Goal: Task Accomplishment & Management: Use online tool/utility

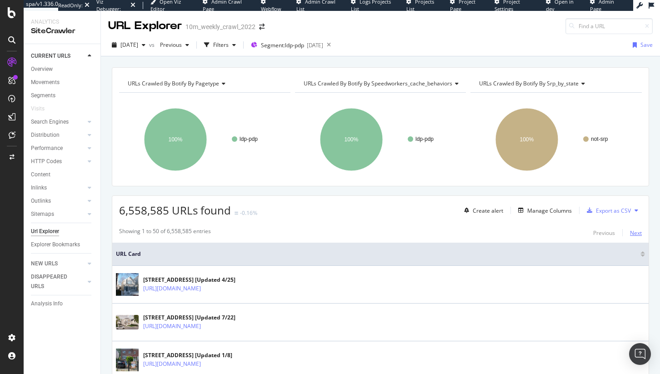
click at [630, 234] on div "Next" at bounding box center [636, 233] width 12 height 8
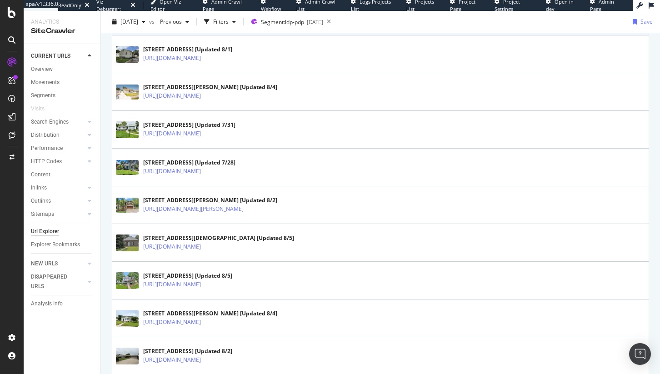
scroll to position [1140, 0]
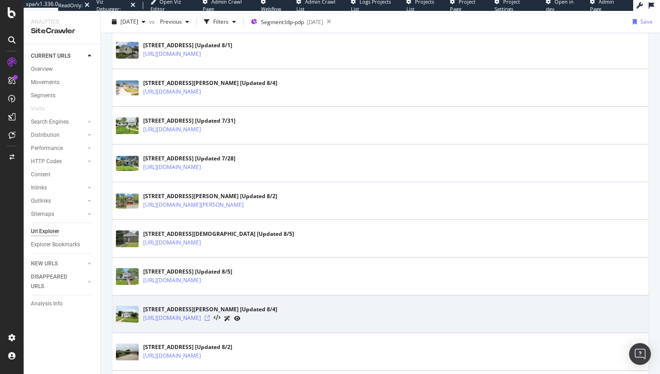
click at [210, 319] on icon at bounding box center [207, 318] width 5 height 5
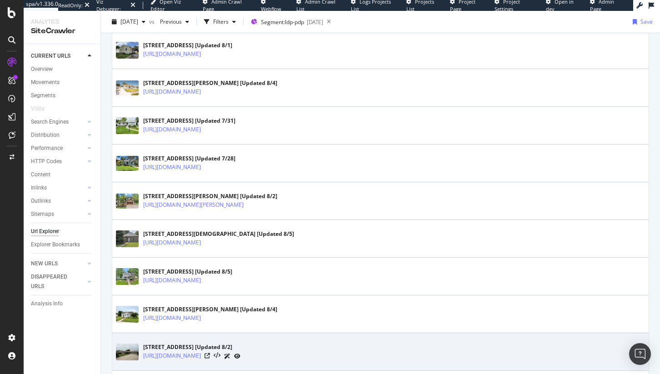
scroll to position [0, 0]
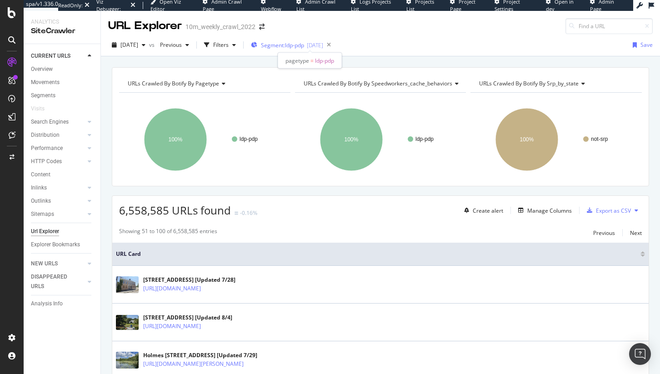
click at [298, 45] on span "Segment: ldp-pdp" at bounding box center [282, 45] width 43 height 8
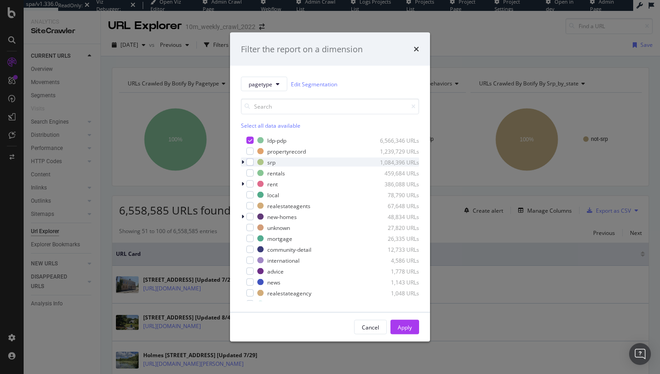
click at [254, 161] on div "srp 1,084,396 URLs" at bounding box center [330, 162] width 178 height 9
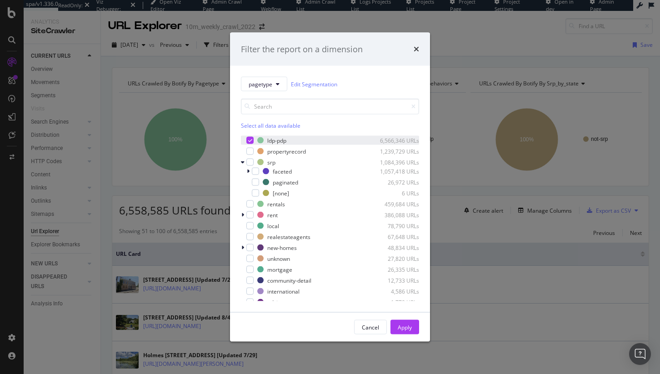
click at [250, 144] on div "ldp-pdp 6,566,346 URLs" at bounding box center [330, 140] width 178 height 9
click at [246, 159] on div "modal" at bounding box center [249, 162] width 7 height 7
click at [413, 321] on button "Apply" at bounding box center [405, 327] width 29 height 15
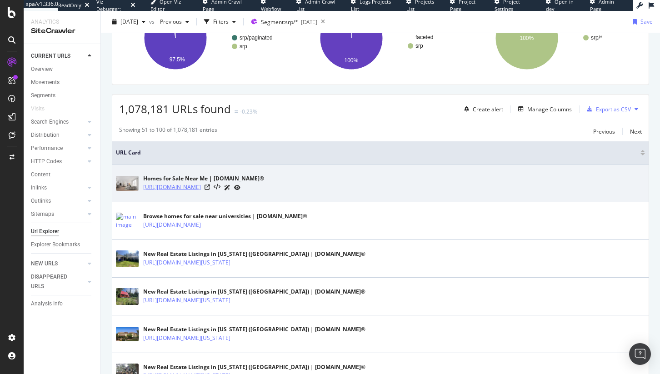
scroll to position [294, 0]
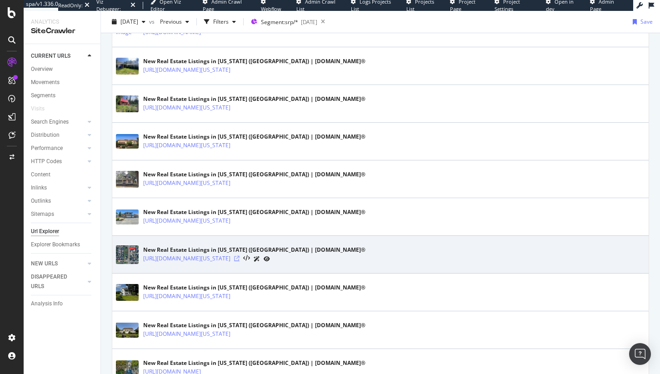
click at [240, 259] on icon at bounding box center [236, 258] width 5 height 5
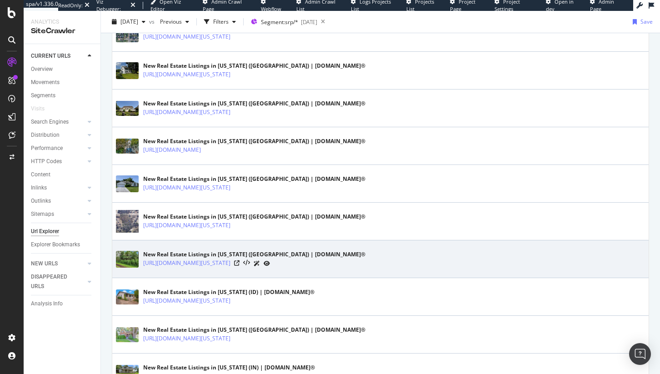
scroll to position [833, 0]
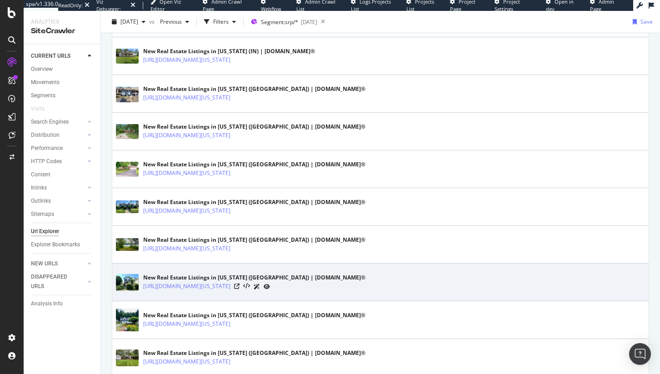
click at [361, 286] on div "https://www.realtor.com/realestateandhomes-search/Maryland/show-newest-listings" at bounding box center [254, 287] width 222 height 10
click at [240, 287] on icon at bounding box center [236, 286] width 5 height 5
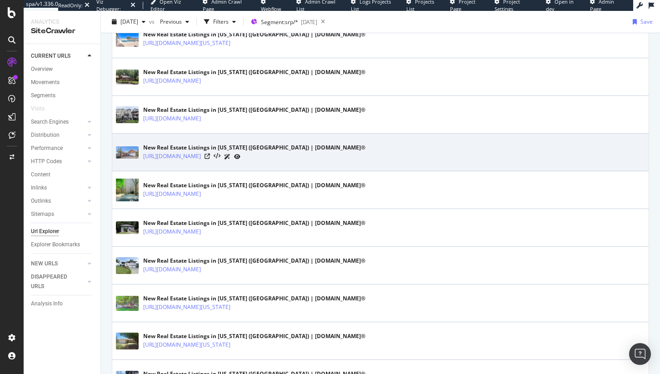
scroll to position [1831, 0]
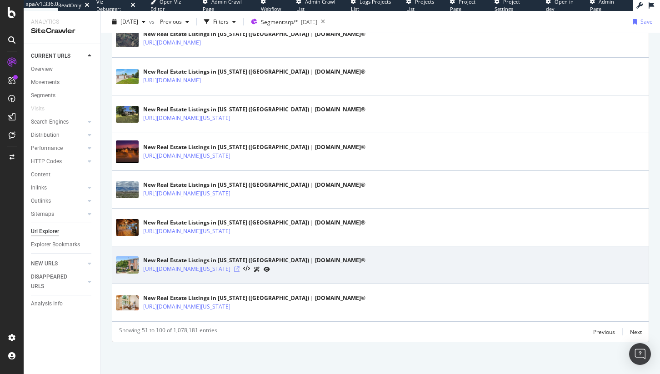
click at [240, 266] on icon at bounding box center [236, 268] width 5 height 5
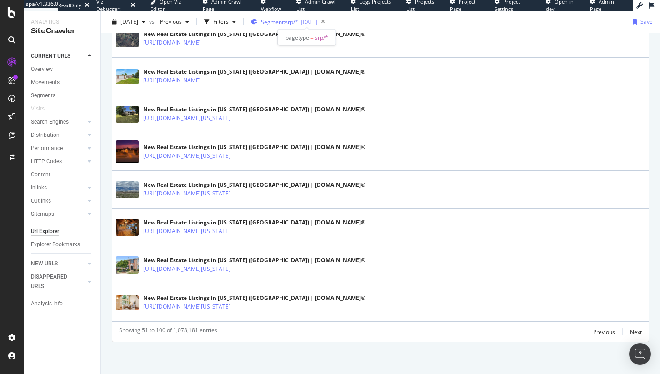
click at [298, 20] on span "Segment: srp/*" at bounding box center [279, 22] width 37 height 8
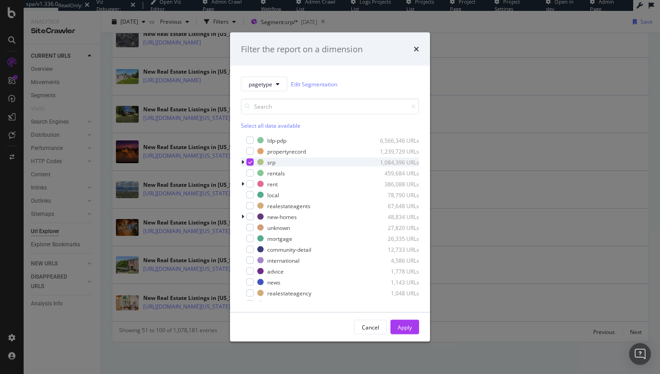
click at [251, 162] on icon "modal" at bounding box center [250, 162] width 4 height 5
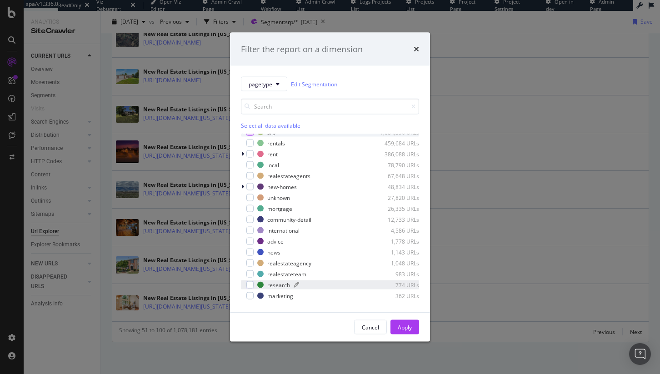
scroll to position [1, 0]
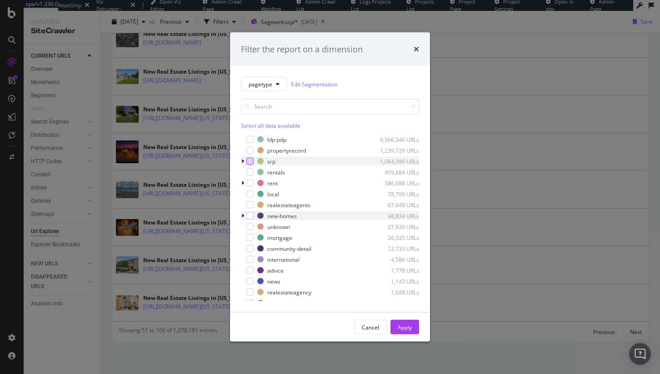
click at [243, 215] on icon "modal" at bounding box center [242, 215] width 3 height 5
click at [243, 215] on icon "modal" at bounding box center [243, 215] width 4 height 5
click at [250, 235] on div "modal" at bounding box center [249, 237] width 7 height 7
click at [401, 331] on div "Apply" at bounding box center [405, 327] width 14 height 8
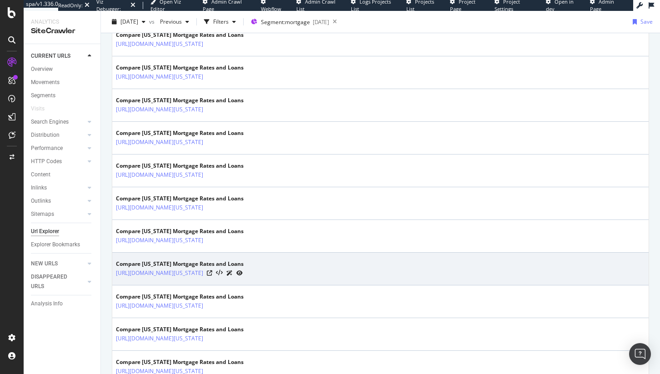
scroll to position [613, 0]
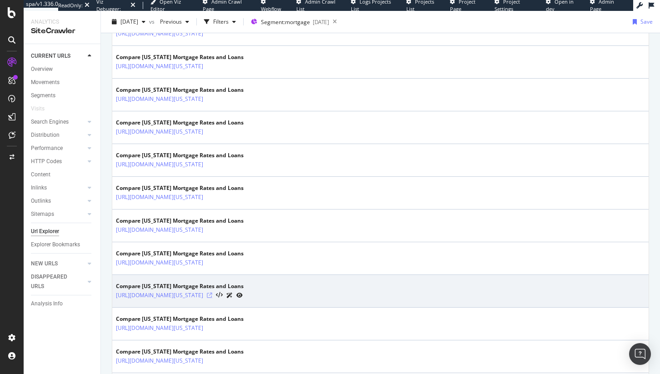
click at [212, 296] on icon at bounding box center [209, 295] width 5 height 5
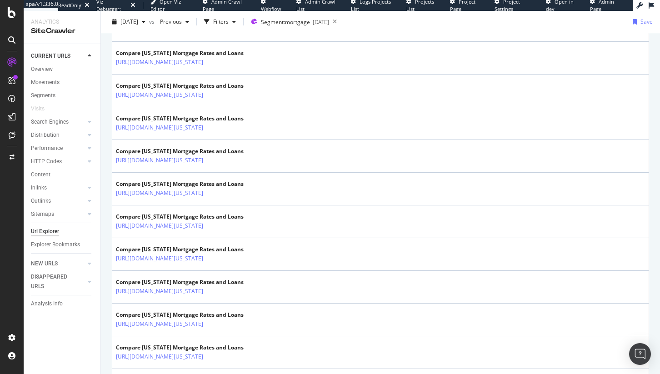
scroll to position [467, 0]
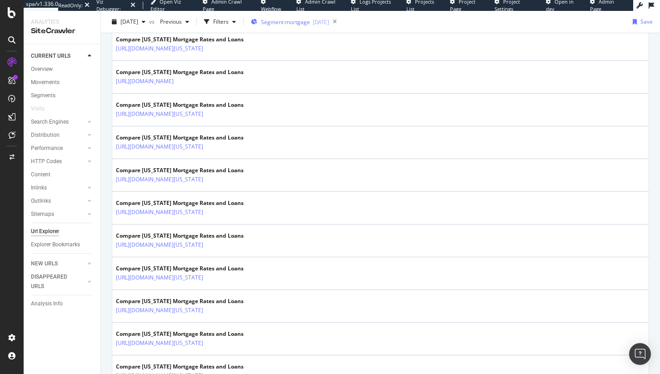
click at [329, 27] on div "Segment: mortgage 2025-08-05" at bounding box center [290, 22] width 78 height 14
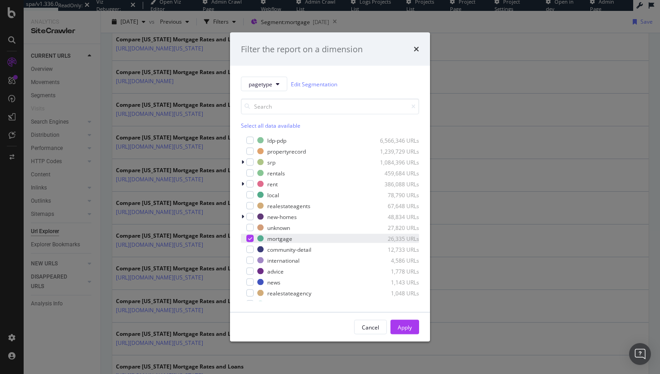
click at [251, 238] on icon "modal" at bounding box center [250, 238] width 4 height 5
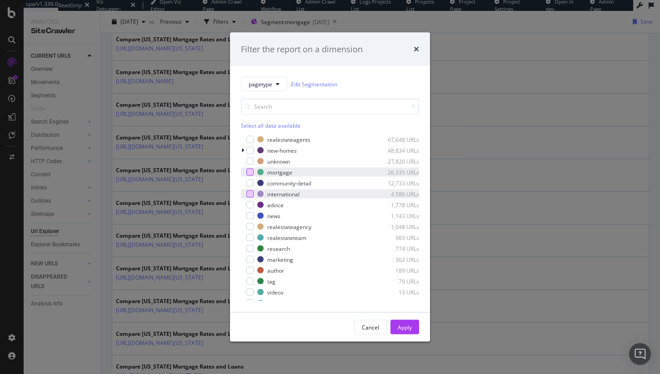
scroll to position [78, 0]
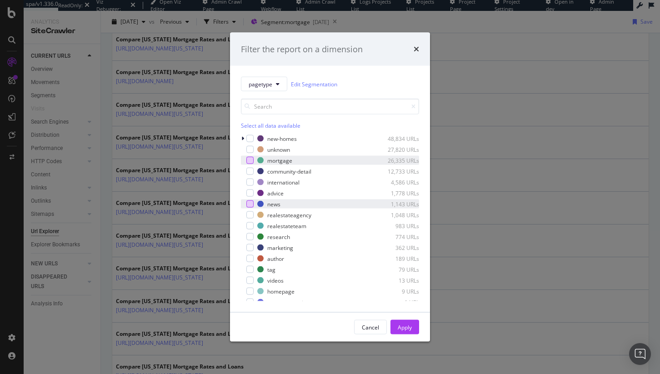
click at [252, 204] on div "modal" at bounding box center [249, 204] width 7 height 7
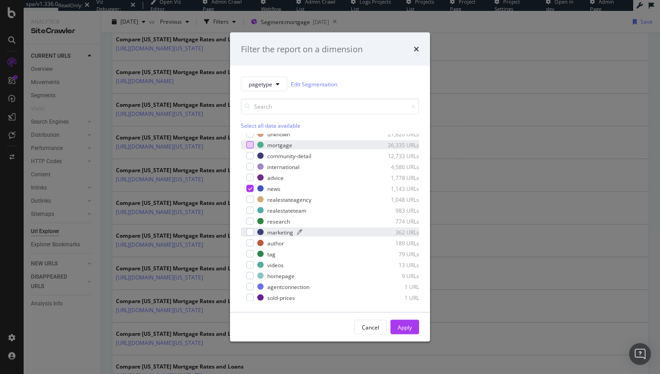
scroll to position [95, 0]
click at [395, 331] on button "Apply" at bounding box center [405, 327] width 29 height 15
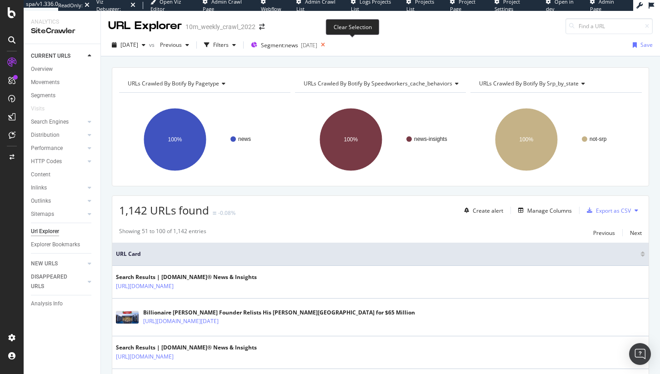
click at [329, 50] on icon at bounding box center [322, 45] width 11 height 13
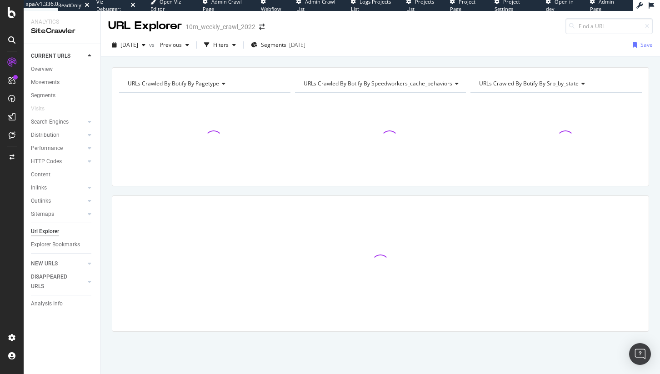
click at [353, 48] on div "2025 Aug. 5th vs Previous Filters Segments 2025-08-05 Save" at bounding box center [380, 47] width 559 height 18
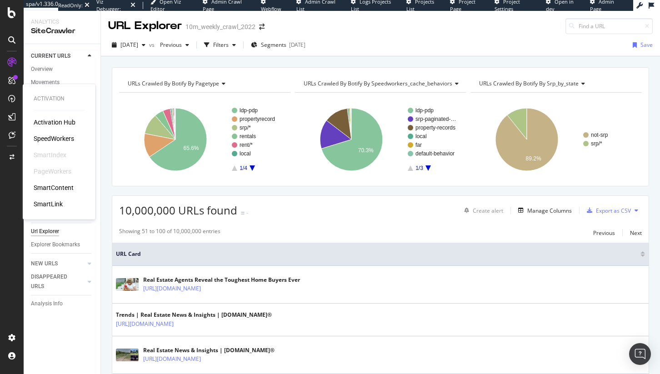
click at [50, 136] on div "SpeedWorkers" at bounding box center [54, 138] width 40 height 9
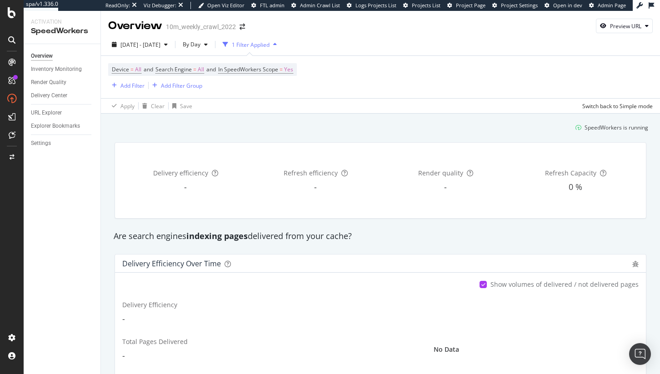
click at [41, 138] on div "Settings" at bounding box center [66, 143] width 70 height 13
click at [53, 144] on link "Settings" at bounding box center [62, 144] width 63 height 10
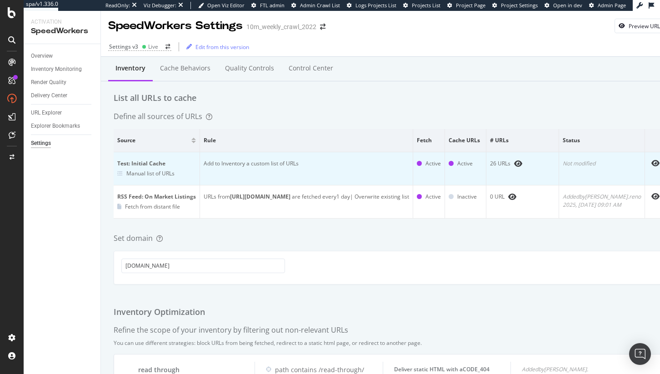
click at [515, 164] on div "26 URLs" at bounding box center [522, 164] width 65 height 8
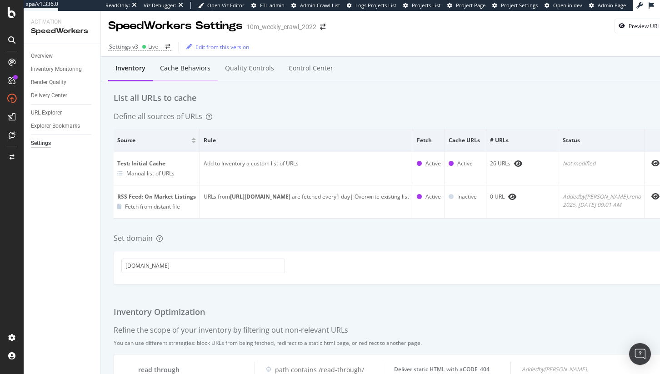
click at [185, 75] on div "Cache behaviors" at bounding box center [185, 68] width 65 height 25
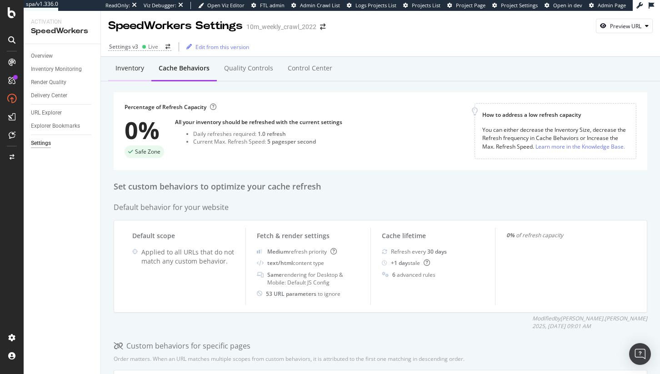
click at [126, 72] on div "Inventory" at bounding box center [129, 68] width 29 height 9
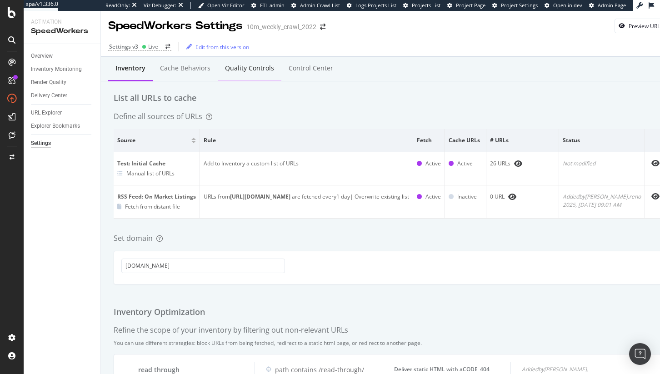
click at [271, 64] on div "Quality Controls" at bounding box center [250, 68] width 64 height 25
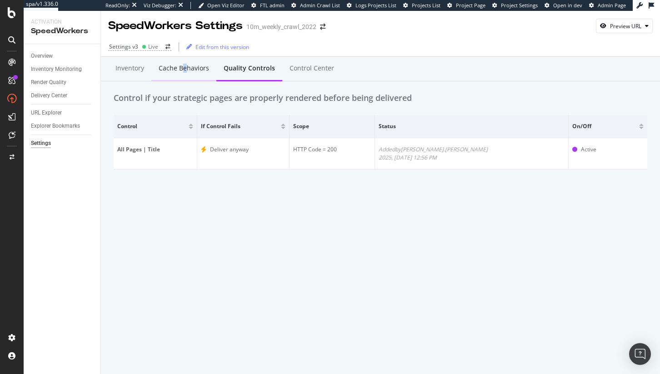
click at [184, 68] on div "Cache behaviors" at bounding box center [184, 68] width 50 height 9
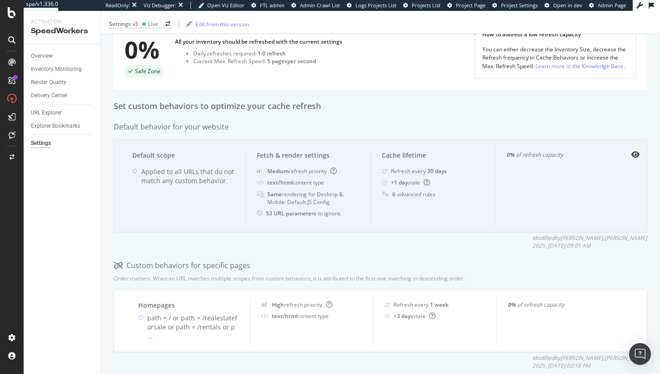
scroll to position [196, 0]
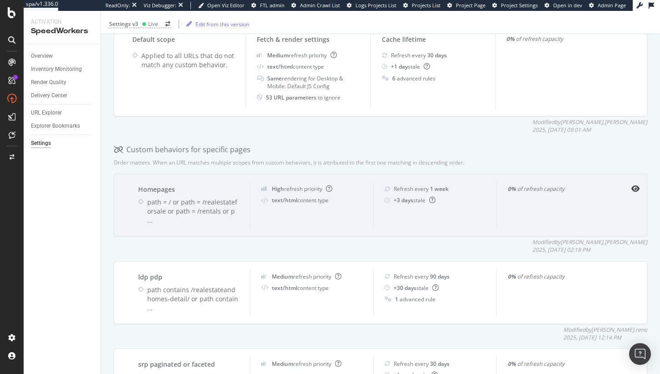
click at [165, 184] on div "Homepages path = / or path = /realestateforsale or path = /rentals or p ..." at bounding box center [188, 204] width 123 height 47
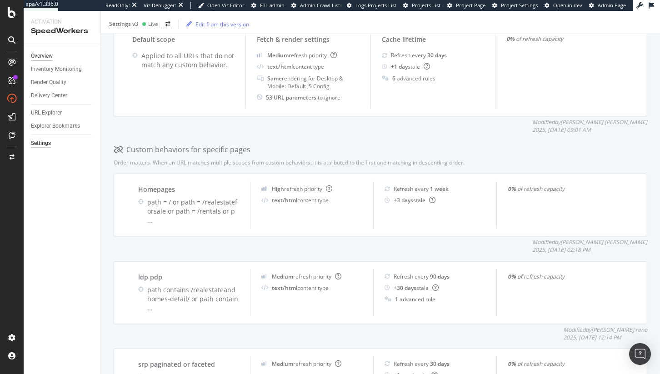
click at [45, 52] on div "Overview" at bounding box center [42, 56] width 22 height 10
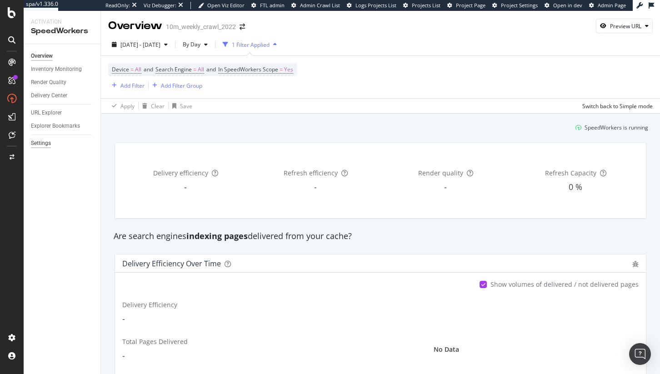
click at [48, 145] on div "Settings" at bounding box center [41, 144] width 20 height 10
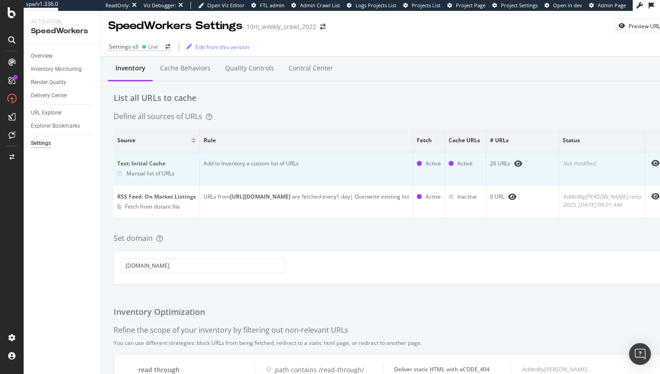
click at [516, 165] on div "26 URLs" at bounding box center [522, 164] width 65 height 8
drag, startPoint x: 152, startPoint y: 173, endPoint x: 130, endPoint y: 176, distance: 22.5
click at [152, 173] on div "Manual list of URLs" at bounding box center [150, 174] width 48 height 8
click at [128, 161] on div "Test: Initial Cache" at bounding box center [156, 164] width 79 height 8
click at [246, 161] on td "Add to Inventory a custom list of URLs" at bounding box center [306, 168] width 213 height 33
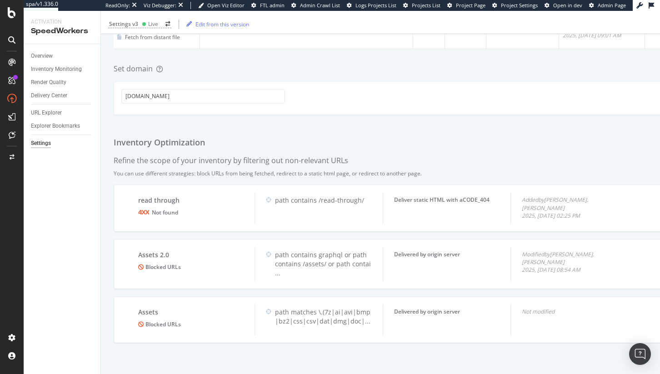
scroll to position [174, 0]
click at [44, 144] on div "Settings" at bounding box center [41, 144] width 20 height 10
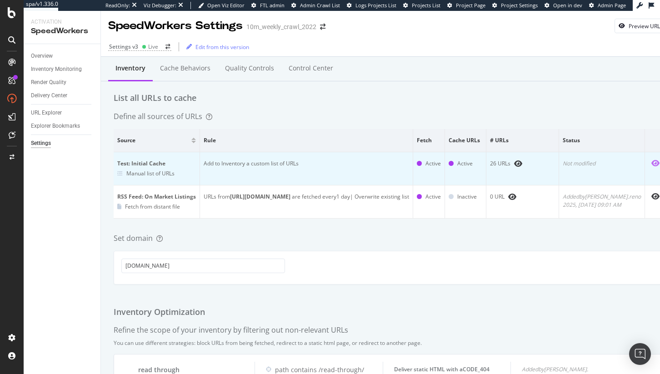
click at [655, 164] on icon "eye" at bounding box center [656, 163] width 8 height 7
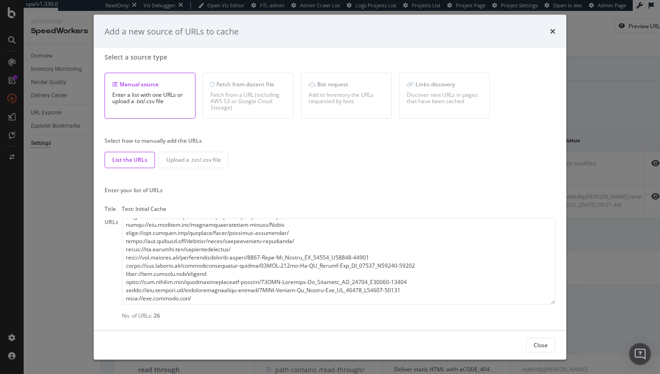
scroll to position [73, 0]
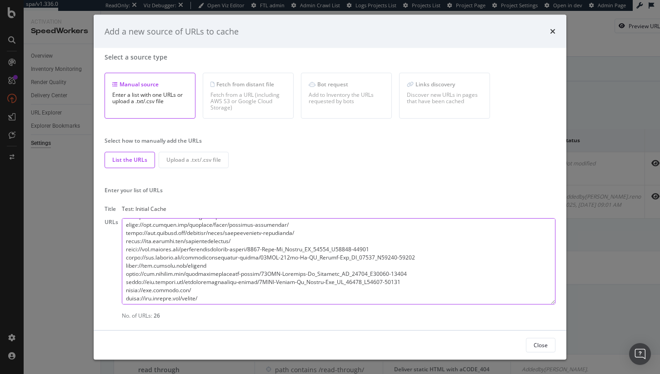
click at [221, 256] on textarea "modal" at bounding box center [339, 261] width 434 height 86
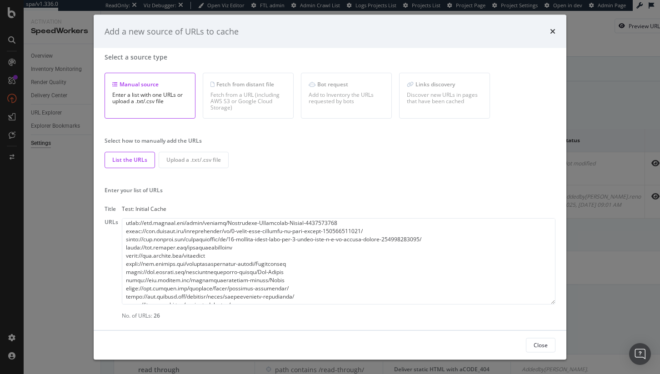
scroll to position [0, 0]
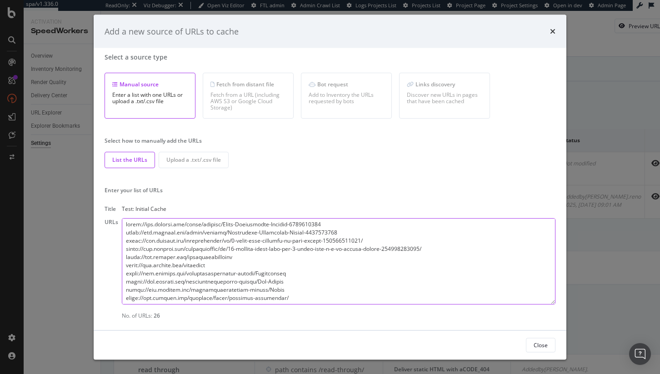
click at [271, 274] on textarea "modal" at bounding box center [339, 261] width 434 height 86
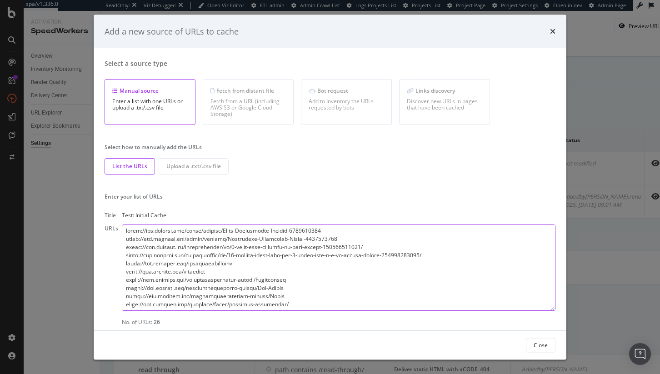
click at [261, 283] on textarea "modal" at bounding box center [339, 267] width 434 height 86
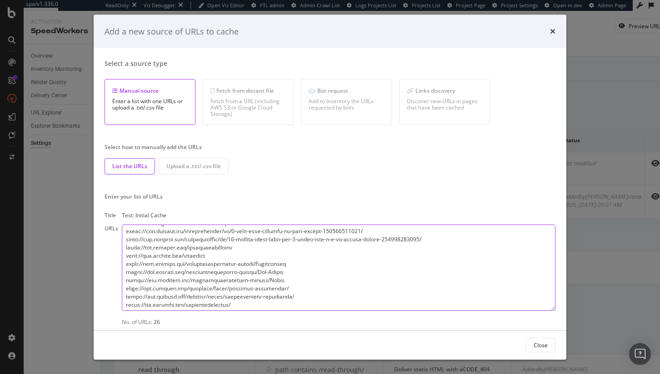
scroll to position [17, 0]
drag, startPoint x: 556, startPoint y: 26, endPoint x: 563, endPoint y: 42, distance: 17.5
click at [556, 26] on div "Add a new source of URLs to cache" at bounding box center [330, 32] width 473 height 34
click at [556, 30] on div "Add a new source of URLs to cache" at bounding box center [330, 32] width 473 height 34
click at [552, 30] on icon "times" at bounding box center [552, 31] width 5 height 7
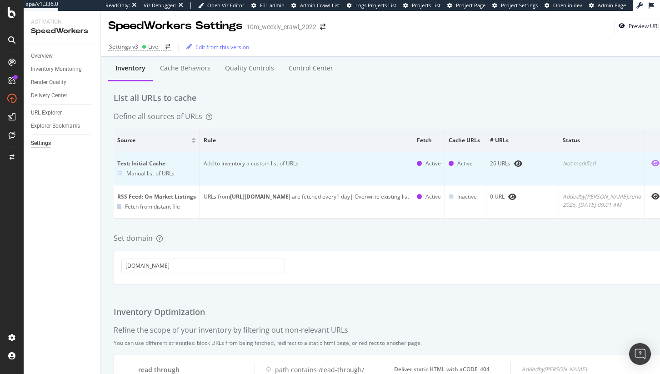
click at [652, 162] on icon "eye" at bounding box center [656, 163] width 8 height 7
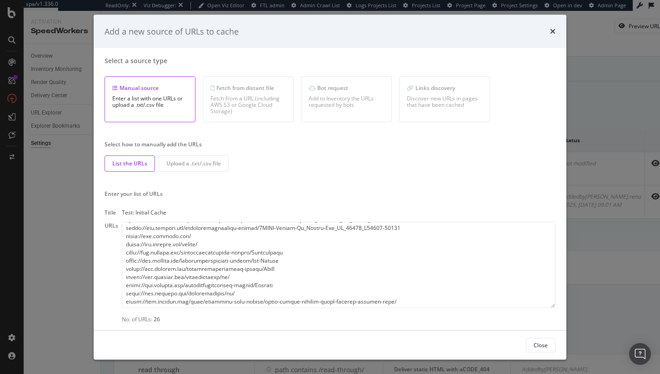
scroll to position [6, 0]
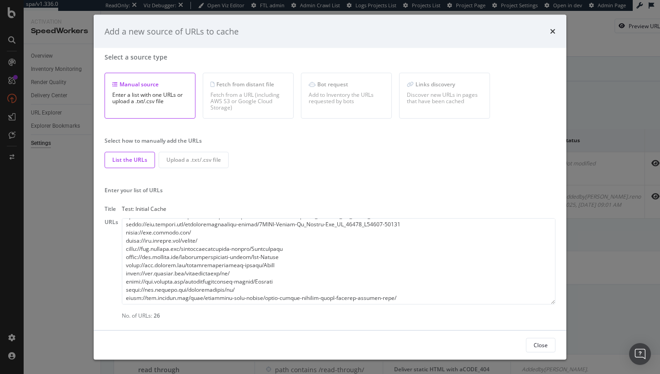
click at [250, 273] on textarea "modal" at bounding box center [339, 261] width 434 height 86
click at [628, 153] on div "Add a new source of URLs to cache Select a source type Manual source Enter a li…" at bounding box center [330, 187] width 660 height 374
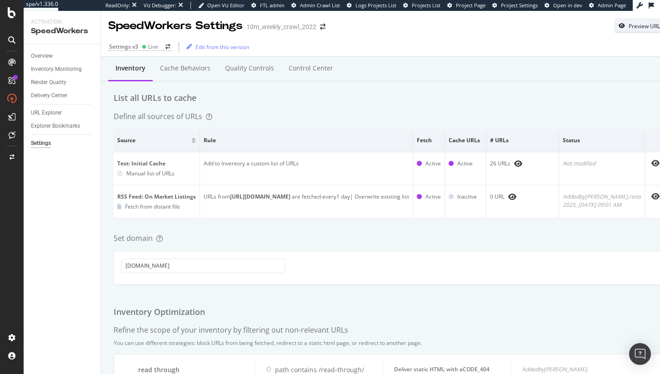
click at [635, 30] on div "Preview URL" at bounding box center [643, 26] width 56 height 13
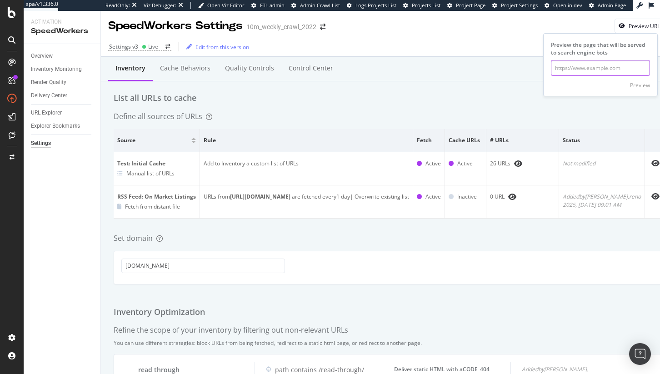
click at [578, 70] on input "url" at bounding box center [600, 68] width 99 height 16
paste input "https://www.realtor.com/international/cr/"
type input "https://www.realtor.com/international/cr/"
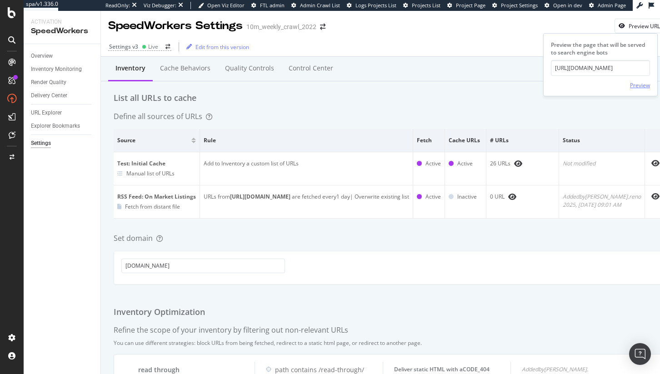
click at [642, 80] on div "Preview" at bounding box center [640, 85] width 20 height 14
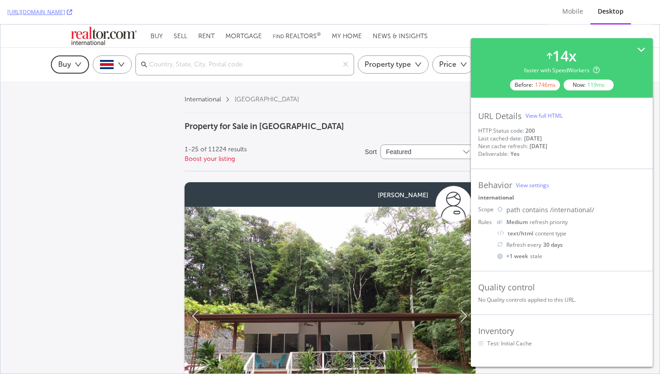
click at [562, 169] on div "Behavior View settings international Scope path contains /international/ Rules …" at bounding box center [562, 220] width 182 height 102
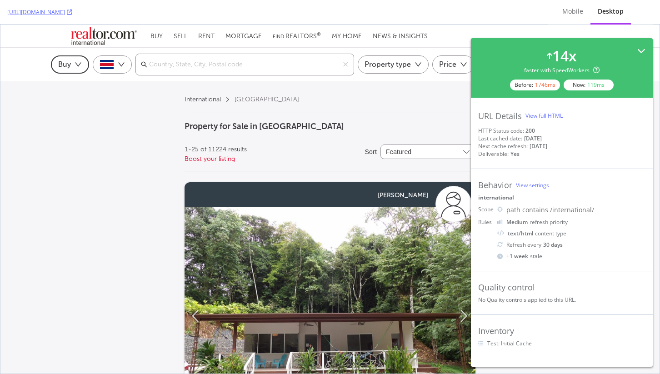
click at [648, 48] on div "14 x faster with SpeedWorkers Before: 1746 ms Now: 119 ms" at bounding box center [562, 68] width 182 height 60
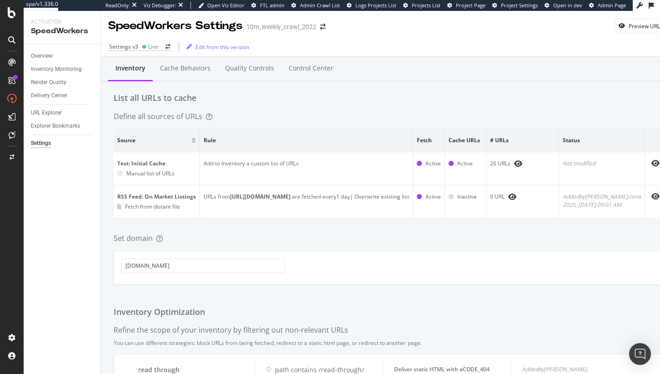
click at [565, 78] on div "Inventory Cache behaviors Quality Controls Control Center" at bounding box center [390, 69] width 578 height 25
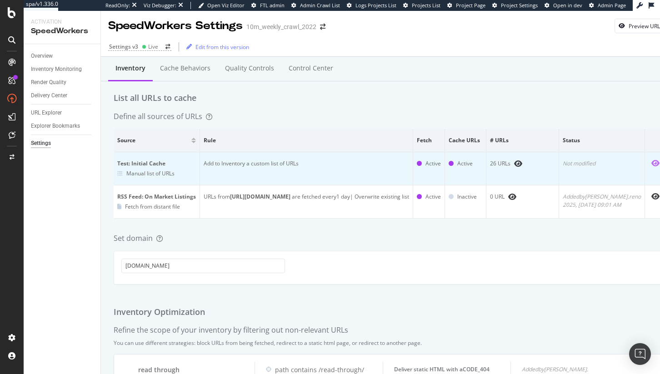
click at [652, 165] on icon "eye" at bounding box center [656, 163] width 8 height 7
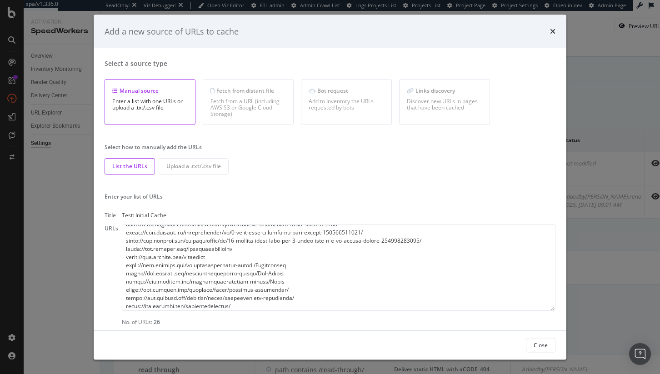
scroll to position [131, 0]
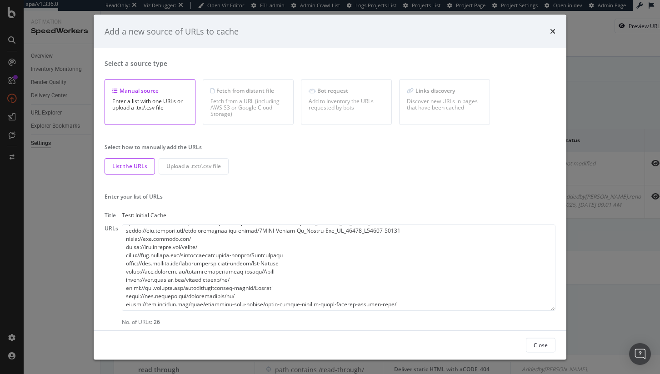
click at [245, 296] on textarea "modal" at bounding box center [339, 267] width 434 height 86
drag, startPoint x: 288, startPoint y: 288, endPoint x: 107, endPoint y: 289, distance: 181.4
click at [107, 289] on div "URLs No. of URLs: 26" at bounding box center [330, 274] width 451 height 101
click at [630, 267] on div "Add a new source of URLs to cache Select a source type Manual source Enter a li…" at bounding box center [330, 187] width 660 height 374
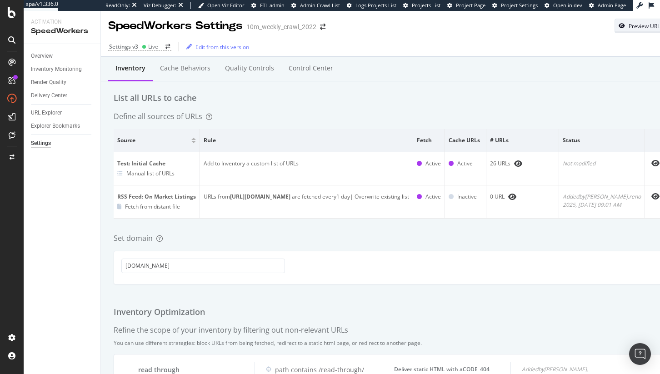
click at [637, 27] on div "Preview URL" at bounding box center [644, 26] width 31 height 8
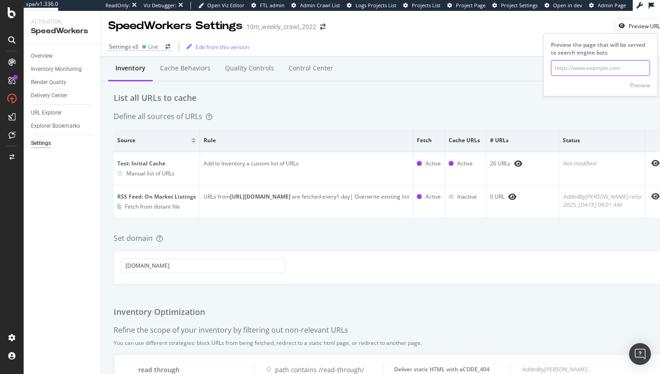
click at [567, 66] on input "url" at bounding box center [600, 68] width 99 height 16
paste input "https://www.realtor.com/realestateandhomes-search/Florida"
type input "https://www.realtor.com/realestateandhomes-search/Florida"
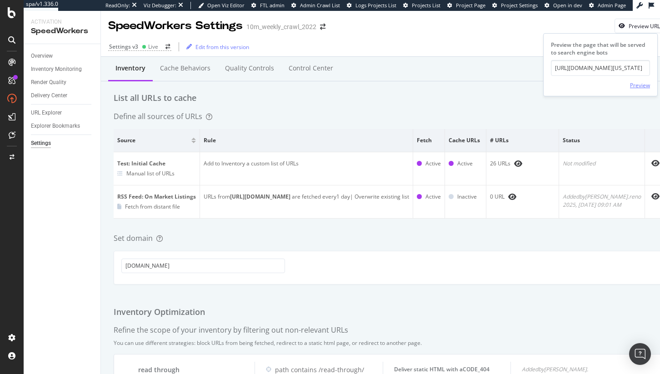
click at [642, 89] on div "Preview" at bounding box center [640, 85] width 20 height 14
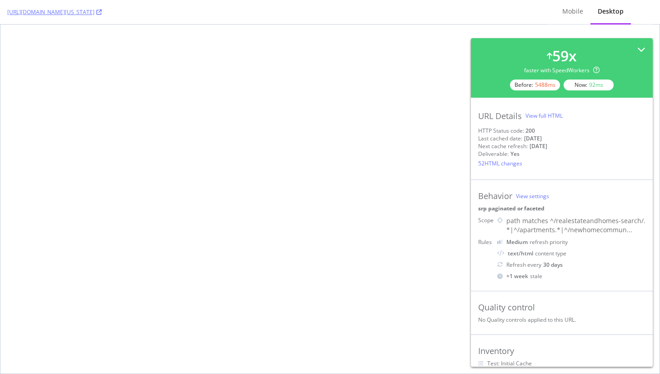
select select "studio"
select select "none"
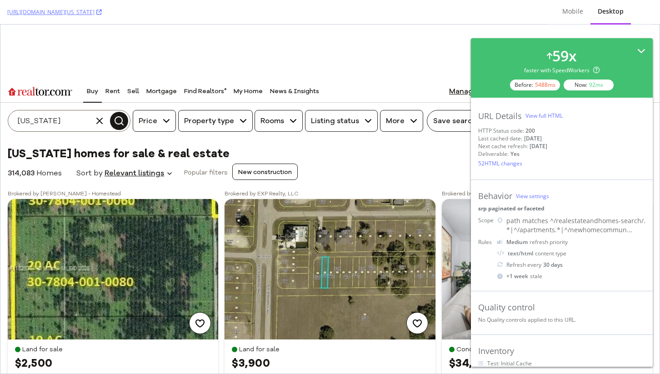
click at [634, 45] on div "59 x faster with SpeedWorkers Before: 5488 ms Now: 92 ms" at bounding box center [562, 68] width 182 height 60
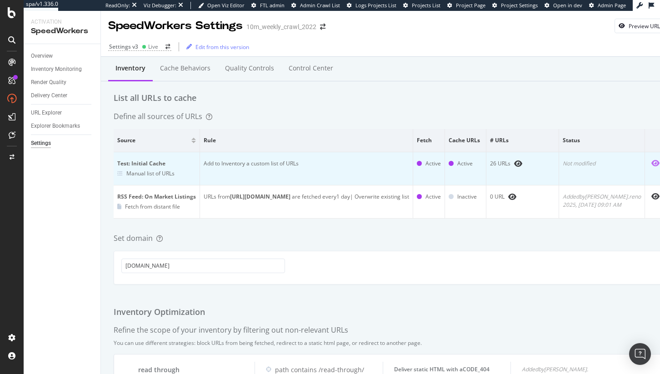
click at [653, 164] on icon "eye" at bounding box center [656, 163] width 8 height 7
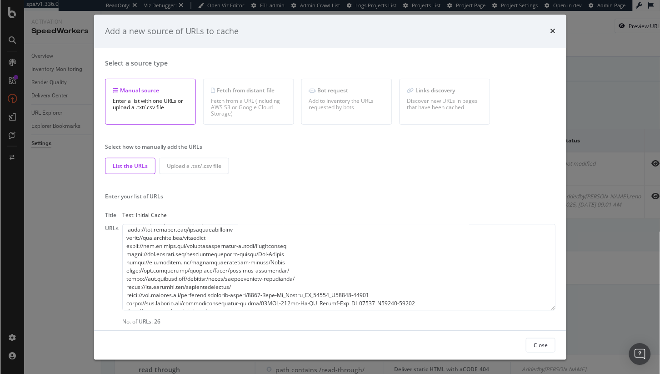
scroll to position [38, 0]
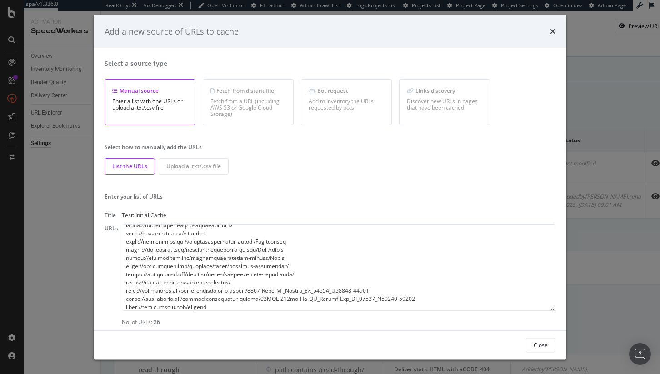
drag, startPoint x: 291, startPoint y: 257, endPoint x: 103, endPoint y: 260, distance: 187.8
click at [103, 260] on div "Select a source type Manual source Enter a list with one URLs or upload a .txt/…" at bounding box center [330, 189] width 473 height 282
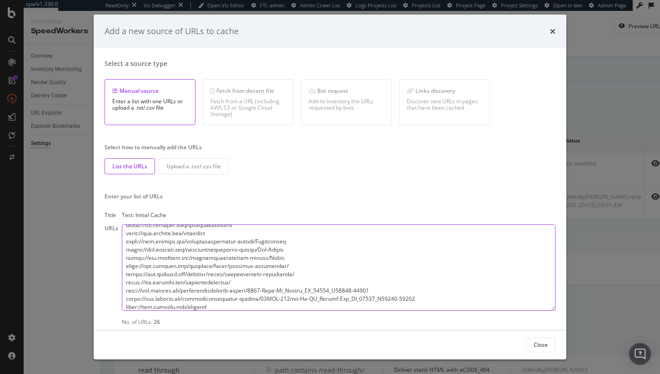
click at [309, 276] on textarea "modal" at bounding box center [339, 267] width 434 height 86
drag, startPoint x: 298, startPoint y: 276, endPoint x: 95, endPoint y: 282, distance: 203.3
click at [95, 282] on div "Select a source type Manual source Enter a list with one URLs or upload a .txt/…" at bounding box center [330, 188] width 473 height 281
click at [177, 288] on textarea "modal" at bounding box center [339, 267] width 434 height 86
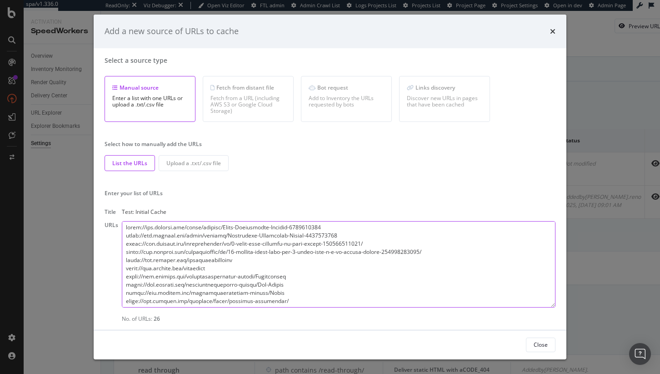
scroll to position [0, 0]
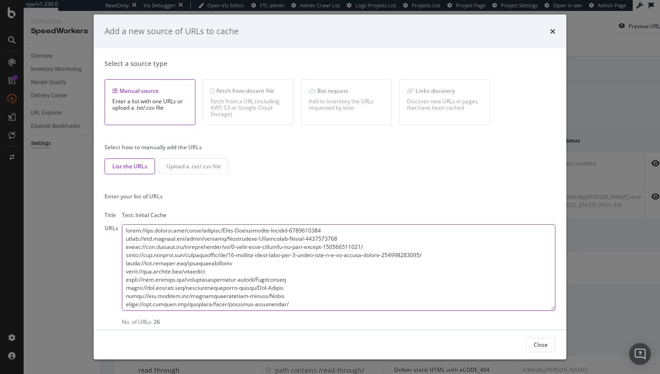
click at [240, 255] on textarea "modal" at bounding box center [339, 267] width 434 height 86
click at [242, 240] on textarea "modal" at bounding box center [339, 267] width 434 height 86
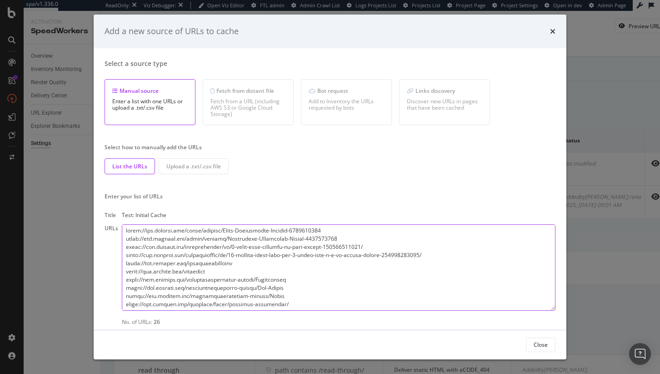
click at [242, 240] on textarea "modal" at bounding box center [339, 267] width 434 height 86
click at [241, 283] on textarea "modal" at bounding box center [339, 267] width 434 height 86
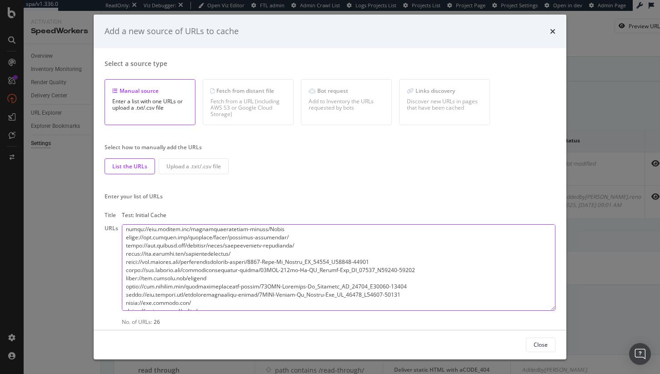
scroll to position [75, 0]
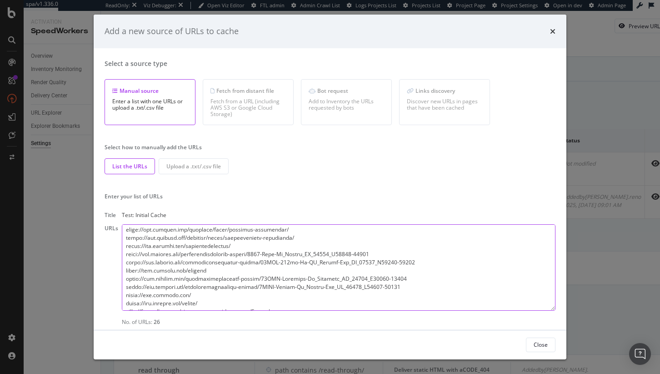
click at [261, 255] on textarea "modal" at bounding box center [339, 267] width 434 height 86
click at [553, 30] on icon "times" at bounding box center [552, 31] width 5 height 7
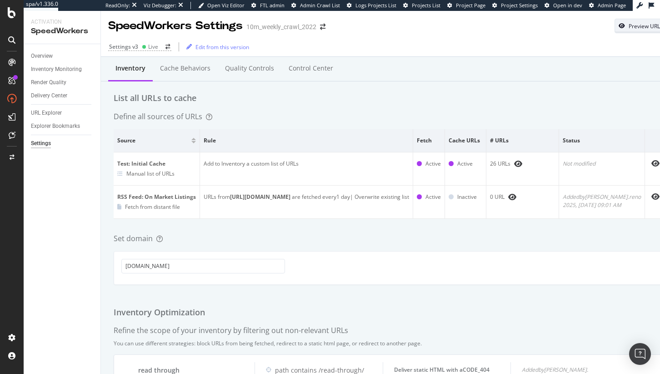
click at [656, 21] on div "Preview URL" at bounding box center [643, 26] width 56 height 13
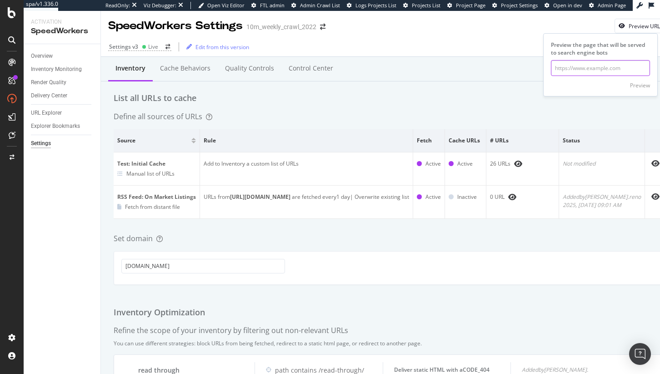
click at [582, 62] on input "url" at bounding box center [600, 68] width 99 height 16
paste input "https://www.realtor.com/realestateandhomes-detail/1122-King-Rd_Moscow_ID_83843_…"
type input "https://www.realtor.com/realestateandhomes-detail/1122-King-Rd_Moscow_ID_83843_…"
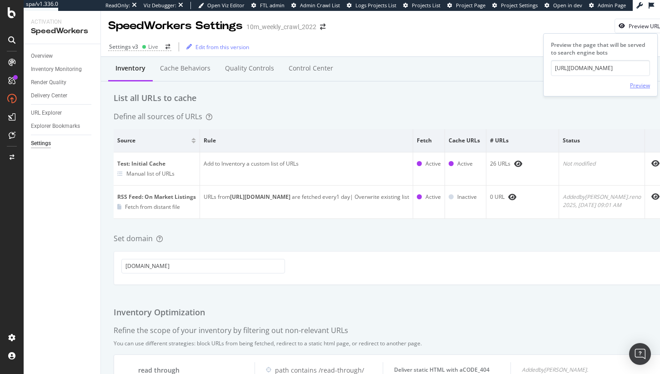
click at [649, 85] on div "Preview" at bounding box center [640, 85] width 20 height 8
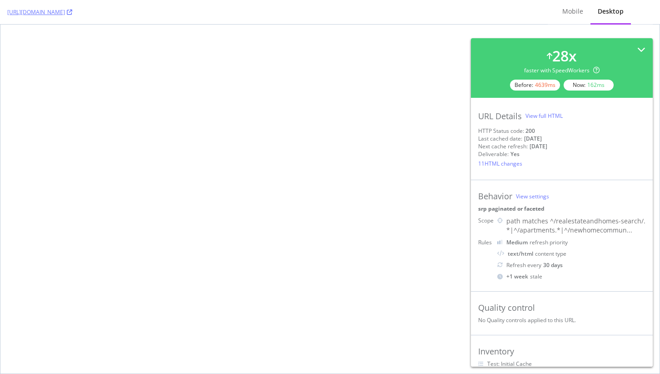
select select "sell"
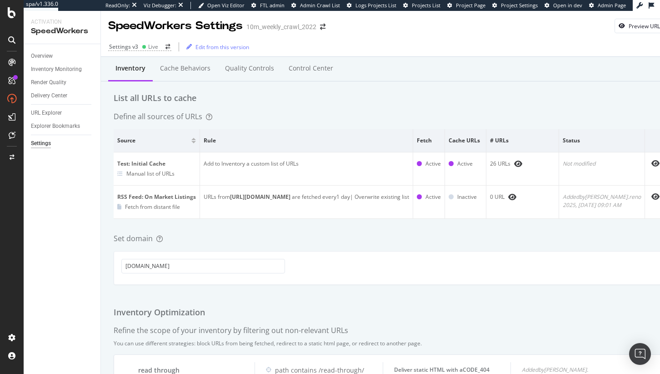
scroll to position [2, 0]
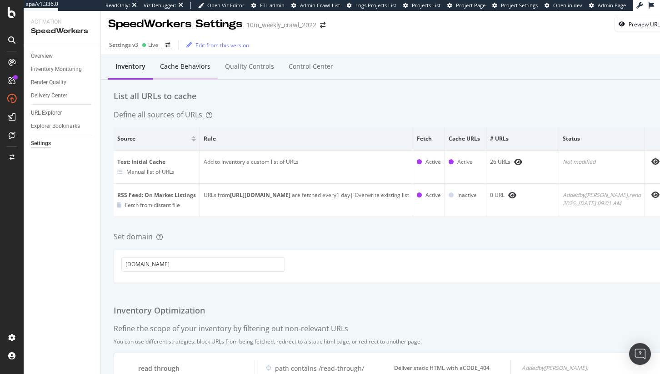
click at [176, 66] on div "Cache behaviors" at bounding box center [185, 66] width 50 height 9
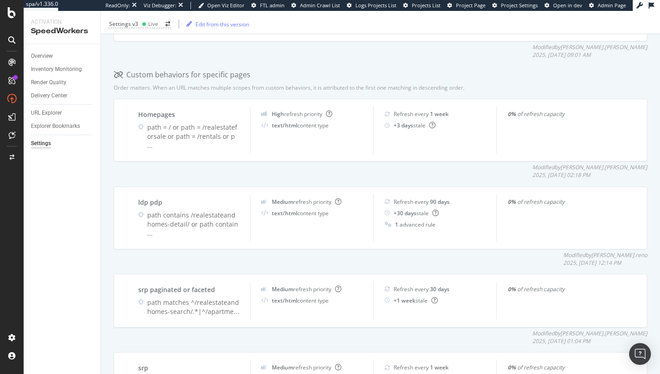
scroll to position [273, 0]
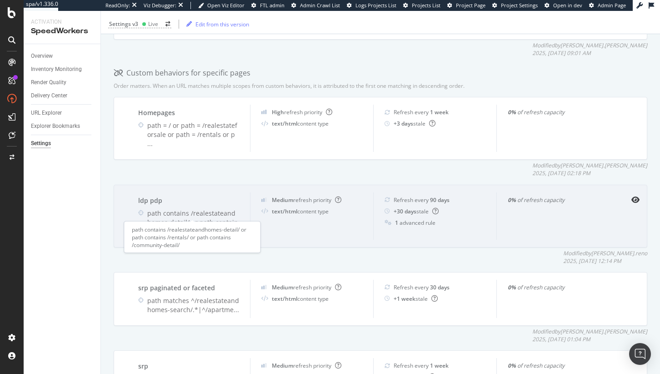
click at [196, 214] on div "path contains /realestateandhomes-detail/ or path contain ..." at bounding box center [193, 222] width 92 height 27
click at [347, 197] on div "Medium refresh priority text/html content type" at bounding box center [311, 215] width 123 height 47
drag, startPoint x: 315, startPoint y: 196, endPoint x: 296, endPoint y: 200, distance: 19.4
click at [315, 196] on div "Medium refresh priority text/html content type" at bounding box center [311, 215] width 123 height 47
click at [159, 209] on div "path contains /realestateandhomes-detail/ or path contain ..." at bounding box center [193, 222] width 92 height 27
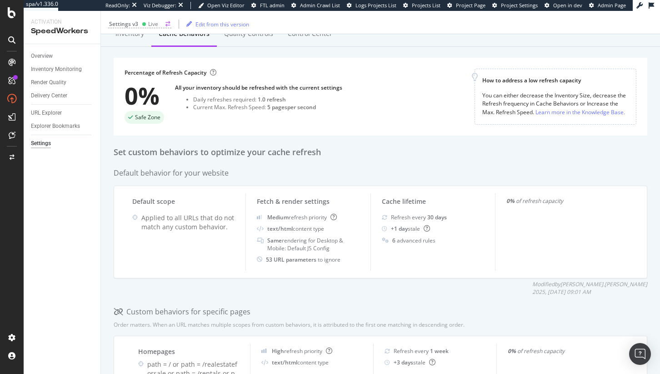
scroll to position [0, 0]
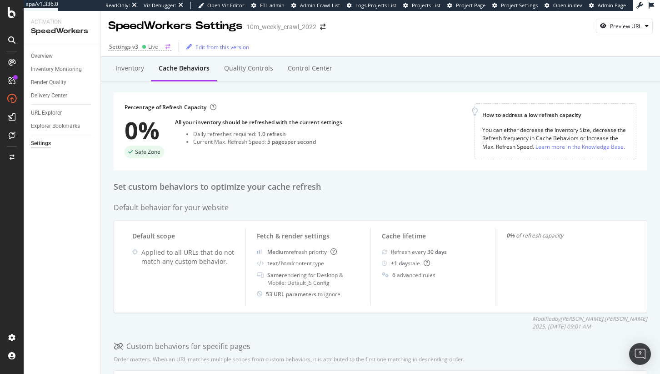
click at [146, 45] on div "Live" at bounding box center [150, 47] width 16 height 8
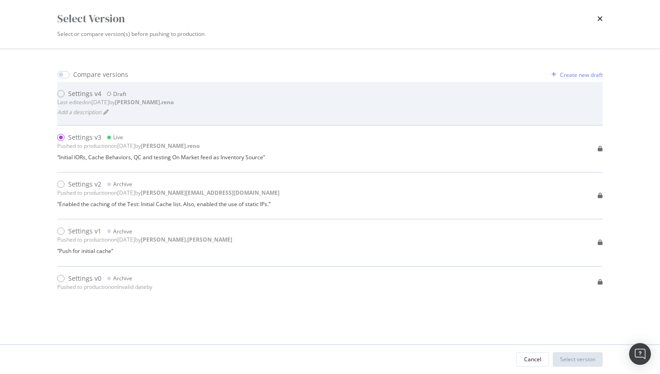
click at [145, 91] on div "Settings v4 Draft" at bounding box center [115, 93] width 116 height 9
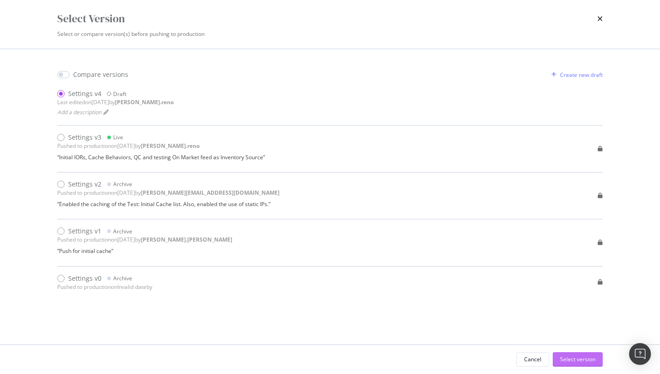
click at [584, 359] on div "Select version" at bounding box center [577, 359] width 35 height 8
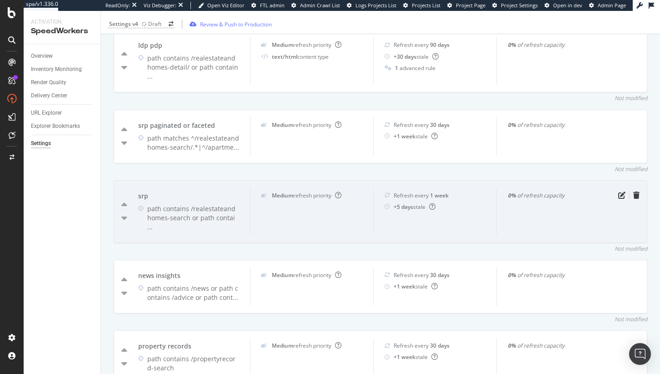
scroll to position [354, 0]
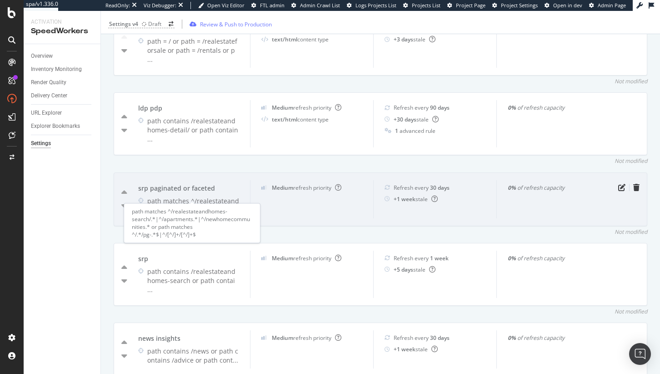
click at [210, 196] on div "path matches ^/realestateandhomes-search/.*|^/apartme ..." at bounding box center [193, 205] width 92 height 18
click at [618, 184] on icon "pen-to-square" at bounding box center [621, 187] width 7 height 7
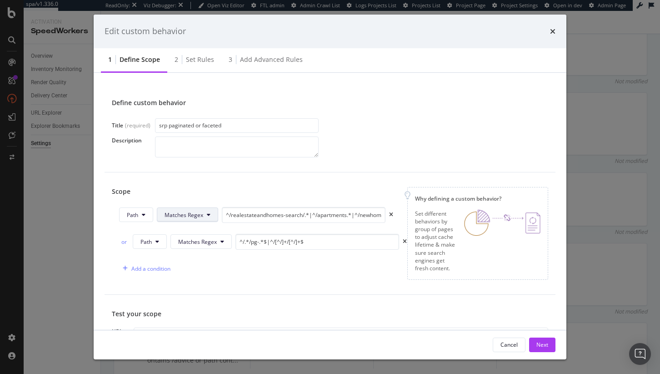
click at [208, 215] on icon "modal" at bounding box center [209, 214] width 4 height 5
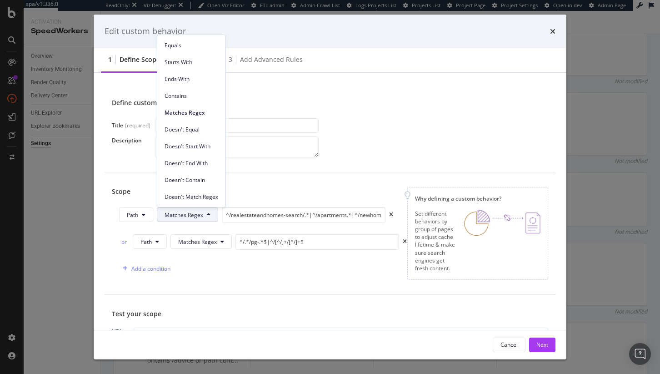
click at [286, 191] on div "Scope" at bounding box center [256, 191] width 288 height 9
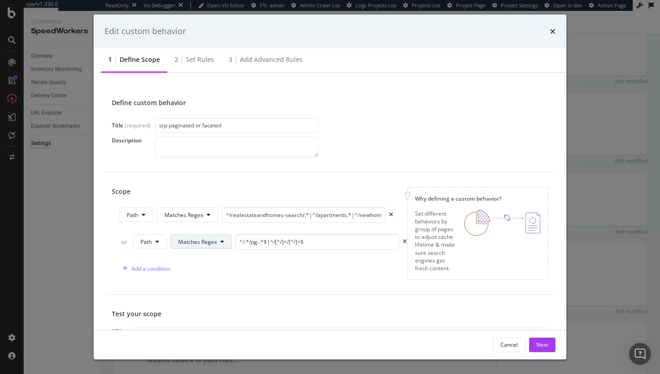
click at [206, 243] on span "Matches Regex" at bounding box center [197, 242] width 39 height 8
click at [293, 177] on div "Scope Path Matches Regex ^/realestateandhomes-search/.*|^/apartments.*|^/newhom…" at bounding box center [330, 233] width 451 height 122
click at [552, 32] on icon "times" at bounding box center [552, 31] width 5 height 7
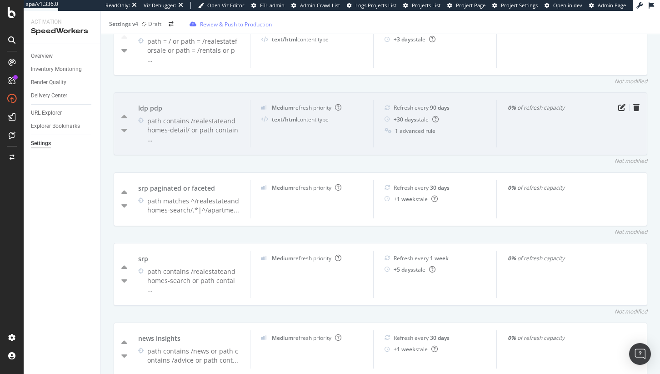
click at [161, 104] on div "ldp pdp" at bounding box center [188, 108] width 101 height 9
click at [618, 104] on icon "pen-to-square" at bounding box center [621, 107] width 7 height 7
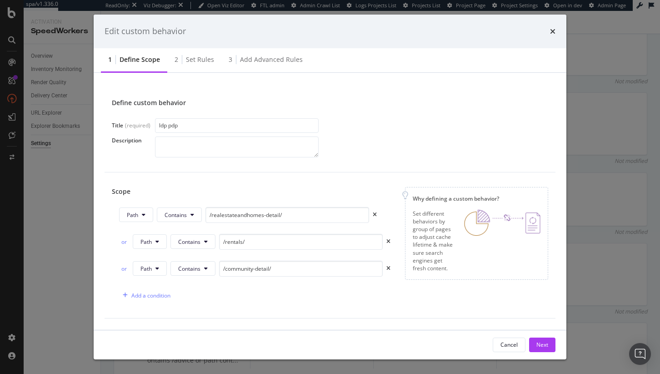
click at [548, 29] on div "Edit custom behavior" at bounding box center [330, 31] width 451 height 12
click at [554, 34] on icon "times" at bounding box center [552, 31] width 5 height 7
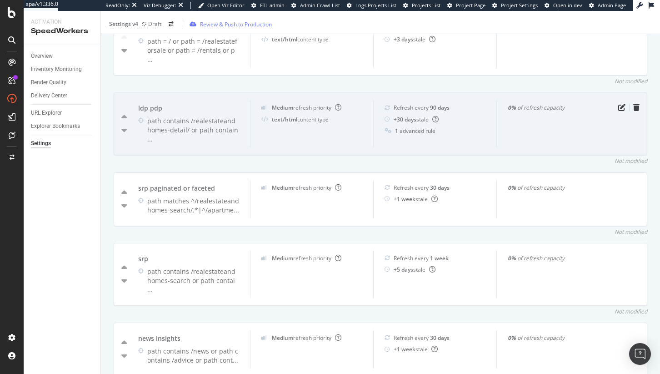
click at [183, 104] on div "ldp pdp path contains /realestateandhomes-detail/ or path contain ..." at bounding box center [188, 123] width 123 height 47
click at [194, 119] on div "path contains /realestateandhomes-detail/ or path contain ..." at bounding box center [193, 129] width 92 height 27
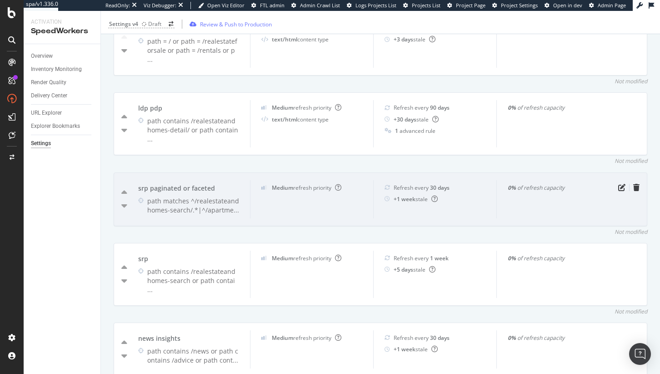
click at [210, 196] on div "path matches ^/realestateandhomes-search/.*|^/apartme ..." at bounding box center [193, 205] width 92 height 18
click at [618, 184] on icon "pen-to-square" at bounding box center [621, 187] width 7 height 7
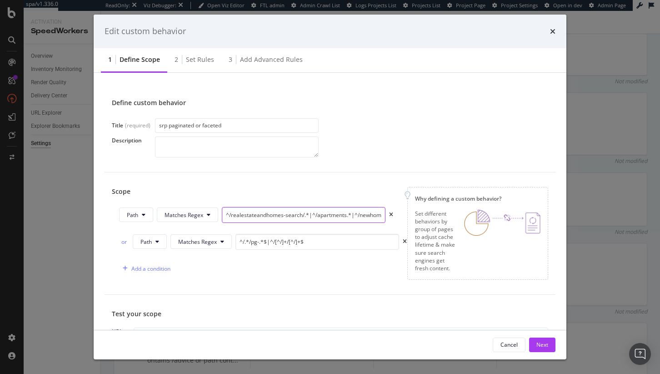
click at [267, 211] on input "^/realestateandhomes-search/.*|^/apartments.*|^/newhomecommunities.*" at bounding box center [304, 215] width 164 height 16
click at [288, 240] on input "^/.*/pg-.*$|^/[^/]+/[^/]+$" at bounding box center [318, 242] width 164 height 16
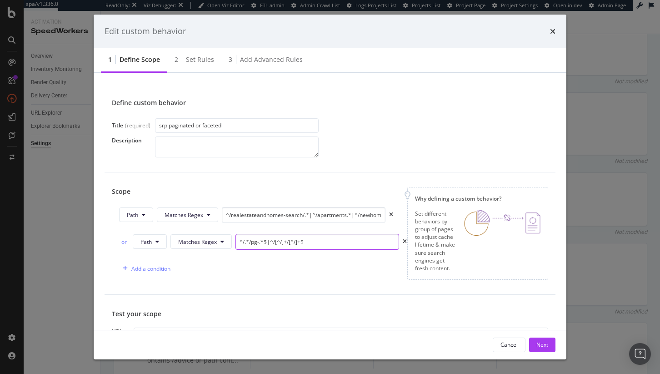
click at [288, 240] on input "^/.*/pg-.*$|^/[^/]+/[^/]+$" at bounding box center [318, 242] width 164 height 16
click at [287, 216] on input "^/realestateandhomes-search/.*|^/apartments.*|^/newhomecommunities.*" at bounding box center [304, 215] width 164 height 16
click at [444, 76] on div "Define custom behavior Title (required) srp paginated or faceted Description Sc…" at bounding box center [330, 201] width 473 height 257
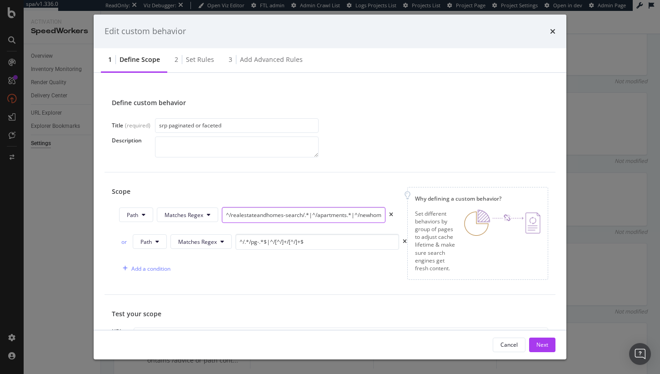
click at [347, 218] on input "^/realestateandhomes-search/.*|^/apartments.*|^/newhomecommunities.*" at bounding box center [304, 215] width 164 height 16
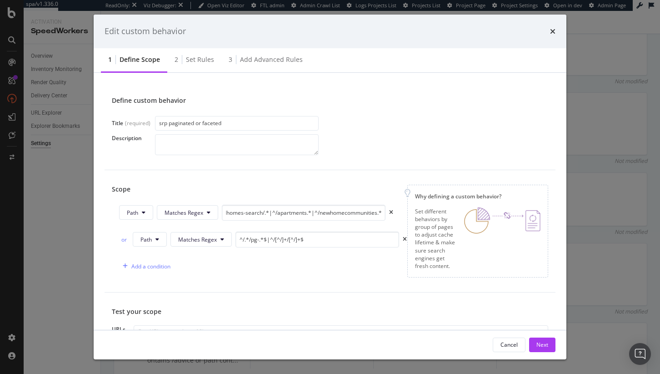
scroll to position [0, 0]
click at [477, 94] on div "Define custom behavior Title (required) srp paginated or faceted Description" at bounding box center [330, 125] width 451 height 89
click at [555, 30] on icon "times" at bounding box center [552, 31] width 5 height 7
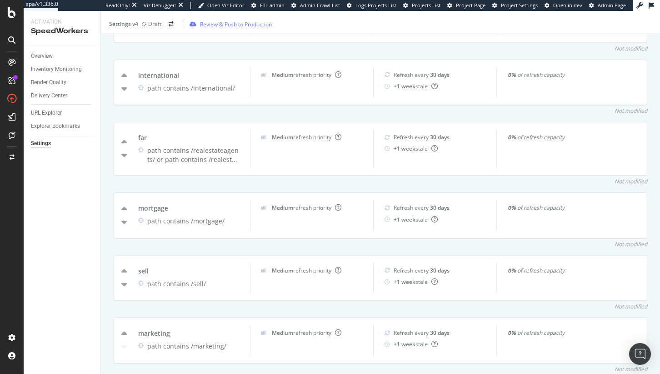
scroll to position [889, 0]
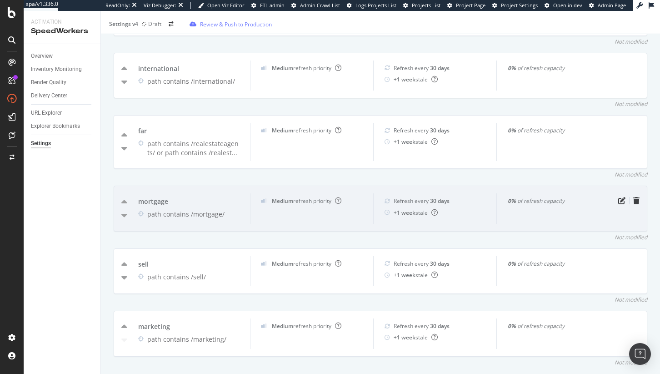
click at [183, 193] on div "mortgage path contains /mortgage/" at bounding box center [188, 208] width 123 height 30
click at [313, 197] on div "Medium refresh priority" at bounding box center [307, 201] width 70 height 8
click at [618, 197] on icon "pen-to-square" at bounding box center [621, 200] width 7 height 7
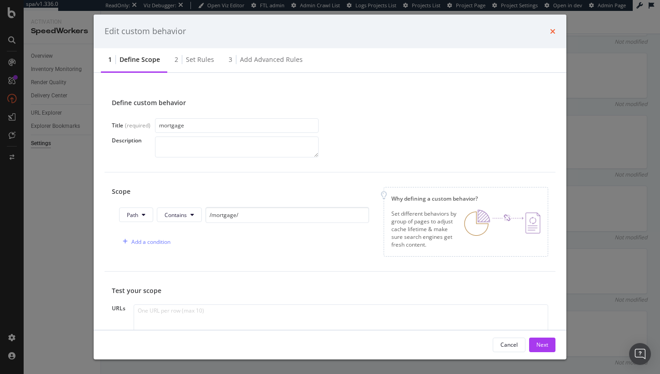
click at [551, 34] on icon "times" at bounding box center [552, 31] width 5 height 7
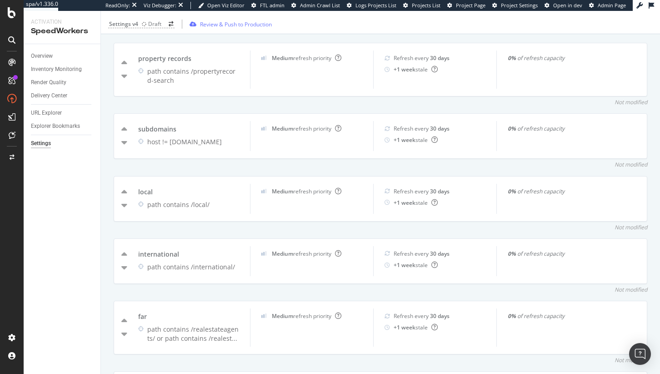
scroll to position [0, 0]
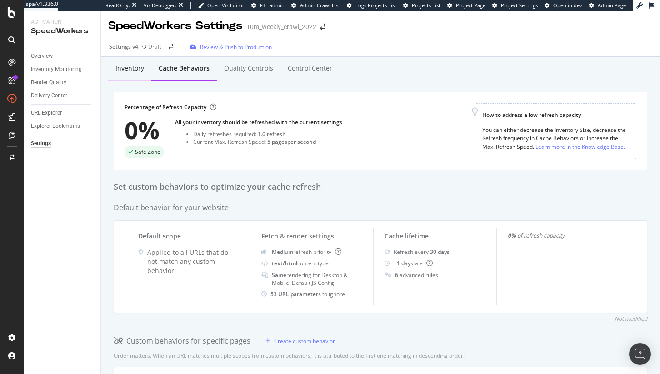
click at [126, 76] on div "Inventory" at bounding box center [129, 68] width 43 height 25
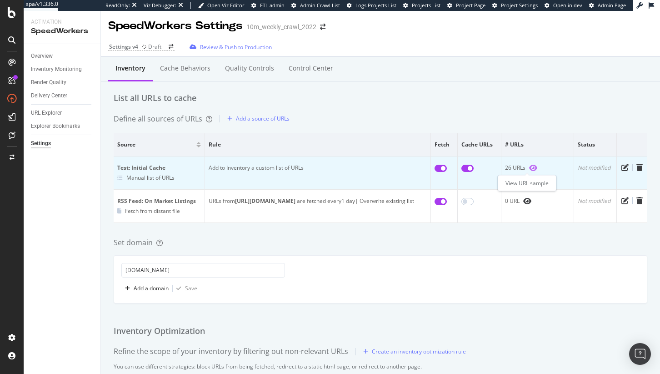
click at [529, 166] on icon "eye" at bounding box center [533, 167] width 8 height 7
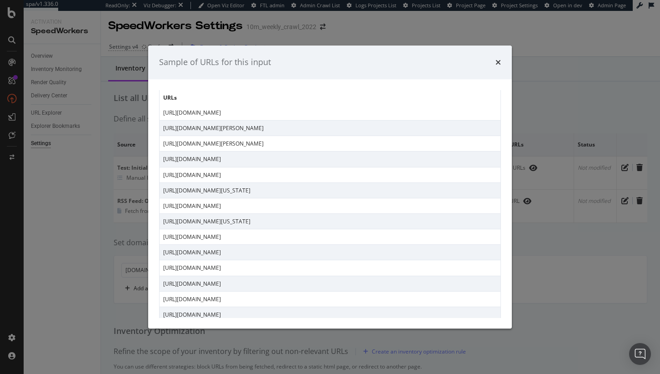
scroll to position [15, 0]
drag, startPoint x: 351, startPoint y: 255, endPoint x: 195, endPoint y: 251, distance: 156.5
click at [195, 251] on td "https://www.realtor.com/mortgage/tools/affordability-calculator/" at bounding box center [330, 253] width 341 height 15
click at [203, 241] on td "https://www.realtor.com/mortgage/tools/mortgage-calculator/" at bounding box center [330, 238] width 341 height 15
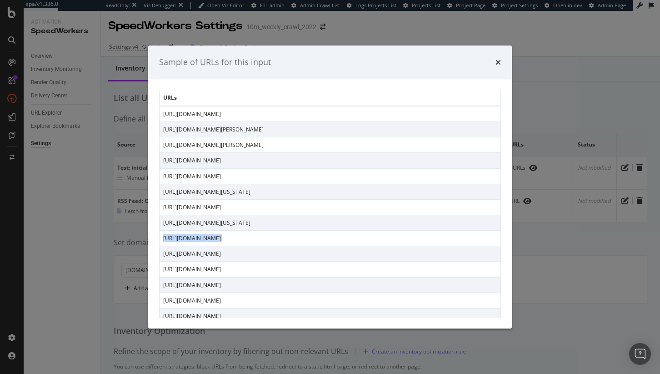
click at [203, 241] on td "https://www.realtor.com/mortgage/tools/mortgage-calculator/" at bounding box center [330, 238] width 341 height 15
copy td "https://www.realtor.com/mortgage/tools/mortgage-calculator/"
click at [288, 233] on td "https://www.realtor.com/mortgage/tools/mortgage-calculator/" at bounding box center [330, 238] width 341 height 15
click at [287, 236] on td "https://www.realtor.com/mortgage/tools/mortgage-calculator/" at bounding box center [330, 238] width 341 height 15
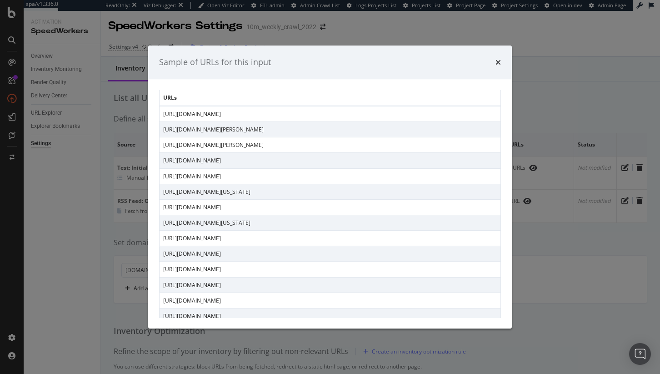
click at [287, 236] on td "https://www.realtor.com/mortgage/tools/mortgage-calculator/" at bounding box center [330, 238] width 341 height 15
copy td "https://www.realtor.com/mortgage/tools/mortgage-calculator/"
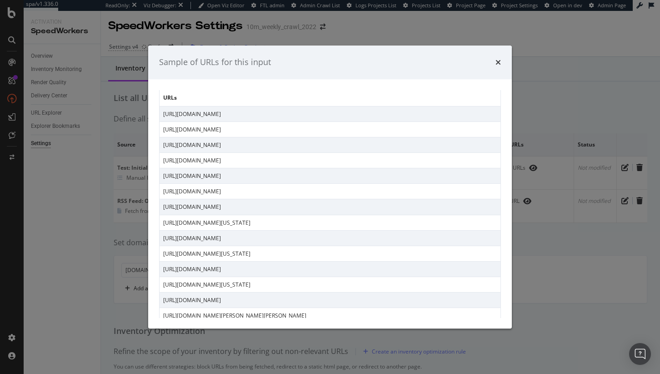
scroll to position [192, 0]
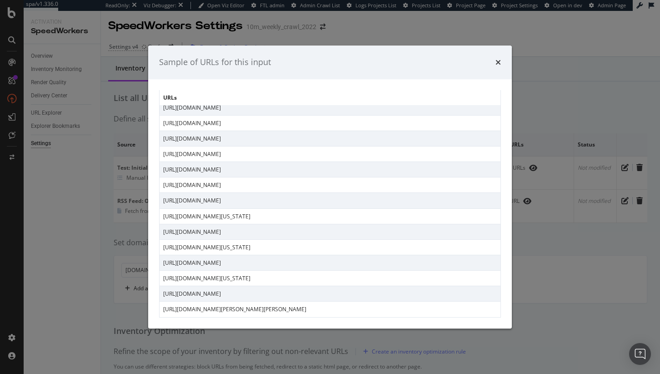
click at [280, 261] on td "https://www.realtor.com/international/cr/" at bounding box center [330, 262] width 341 height 15
click at [315, 312] on td "https://www.realtor.com/news/celebrity-real-estate/dylan-dreyer-husband-brian-f…" at bounding box center [330, 308] width 341 height 15
click at [254, 303] on td "https://www.realtor.com/news/celebrity-real-estate/dylan-dreyer-husband-brian-f…" at bounding box center [330, 308] width 341 height 15
click at [250, 296] on td "https://www.realtor.com/international/ca/" at bounding box center [330, 293] width 341 height 15
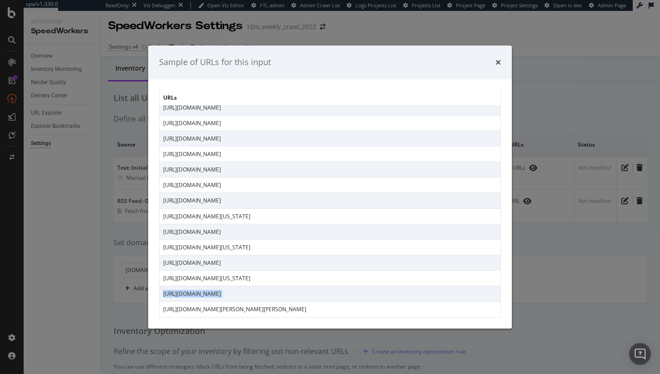
click at [250, 296] on td "https://www.realtor.com/international/ca/" at bounding box center [330, 293] width 341 height 15
copy td "https://www.realtor.com/international/ca/"
click at [302, 282] on td "https://www.realtor.com/realestateandhomes-search/Florida" at bounding box center [330, 278] width 341 height 15
click at [302, 280] on td "https://www.realtor.com/realestateandhomes-search/Florida" at bounding box center [330, 278] width 341 height 15
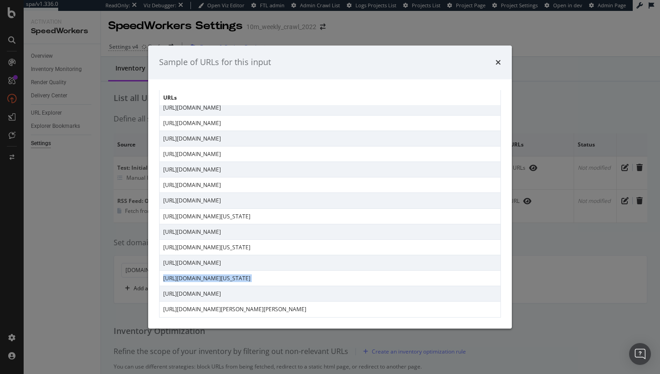
click at [302, 280] on td "https://www.realtor.com/realestateandhomes-search/Florida" at bounding box center [330, 278] width 341 height 15
copy td "https://www.realtor.com/realestateandhomes-search/Florida"
click at [590, 237] on div "Sample of URLs for this input URLs https://www.realtor.com/local/schools/Valor-…" at bounding box center [330, 187] width 660 height 374
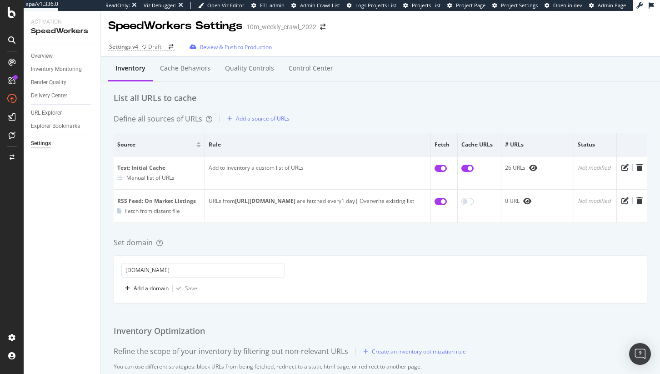
click at [559, 110] on div "Inventory Cache behaviors Quality Controls Control Center List all URLs to cach…" at bounding box center [380, 312] width 559 height 511
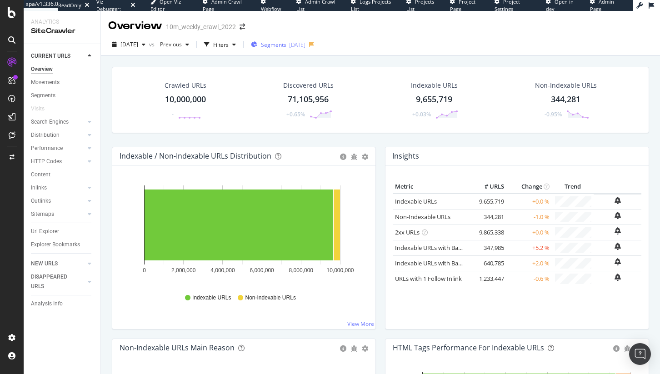
click at [286, 45] on span "Segments" at bounding box center [273, 45] width 25 height 8
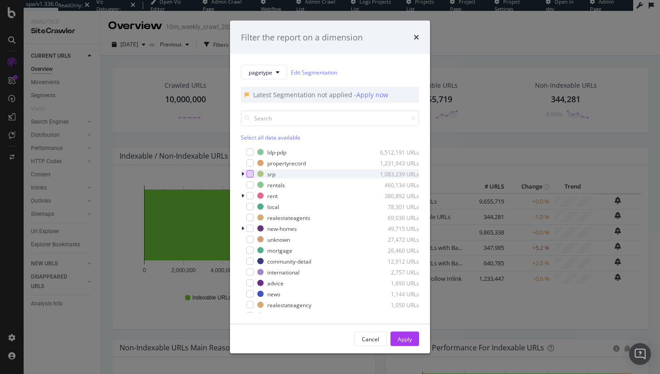
click at [249, 173] on div "modal" at bounding box center [249, 174] width 7 height 7
click at [406, 340] on div "Apply" at bounding box center [405, 339] width 14 height 8
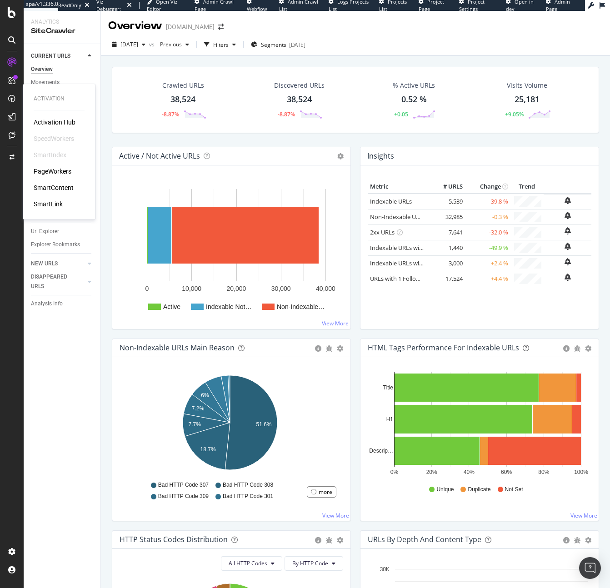
click at [47, 175] on div "PageWorkers" at bounding box center [53, 171] width 38 height 9
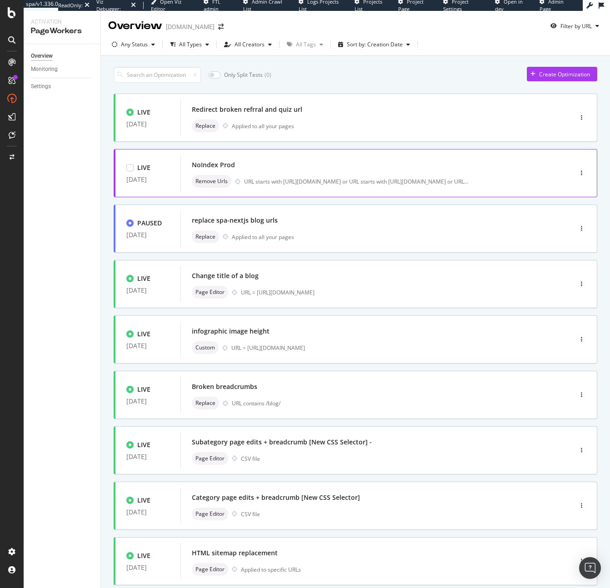
click at [281, 162] on div "NoIndex Prod" at bounding box center [363, 165] width 342 height 13
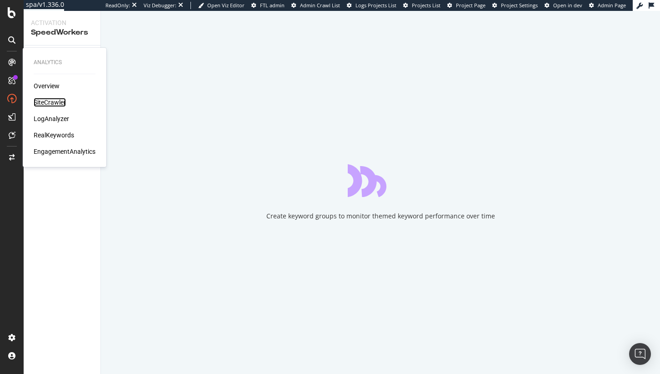
click at [46, 100] on div "SiteCrawler" at bounding box center [50, 102] width 32 height 9
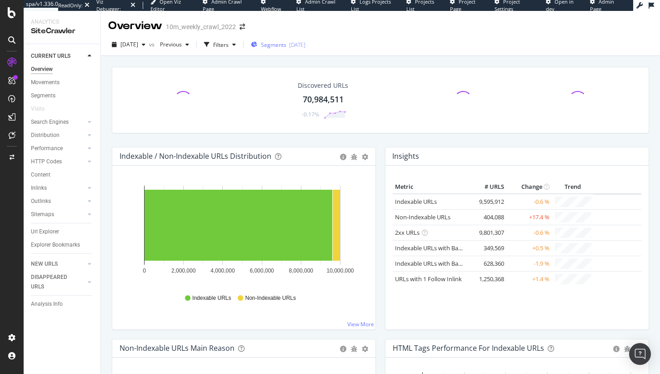
click at [306, 46] on div "[DATE]" at bounding box center [297, 45] width 16 height 8
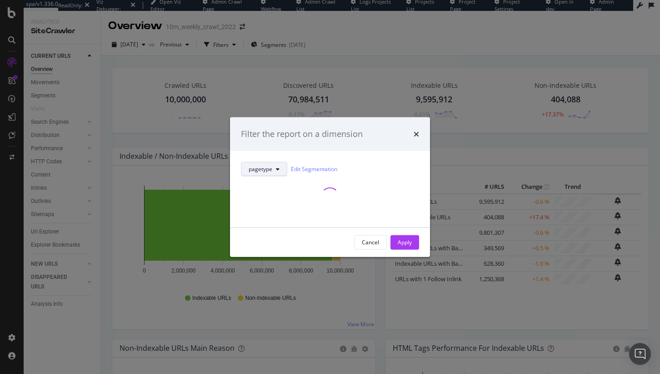
click at [268, 168] on span "pagetype" at bounding box center [261, 169] width 24 height 8
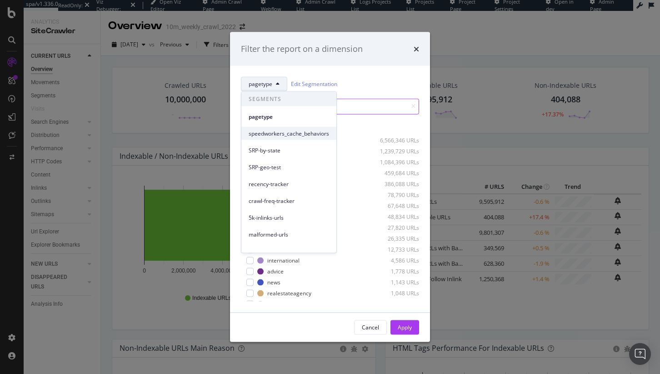
click at [285, 135] on span "speedworkers_cache_behaviors" at bounding box center [289, 133] width 80 height 8
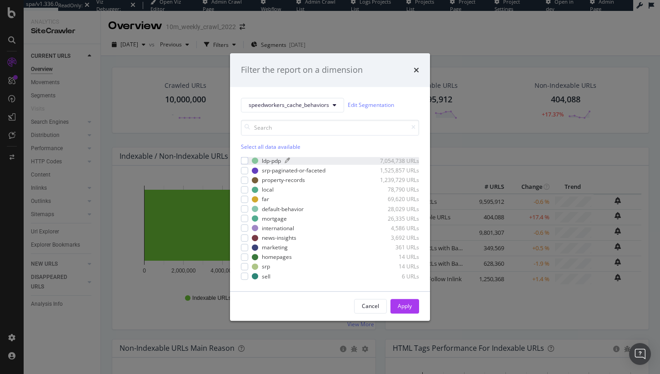
click at [276, 162] on div "ldp-pdp" at bounding box center [271, 161] width 19 height 8
click at [401, 302] on div "Apply" at bounding box center [405, 306] width 14 height 8
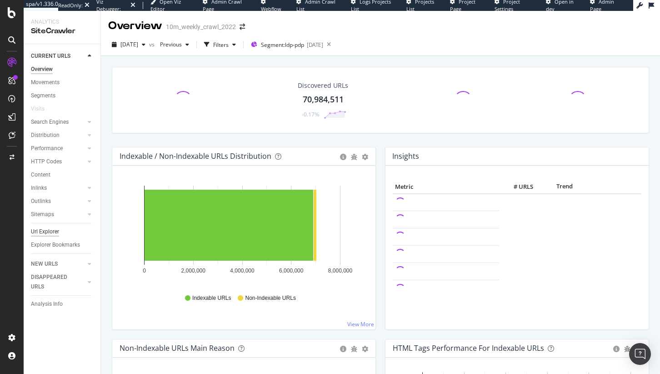
click at [47, 235] on div "Url Explorer" at bounding box center [45, 232] width 28 height 10
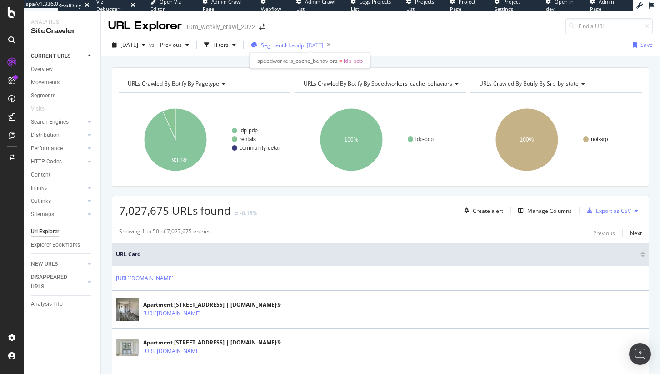
click at [279, 43] on span "Segment: ldp-pdp" at bounding box center [282, 45] width 43 height 8
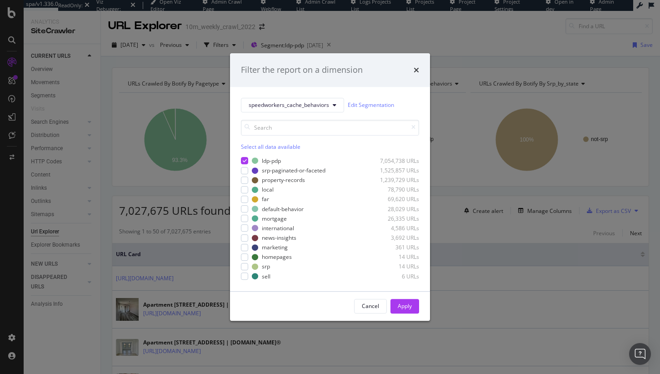
click at [285, 95] on div "speedworkers_cache_behaviors Edit Segmentation Select all data available ldp-pd…" at bounding box center [330, 189] width 200 height 204
click at [457, 145] on div "Filter the report on a dimension speedworkers_cache_behaviors Edit Segmentation…" at bounding box center [330, 187] width 660 height 374
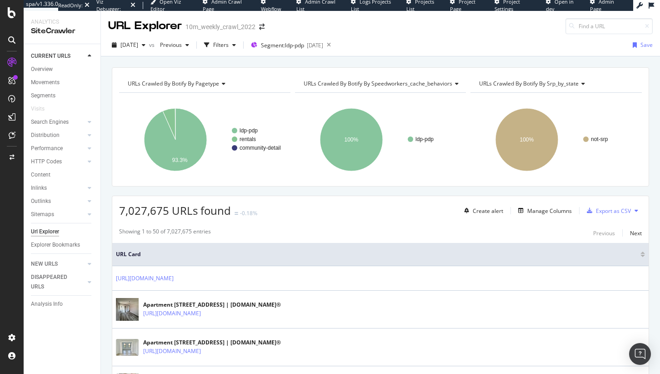
click at [423, 132] on rect "A chart." at bounding box center [380, 139] width 171 height 79
click at [229, 47] on div "Filters" at bounding box center [220, 45] width 15 height 8
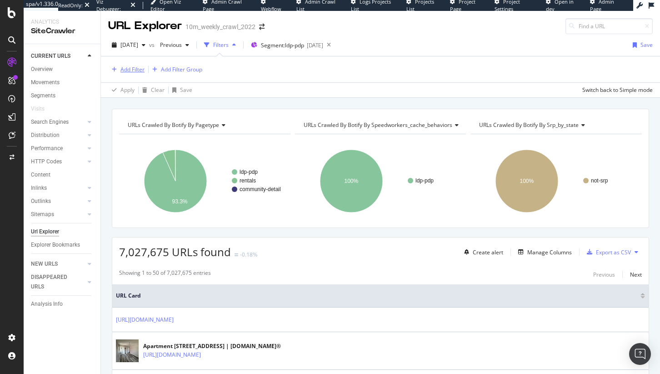
click at [127, 68] on div "Add Filter" at bounding box center [132, 69] width 24 height 8
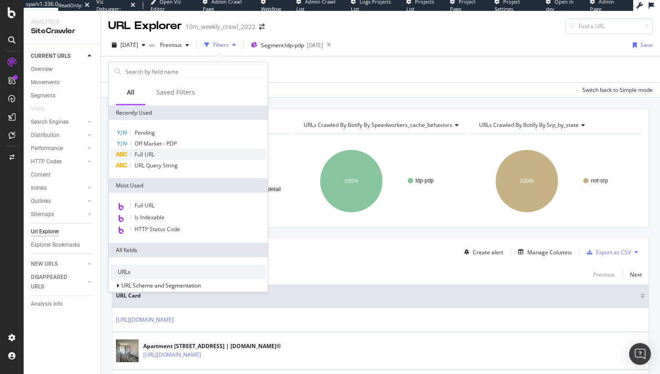
click at [150, 155] on span "Full URL" at bounding box center [145, 154] width 20 height 8
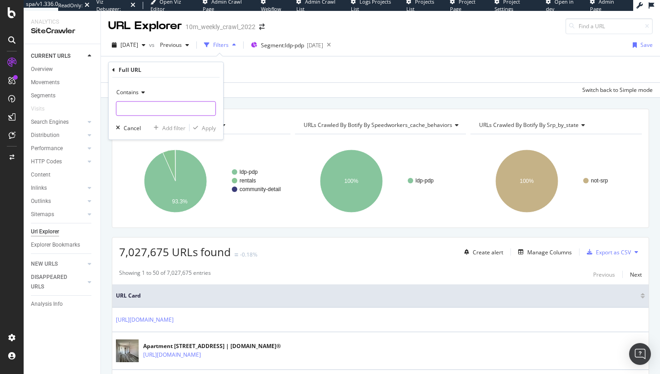
click at [141, 110] on input "text" at bounding box center [165, 108] width 99 height 15
paste input "https://www.realtor.com/realestateandhomes-detail/24XXX-167th-St-NW_Orrock-Twp_…"
click at [145, 110] on input "https://www.realtor.com/realestateandhomes-detail/24XXX-167th-St-NW_Orrock-Twp_…" at bounding box center [159, 108] width 86 height 15
click at [132, 107] on input "https://www.realtor.com/realestateandhomes-detail/24XXX-167th-St-NW_Orrock-Twp_…" at bounding box center [159, 108] width 86 height 15
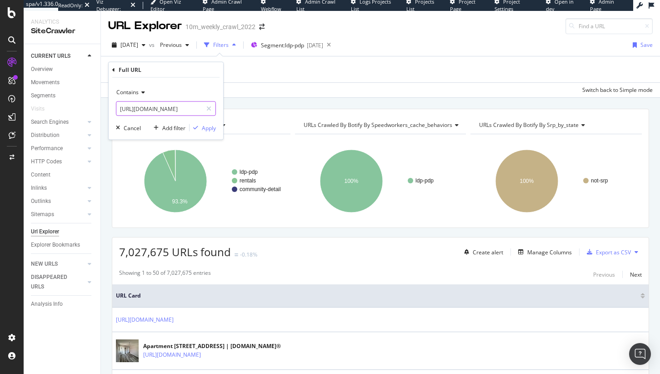
scroll to position [0, 0]
drag, startPoint x: 180, startPoint y: 108, endPoint x: 110, endPoint y: 105, distance: 70.1
click at [110, 105] on div "Contains https://www.realtor.com/realestateandhomes-detail/24XXX-167th-St-NW_Or…" at bounding box center [166, 109] width 115 height 62
type input "/realestateandhomes-detail/24XXX-167th-St-NW_Orrock-Twp_MN_55309_M90531-52952"
click at [211, 125] on div "Apply" at bounding box center [209, 128] width 14 height 8
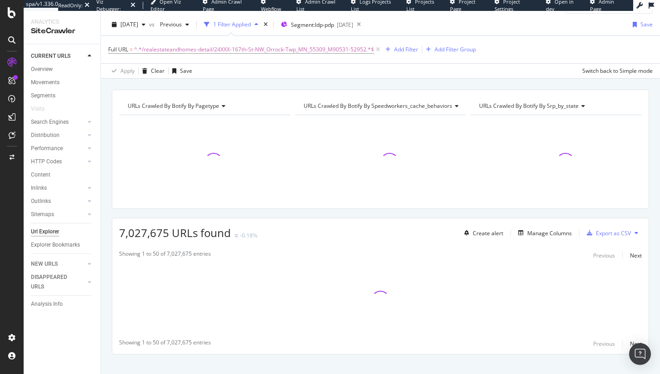
scroll to position [21, 0]
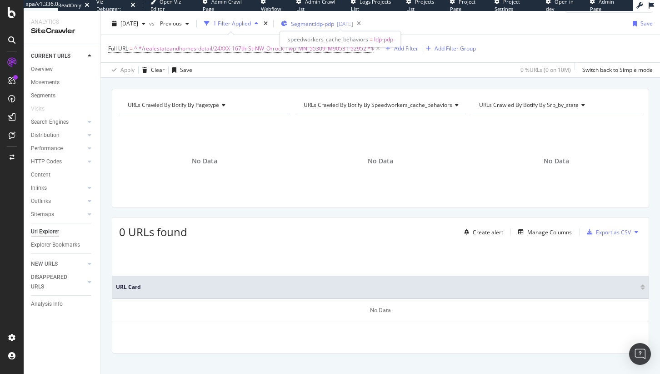
click at [314, 20] on span "Segment: ldp-pdp" at bounding box center [312, 24] width 43 height 8
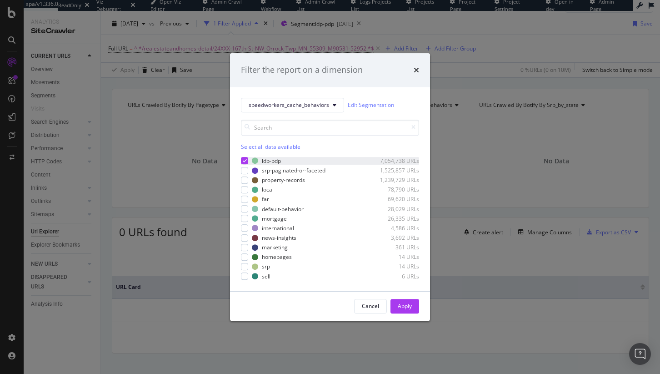
click at [245, 160] on icon "modal" at bounding box center [245, 161] width 4 height 5
click at [245, 169] on div "modal" at bounding box center [244, 170] width 7 height 7
click at [400, 309] on div "Apply" at bounding box center [405, 306] width 14 height 8
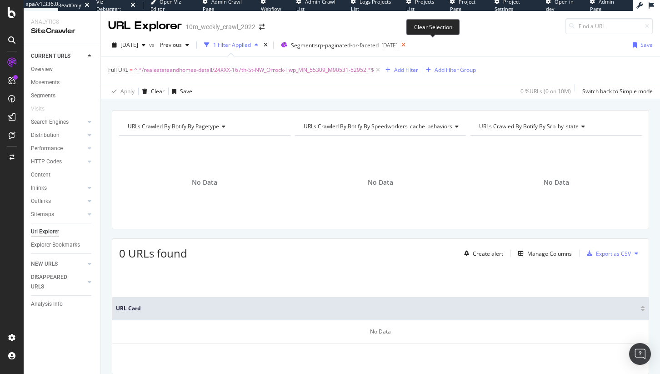
click at [409, 45] on icon at bounding box center [403, 45] width 11 height 13
click at [376, 70] on icon at bounding box center [378, 69] width 8 height 9
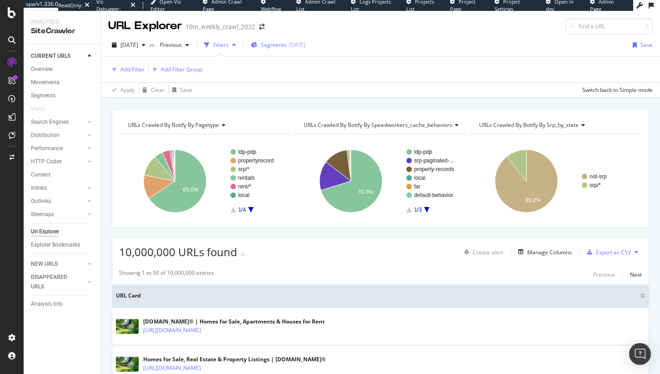
click at [286, 45] on span "Segments" at bounding box center [273, 45] width 25 height 8
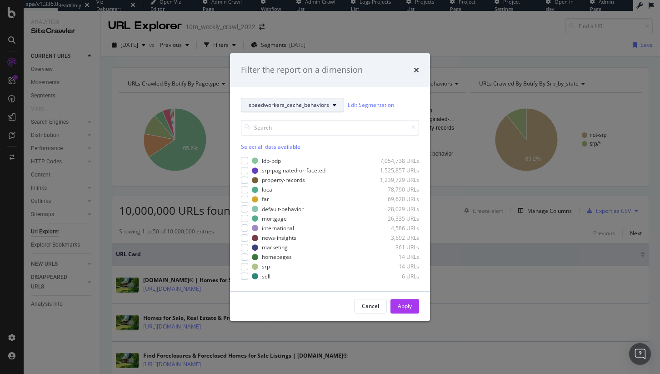
click at [287, 105] on span "speedworkers_cache_behaviors" at bounding box center [289, 105] width 80 height 8
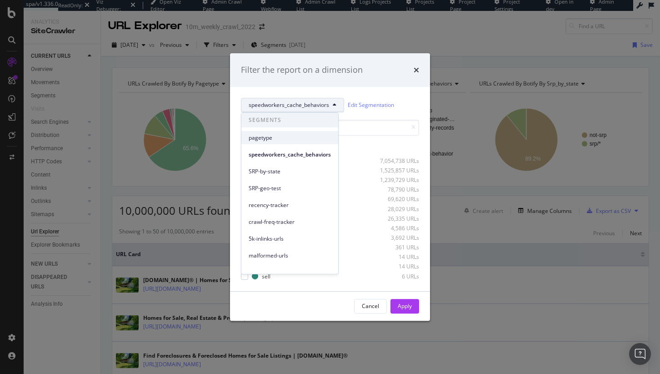
click at [283, 136] on span "pagetype" at bounding box center [290, 138] width 82 height 8
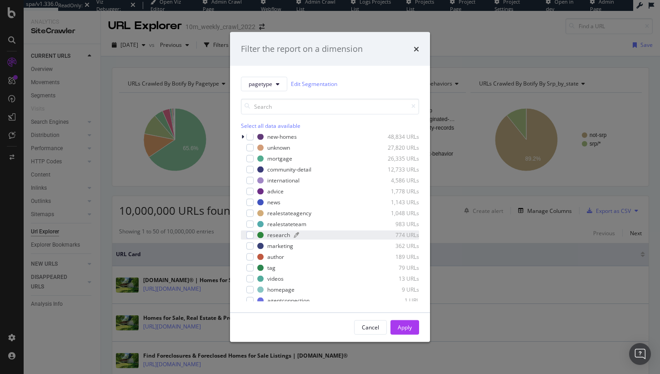
scroll to position [78, 0]
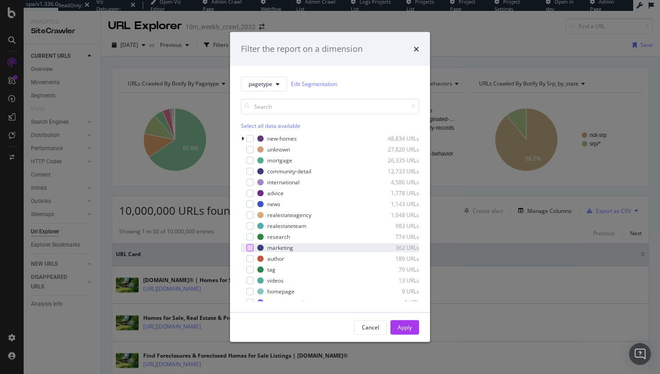
click at [252, 250] on div "modal" at bounding box center [249, 247] width 7 height 7
click at [280, 181] on div "international" at bounding box center [283, 182] width 32 height 8
click at [267, 183] on div "international" at bounding box center [283, 182] width 32 height 8
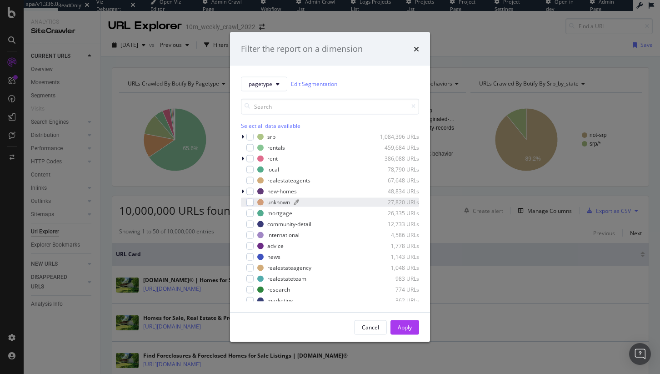
scroll to position [25, 0]
click at [241, 193] on icon "modal" at bounding box center [242, 191] width 3 height 5
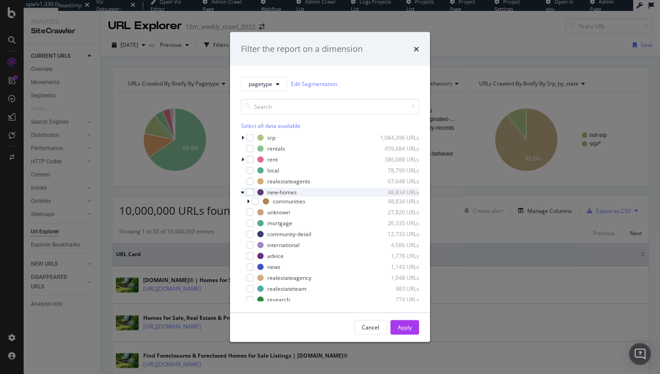
click at [241, 193] on icon "modal" at bounding box center [243, 191] width 4 height 5
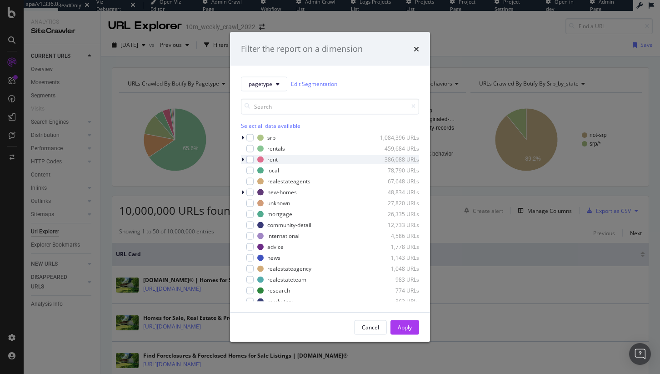
click at [243, 159] on icon "modal" at bounding box center [242, 158] width 3 height 5
click at [243, 159] on icon "modal" at bounding box center [243, 158] width 4 height 5
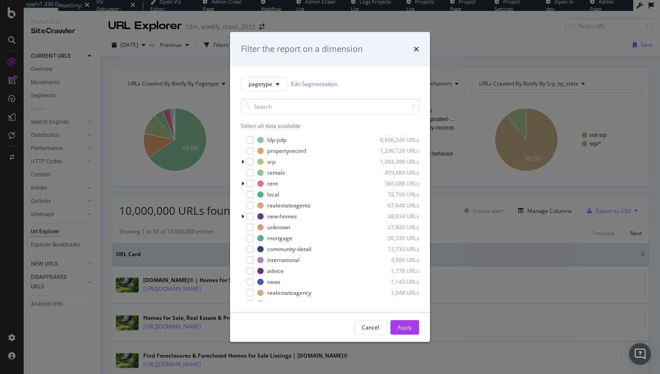
scroll to position [0, 0]
click at [420, 46] on div "Filter the report on a dimension" at bounding box center [330, 49] width 200 height 34
click at [416, 51] on icon "times" at bounding box center [416, 48] width 5 height 7
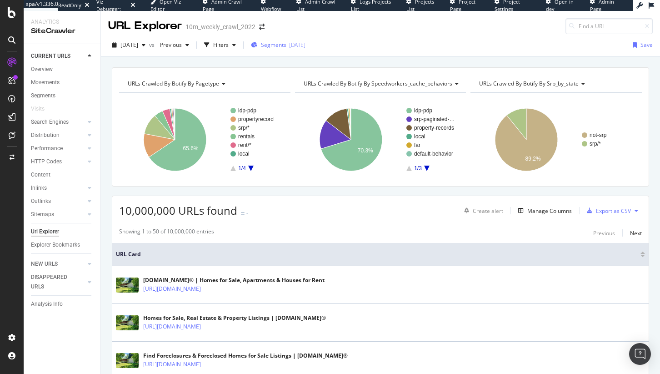
click at [286, 47] on span "Segments" at bounding box center [273, 45] width 25 height 8
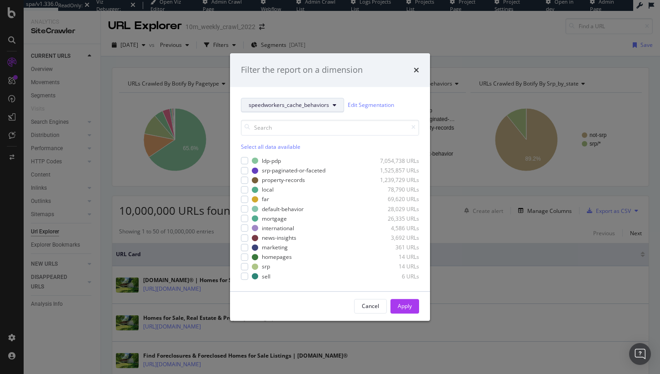
click at [290, 103] on span "speedworkers_cache_behaviors" at bounding box center [289, 105] width 80 height 8
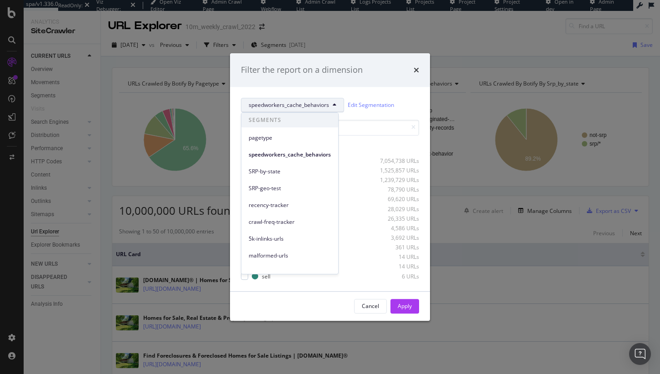
click at [397, 110] on div "speedworkers_cache_behaviors Edit Segmentation" at bounding box center [330, 105] width 178 height 15
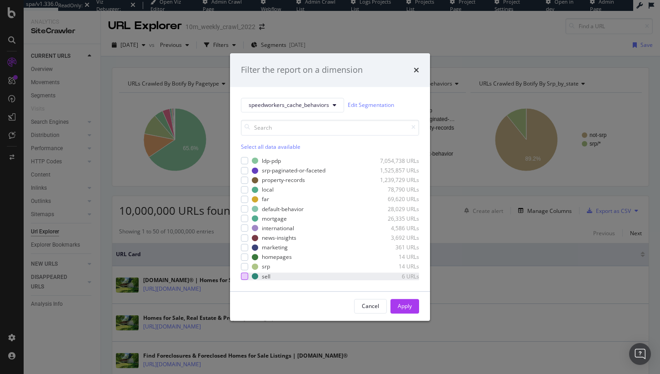
click at [247, 275] on div "modal" at bounding box center [244, 275] width 7 height 7
click at [415, 308] on button "Apply" at bounding box center [405, 306] width 29 height 15
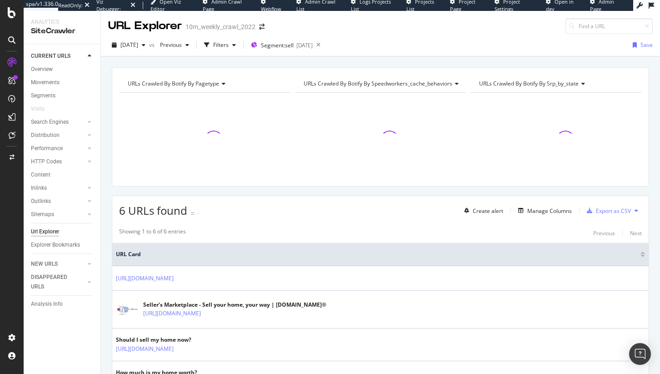
scroll to position [136, 0]
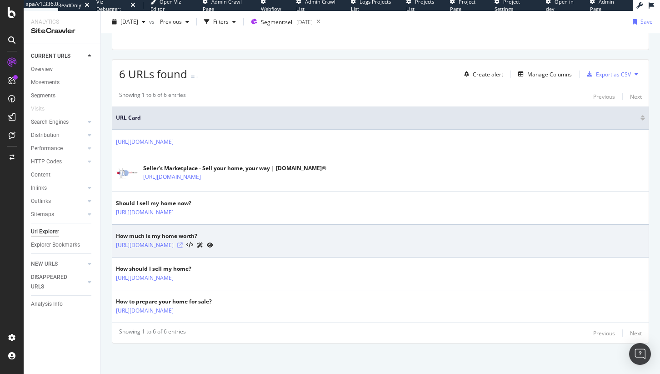
click at [183, 245] on icon at bounding box center [179, 244] width 5 height 5
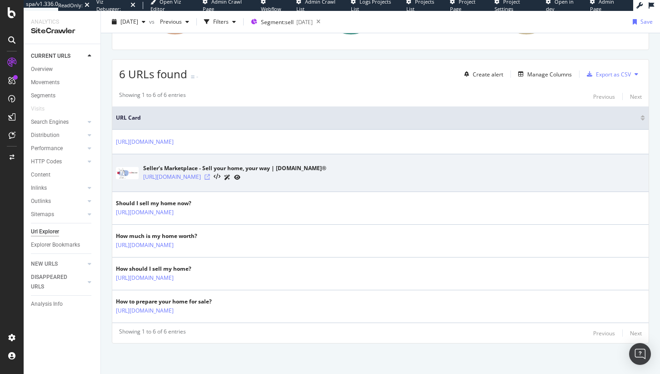
click at [210, 176] on icon at bounding box center [207, 176] width 5 height 5
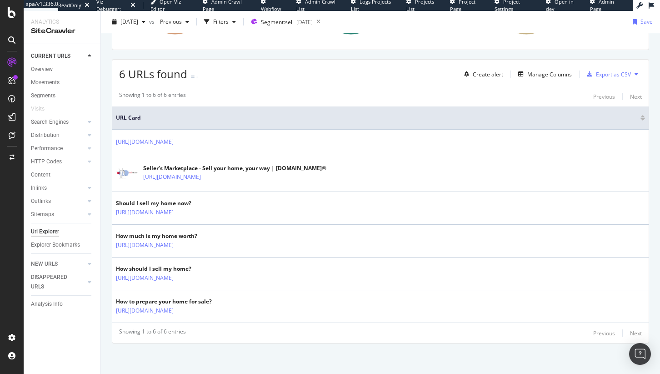
scroll to position [76, 0]
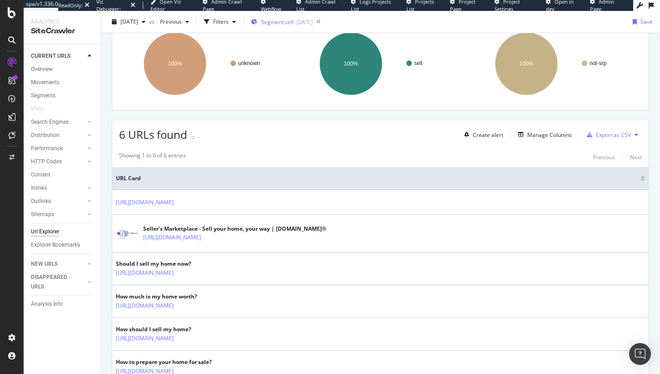
click at [294, 15] on div "Segment: sell 2025-08-05" at bounding box center [282, 22] width 62 height 14
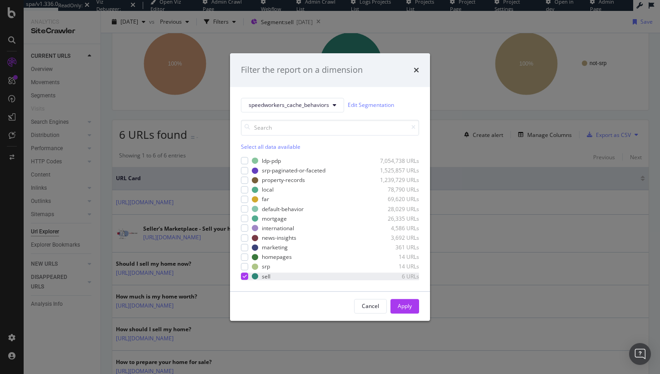
click at [241, 277] on div "modal" at bounding box center [244, 275] width 7 height 7
click at [246, 200] on div "modal" at bounding box center [244, 199] width 7 height 7
click at [401, 311] on div "Apply" at bounding box center [405, 306] width 14 height 14
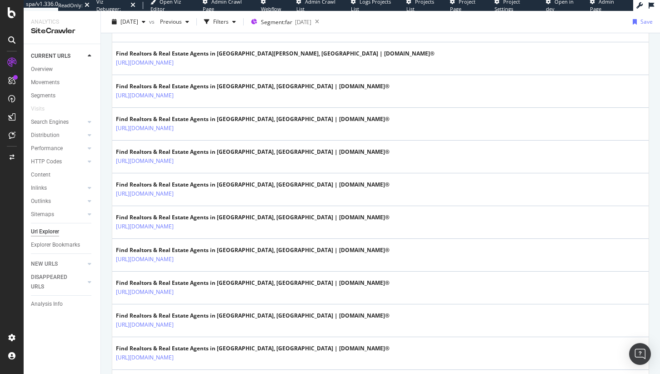
scroll to position [1319, 0]
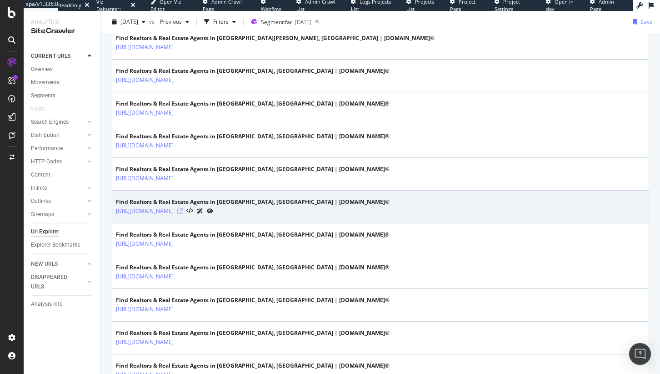
click at [183, 211] on icon at bounding box center [179, 210] width 5 height 5
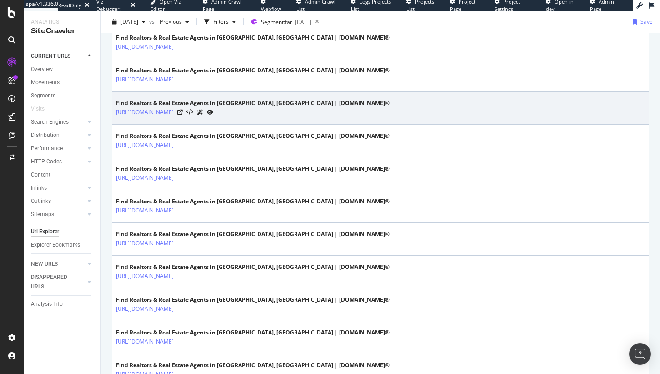
scroll to position [1543, 0]
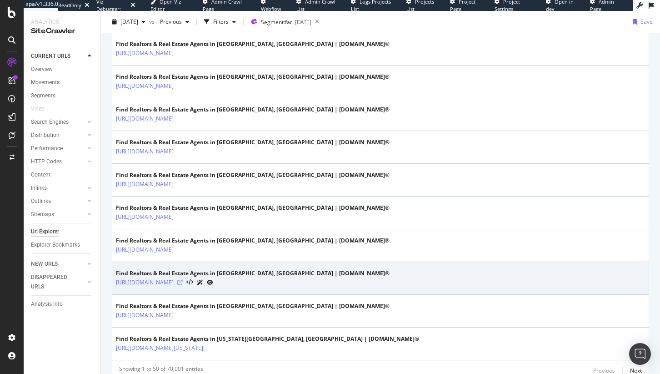
click at [183, 282] on icon at bounding box center [179, 282] width 5 height 5
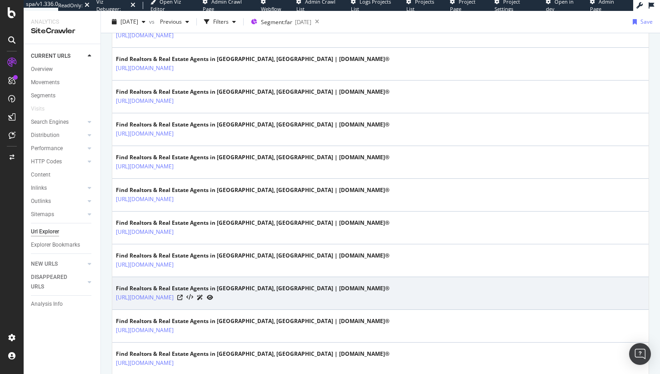
scroll to position [1118, 0]
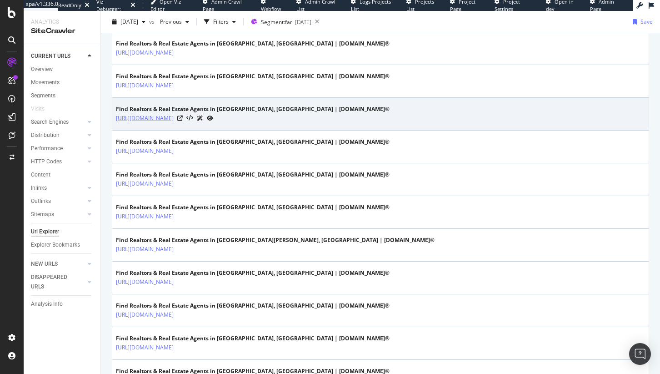
click at [174, 118] on link "https://www.realtor.com/realestateagents/naperville_il" at bounding box center [145, 118] width 58 height 9
click at [213, 117] on div at bounding box center [195, 118] width 36 height 10
click at [183, 117] on icon at bounding box center [179, 117] width 5 height 5
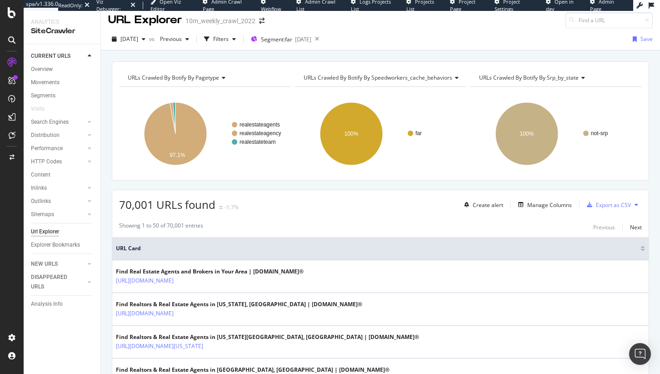
scroll to position [0, 0]
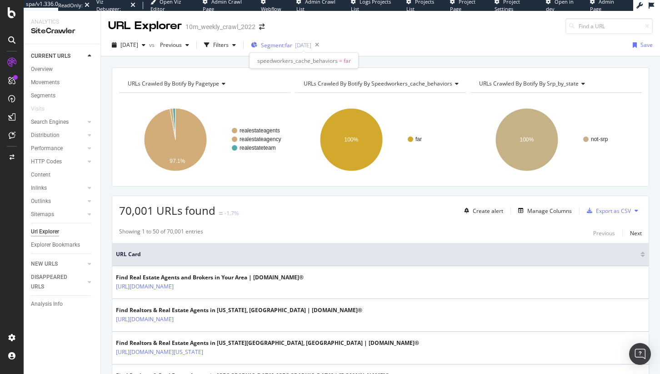
click at [292, 41] on span "Segment: far" at bounding box center [276, 45] width 31 height 8
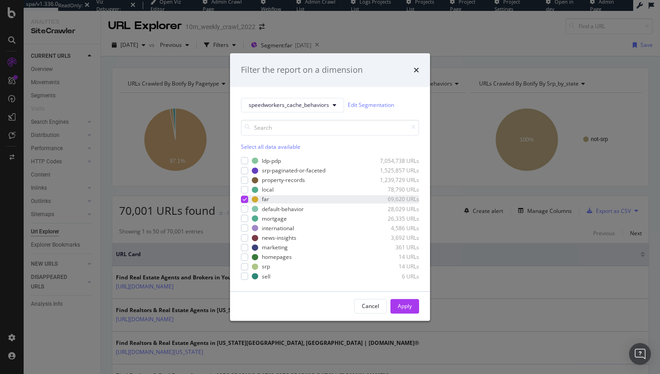
click at [241, 199] on div "speedworkers_cache_behaviors Edit Segmentation Select all data available ldp-pd…" at bounding box center [330, 189] width 200 height 204
click at [244, 194] on div "ldp-pdp 7,054,738 URLs srp-paginated-or-faceted 1,525,857 URLs property-records…" at bounding box center [330, 218] width 178 height 123
click at [246, 197] on icon "modal" at bounding box center [245, 199] width 4 height 5
click at [250, 237] on div "news-insights 3,692 URLs" at bounding box center [330, 238] width 178 height 8
click at [401, 307] on div "Apply" at bounding box center [405, 306] width 14 height 8
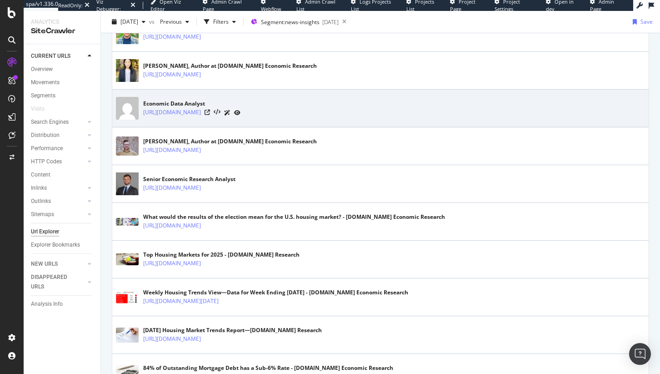
scroll to position [1684, 0]
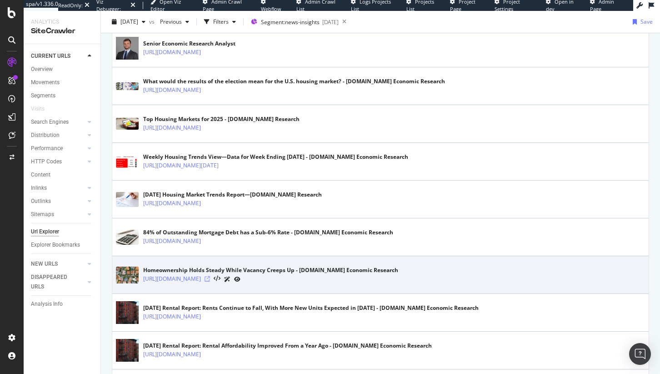
click at [210, 276] on icon at bounding box center [207, 278] width 5 height 5
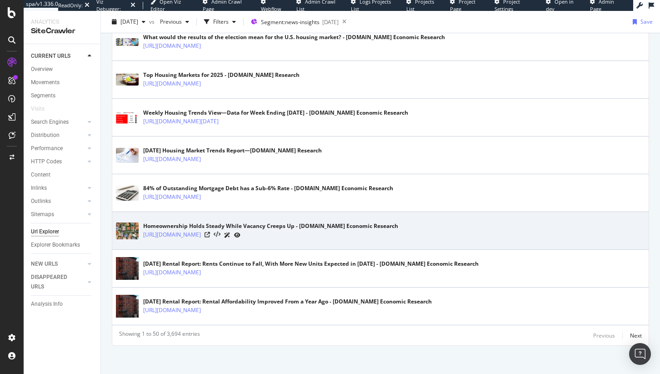
scroll to position [1728, 0]
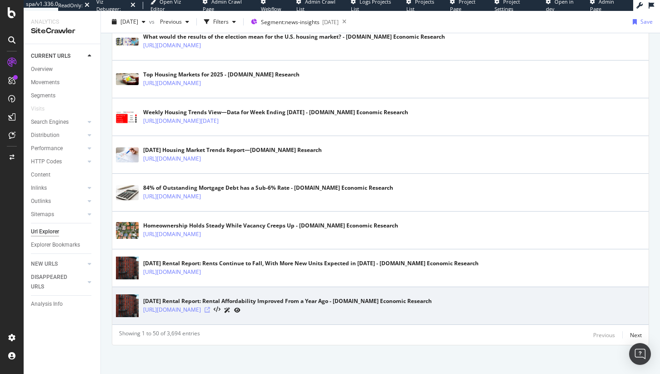
click at [210, 307] on icon at bounding box center [207, 309] width 5 height 5
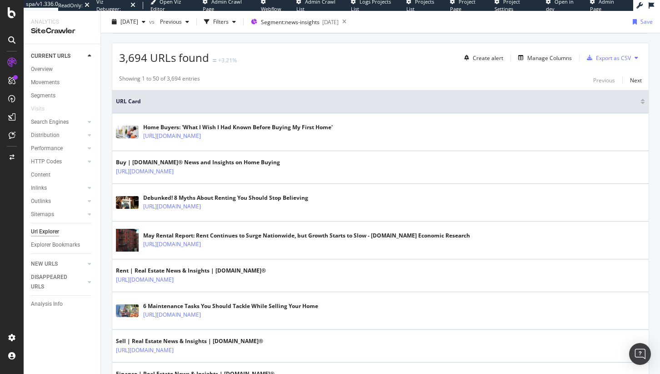
scroll to position [0, 0]
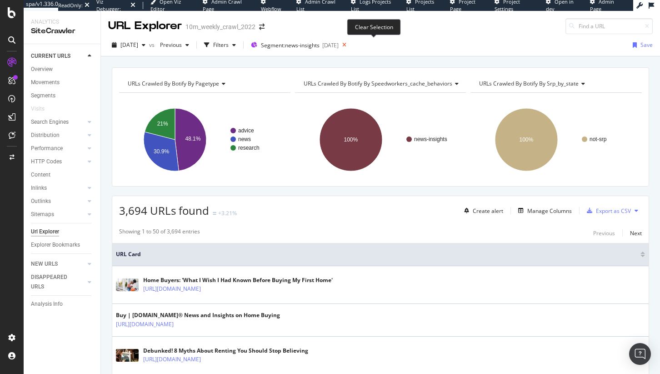
click at [350, 44] on icon at bounding box center [344, 45] width 11 height 13
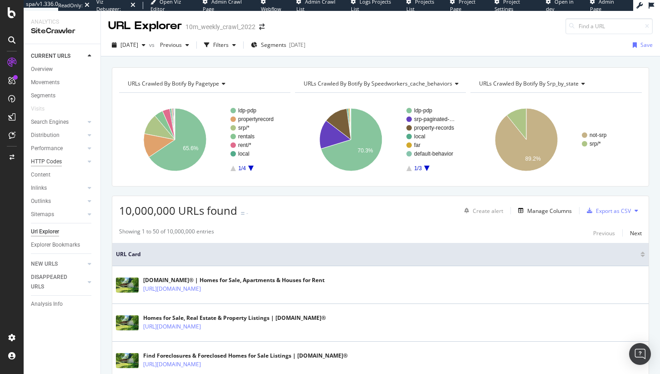
click at [59, 164] on div "HTTP Codes" at bounding box center [46, 162] width 31 height 10
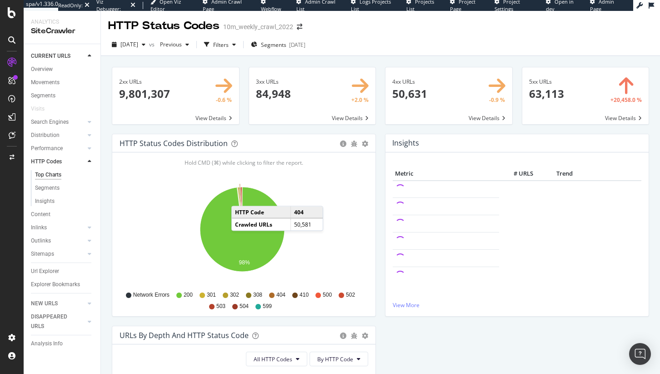
click at [241, 197] on icon "A chart." at bounding box center [240, 208] width 3 height 42
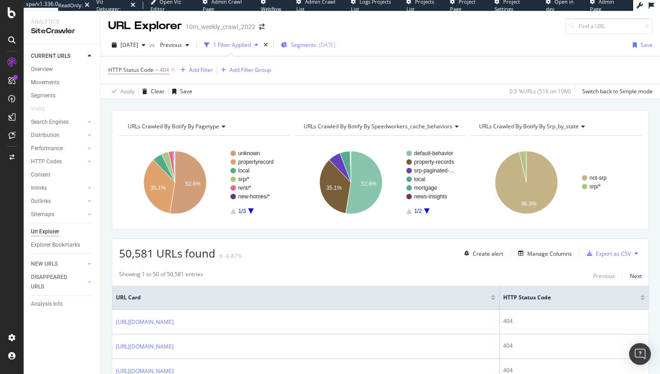
click at [335, 45] on div "Segments 2025-08-05" at bounding box center [308, 45] width 55 height 8
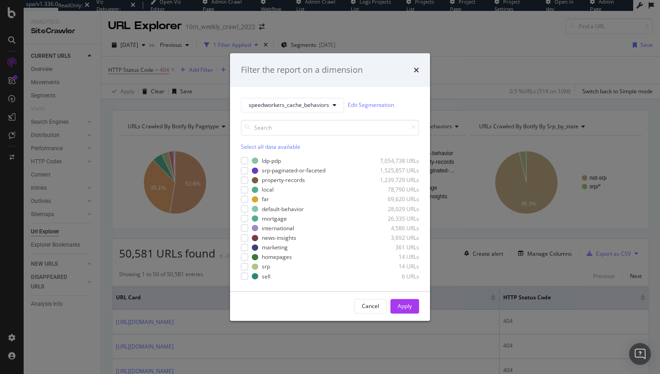
drag, startPoint x: 187, startPoint y: 72, endPoint x: 172, endPoint y: 75, distance: 15.3
click at [186, 73] on div "Filter the report on a dimension speedworkers_cache_behaviors Edit Segmentation…" at bounding box center [330, 187] width 660 height 374
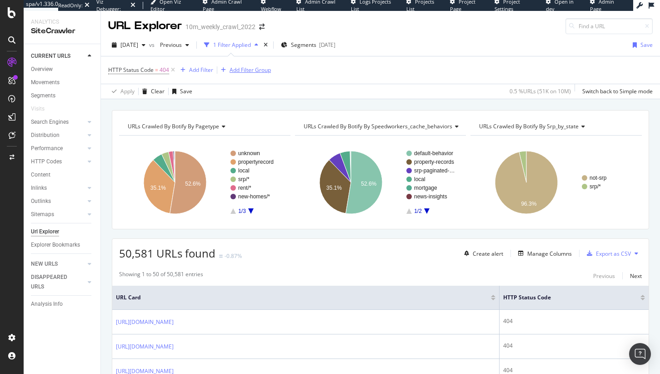
click at [171, 74] on icon at bounding box center [173, 69] width 8 height 9
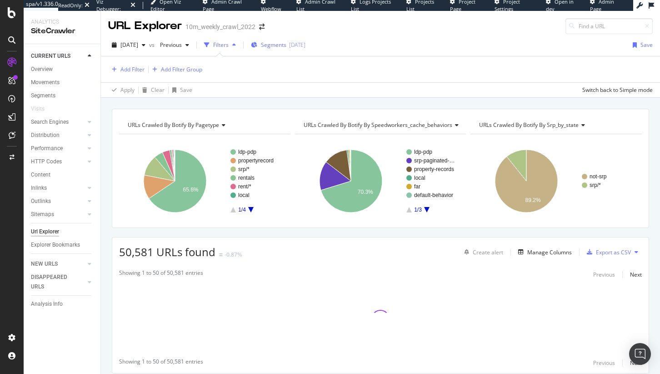
click at [286, 45] on span "Segments" at bounding box center [273, 45] width 25 height 8
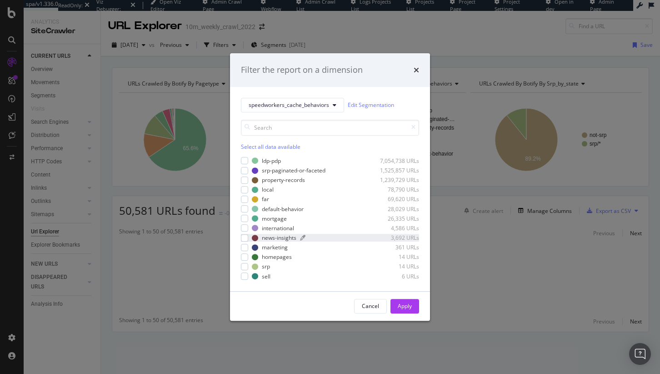
click at [284, 236] on div "news-insights" at bounding box center [279, 238] width 35 height 8
click at [398, 301] on div "Apply" at bounding box center [405, 306] width 14 height 14
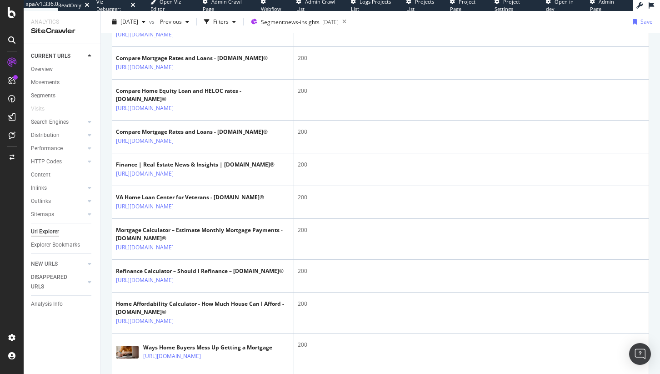
scroll to position [1540, 0]
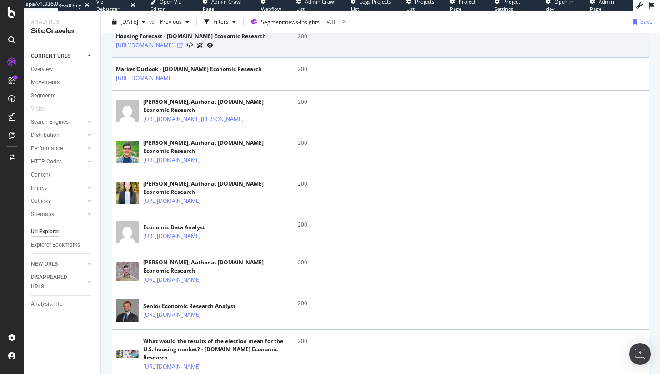
click at [183, 48] on icon at bounding box center [179, 45] width 5 height 5
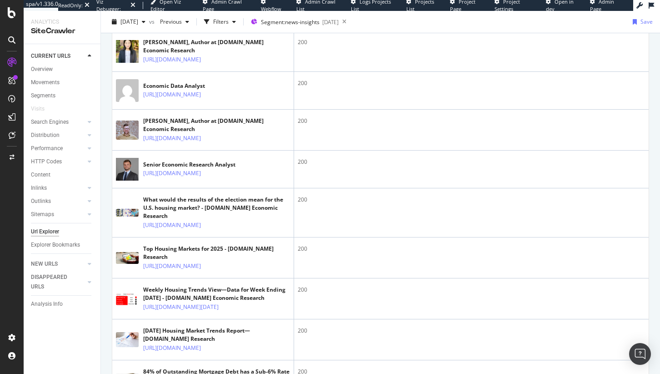
scroll to position [1855, 0]
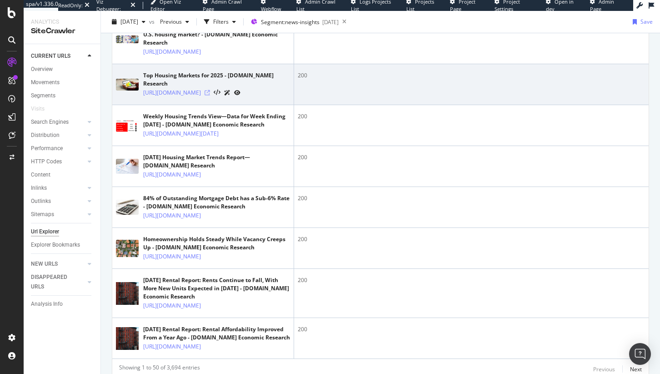
click at [210, 95] on icon at bounding box center [207, 92] width 5 height 5
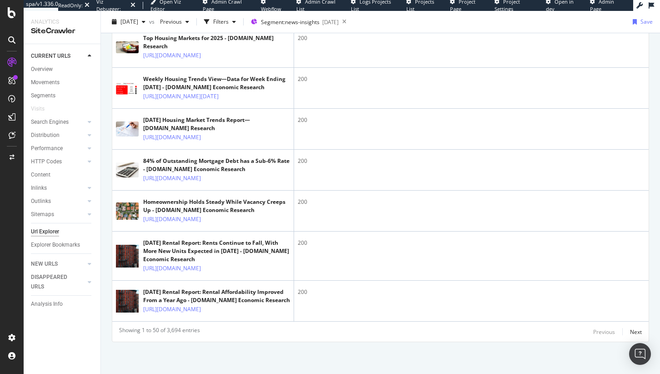
scroll to position [2153, 0]
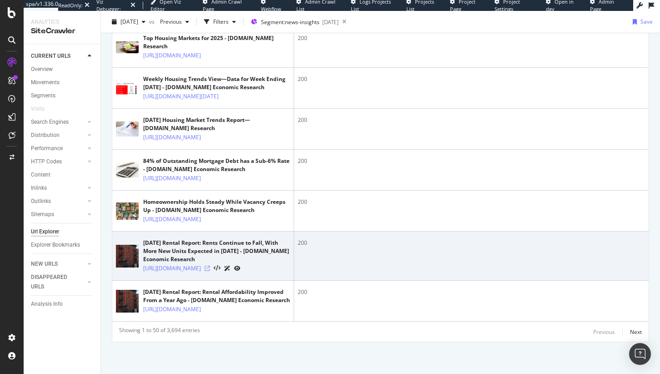
click at [210, 266] on icon at bounding box center [207, 268] width 5 height 5
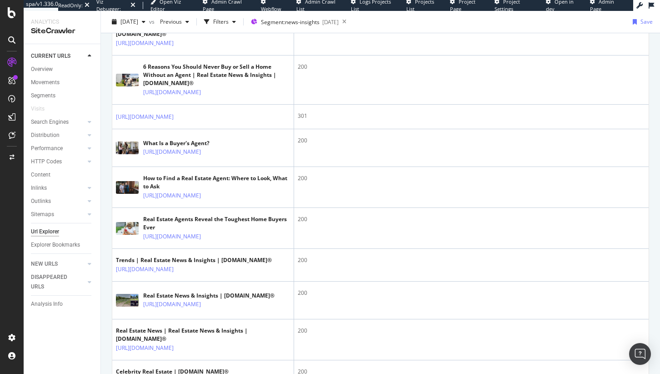
scroll to position [0, 0]
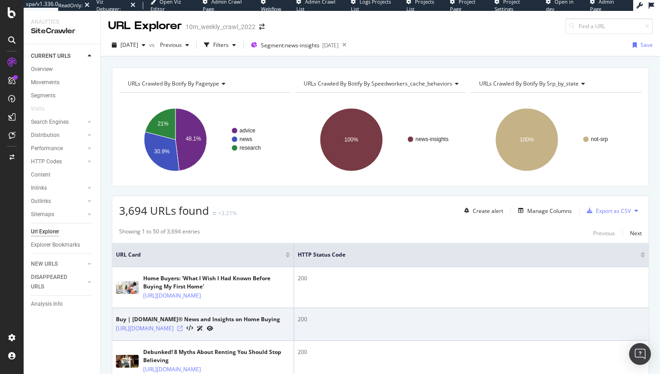
click at [183, 331] on icon at bounding box center [179, 328] width 5 height 5
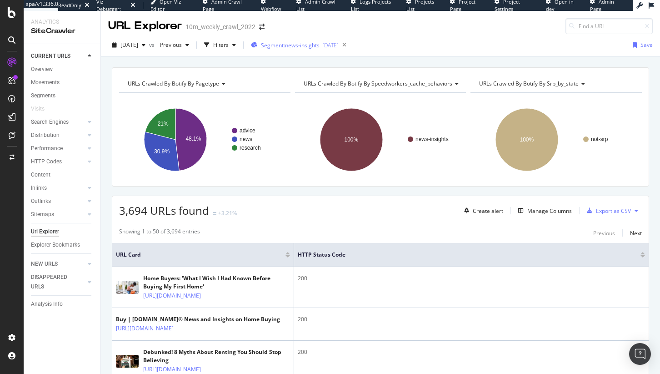
click at [295, 39] on button "Segment: news-insights 2025-08-05" at bounding box center [292, 45] width 91 height 15
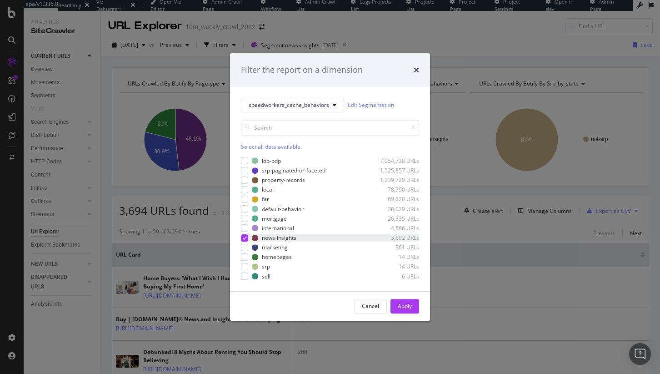
click at [243, 237] on icon "modal" at bounding box center [245, 238] width 4 height 5
click at [245, 178] on div "modal" at bounding box center [244, 179] width 7 height 7
click at [397, 303] on button "Apply" at bounding box center [405, 306] width 29 height 15
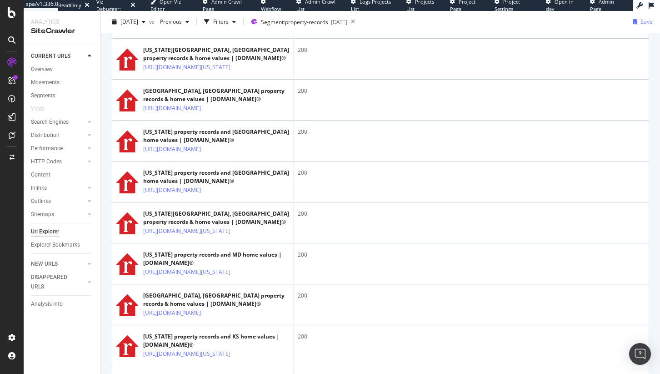
scroll to position [911, 0]
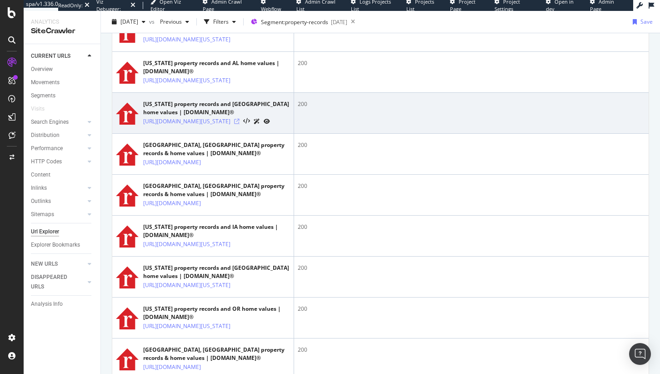
click at [240, 124] on icon at bounding box center [236, 121] width 5 height 5
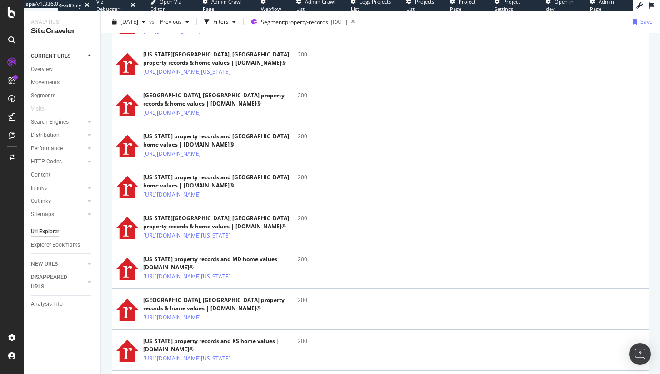
scroll to position [0, 0]
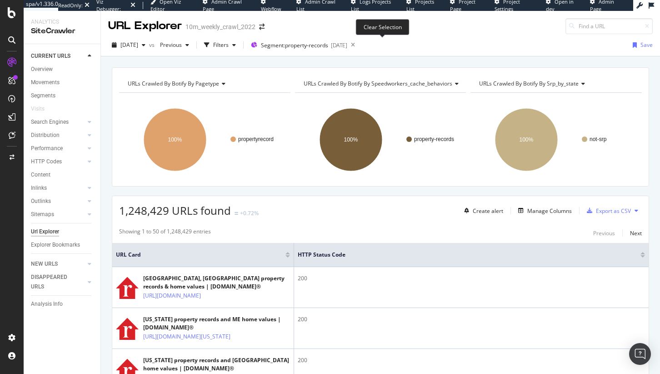
click at [359, 48] on icon at bounding box center [352, 45] width 11 height 13
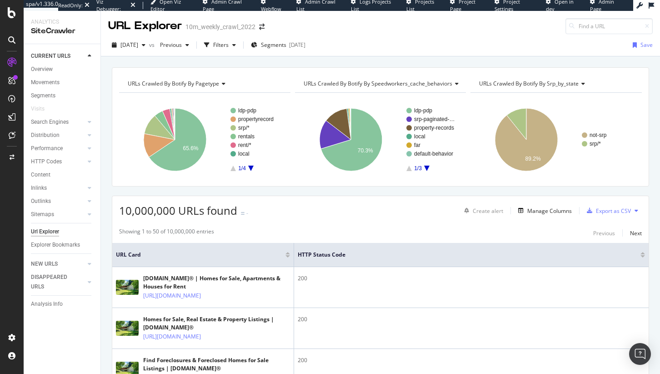
click at [383, 45] on div "2025 Aug. 5th vs Previous Filters Segments 2025-08-05 Save" at bounding box center [380, 47] width 559 height 18
click at [280, 46] on span "Segments" at bounding box center [273, 45] width 25 height 8
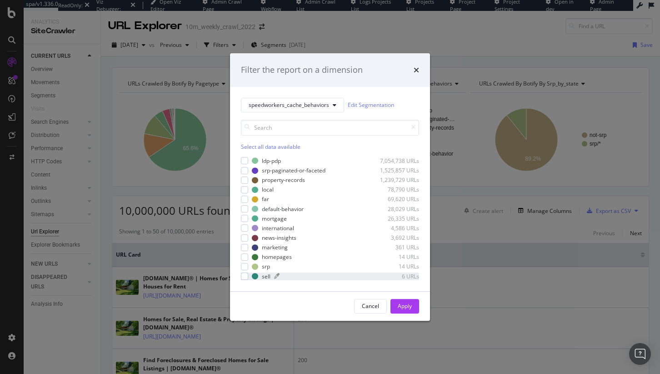
click at [260, 276] on div "sell 6 URLs" at bounding box center [335, 276] width 167 height 8
click at [251, 279] on div "sell 6 URLs" at bounding box center [330, 276] width 178 height 8
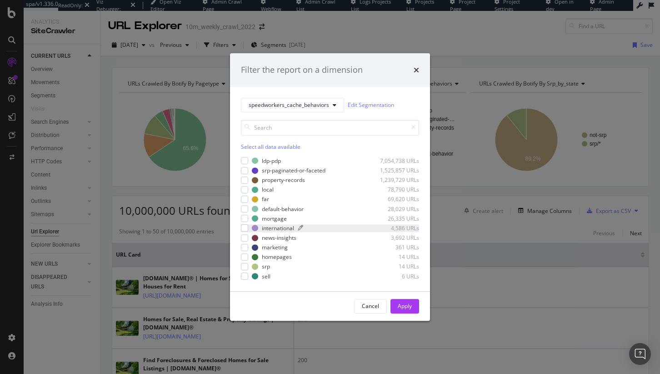
click at [275, 229] on div "international" at bounding box center [278, 228] width 32 height 8
click at [248, 187] on div "local 78,790 URLs" at bounding box center [330, 190] width 178 height 8
click at [246, 228] on icon "modal" at bounding box center [245, 228] width 4 height 5
click at [408, 307] on div "Apply" at bounding box center [405, 306] width 14 height 8
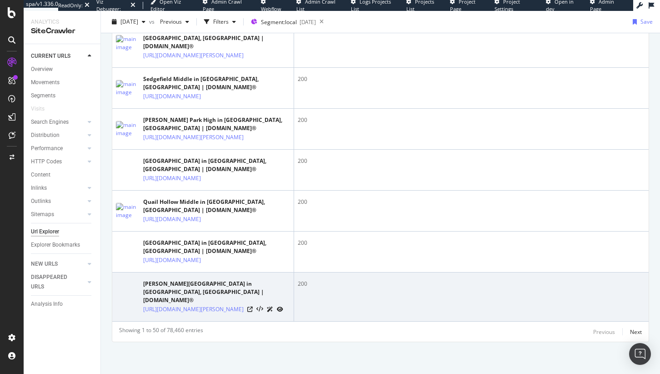
scroll to position [2328, 0]
click at [253, 306] on icon at bounding box center [249, 308] width 5 height 5
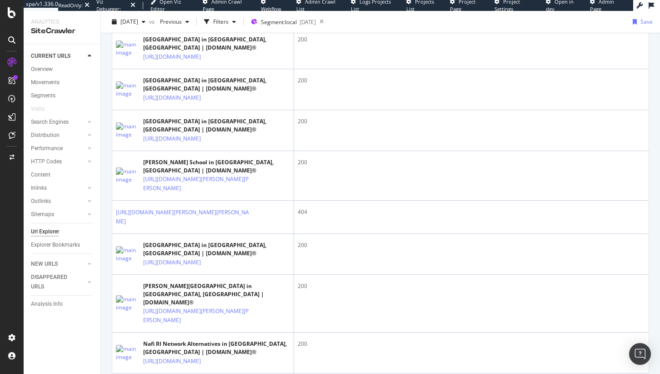
scroll to position [0, 0]
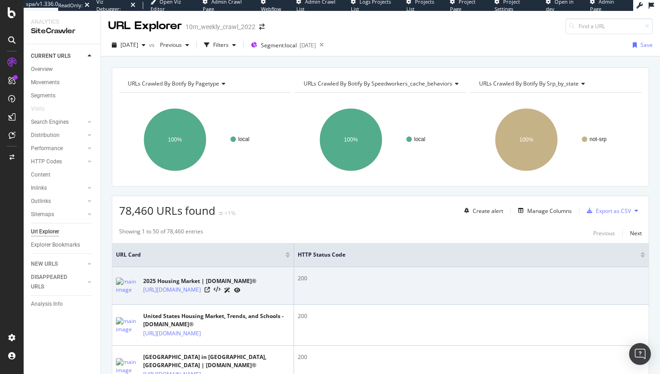
click at [241, 292] on div at bounding box center [223, 290] width 36 height 10
click at [210, 291] on icon at bounding box center [207, 289] width 5 height 5
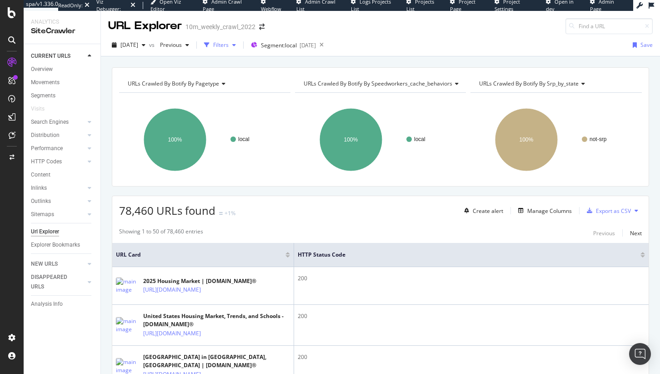
click at [229, 48] on div "Filters" at bounding box center [220, 45] width 15 height 8
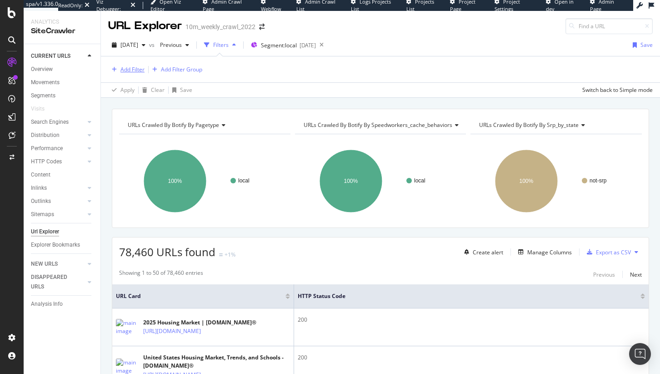
click at [130, 67] on div "Add Filter" at bounding box center [132, 69] width 24 height 8
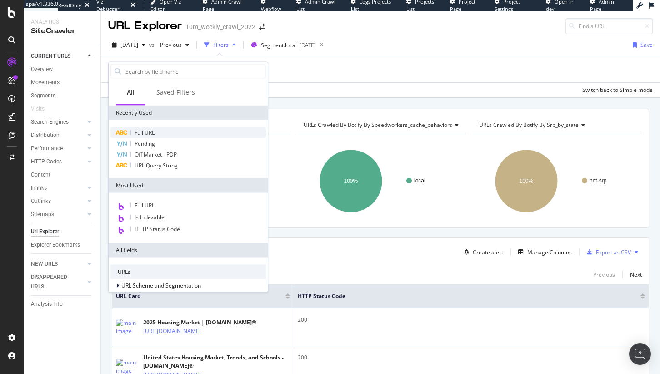
click at [147, 135] on span "Full URL" at bounding box center [145, 133] width 20 height 8
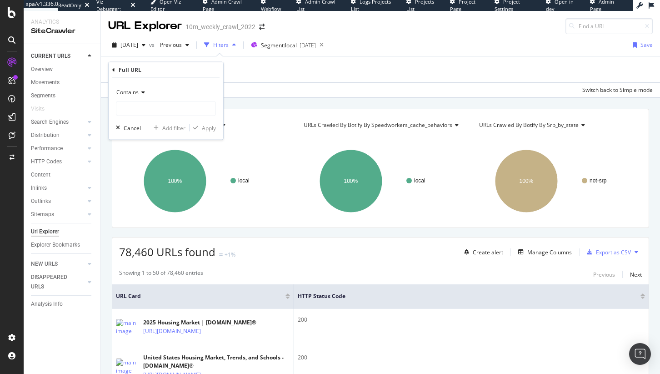
click at [132, 87] on div "Contains" at bounding box center [166, 92] width 100 height 15
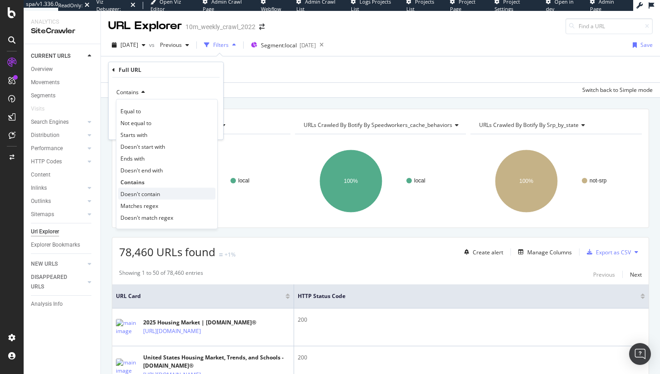
click at [145, 188] on div "Doesn't contain" at bounding box center [166, 194] width 97 height 12
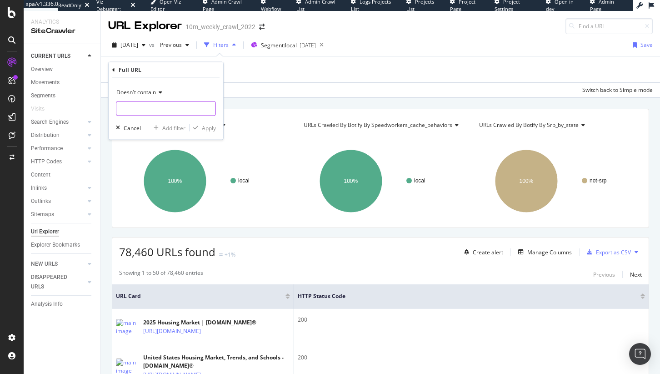
click at [145, 110] on input "text" at bounding box center [165, 108] width 99 height 15
click at [130, 68] on div "Add Filter" at bounding box center [132, 69] width 24 height 8
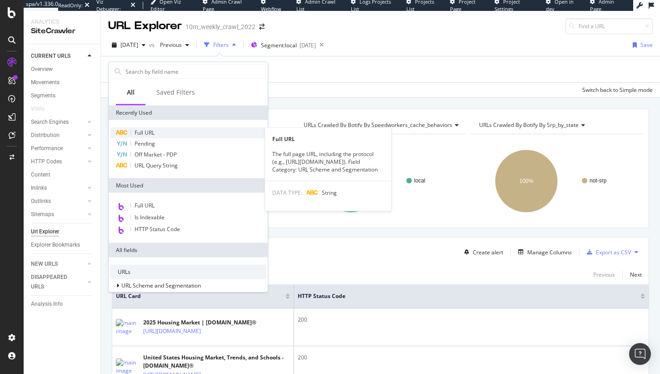
click at [140, 134] on span "Full URL" at bounding box center [145, 133] width 20 height 8
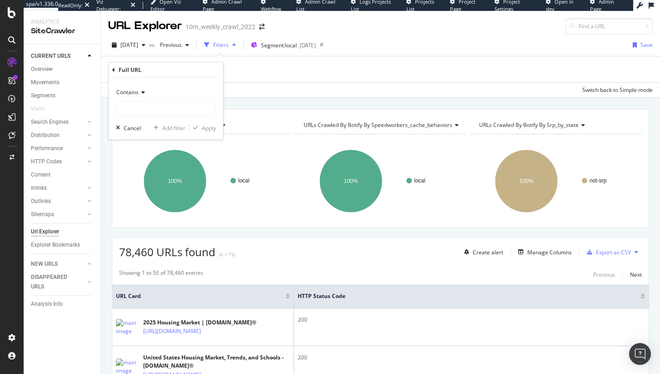
click at [139, 100] on div "Contains" at bounding box center [166, 100] width 100 height 31
click at [140, 95] on div "Contains" at bounding box center [166, 92] width 100 height 15
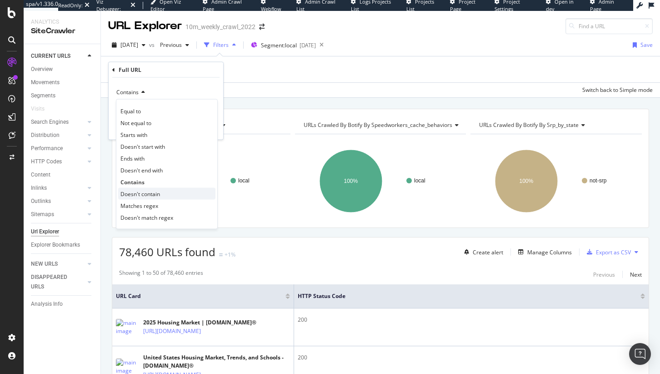
click at [155, 193] on span "Doesn't contain" at bounding box center [140, 194] width 40 height 8
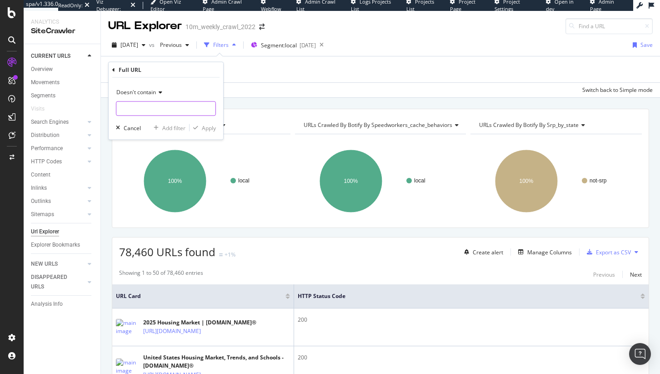
click at [144, 110] on input "text" at bounding box center [165, 108] width 99 height 15
type input "/schools/"
click at [221, 135] on div "Doesn't contain /schools/ Cancel Add filter Apply" at bounding box center [166, 109] width 115 height 62
click at [213, 130] on div "Apply" at bounding box center [209, 128] width 14 height 8
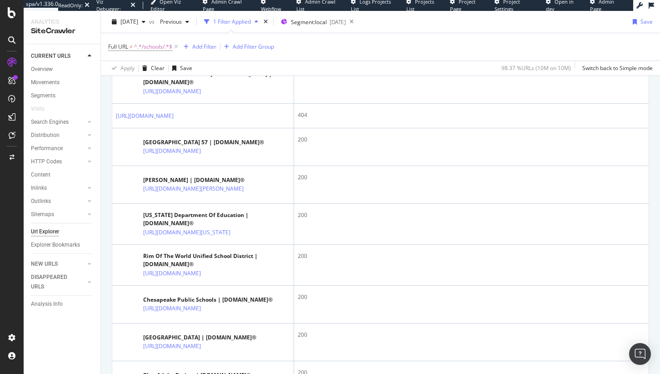
scroll to position [868, 0]
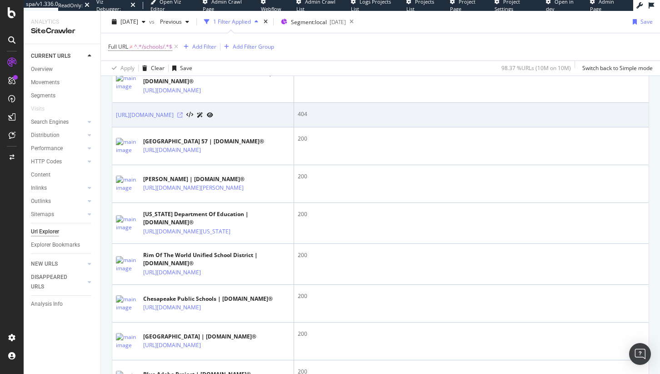
click at [183, 118] on icon at bounding box center [179, 114] width 5 height 5
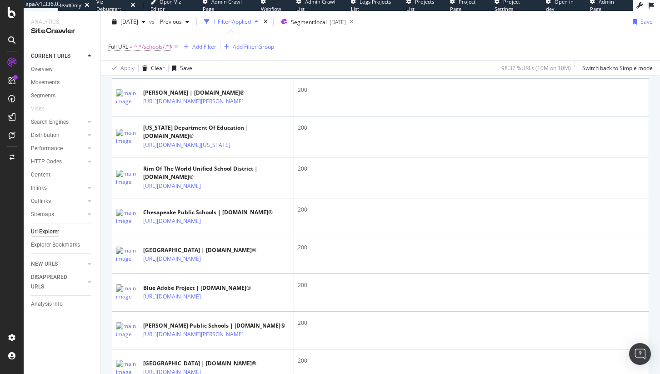
scroll to position [1170, 0]
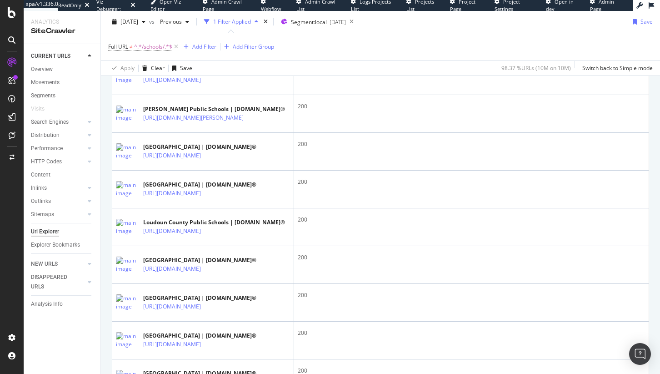
click at [210, 45] on icon at bounding box center [207, 42] width 5 height 5
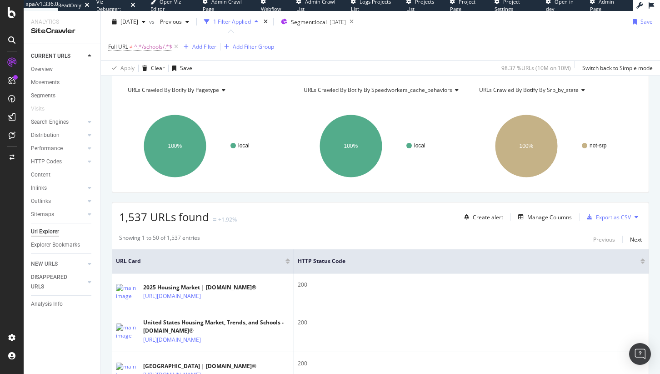
scroll to position [0, 0]
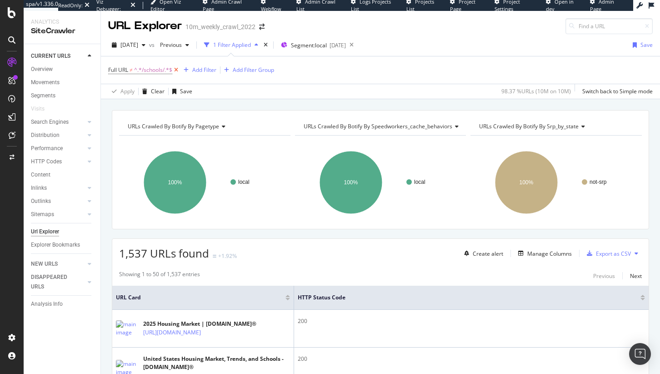
click at [177, 70] on icon at bounding box center [176, 69] width 8 height 9
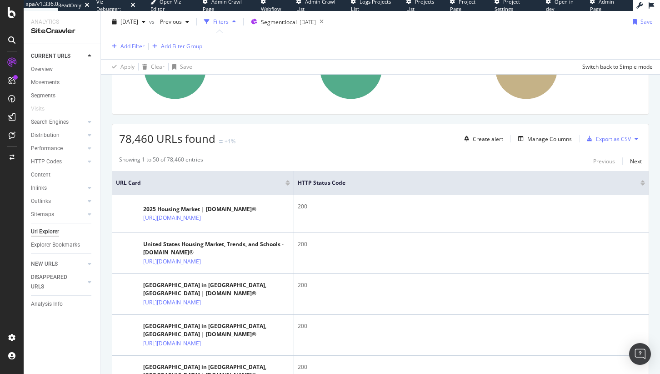
scroll to position [338, 0]
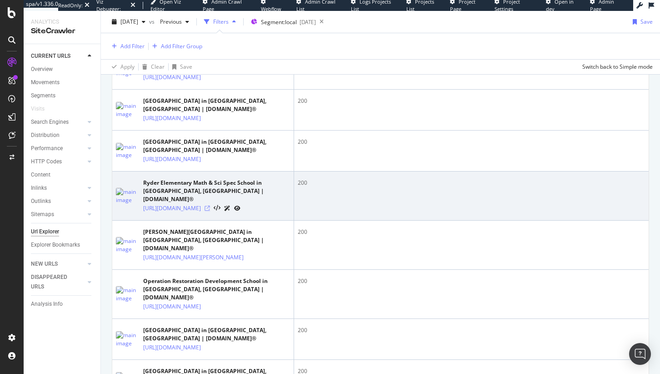
click at [210, 211] on icon at bounding box center [207, 208] width 5 height 5
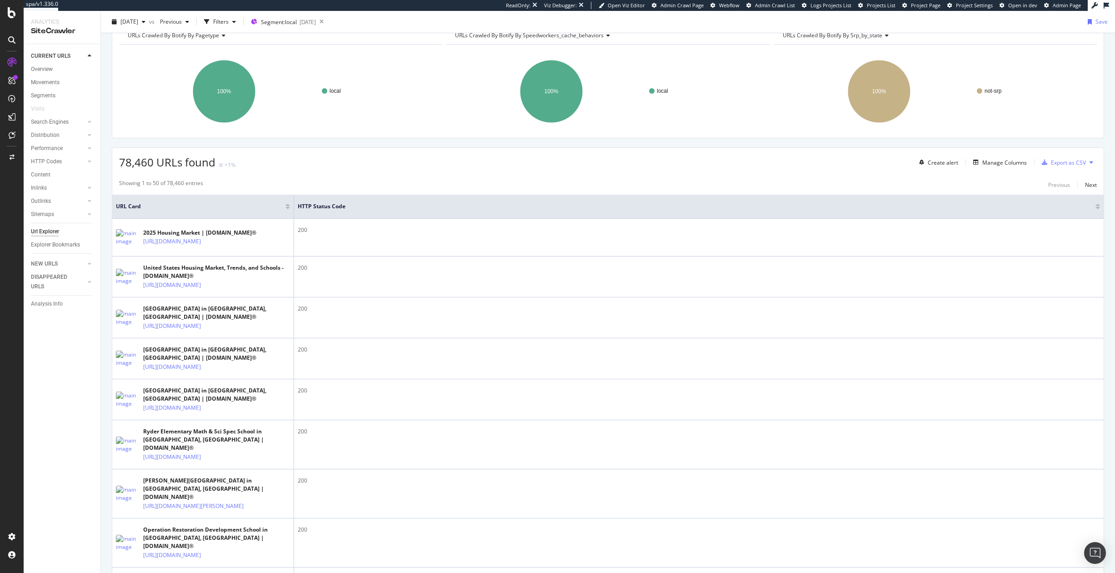
scroll to position [0, 0]
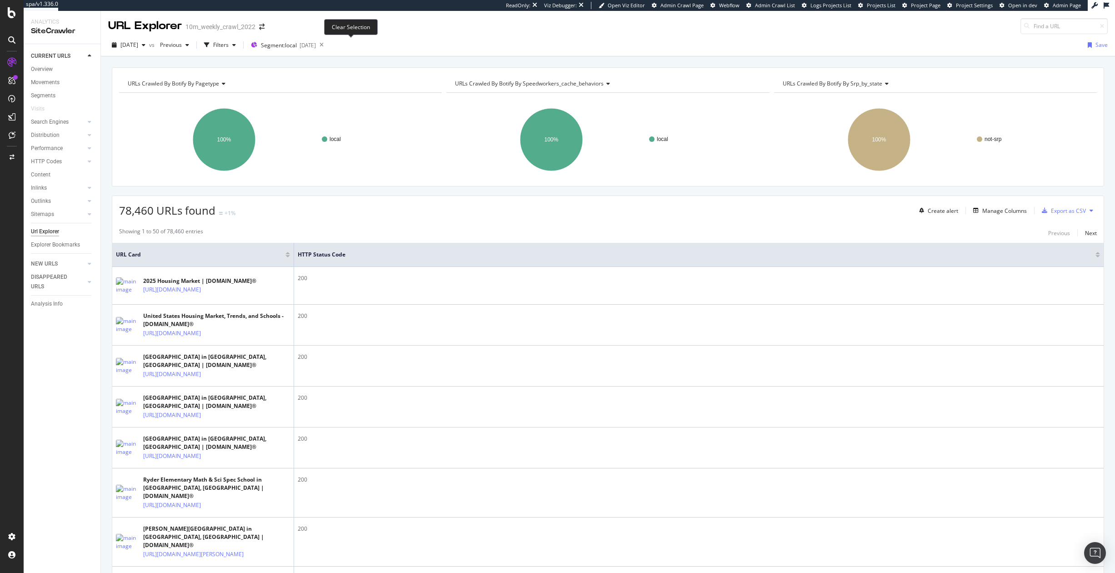
click at [327, 44] on icon at bounding box center [321, 45] width 11 height 13
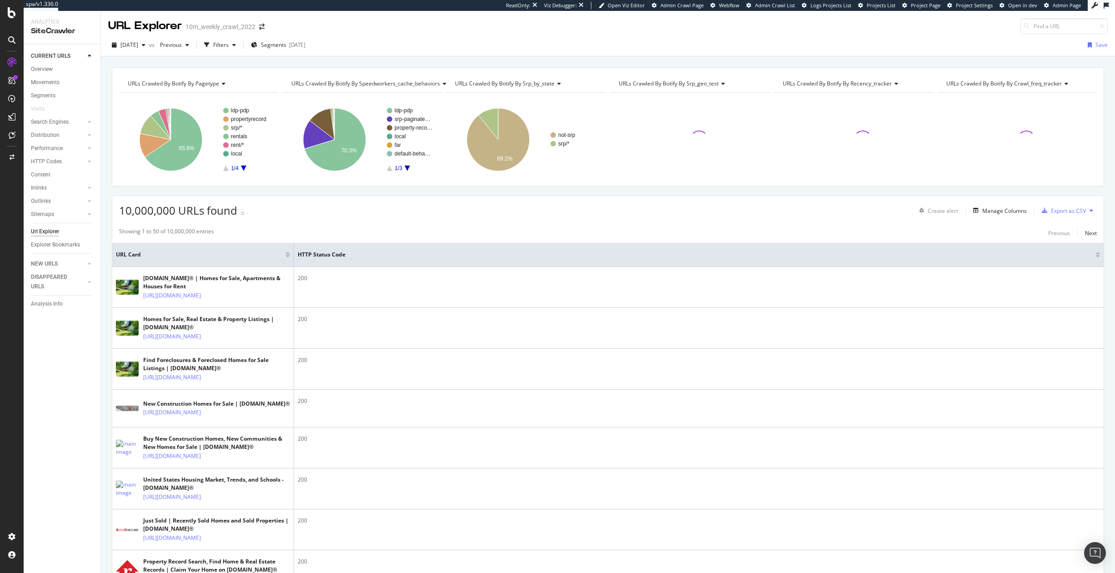
click at [351, 47] on div "2025 Aug. 5th vs Previous Filters Segments 2025-08-05 Save" at bounding box center [608, 47] width 1014 height 18
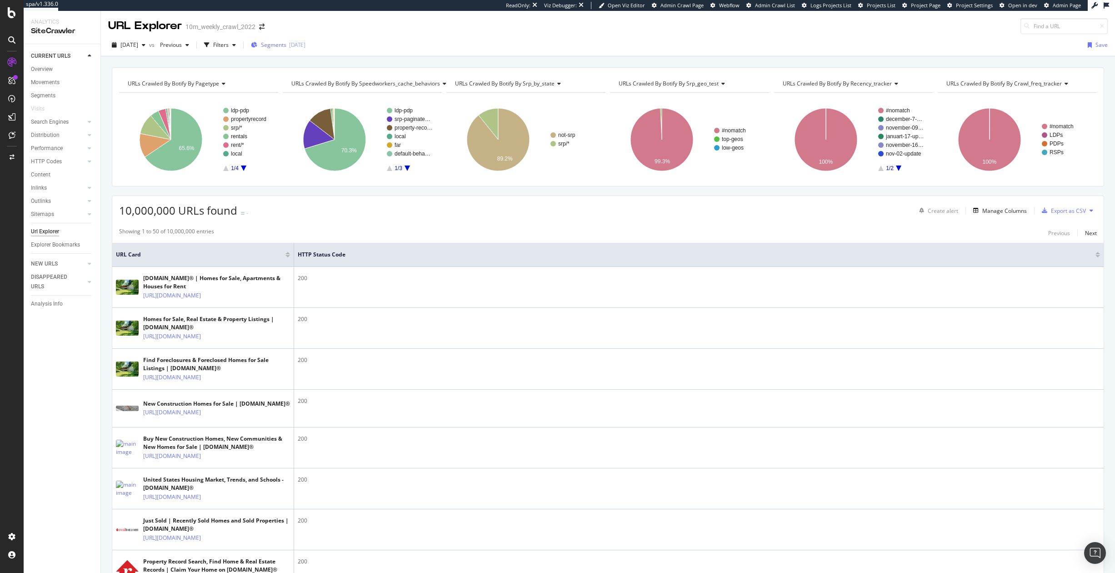
click at [306, 48] on div "2025-08-05" at bounding box center [297, 45] width 16 height 8
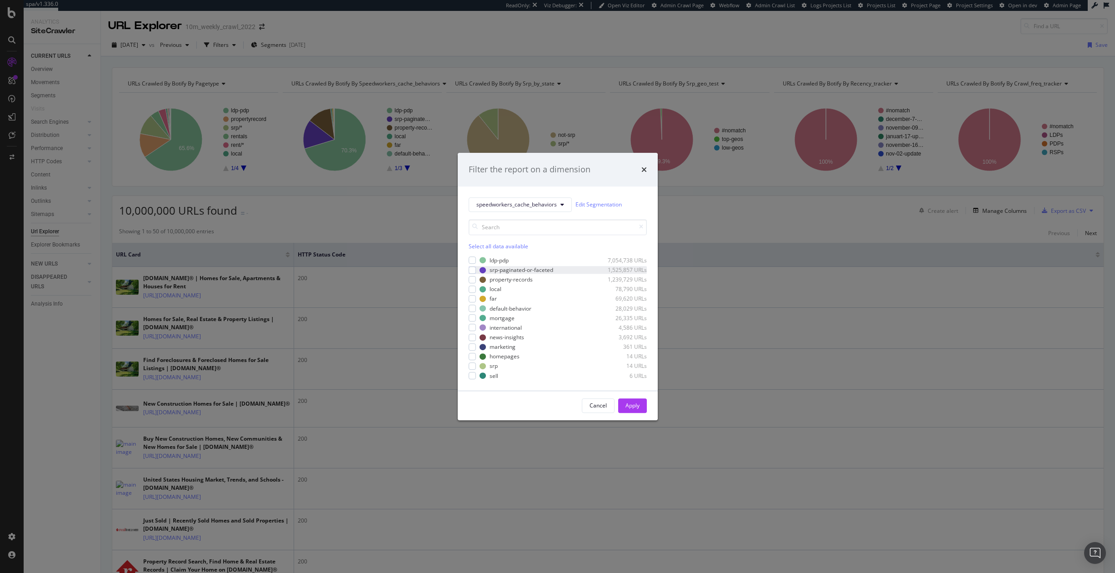
click at [476, 267] on div "srp-paginated-or-faceted 1,525,857 URLs" at bounding box center [558, 270] width 178 height 8
click at [624, 373] on button "Apply" at bounding box center [632, 405] width 29 height 15
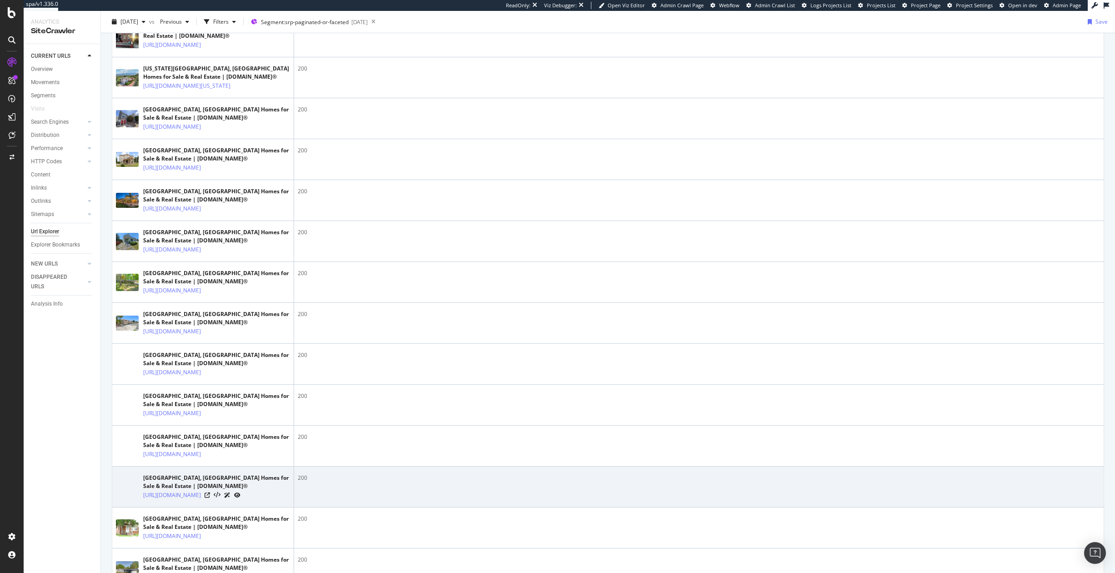
scroll to position [408, 0]
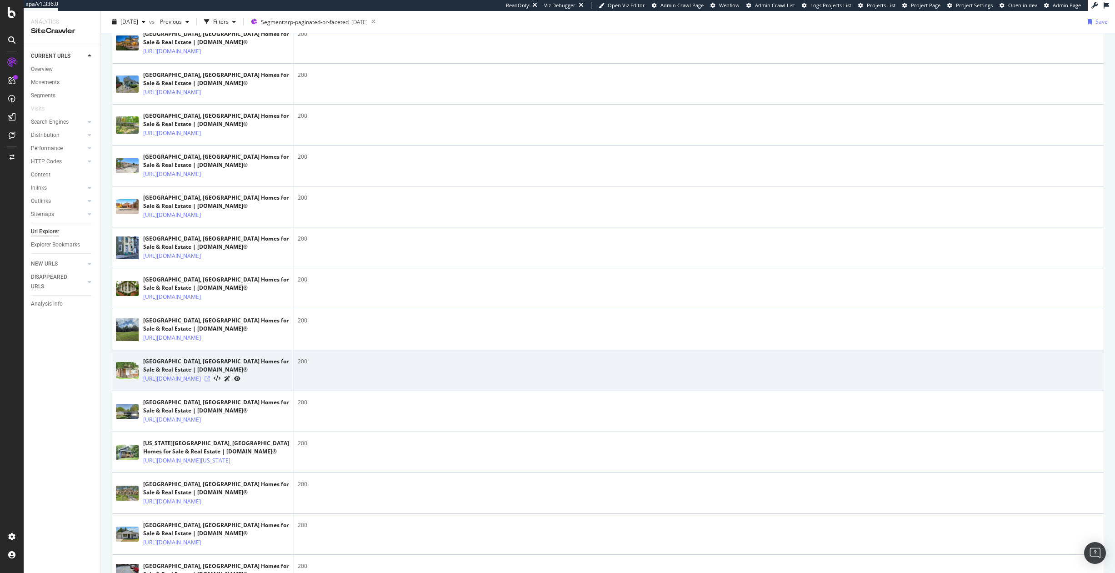
click at [210, 373] on icon at bounding box center [207, 378] width 5 height 5
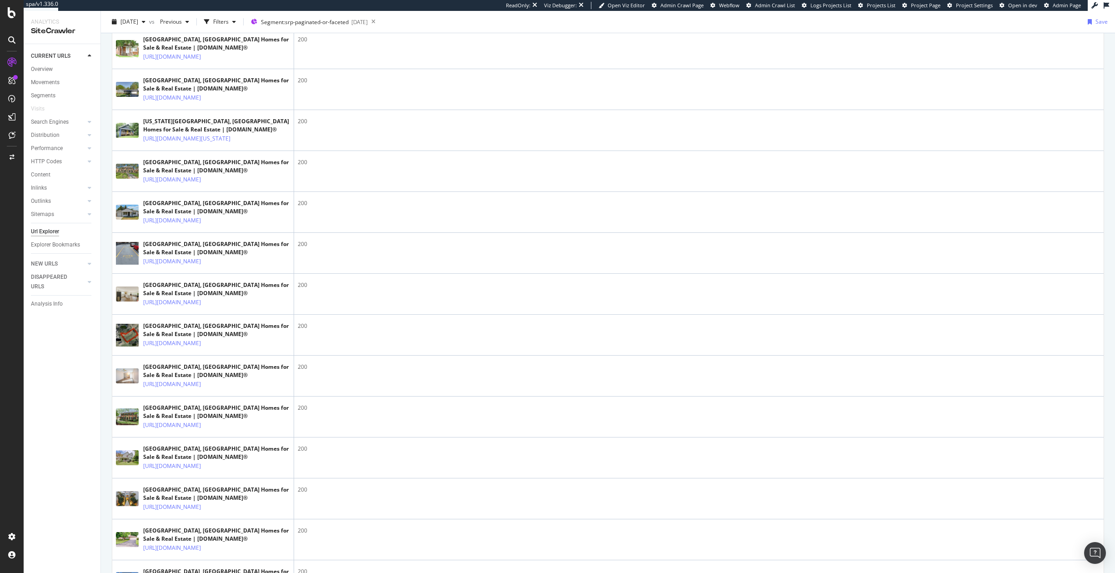
scroll to position [1325, 0]
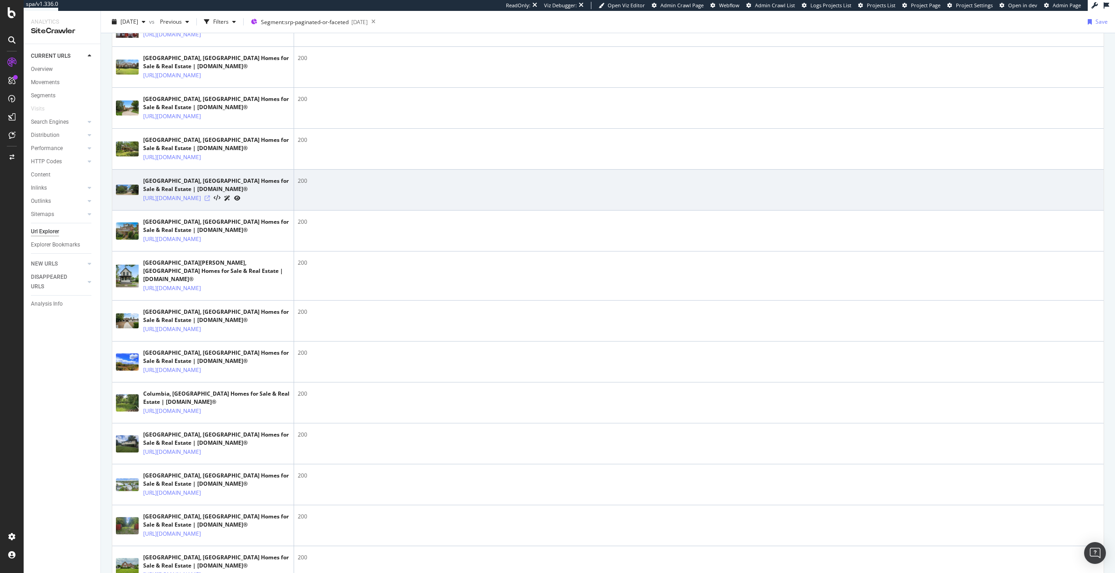
click at [210, 201] on icon at bounding box center [207, 198] width 5 height 5
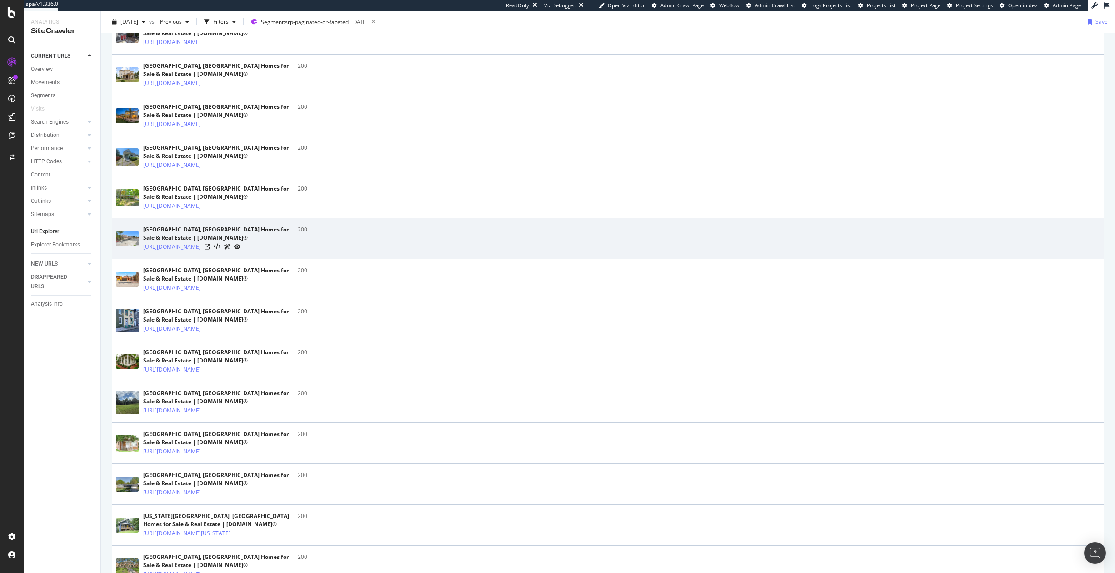
scroll to position [0, 0]
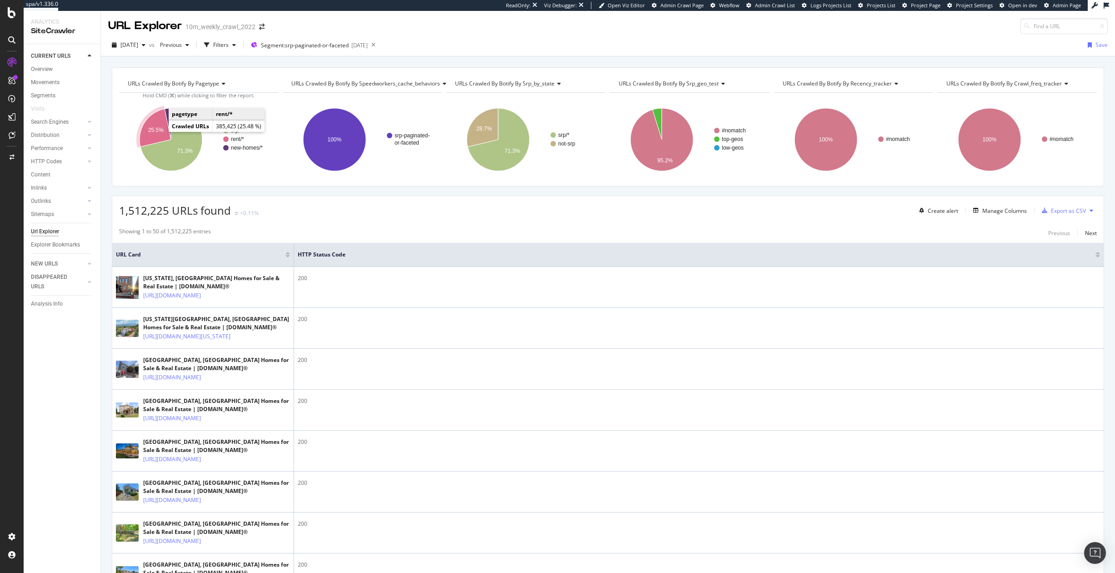
click at [158, 130] on text "25.5%" at bounding box center [155, 130] width 15 height 6
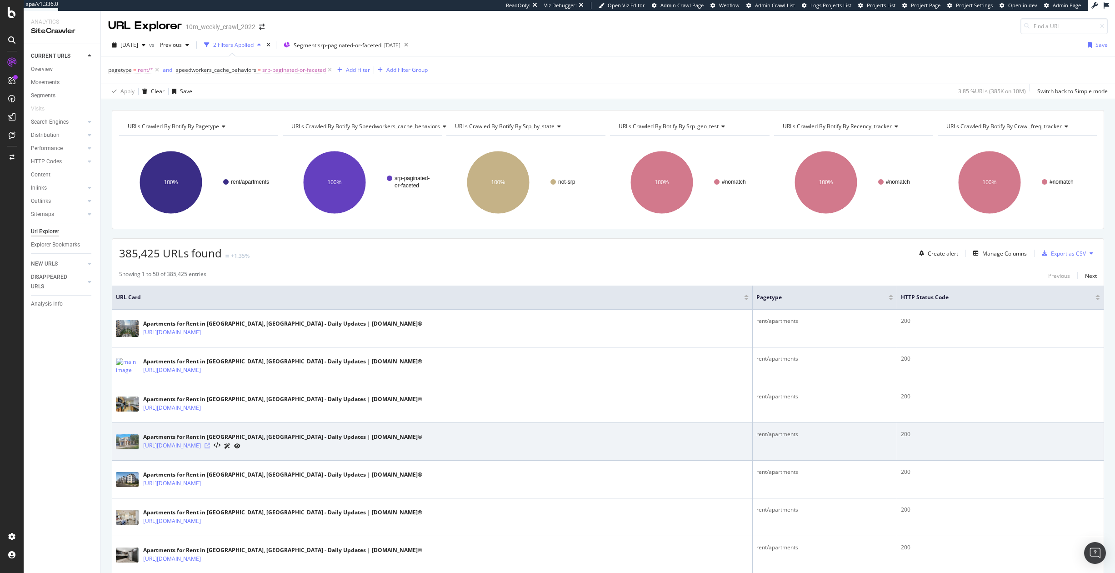
click at [210, 373] on icon at bounding box center [207, 445] width 5 height 5
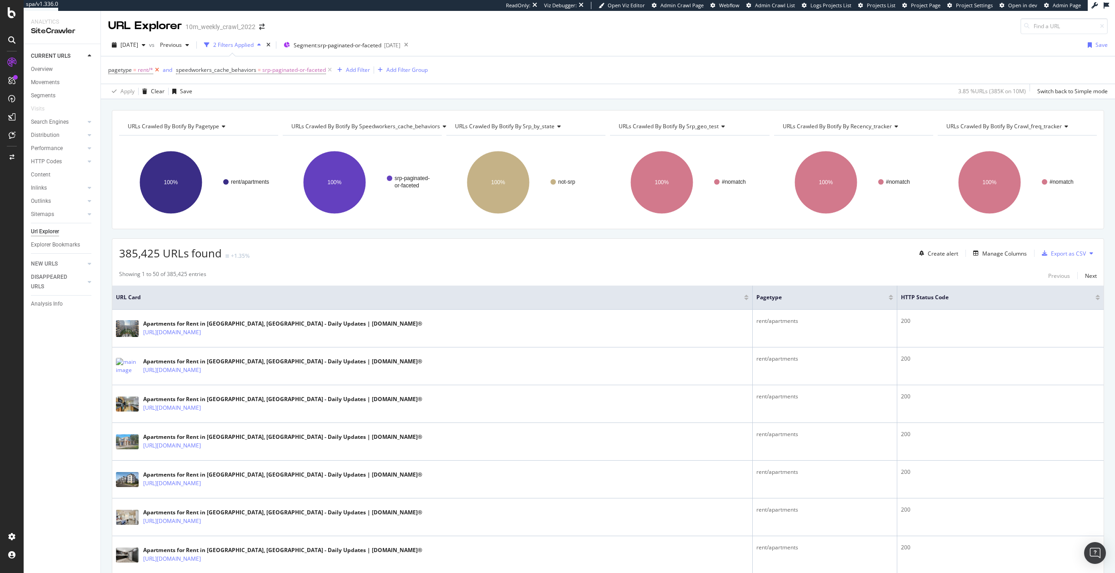
click at [157, 66] on icon at bounding box center [157, 69] width 8 height 9
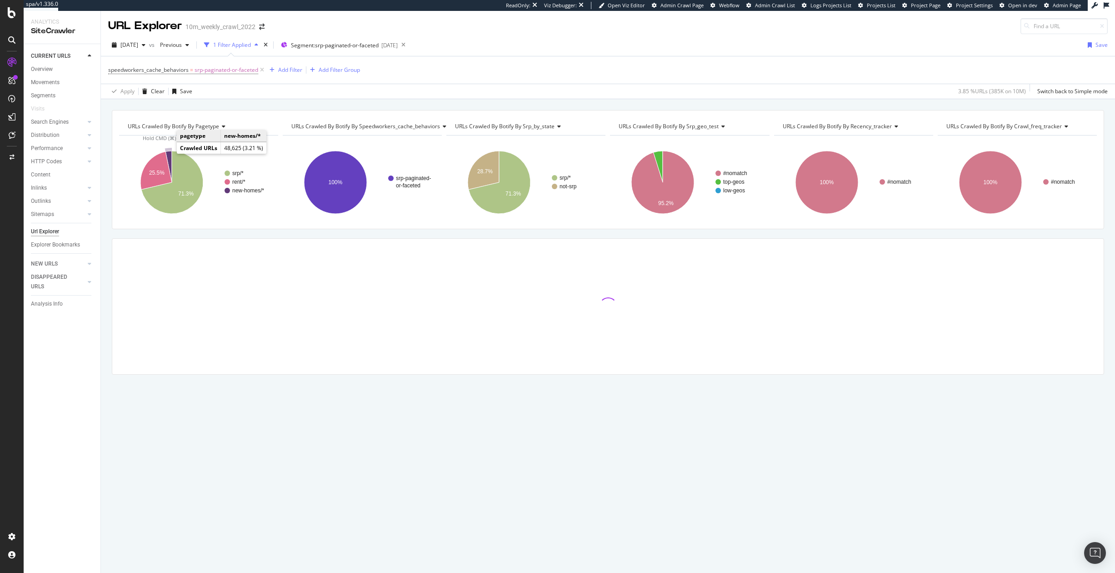
click at [170, 153] on icon "A chart." at bounding box center [169, 166] width 6 height 31
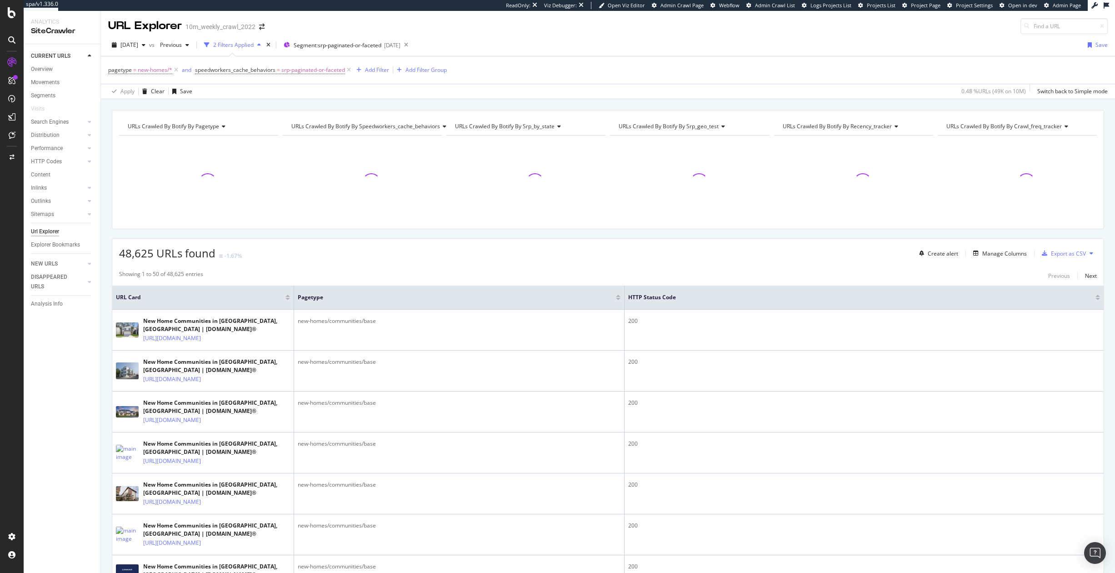
scroll to position [431, 0]
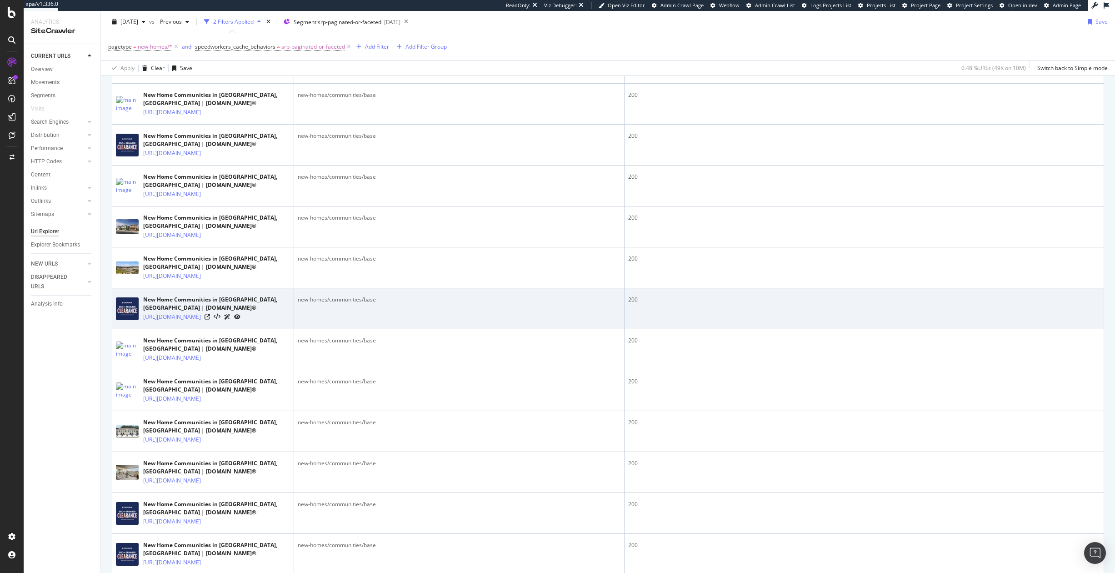
click at [241, 321] on div at bounding box center [223, 317] width 36 height 10
click at [210, 320] on icon at bounding box center [207, 316] width 5 height 5
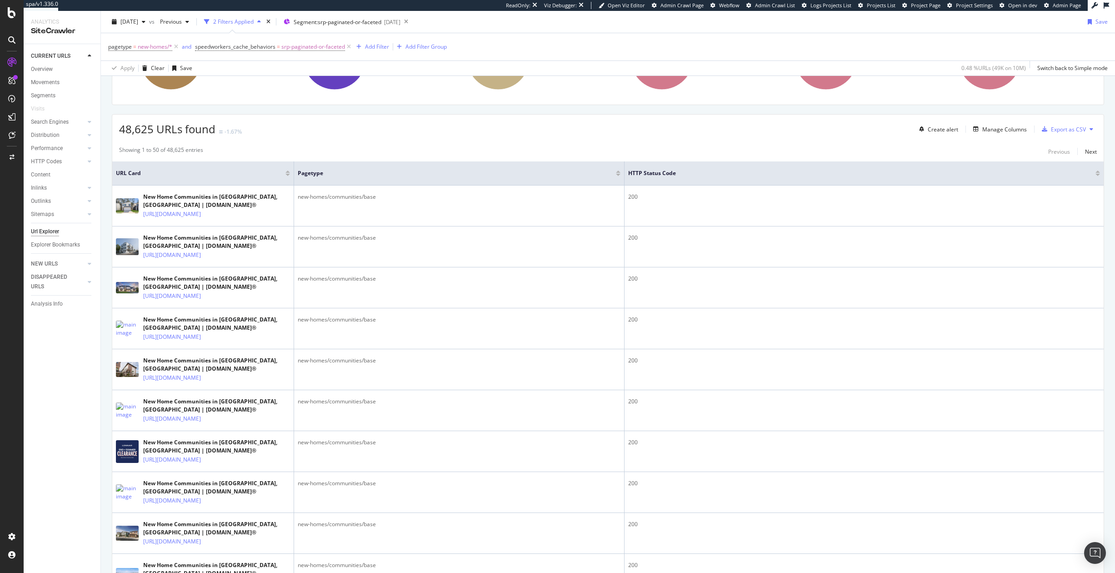
scroll to position [0, 0]
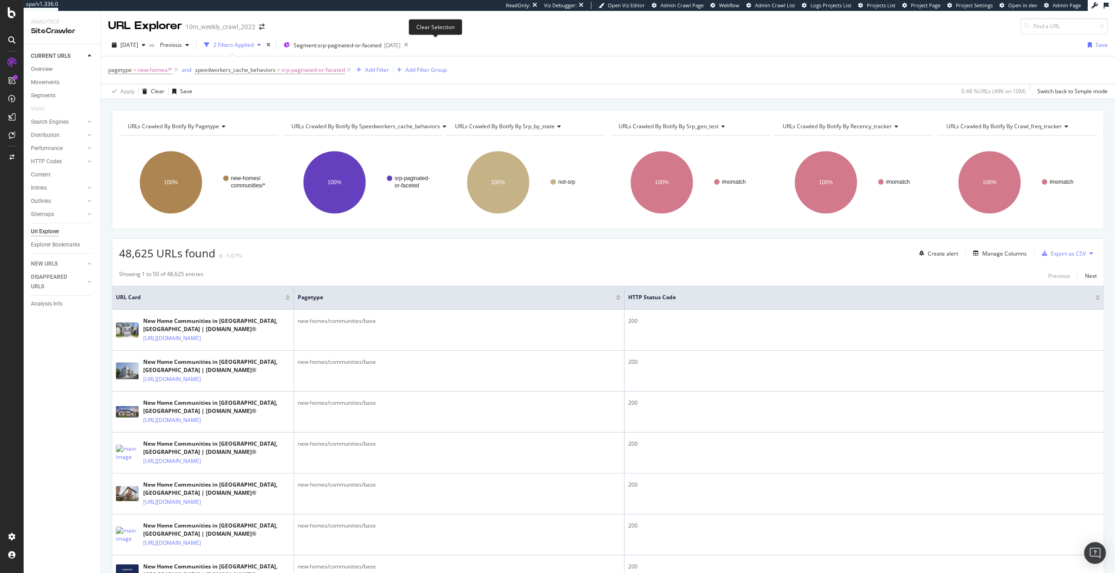
click at [412, 45] on icon at bounding box center [406, 45] width 11 height 13
click at [338, 43] on div "2025-08-05" at bounding box center [330, 45] width 16 height 8
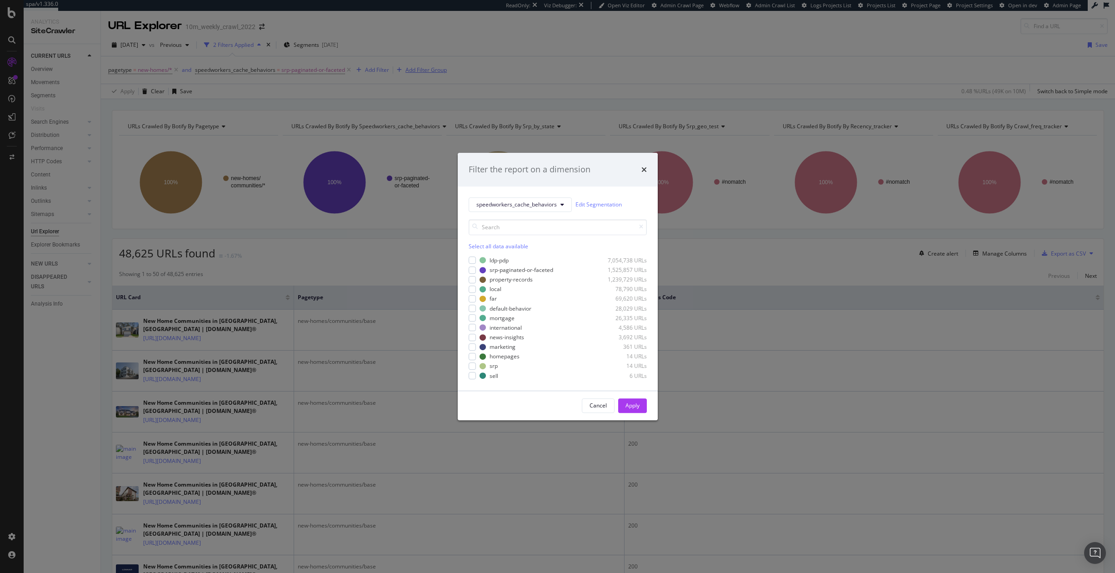
click at [421, 68] on div "Filter the report on a dimension speedworkers_cache_behaviors Edit Segmentation…" at bounding box center [557, 286] width 1115 height 573
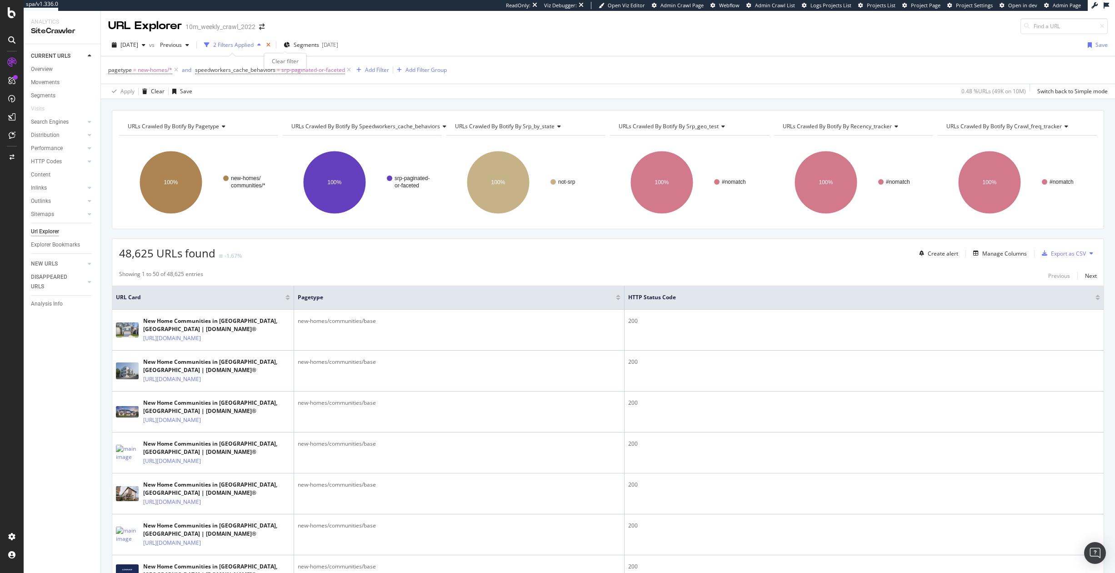
click at [271, 43] on icon "times" at bounding box center [268, 44] width 4 height 5
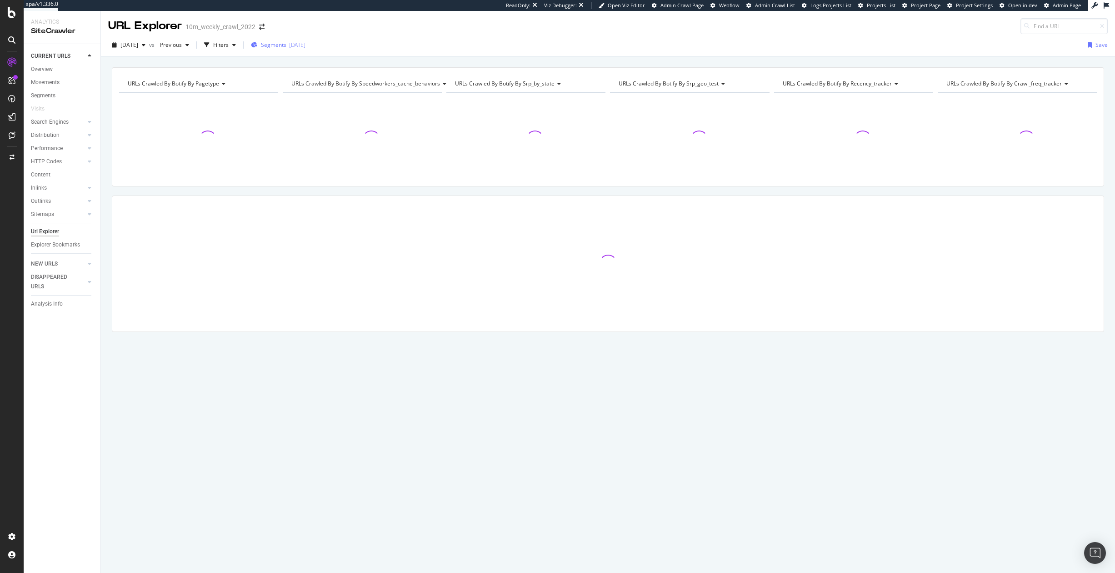
click at [306, 44] on div "2025-08-05" at bounding box center [297, 45] width 16 height 8
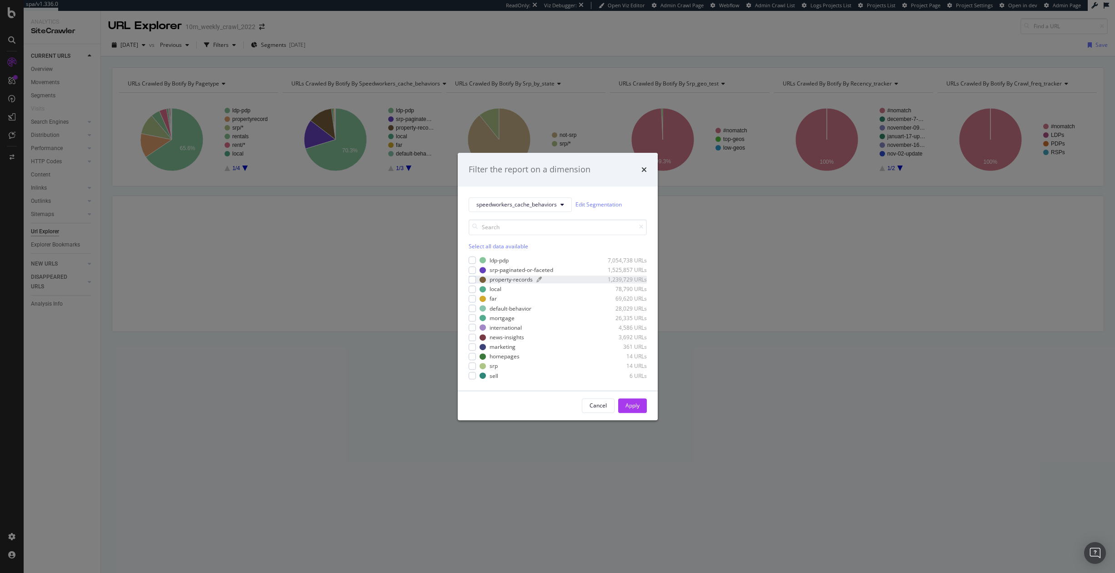
click at [488, 280] on div "property-records 1,239,729 URLs" at bounding box center [563, 280] width 167 height 8
click at [642, 373] on button "Apply" at bounding box center [632, 405] width 29 height 15
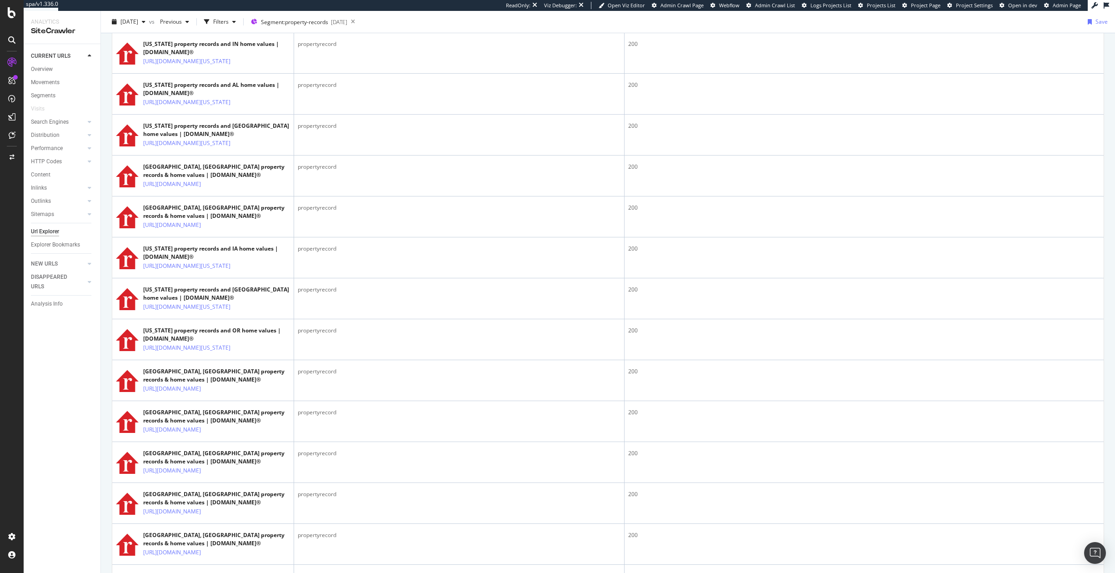
scroll to position [1199, 0]
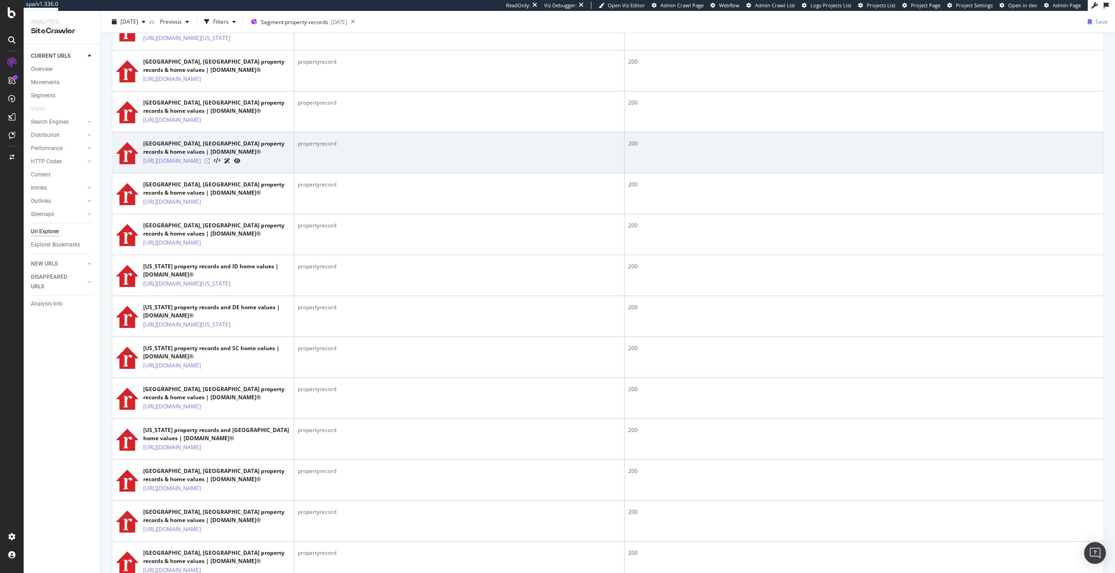
click at [210, 164] on icon at bounding box center [207, 160] width 5 height 5
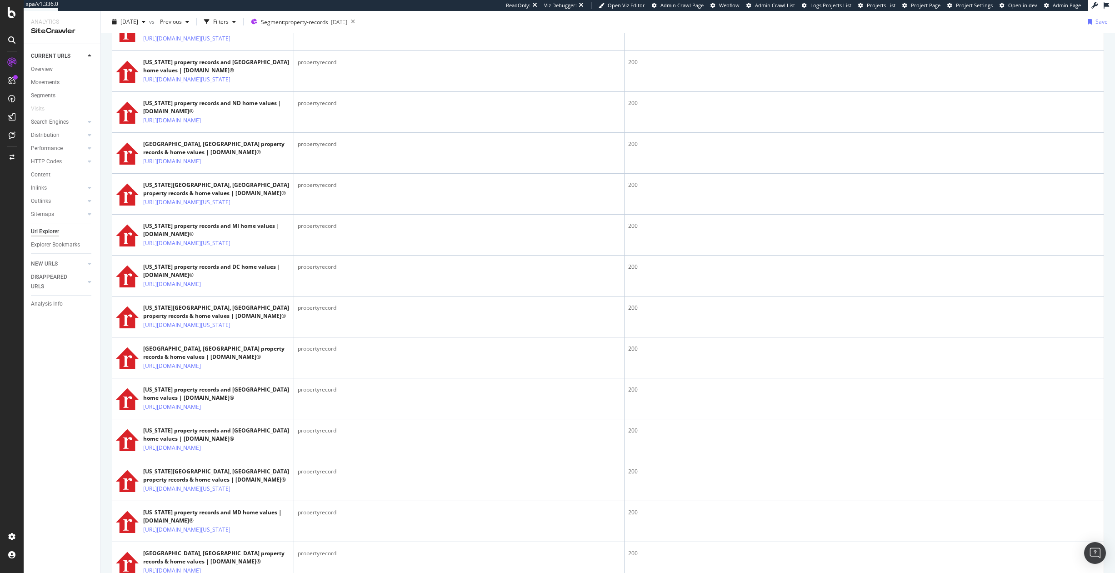
scroll to position [0, 0]
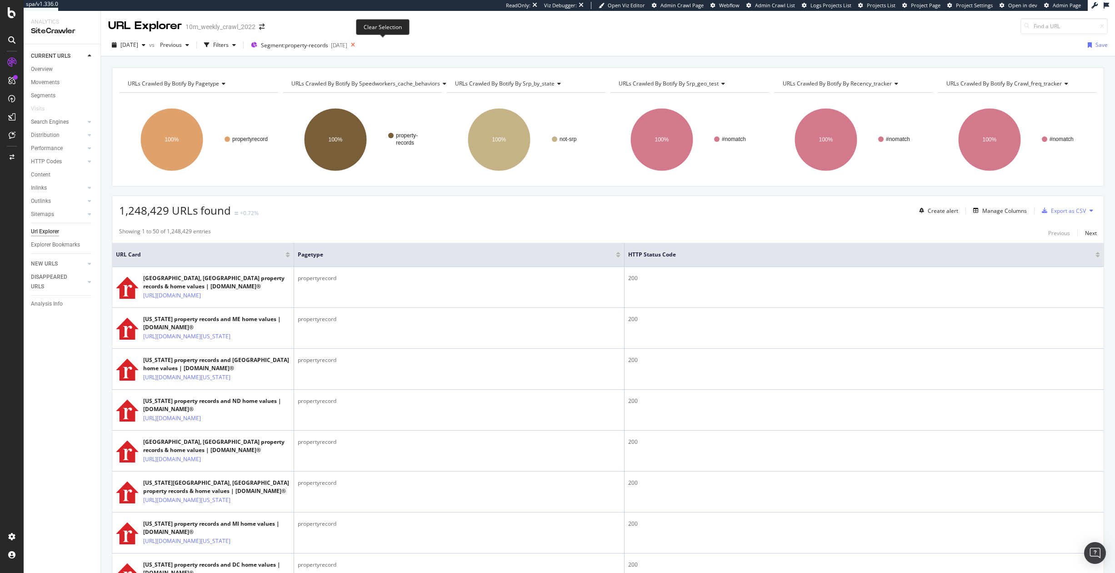
click at [359, 46] on icon at bounding box center [352, 45] width 11 height 13
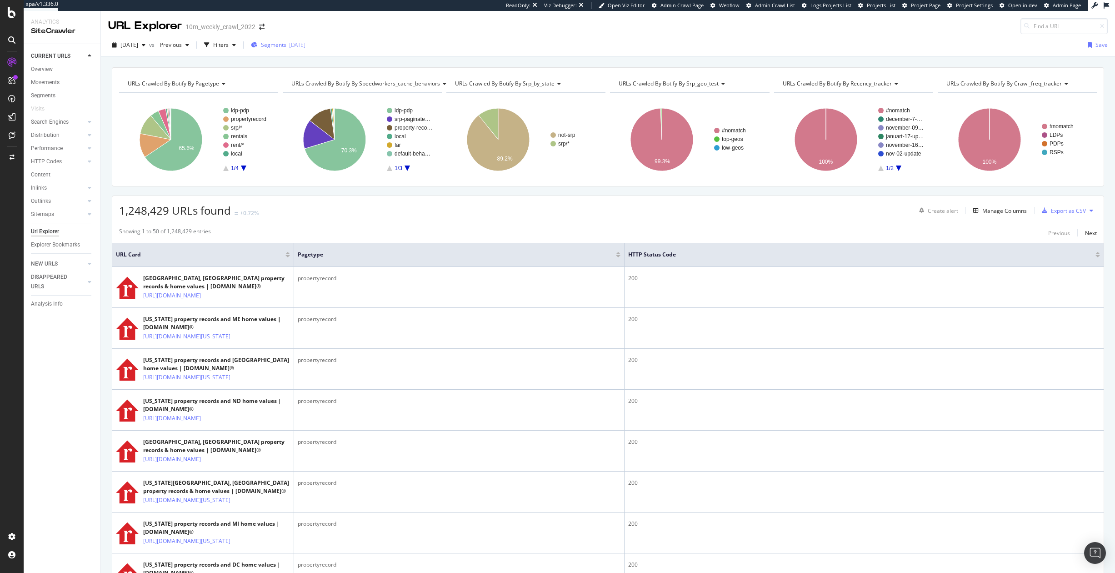
click at [302, 46] on div "Segments 2025-08-05" at bounding box center [278, 45] width 55 height 8
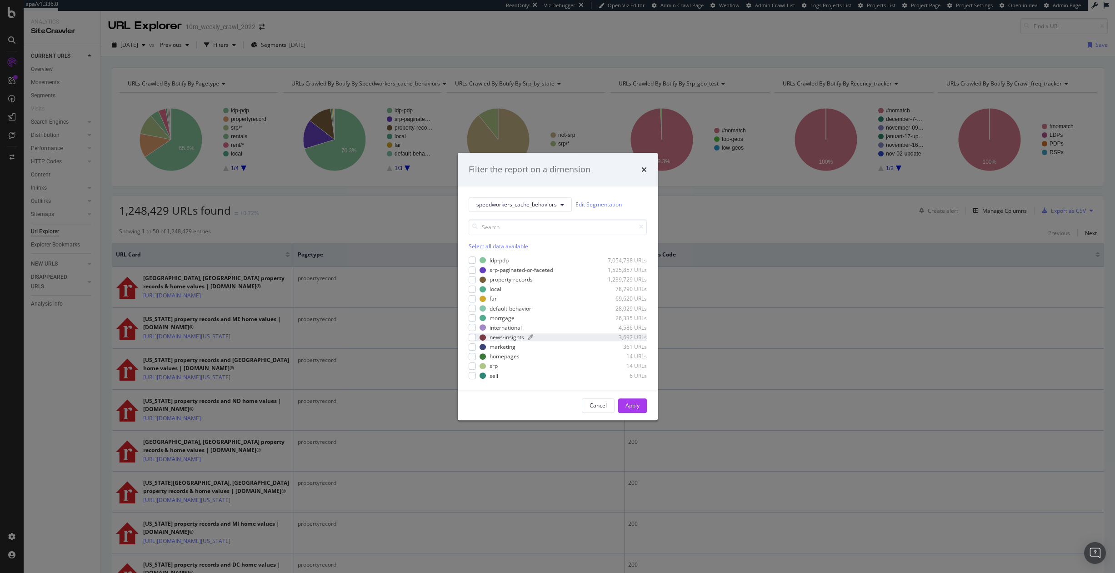
click at [494, 338] on div "news-insights" at bounding box center [507, 337] width 35 height 8
click at [619, 373] on button "Apply" at bounding box center [632, 405] width 29 height 15
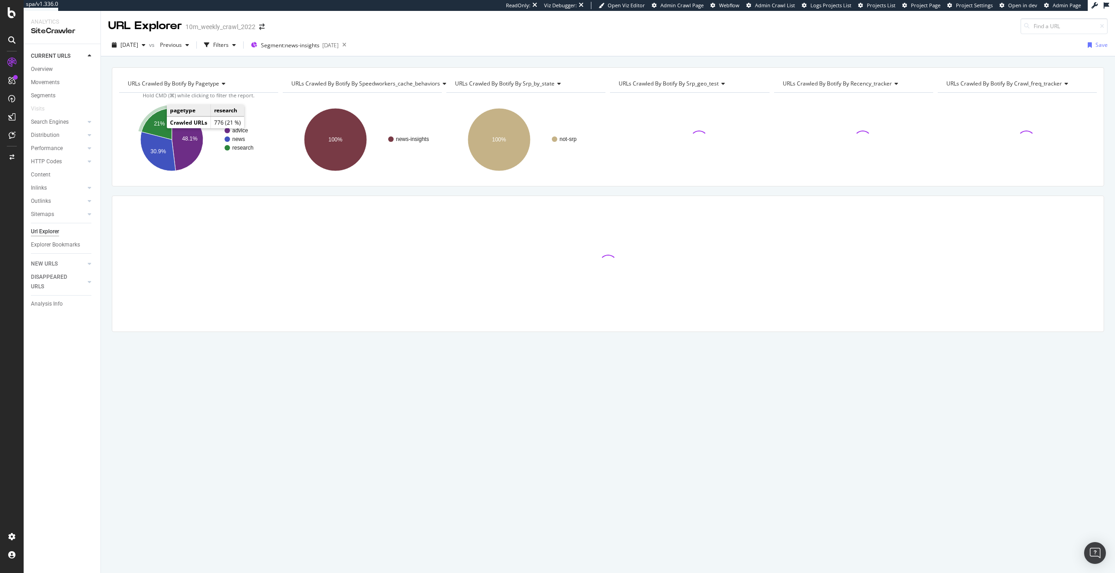
click at [157, 125] on text "21%" at bounding box center [159, 123] width 11 height 6
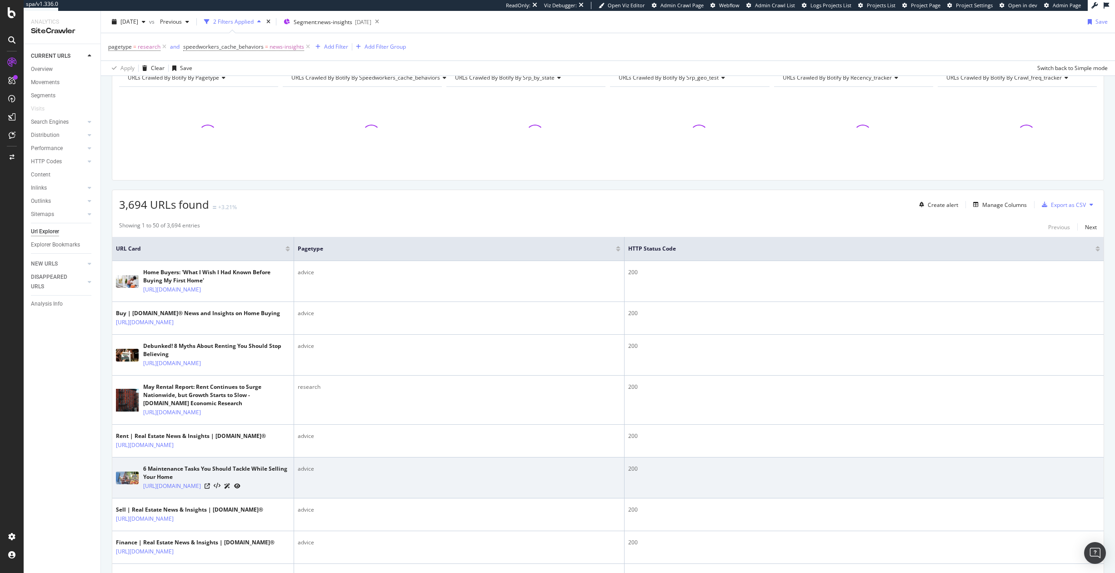
scroll to position [81, 0]
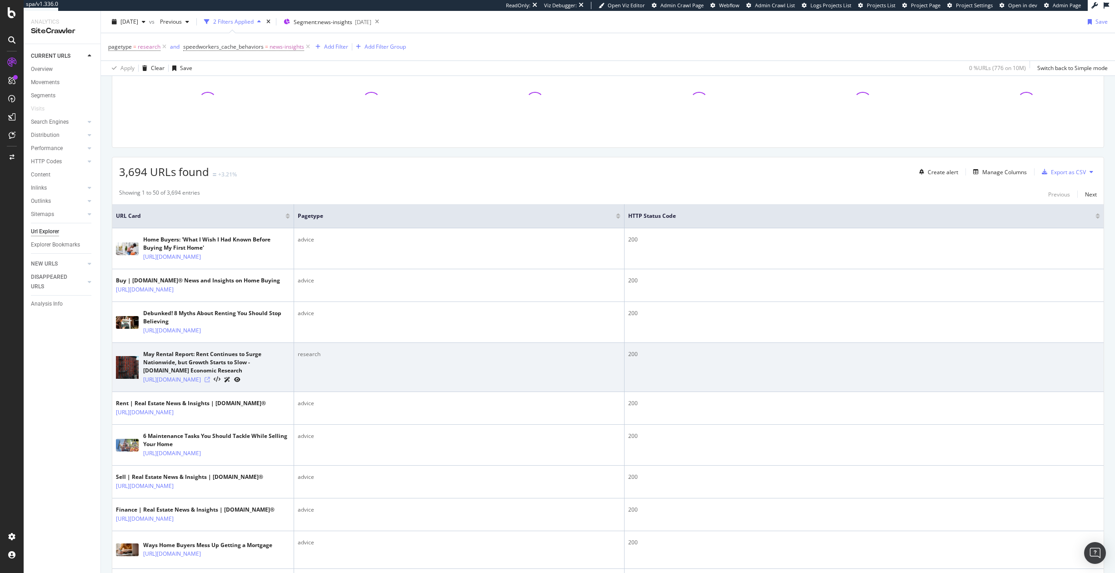
click at [210, 373] on icon at bounding box center [207, 379] width 5 height 5
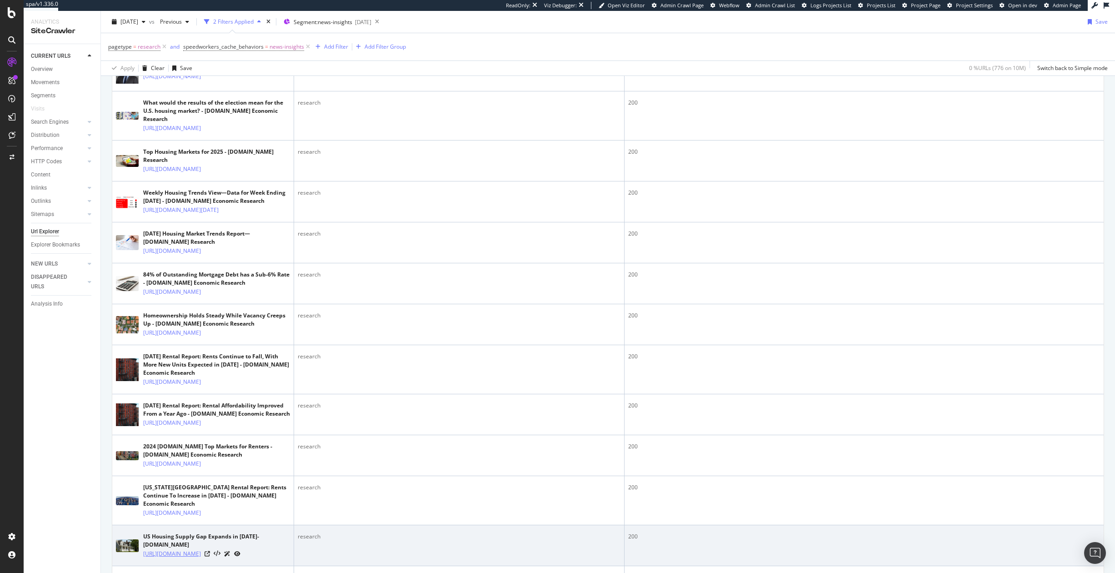
scroll to position [1134, 0]
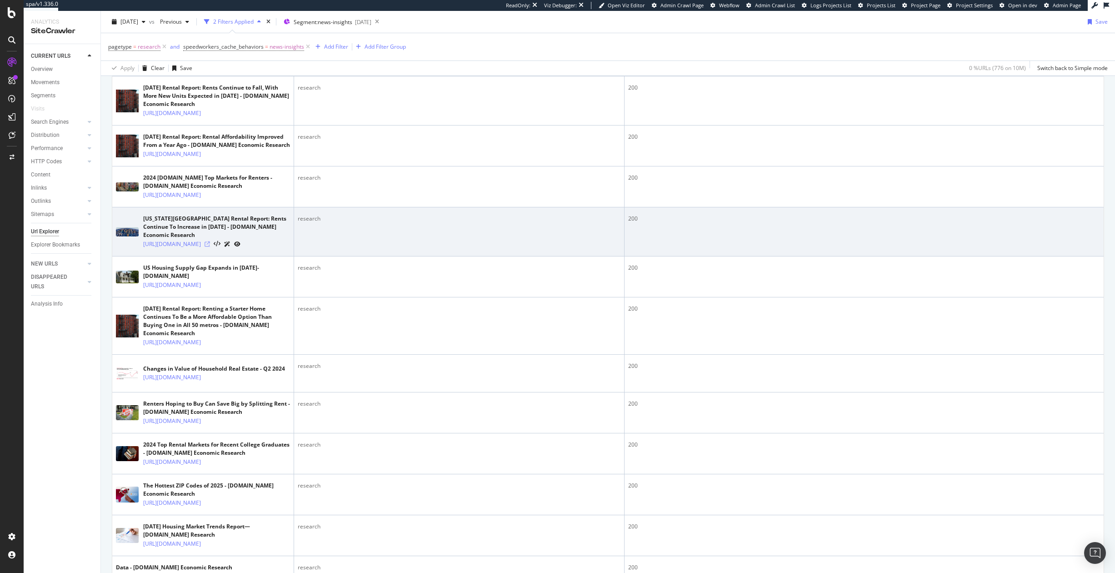
click at [210, 247] on icon at bounding box center [207, 243] width 5 height 5
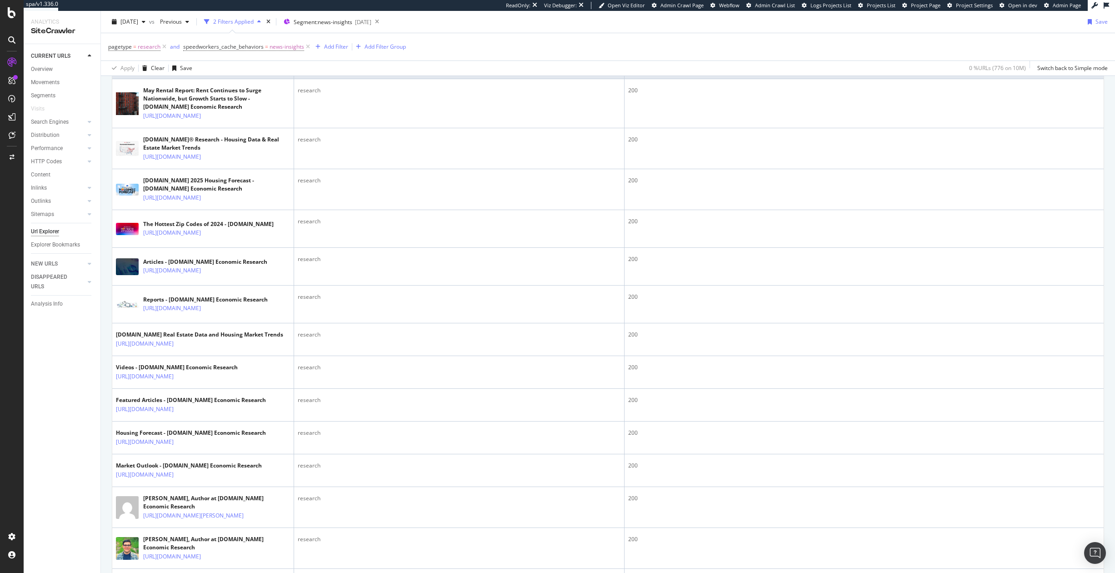
scroll to position [0, 0]
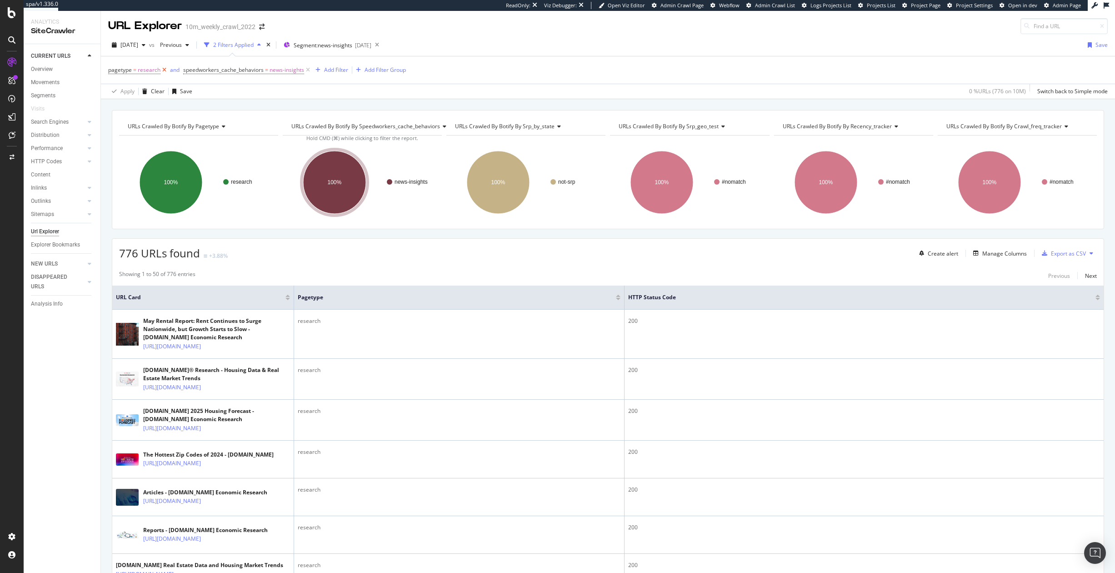
click at [164, 70] on icon at bounding box center [165, 69] width 8 height 9
click at [159, 191] on icon "A chart." at bounding box center [157, 194] width 35 height 39
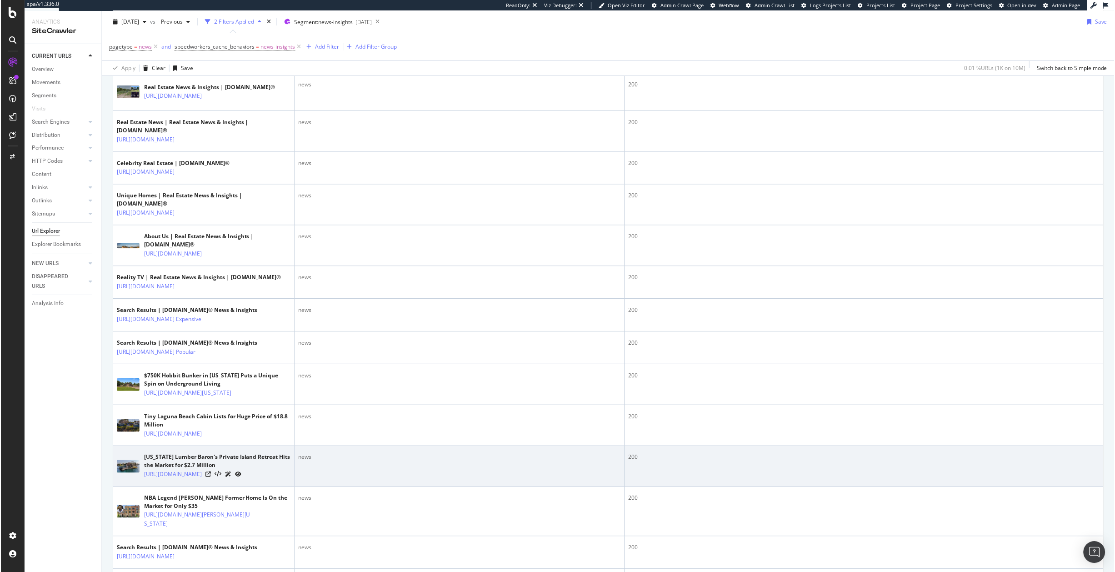
scroll to position [323, 0]
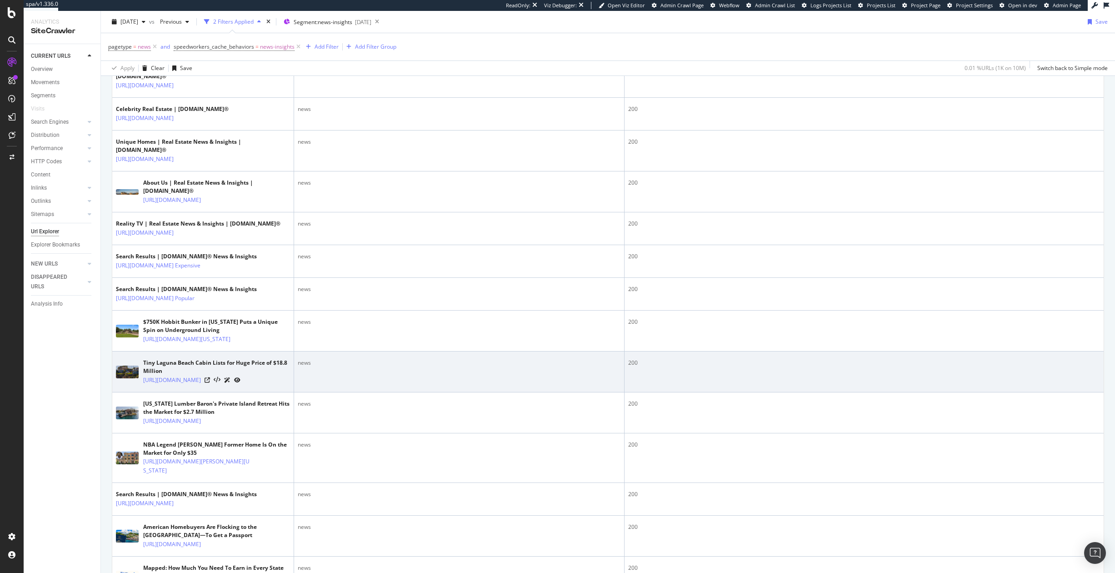
click at [241, 373] on div at bounding box center [223, 380] width 36 height 10
click at [210, 373] on icon at bounding box center [207, 379] width 5 height 5
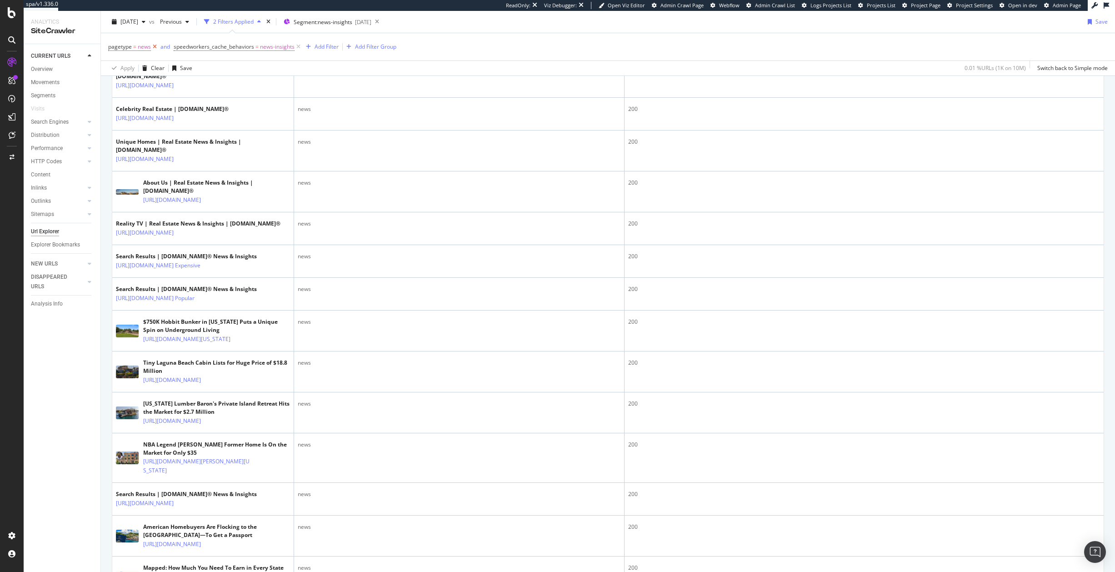
click at [152, 48] on icon at bounding box center [155, 46] width 8 height 9
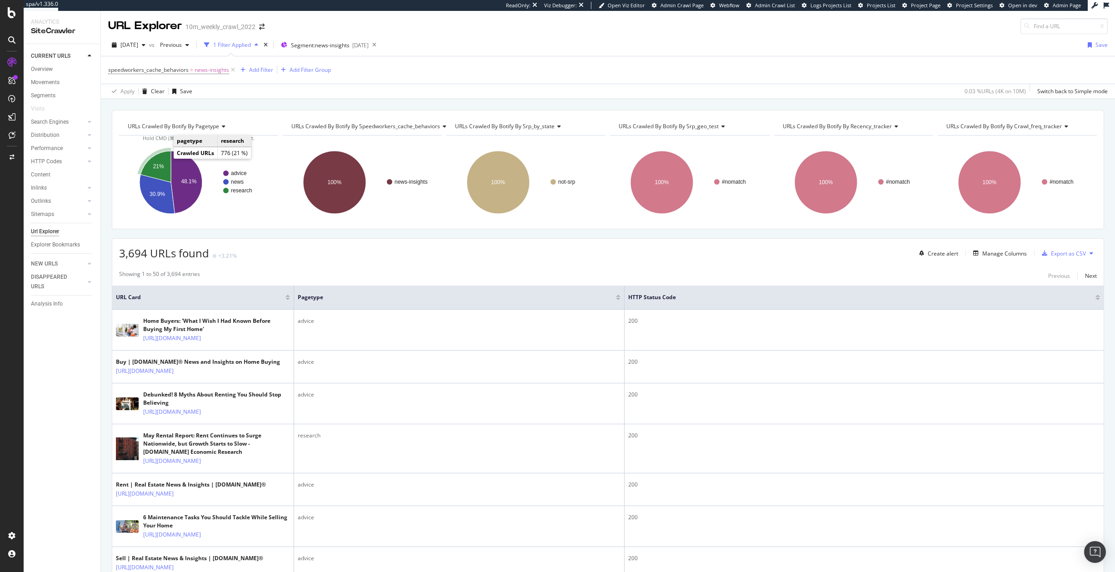
click at [157, 158] on icon "A chart." at bounding box center [155, 166] width 30 height 31
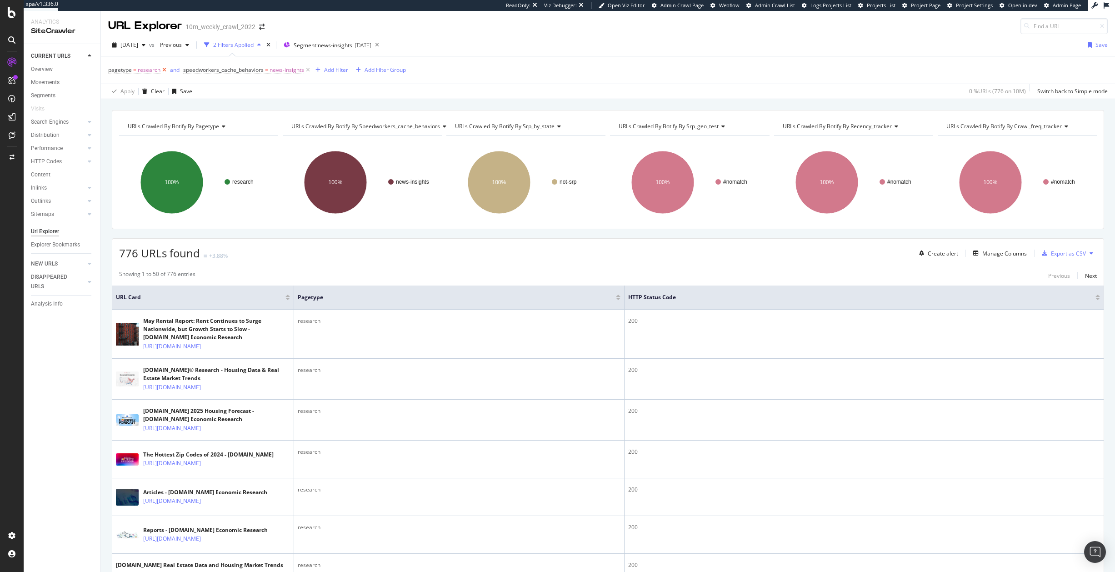
click at [162, 69] on icon at bounding box center [165, 69] width 8 height 9
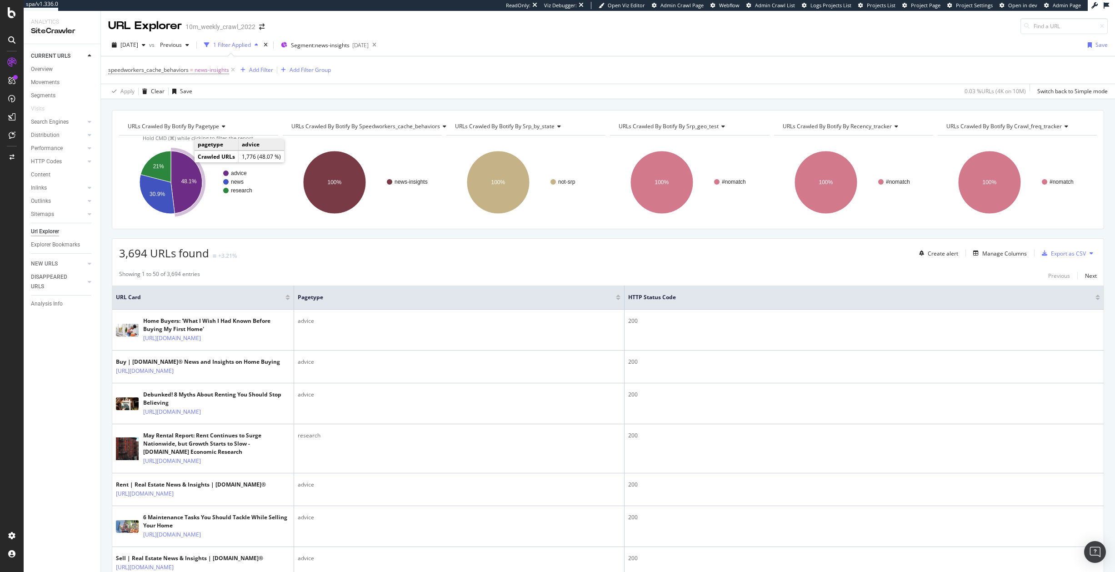
click at [194, 175] on icon "A chart." at bounding box center [186, 182] width 31 height 62
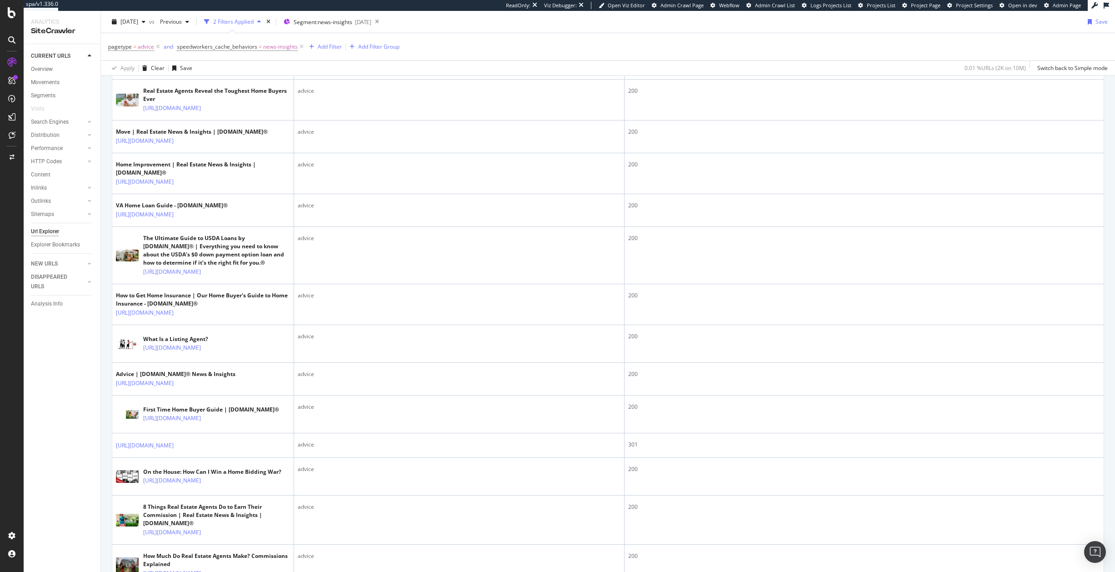
scroll to position [930, 0]
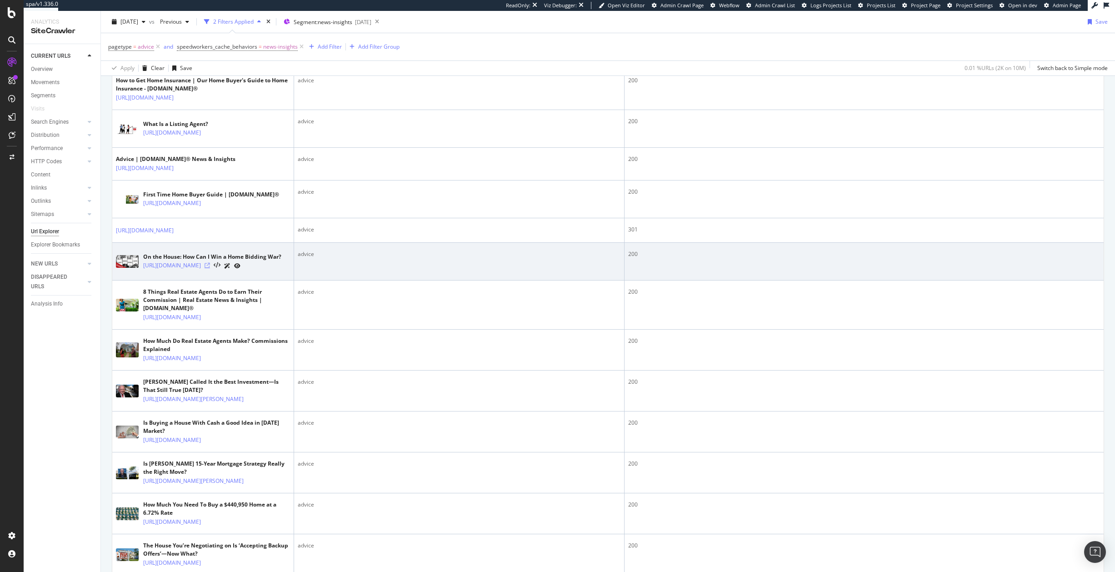
click at [210, 268] on icon at bounding box center [207, 265] width 5 height 5
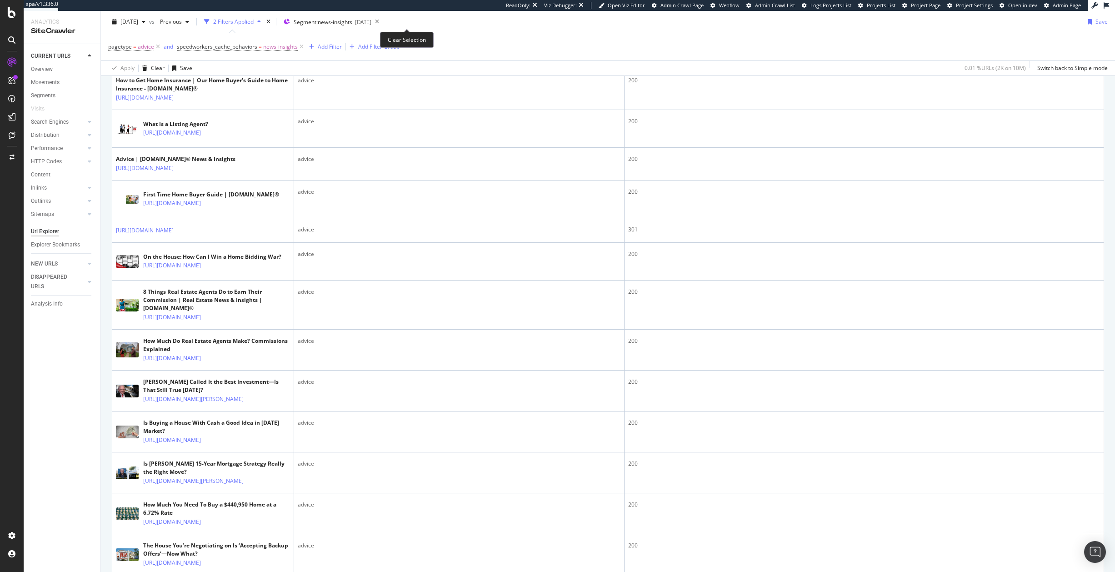
click at [383, 20] on icon at bounding box center [376, 21] width 11 height 13
click at [272, 22] on div "times" at bounding box center [269, 21] width 8 height 9
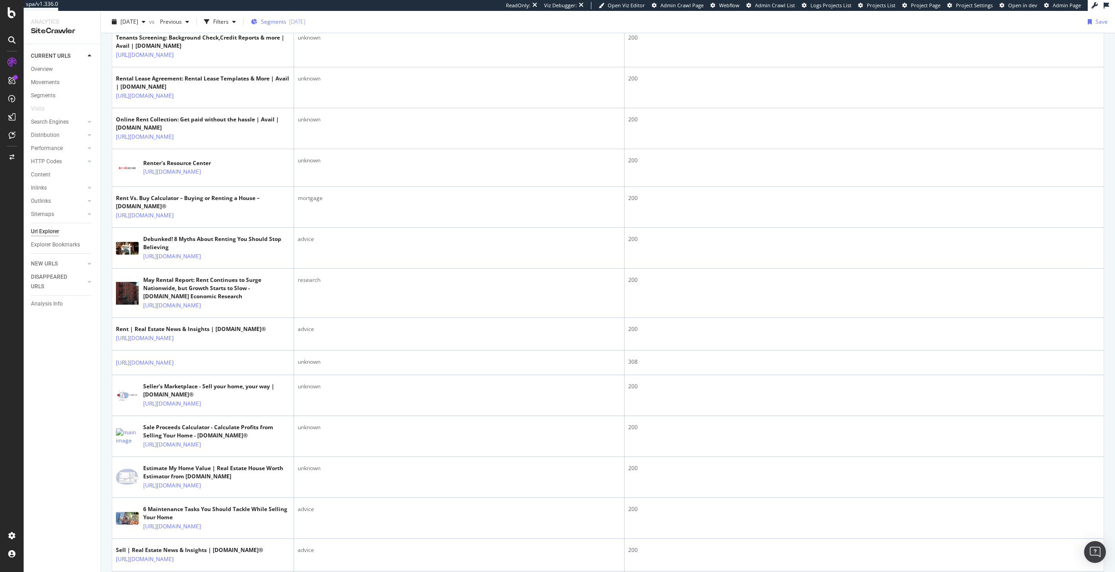
scroll to position [887, 0]
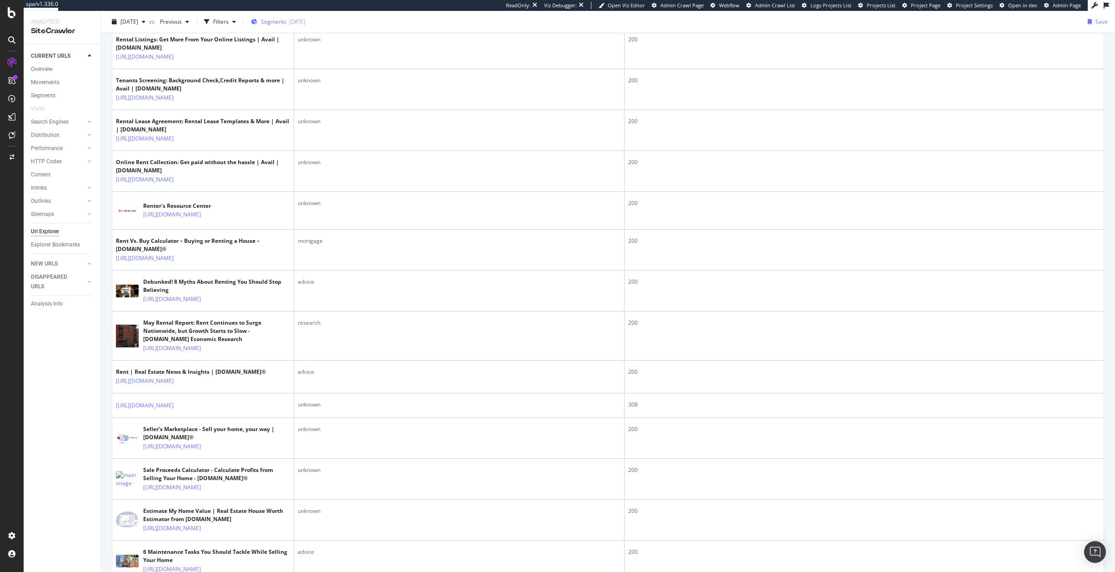
click at [286, 21] on span "Segments" at bounding box center [273, 22] width 25 height 8
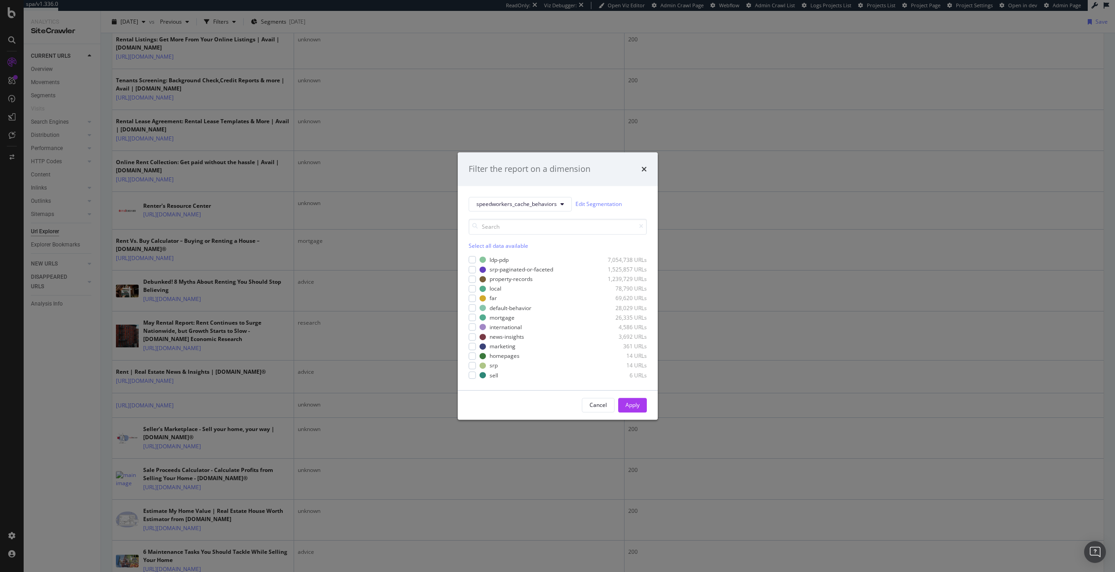
click at [491, 312] on div "ldp-pdp 7,054,738 URLs srp-paginated-or-faceted 1,525,857 URLs property-records…" at bounding box center [558, 317] width 178 height 123
click at [491, 318] on div "mortgage" at bounding box center [502, 318] width 25 height 8
click at [623, 373] on button "Apply" at bounding box center [632, 405] width 29 height 15
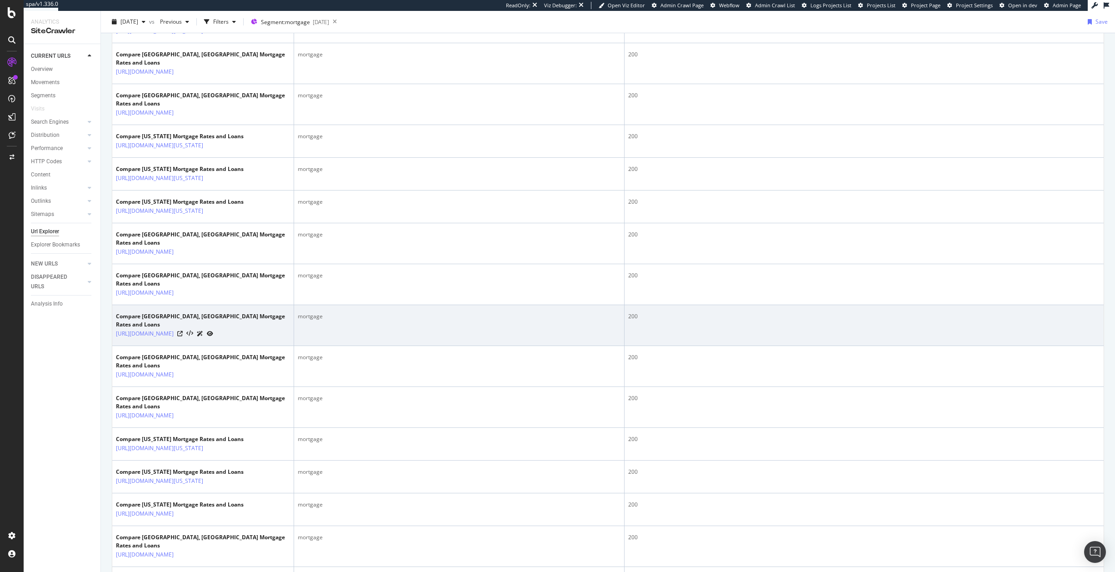
scroll to position [1653, 0]
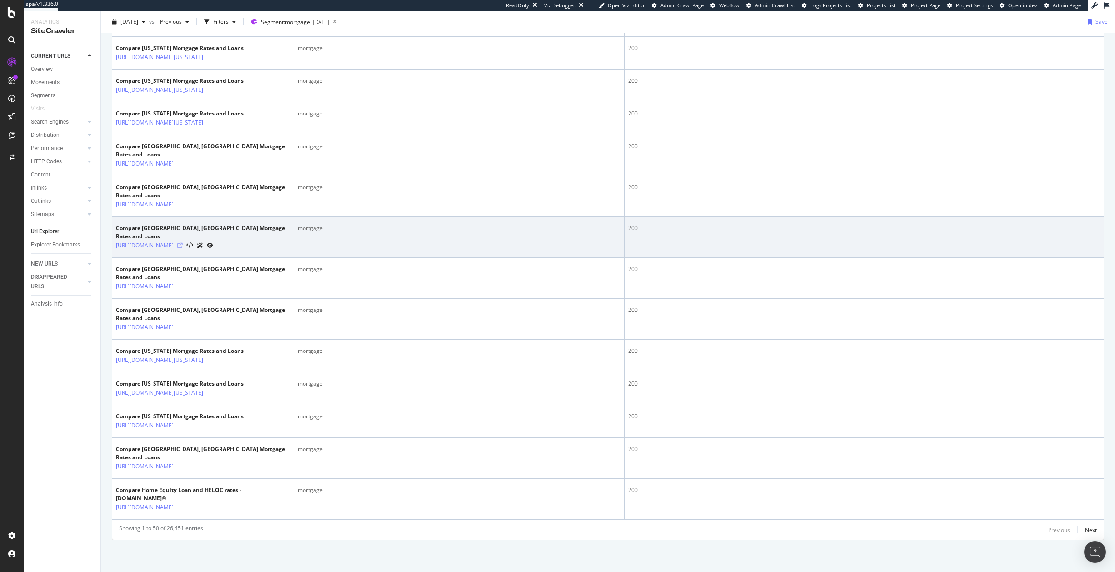
click at [183, 248] on icon at bounding box center [179, 245] width 5 height 5
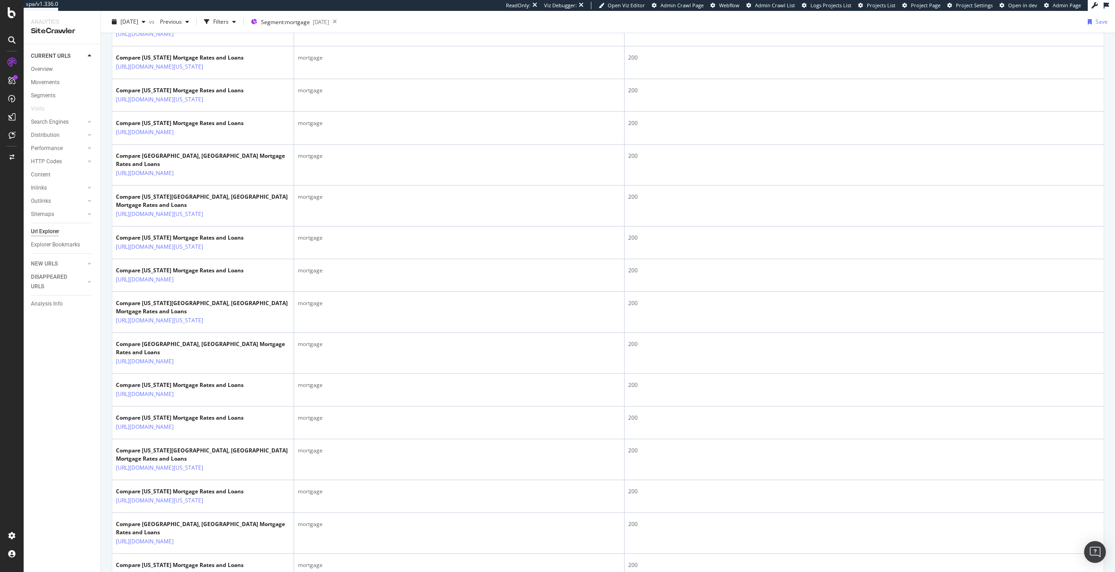
scroll to position [1228, 0]
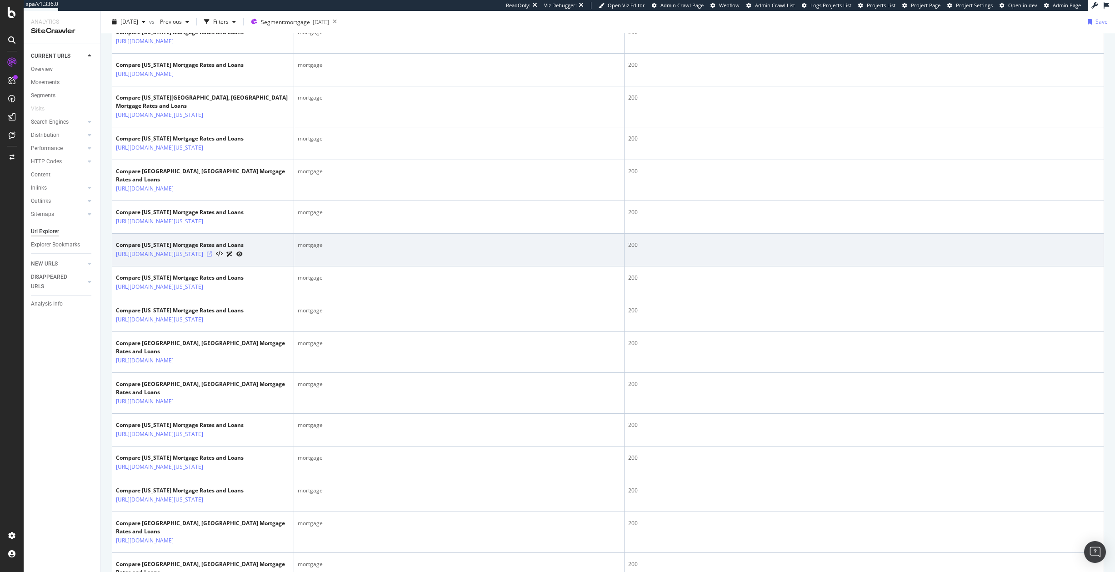
click at [212, 257] on icon at bounding box center [209, 253] width 5 height 5
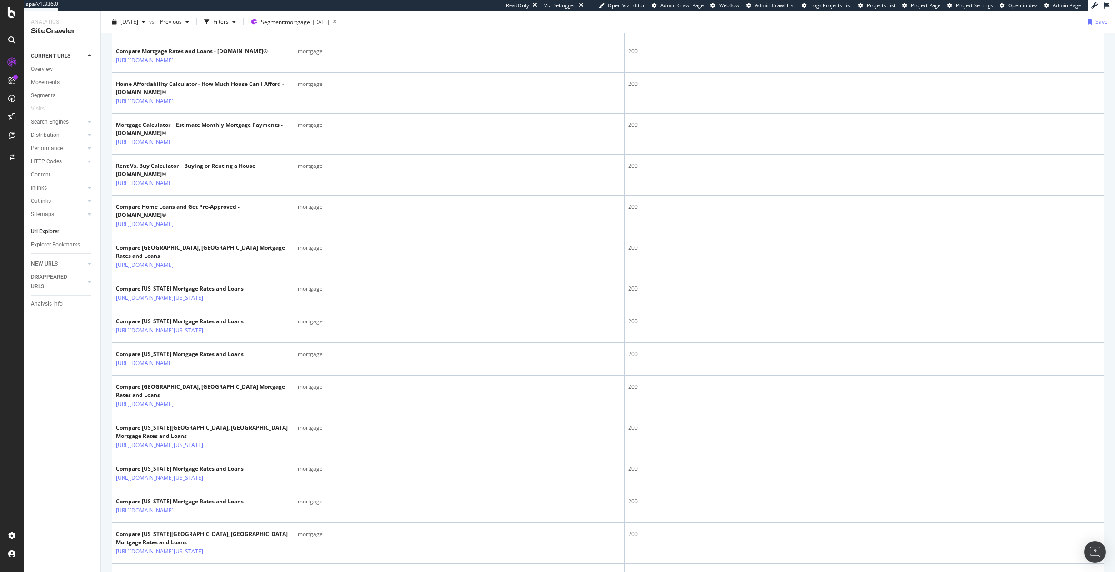
scroll to position [0, 0]
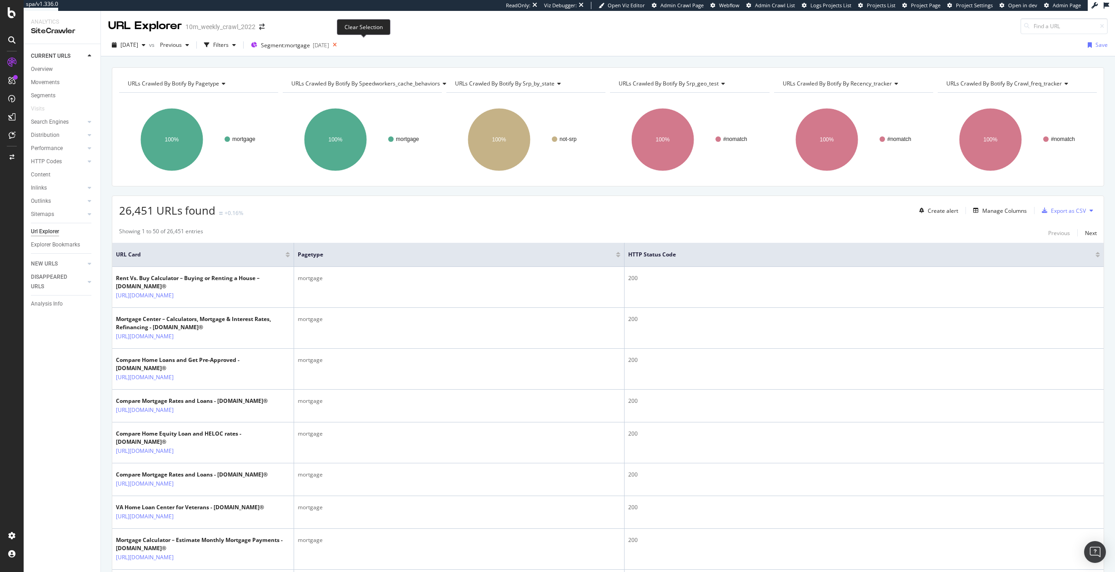
click at [341, 48] on icon at bounding box center [334, 45] width 11 height 13
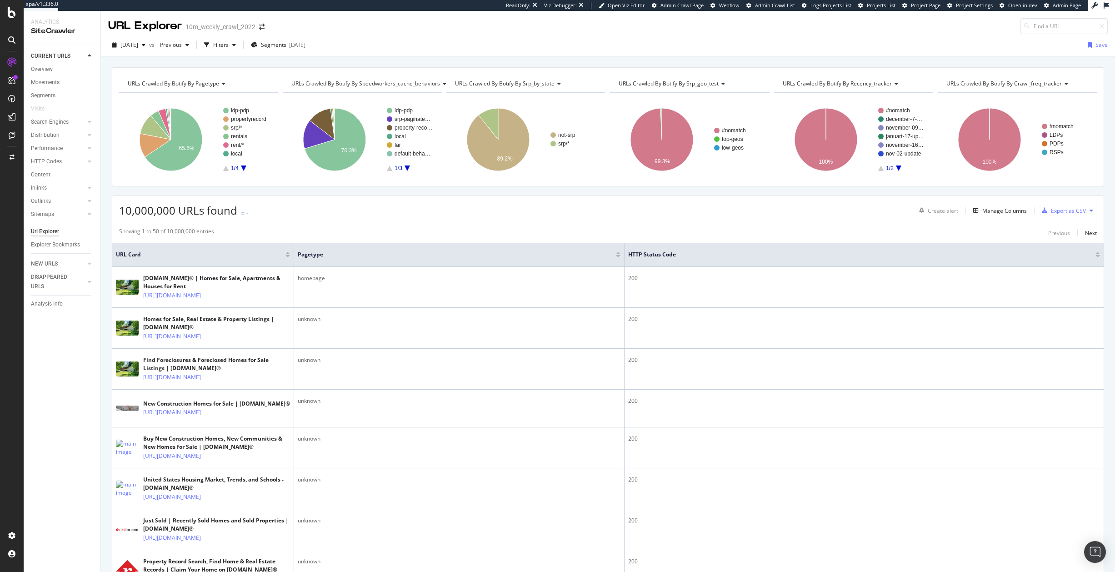
click at [306, 41] on div "2025-08-05" at bounding box center [297, 45] width 16 height 8
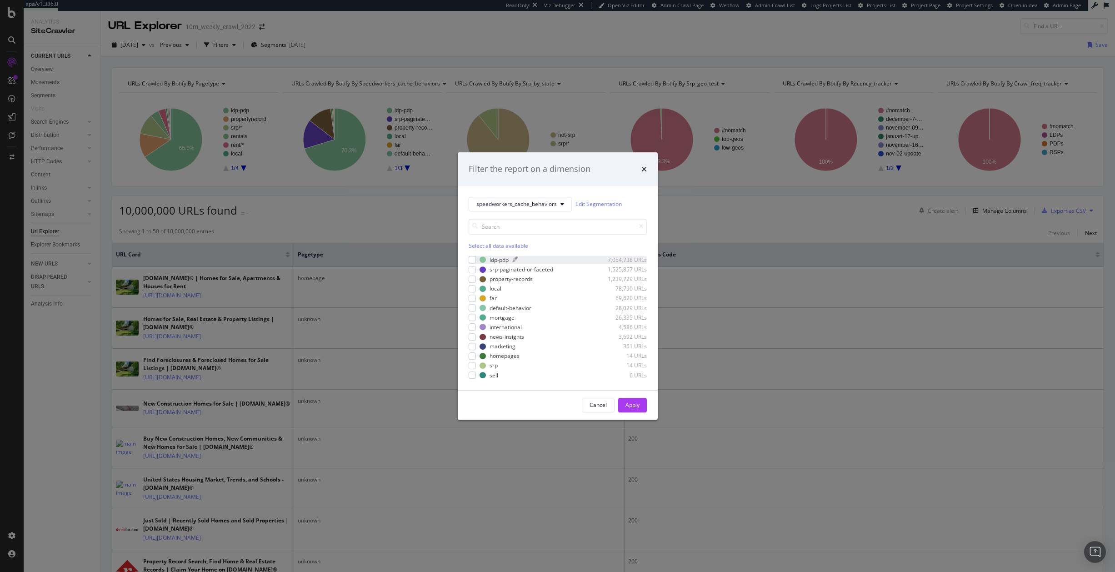
click at [495, 262] on div "ldp-pdp" at bounding box center [499, 260] width 19 height 8
drag, startPoint x: 638, startPoint y: 411, endPoint x: 371, endPoint y: 380, distance: 268.7
click at [638, 373] on div "Apply" at bounding box center [633, 405] width 14 height 14
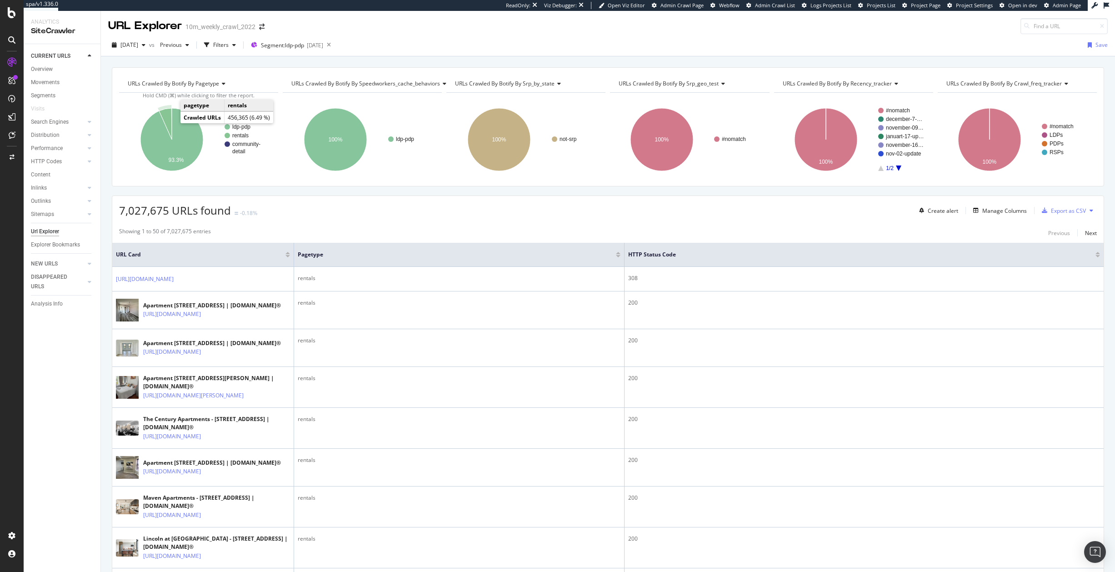
click at [167, 120] on icon "A chart." at bounding box center [165, 123] width 13 height 31
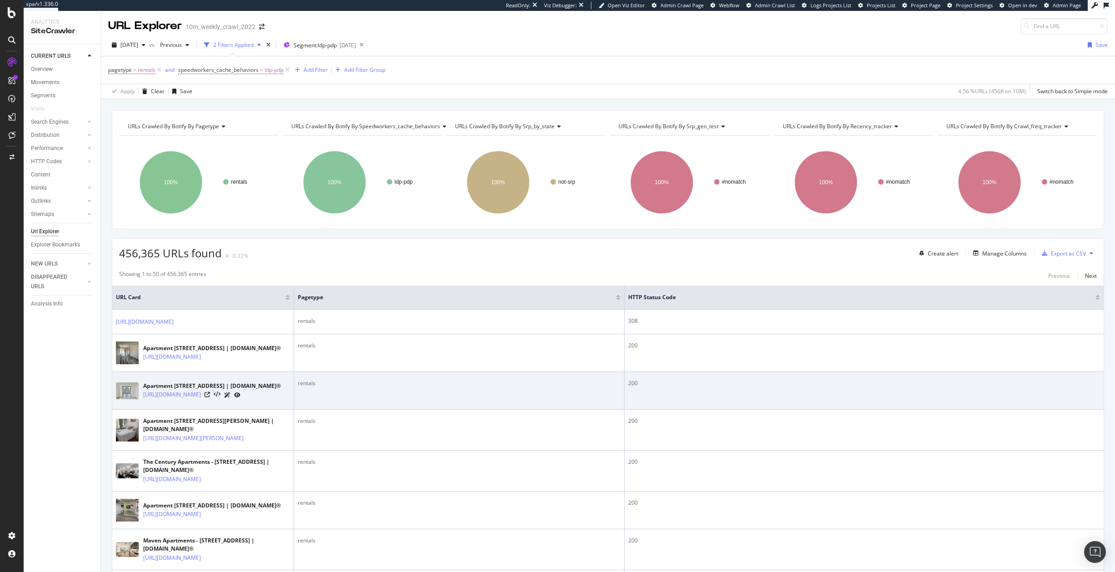
click at [241, 373] on div at bounding box center [223, 395] width 36 height 10
click at [210, 373] on icon at bounding box center [207, 394] width 5 height 5
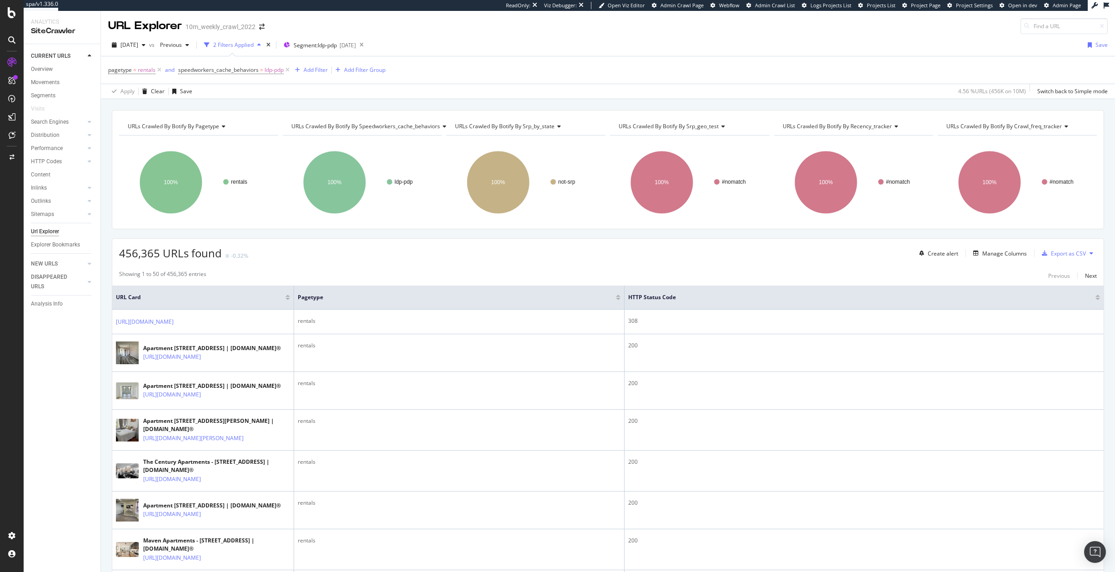
drag, startPoint x: 161, startPoint y: 69, endPoint x: 239, endPoint y: 222, distance: 171.6
click at [161, 69] on icon at bounding box center [160, 69] width 8 height 9
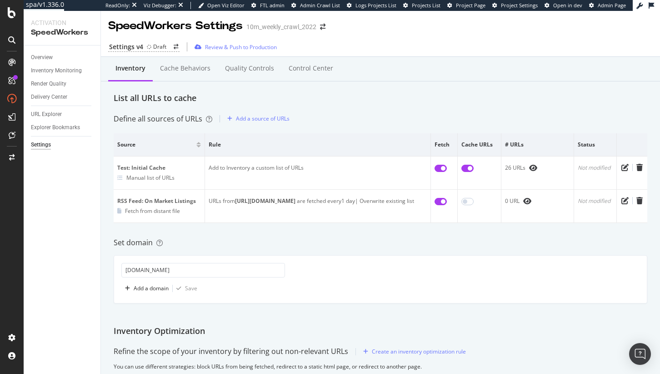
click at [601, 47] on div "Settings v4 Draft Review & Push to Production" at bounding box center [380, 46] width 559 height 19
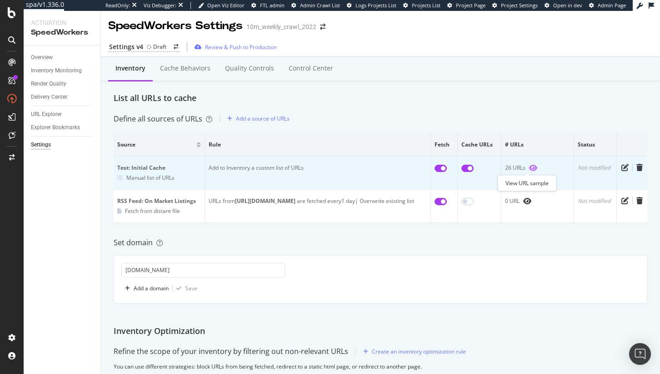
click at [531, 168] on icon "eye" at bounding box center [533, 167] width 8 height 7
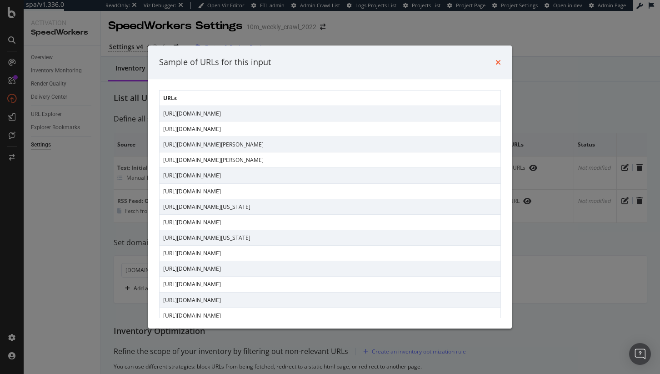
click at [498, 65] on icon "times" at bounding box center [498, 62] width 5 height 7
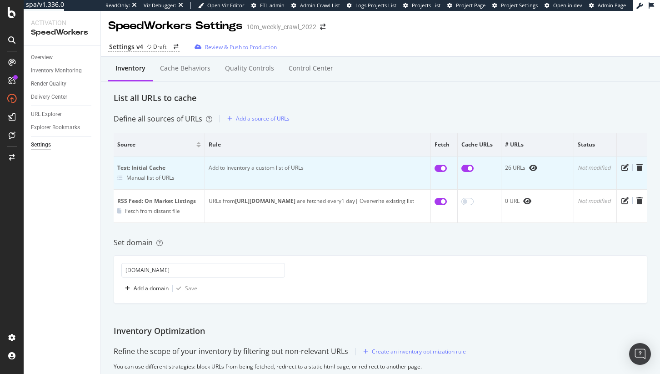
click at [522, 162] on td "26 URLs" at bounding box center [538, 172] width 73 height 33
click at [529, 165] on icon "eye" at bounding box center [533, 167] width 8 height 7
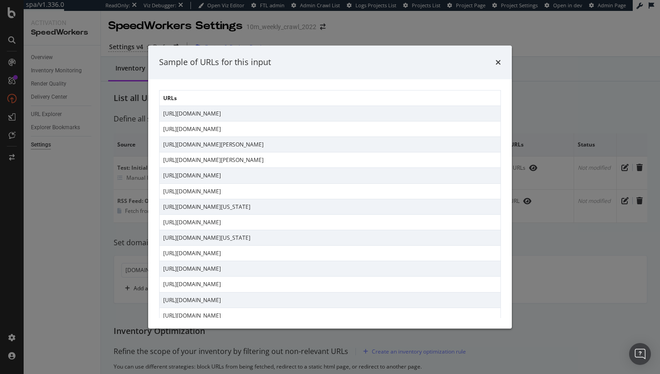
click at [501, 64] on div "Sample of URLs for this input" at bounding box center [330, 62] width 364 height 34
click at [499, 61] on icon "times" at bounding box center [498, 62] width 5 height 7
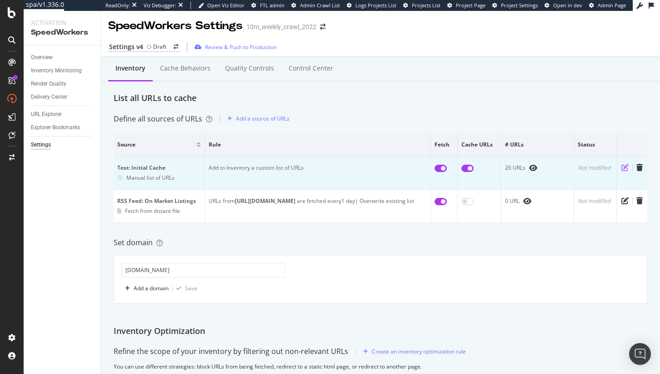
click at [622, 169] on icon "pen-to-square" at bounding box center [625, 167] width 7 height 7
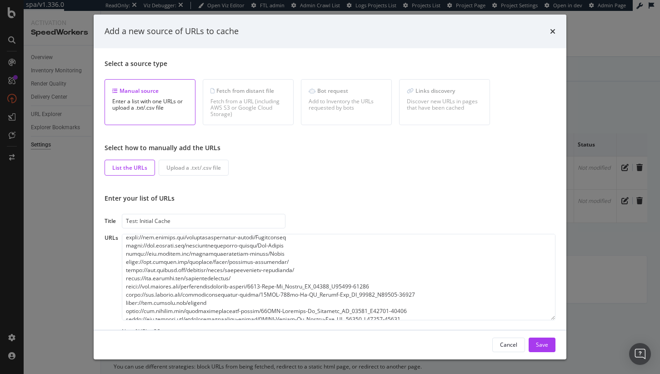
scroll to position [53, 0]
click at [229, 273] on textarea "modal" at bounding box center [339, 277] width 434 height 86
click at [227, 276] on textarea "To enrich screen reader interactions, please activate Accessibility in Grammarl…" at bounding box center [339, 277] width 434 height 86
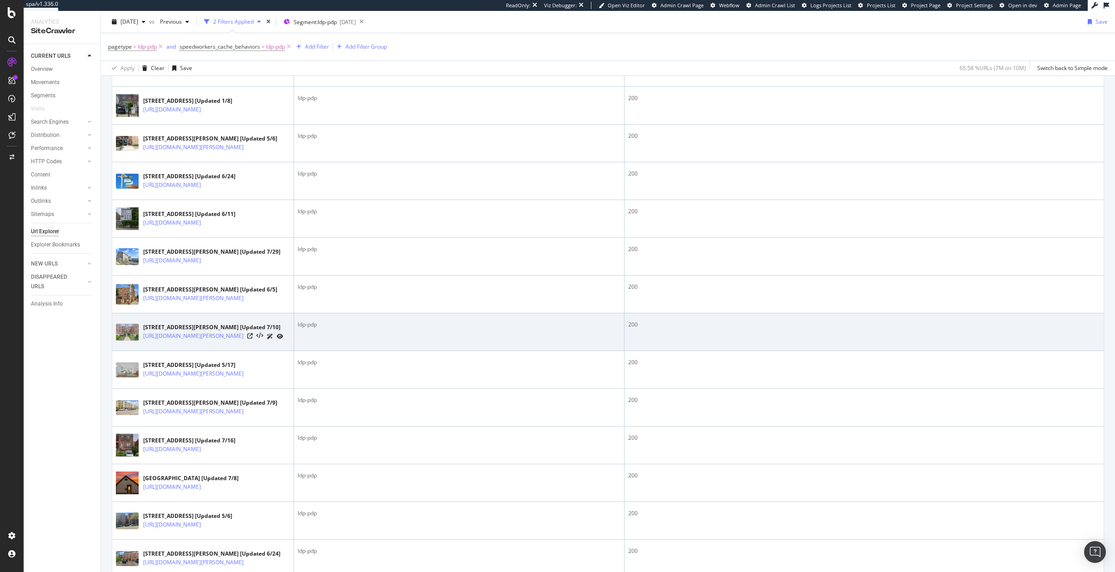
scroll to position [607, 0]
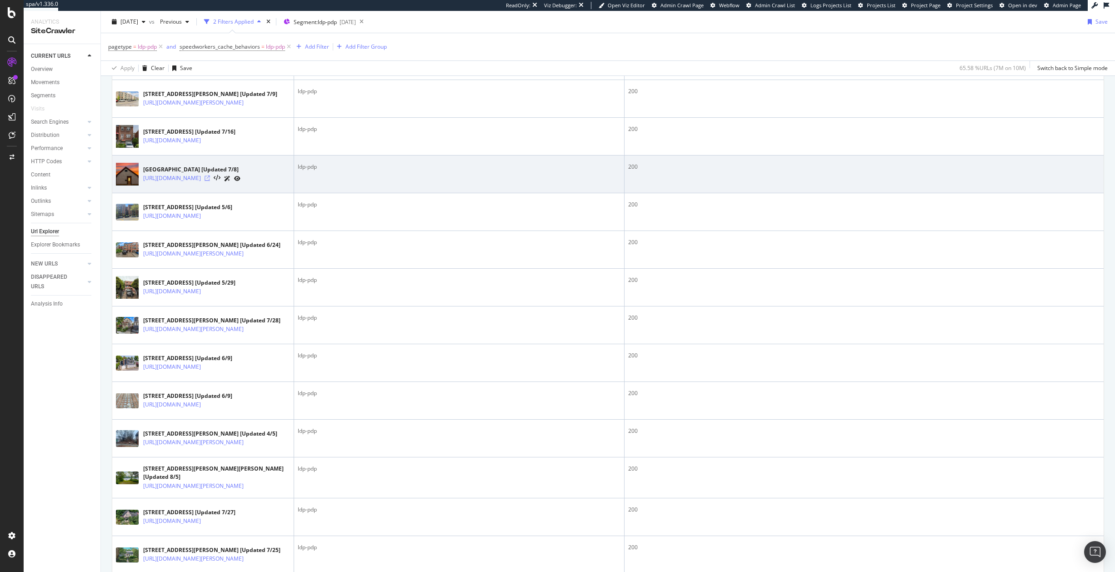
click at [210, 181] on icon at bounding box center [207, 178] width 5 height 5
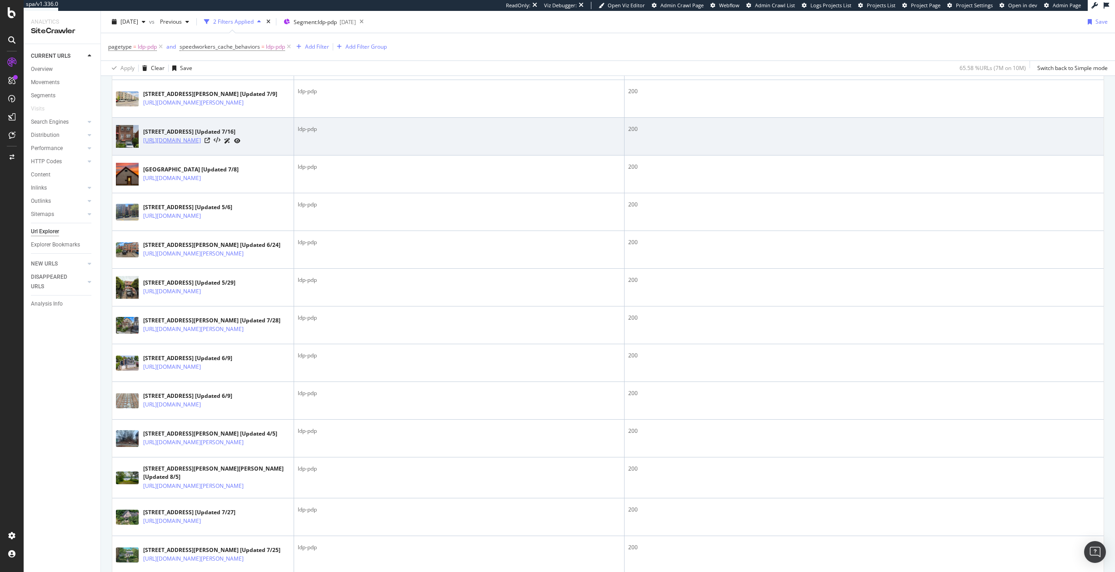
scroll to position [1164, 0]
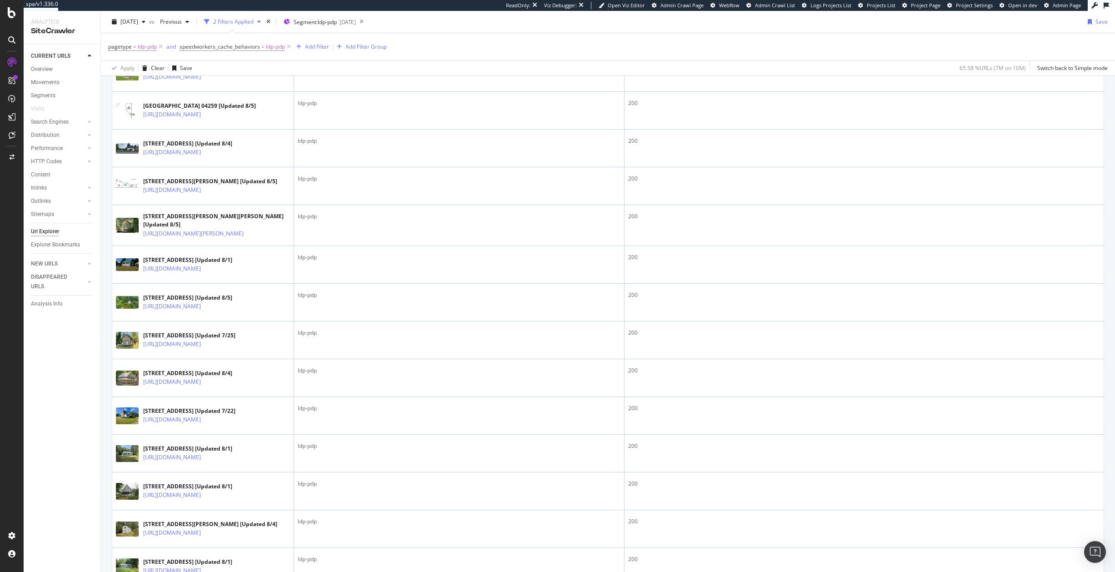
click at [210, 42] on icon at bounding box center [207, 38] width 5 height 5
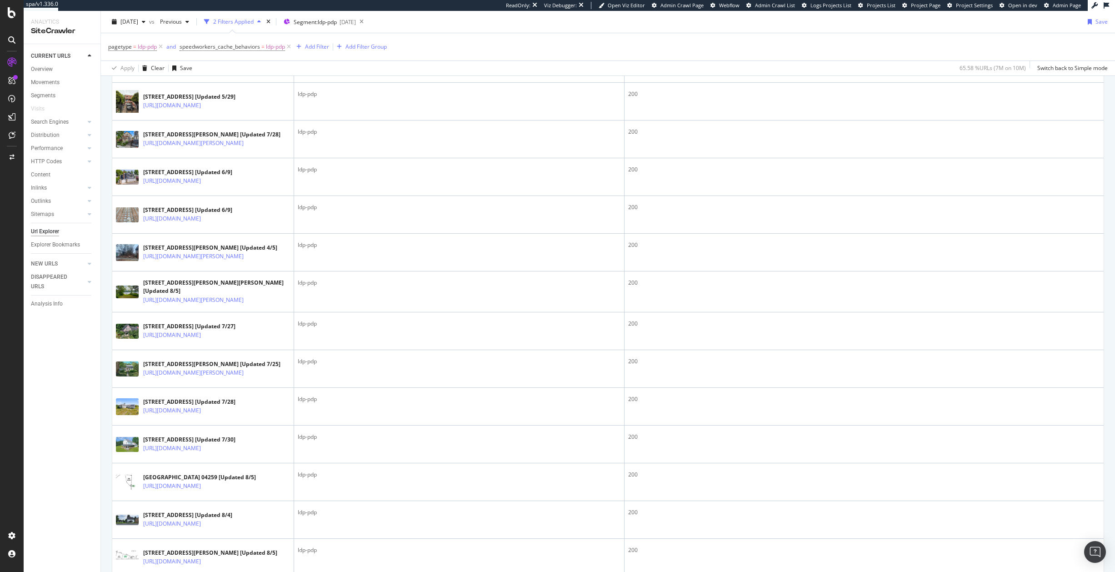
scroll to position [0, 0]
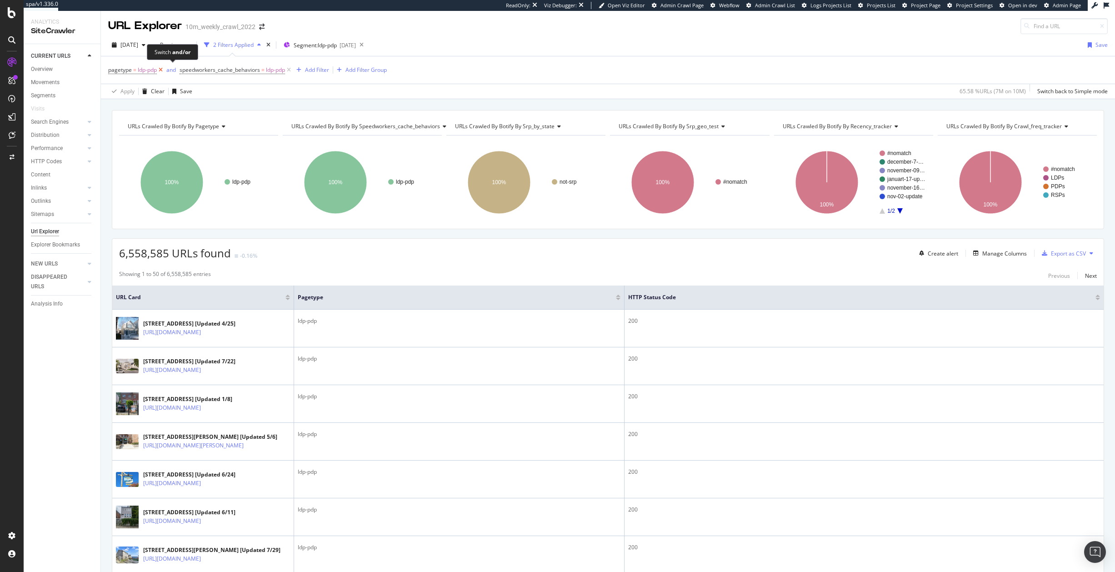
click at [165, 70] on span "pagetype = ldp-pdp and" at bounding box center [143, 70] width 71 height 13
click at [162, 70] on icon at bounding box center [161, 69] width 8 height 9
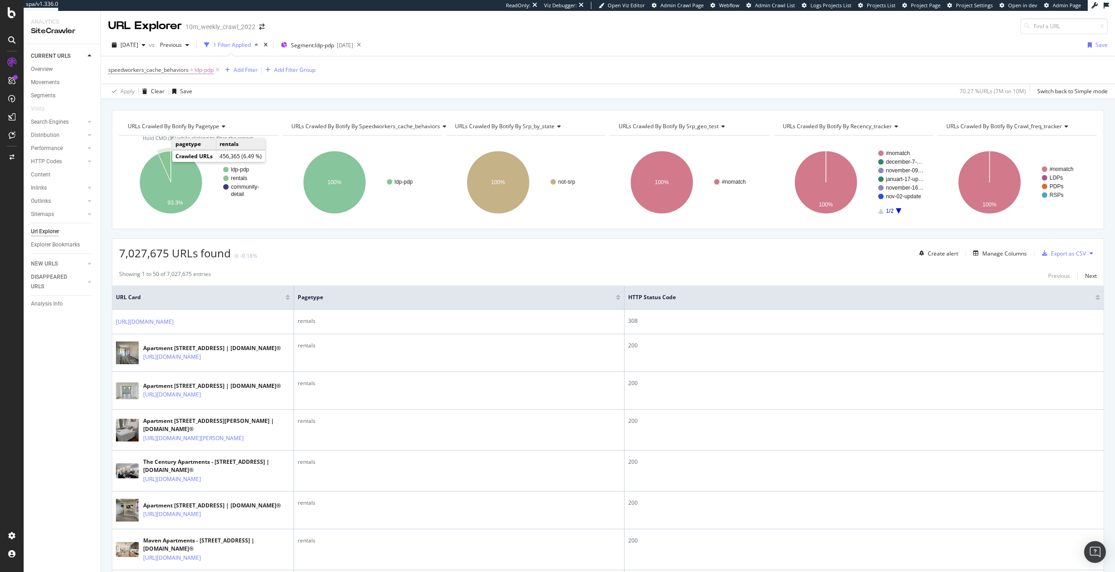
click at [166, 160] on icon "A chart." at bounding box center [164, 166] width 13 height 31
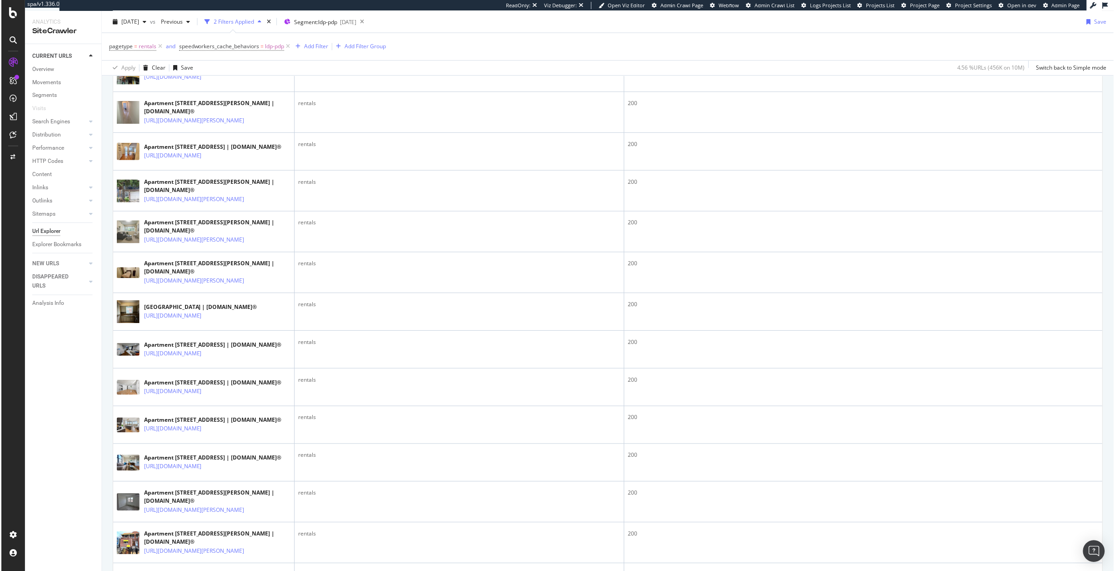
scroll to position [1862, 0]
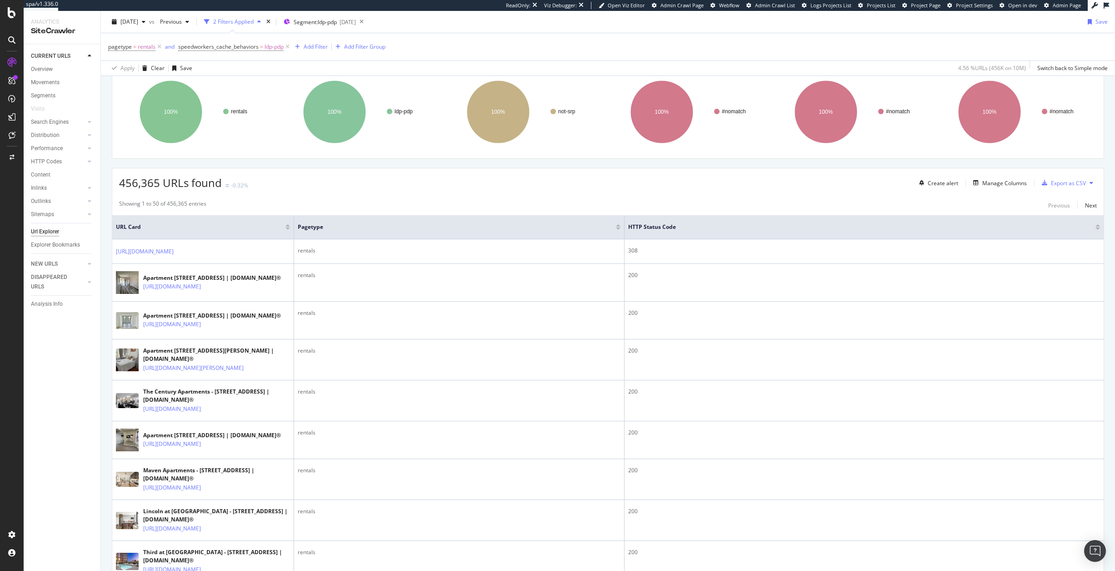
scroll to position [0, 0]
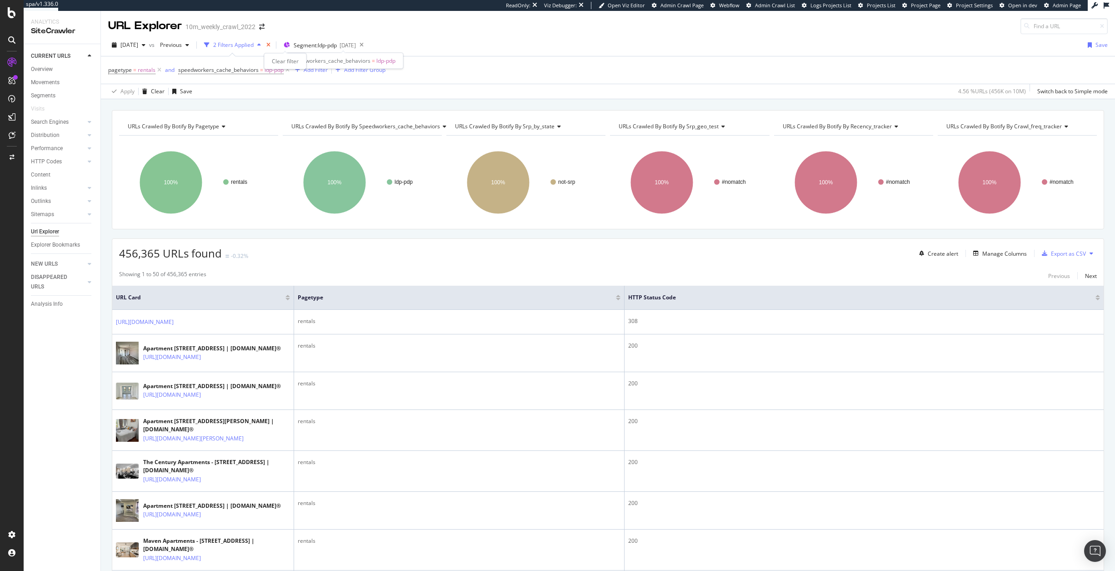
click at [271, 47] on icon "times" at bounding box center [268, 44] width 4 height 5
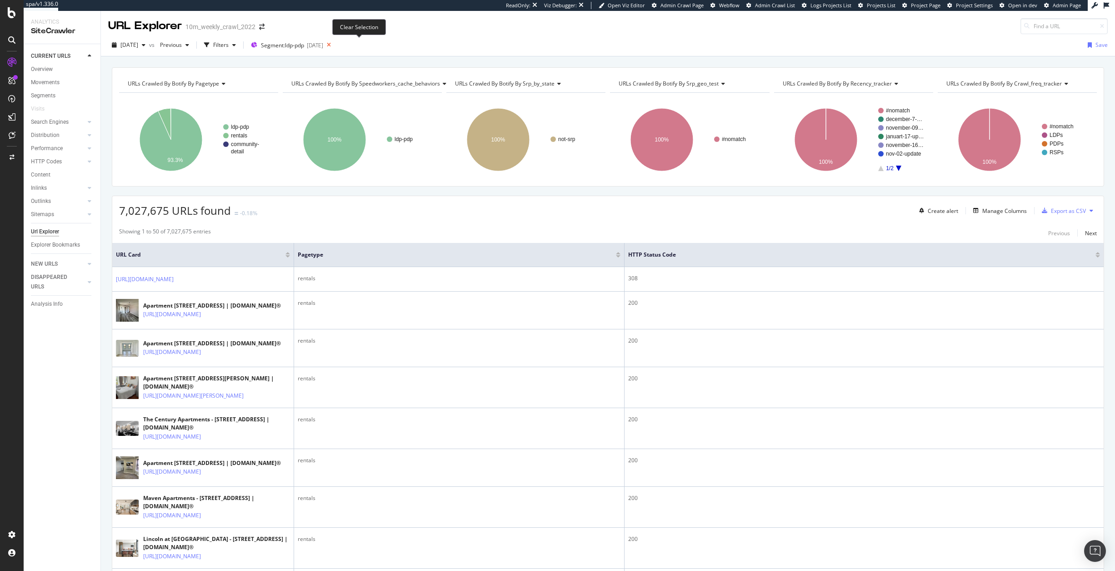
click at [335, 46] on icon at bounding box center [328, 45] width 11 height 13
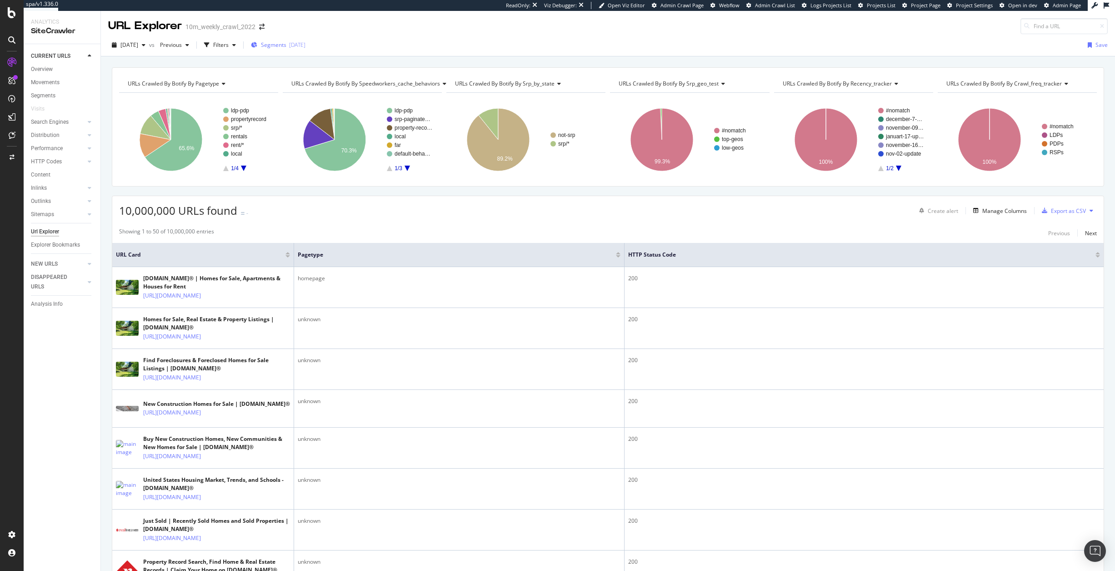
click at [286, 49] on div "Segments 2025-08-05" at bounding box center [278, 45] width 55 height 14
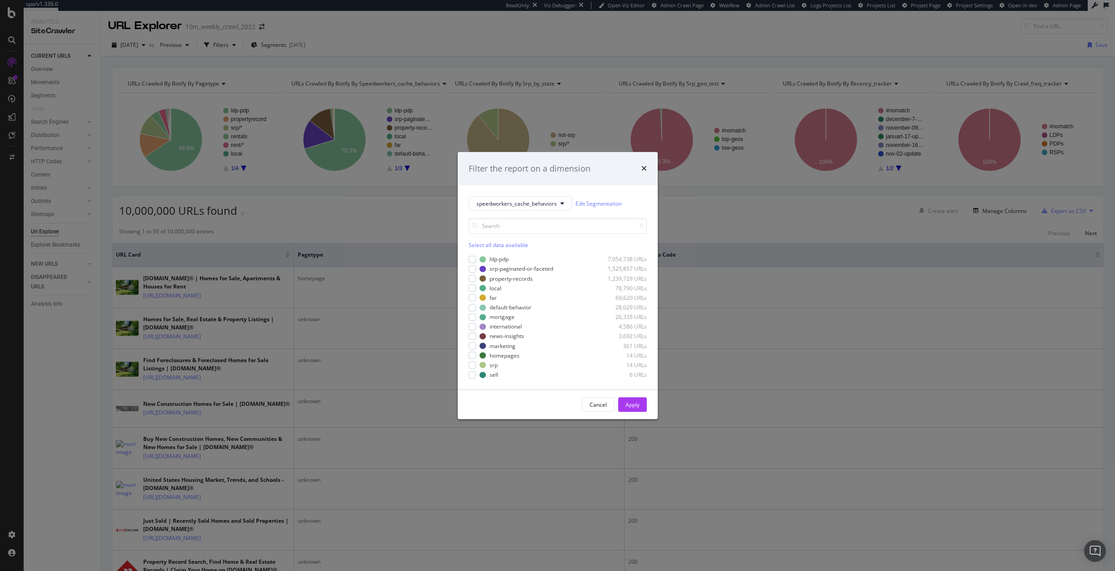
click at [515, 379] on div "speedworkers_cache_behaviors Edit Segmentation Select all data available ldp-pd…" at bounding box center [558, 287] width 200 height 204
click at [461, 376] on div "speedworkers_cache_behaviors Edit Segmentation Select all data available ldp-pd…" at bounding box center [558, 287] width 200 height 204
click at [473, 376] on div "modal" at bounding box center [472, 374] width 7 height 7
click at [648, 409] on div "Cancel Apply" at bounding box center [558, 404] width 200 height 29
click at [632, 401] on div "Apply" at bounding box center [633, 405] width 14 height 8
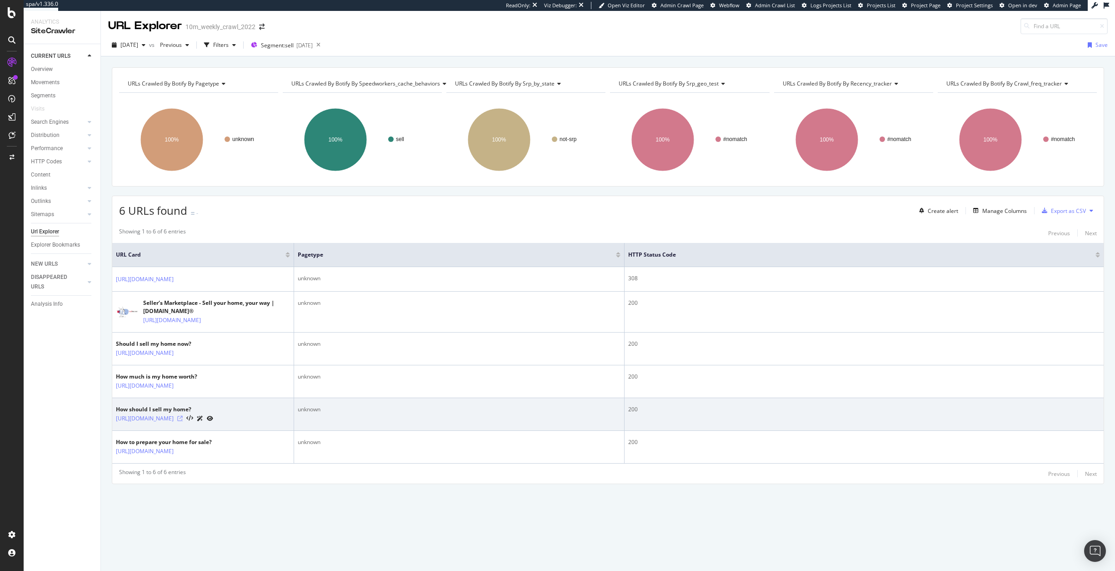
click at [183, 421] on icon at bounding box center [179, 418] width 5 height 5
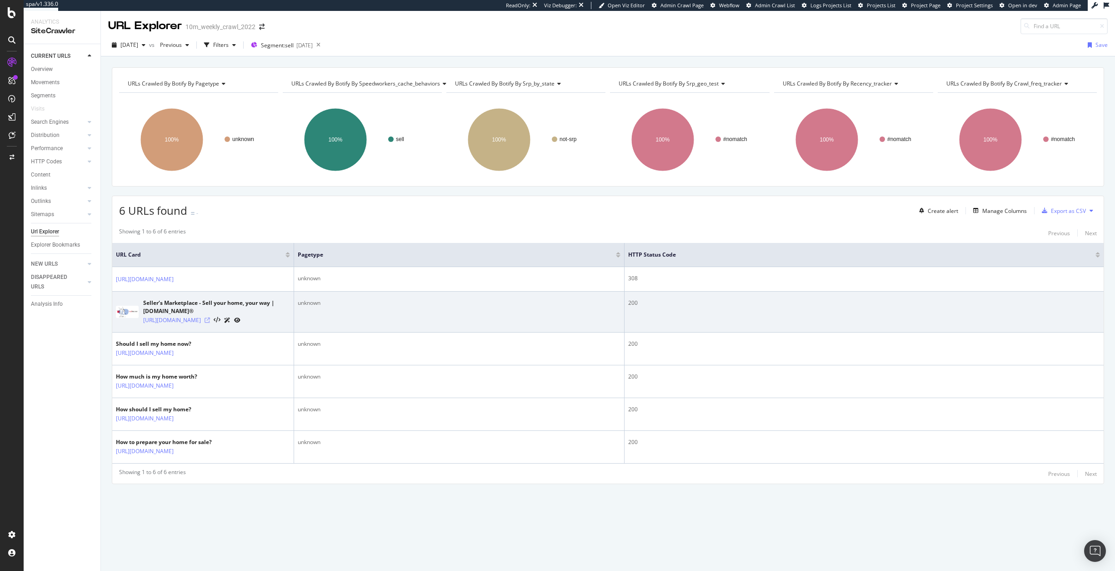
click at [210, 323] on icon at bounding box center [207, 319] width 5 height 5
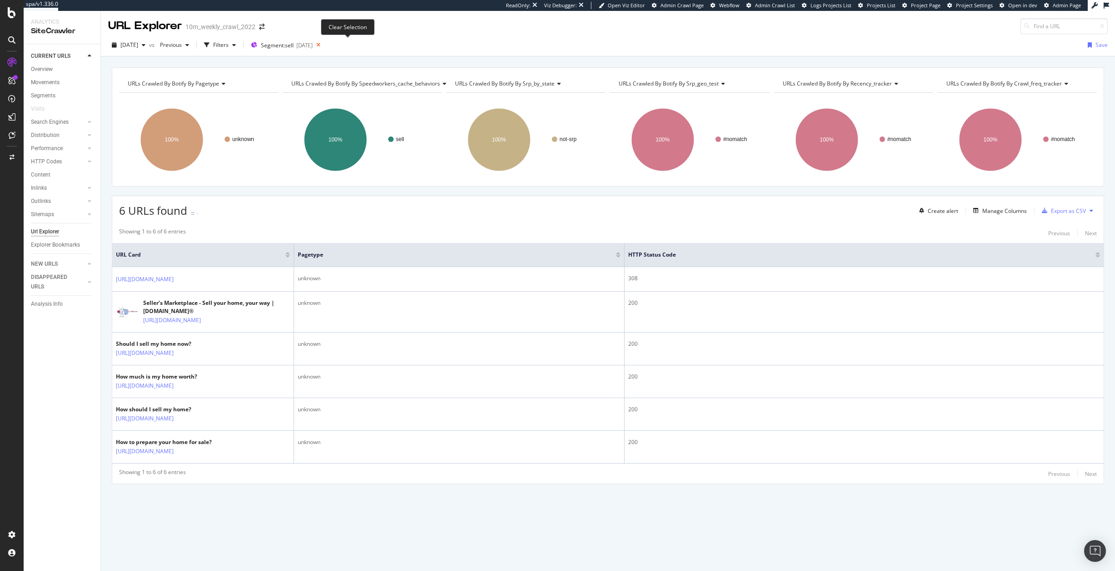
click at [324, 45] on icon at bounding box center [318, 45] width 11 height 13
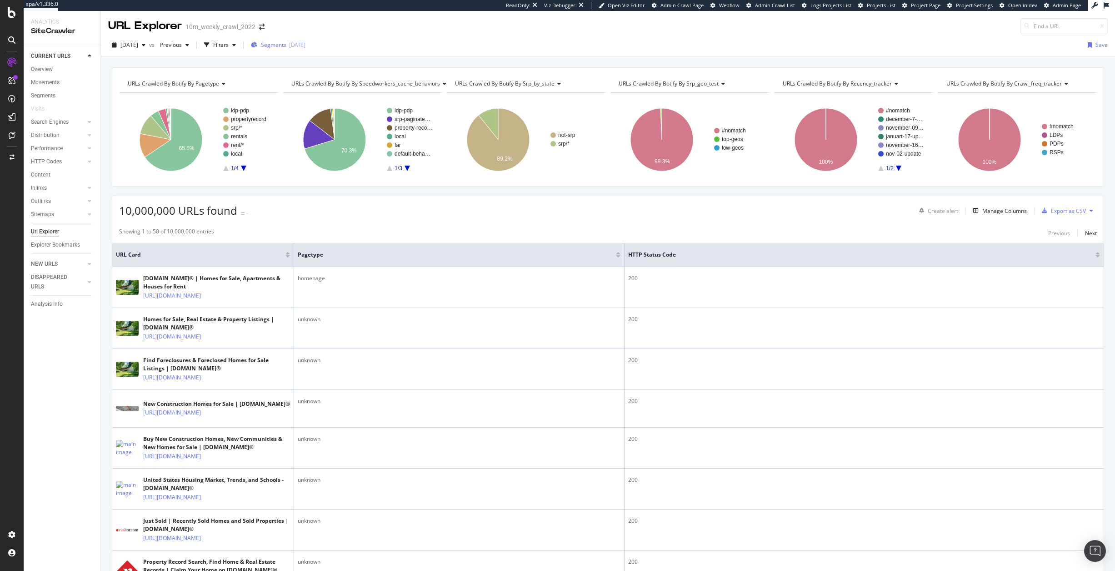
click at [286, 45] on span "Segments" at bounding box center [273, 45] width 25 height 8
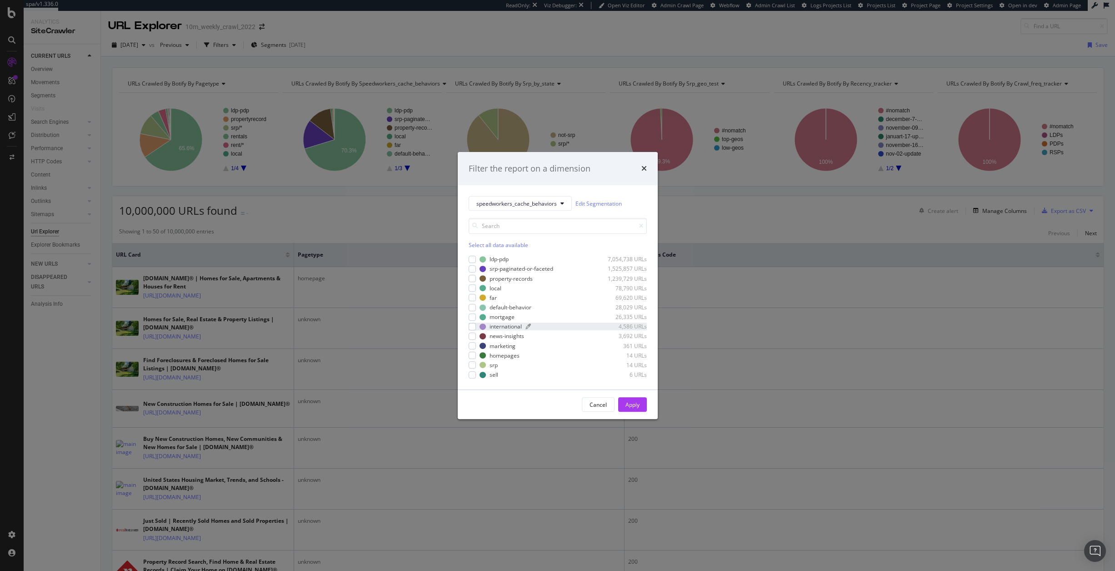
click at [503, 327] on div "international" at bounding box center [506, 326] width 32 height 8
click at [640, 400] on button "Apply" at bounding box center [632, 404] width 29 height 15
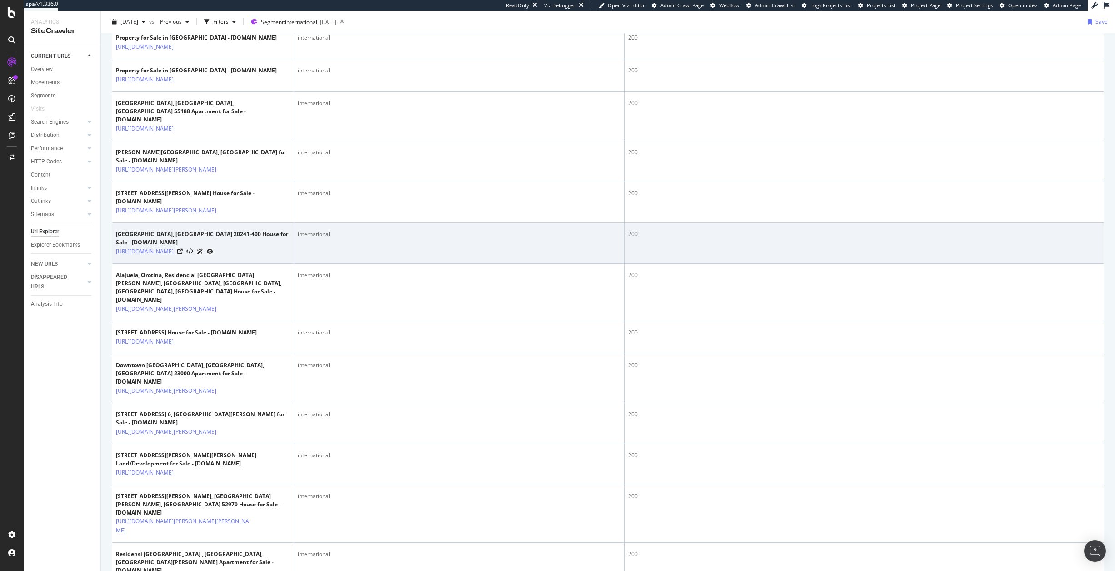
scroll to position [742, 0]
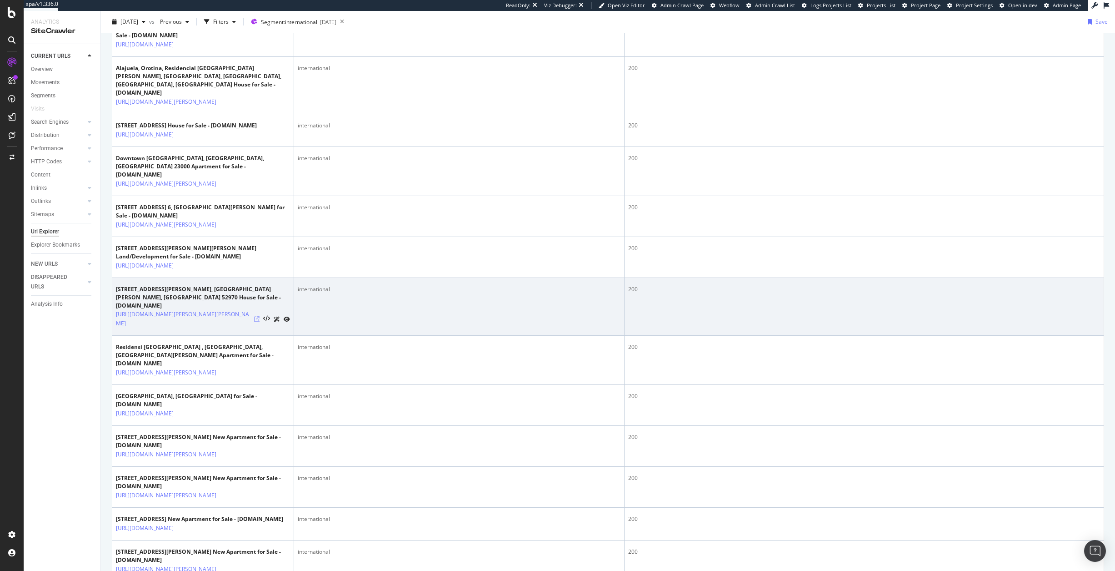
click at [258, 321] on icon at bounding box center [256, 318] width 5 height 5
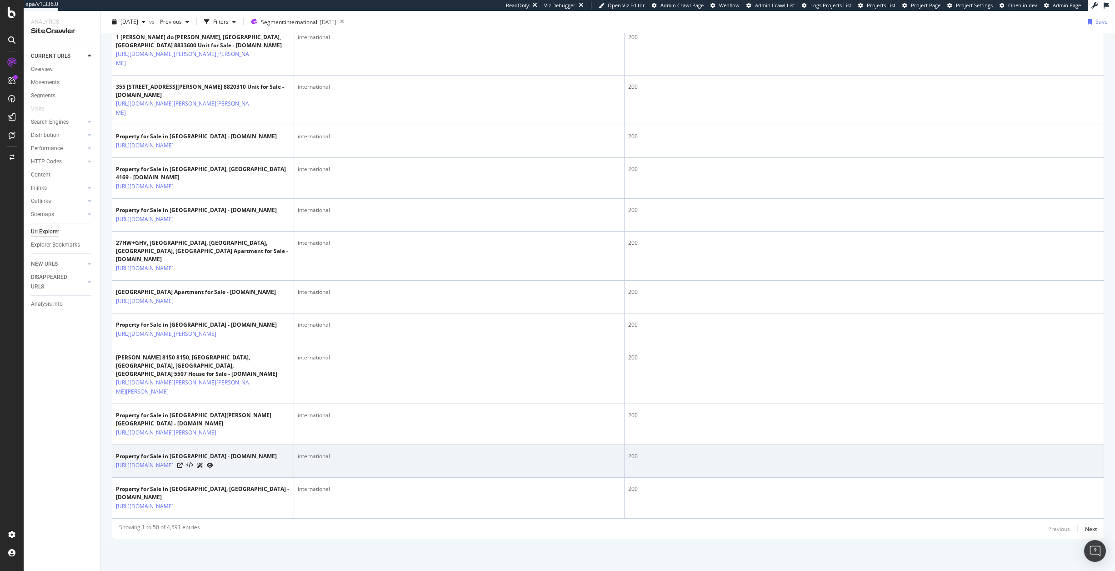
scroll to position [1914, 0]
click at [183, 468] on icon at bounding box center [179, 464] width 5 height 5
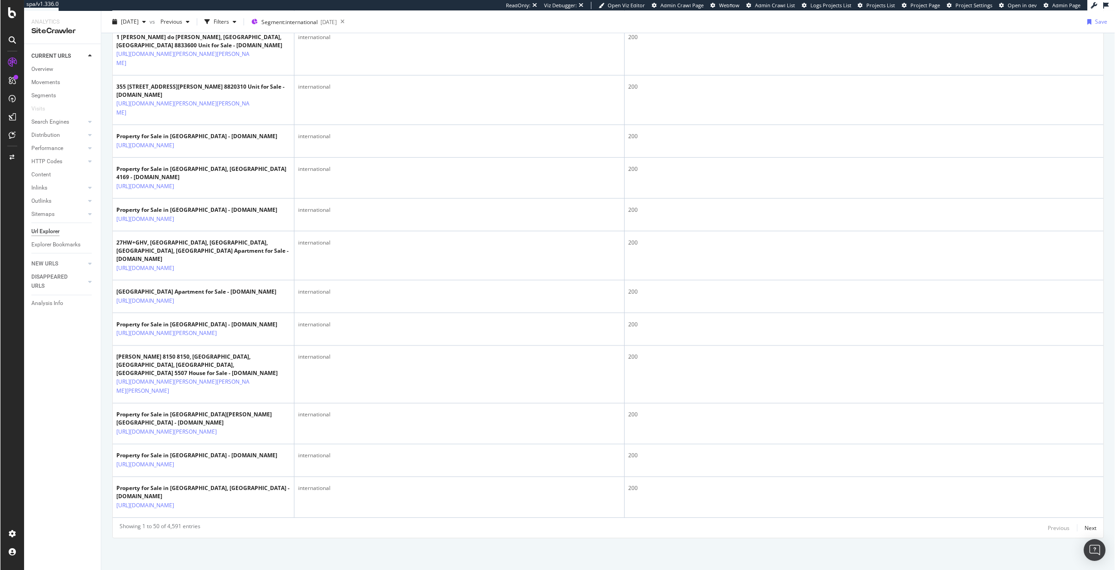
scroll to position [1968, 0]
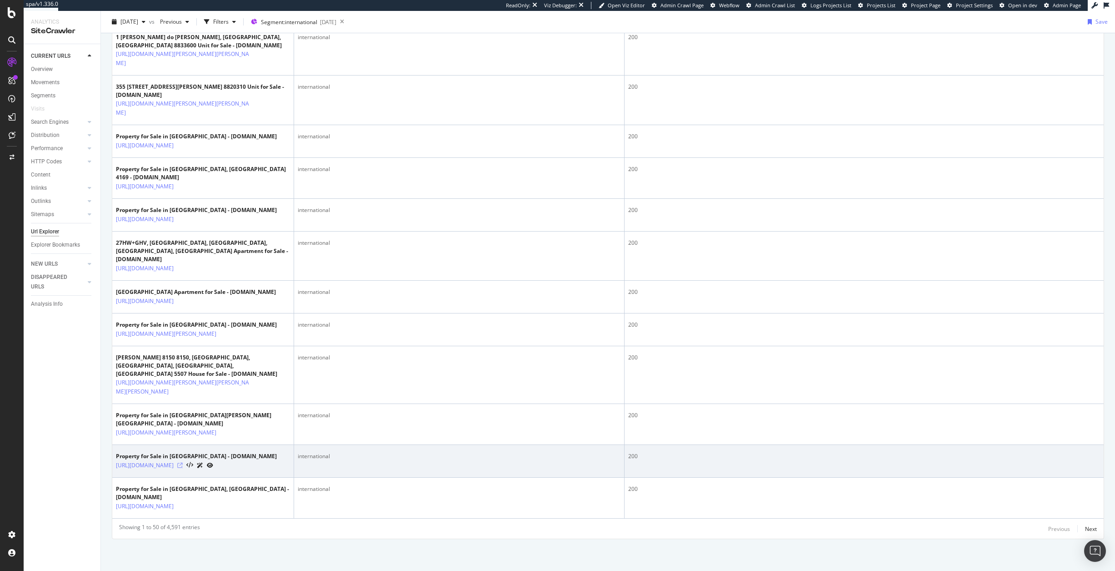
click at [183, 466] on icon at bounding box center [179, 464] width 5 height 5
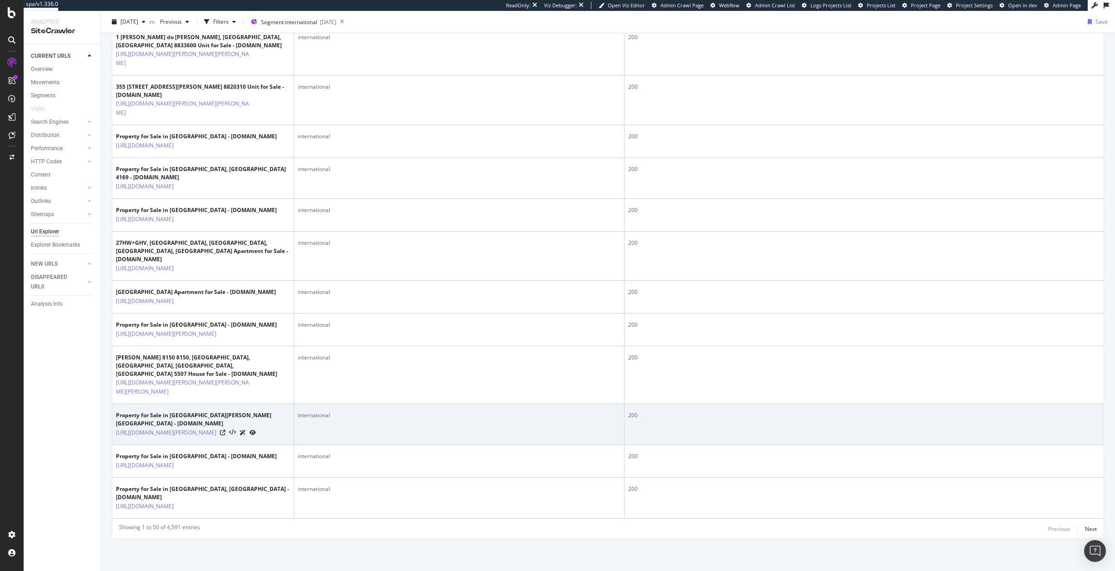
click at [256, 427] on div at bounding box center [238, 432] width 36 height 10
click at [226, 430] on icon at bounding box center [222, 432] width 5 height 5
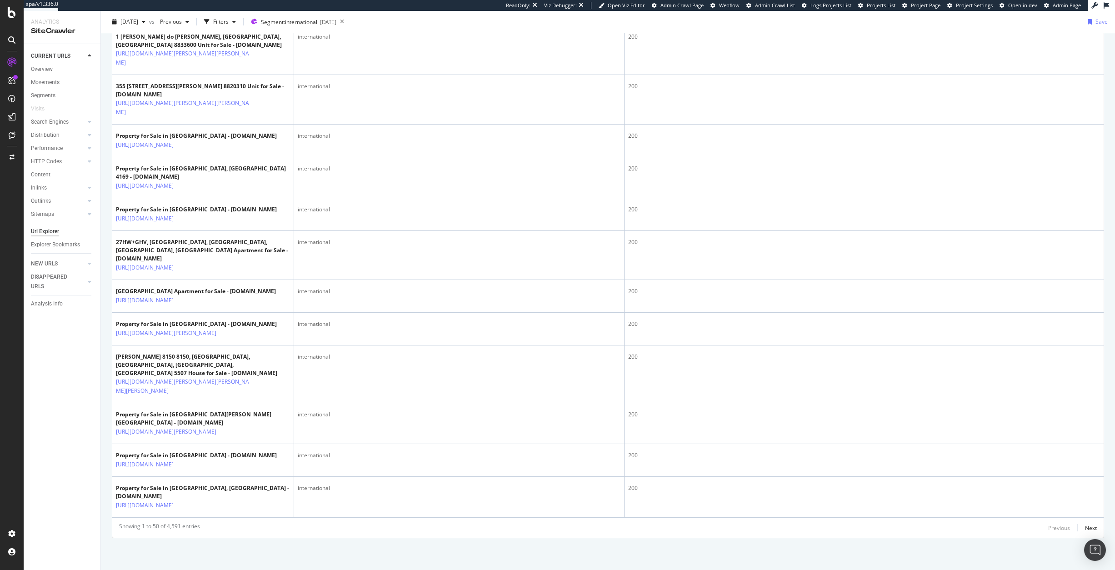
scroll to position [1968, 0]
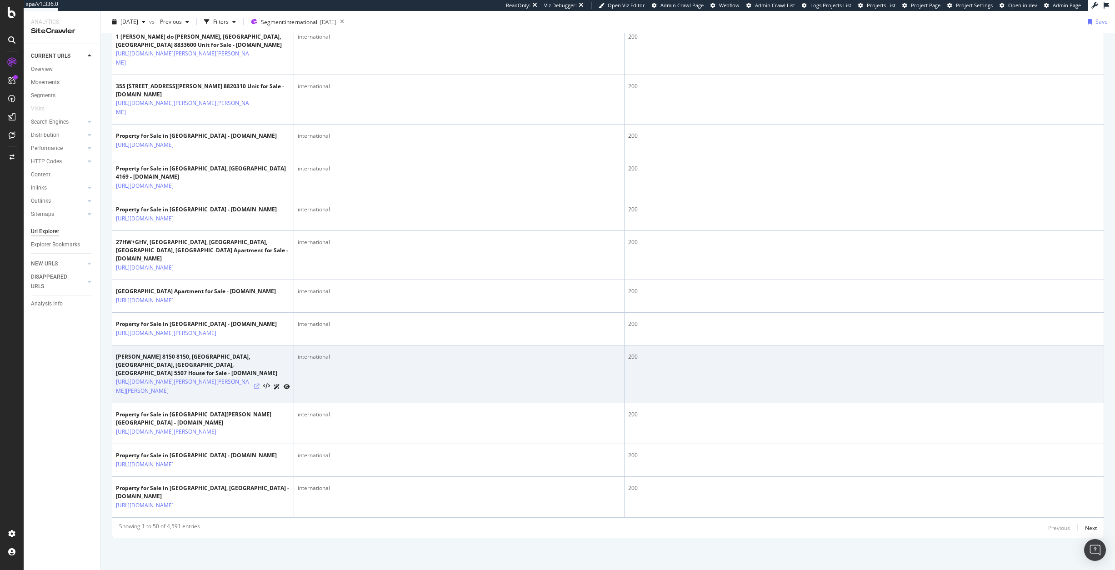
click at [258, 384] on icon at bounding box center [256, 386] width 5 height 5
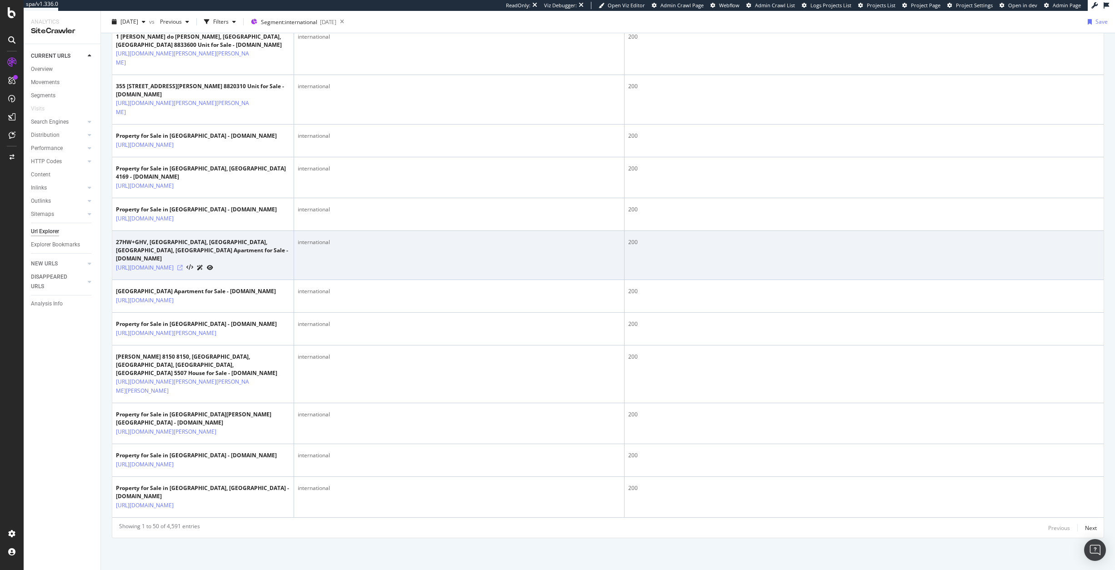
click at [183, 265] on icon at bounding box center [179, 267] width 5 height 5
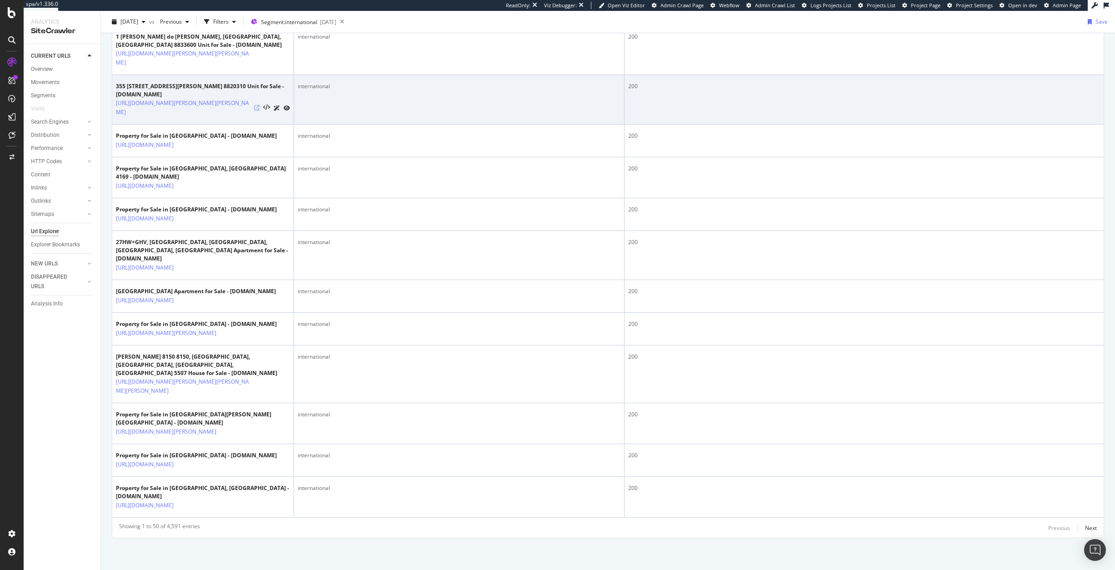
click at [256, 105] on icon at bounding box center [256, 107] width 5 height 5
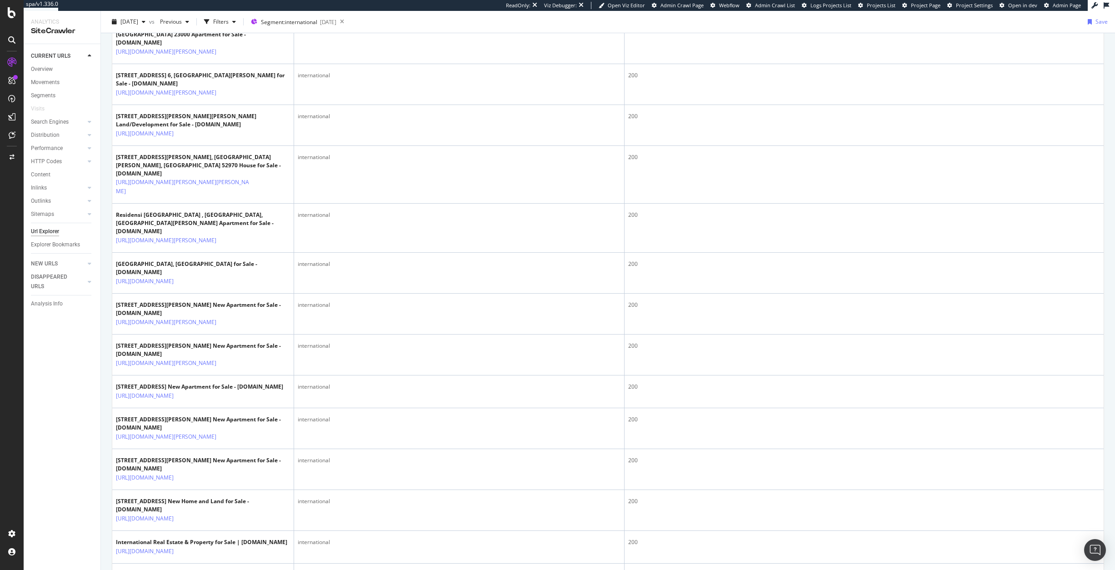
scroll to position [0, 0]
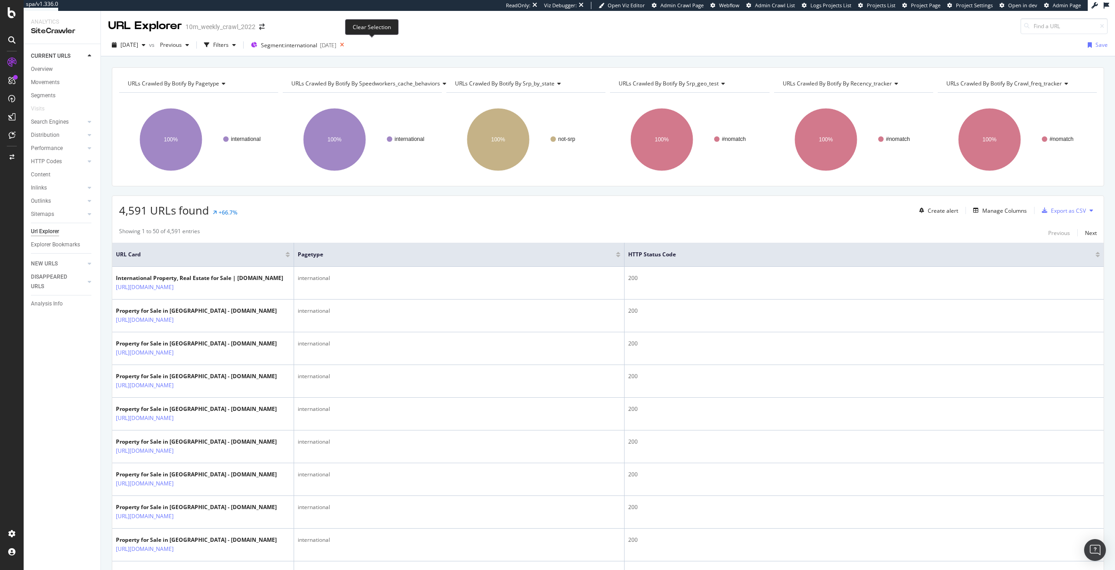
click at [348, 45] on icon at bounding box center [341, 45] width 11 height 13
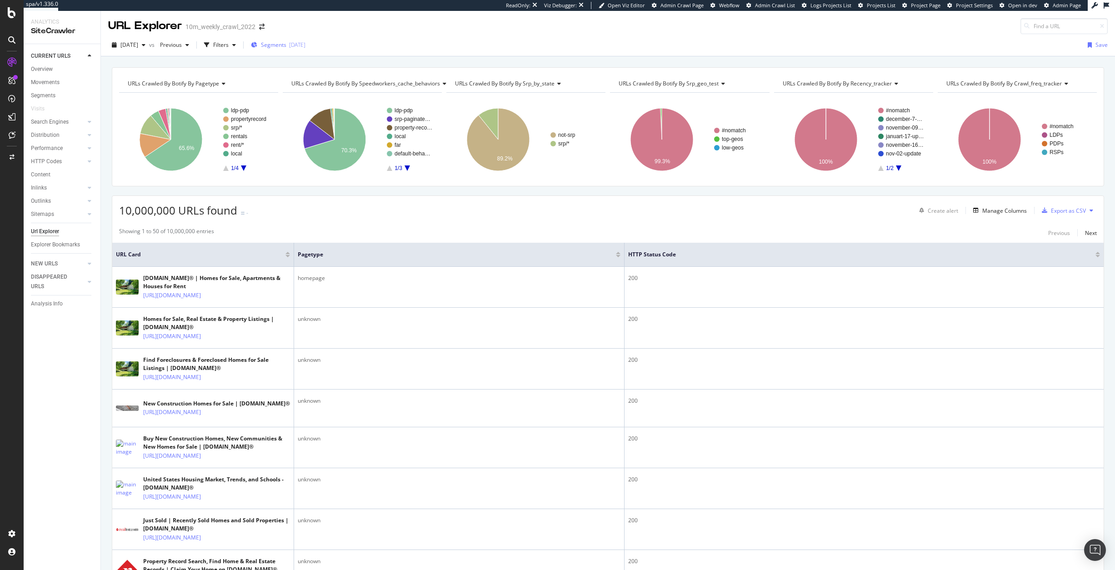
click at [286, 45] on span "Segments" at bounding box center [273, 45] width 25 height 8
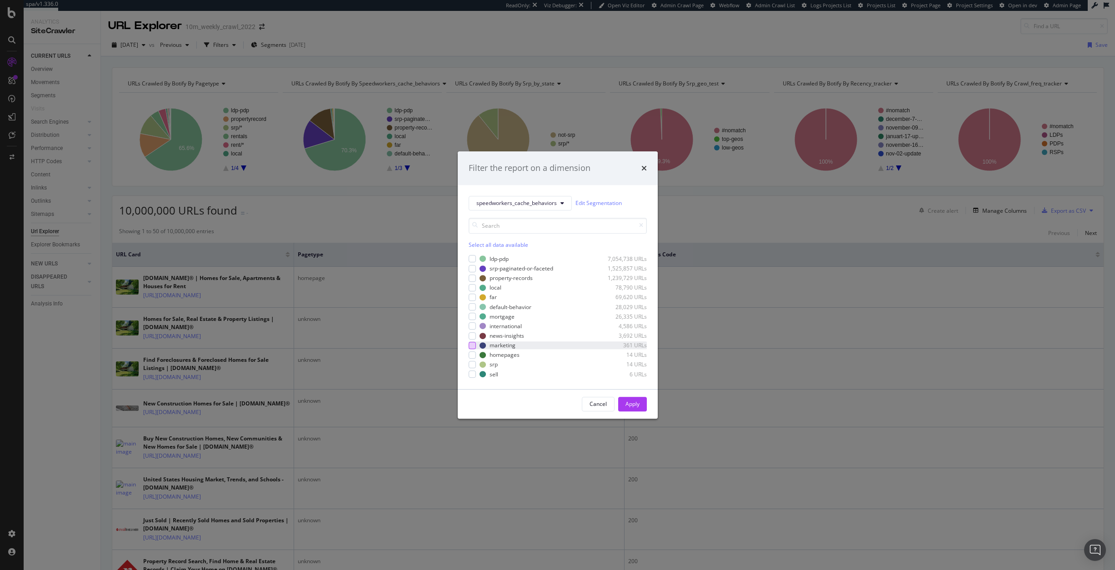
click at [475, 345] on div "modal" at bounding box center [472, 345] width 7 height 7
click at [636, 403] on div "Apply" at bounding box center [633, 404] width 14 height 8
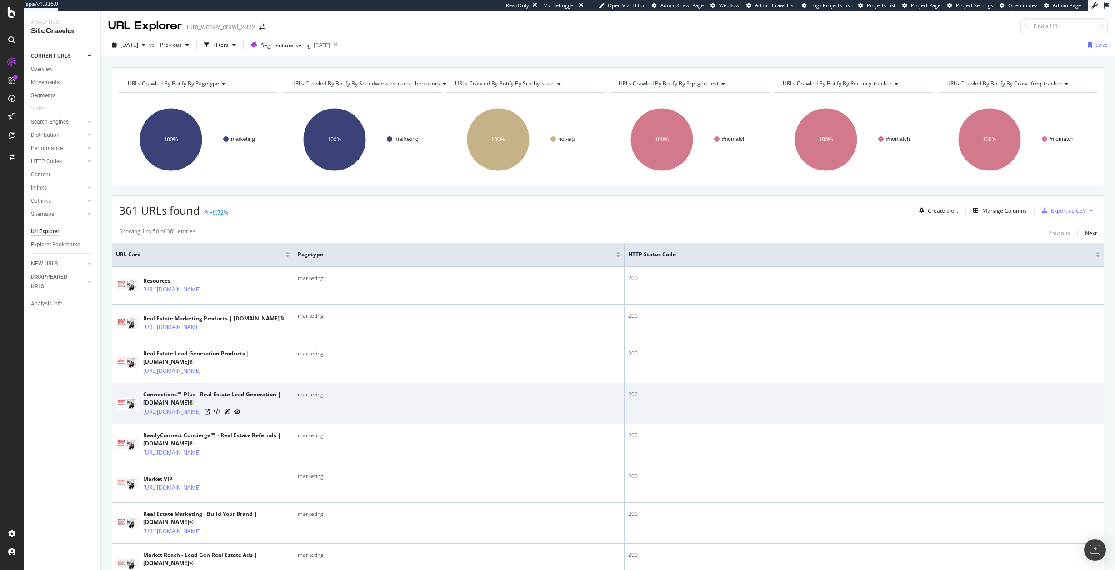
scroll to position [158, 0]
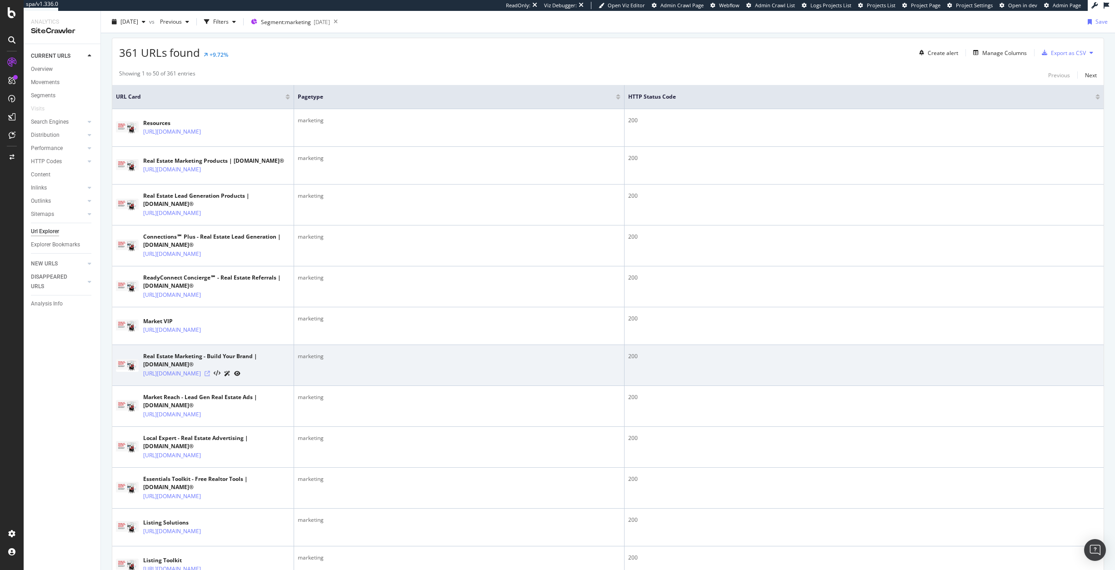
click at [210, 376] on icon at bounding box center [207, 373] width 5 height 5
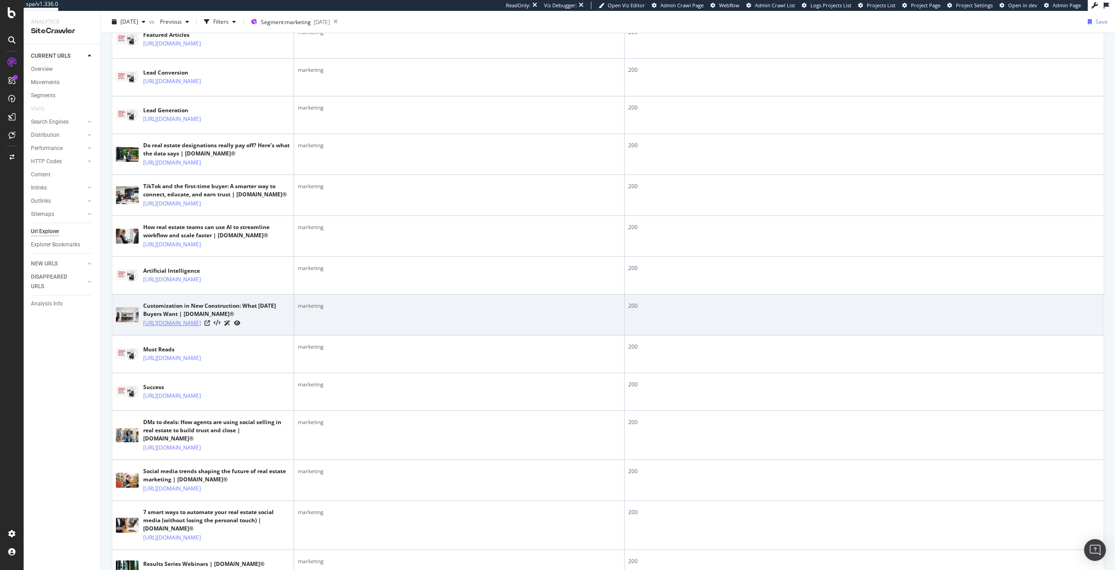
scroll to position [1374, 0]
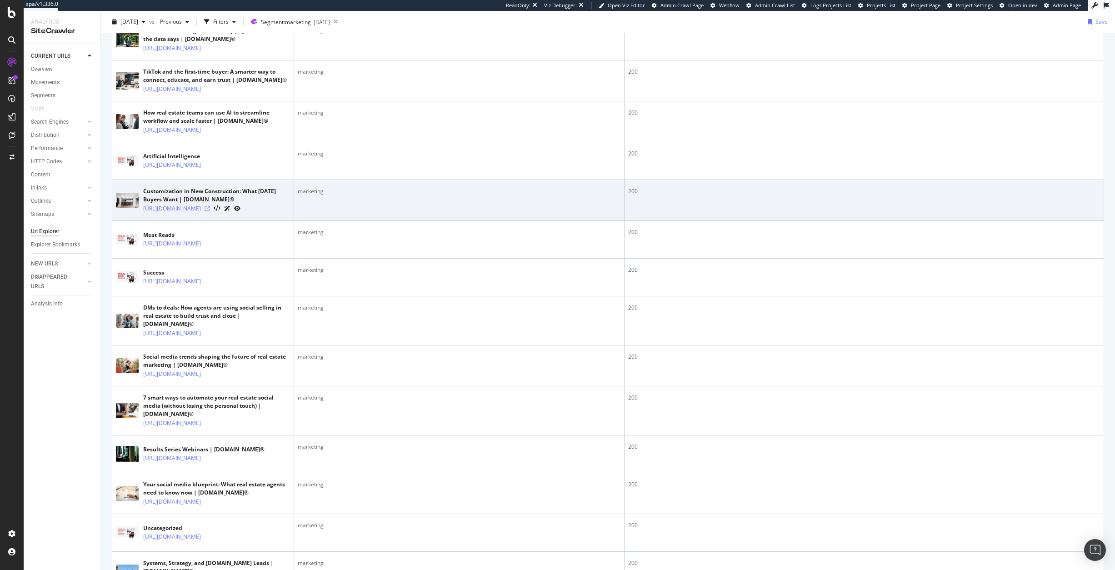
click at [210, 211] on icon at bounding box center [207, 208] width 5 height 5
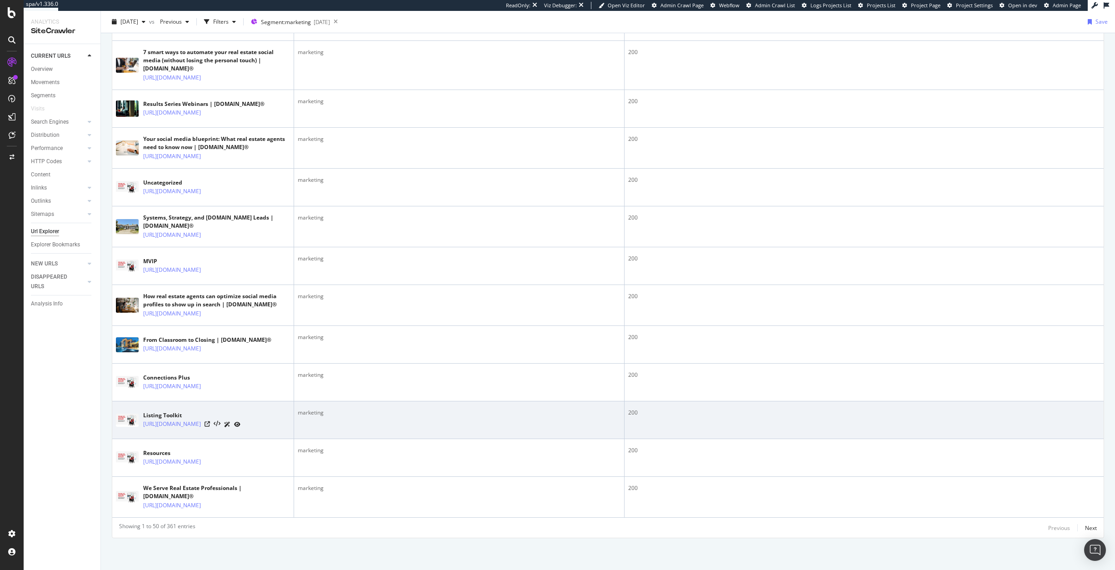
scroll to position [2089, 0]
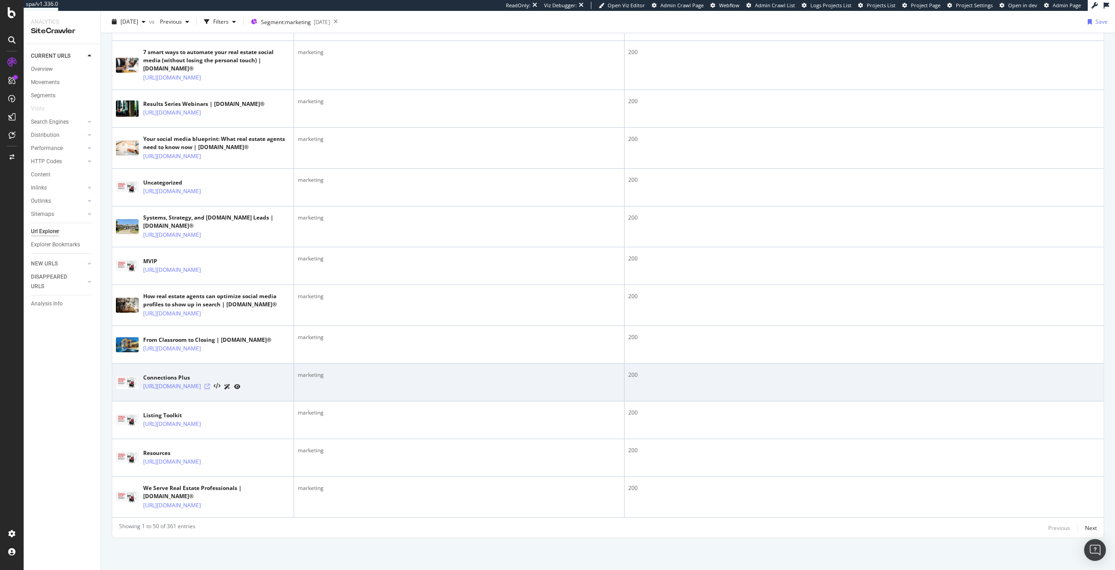
click at [210, 384] on icon at bounding box center [207, 386] width 5 height 5
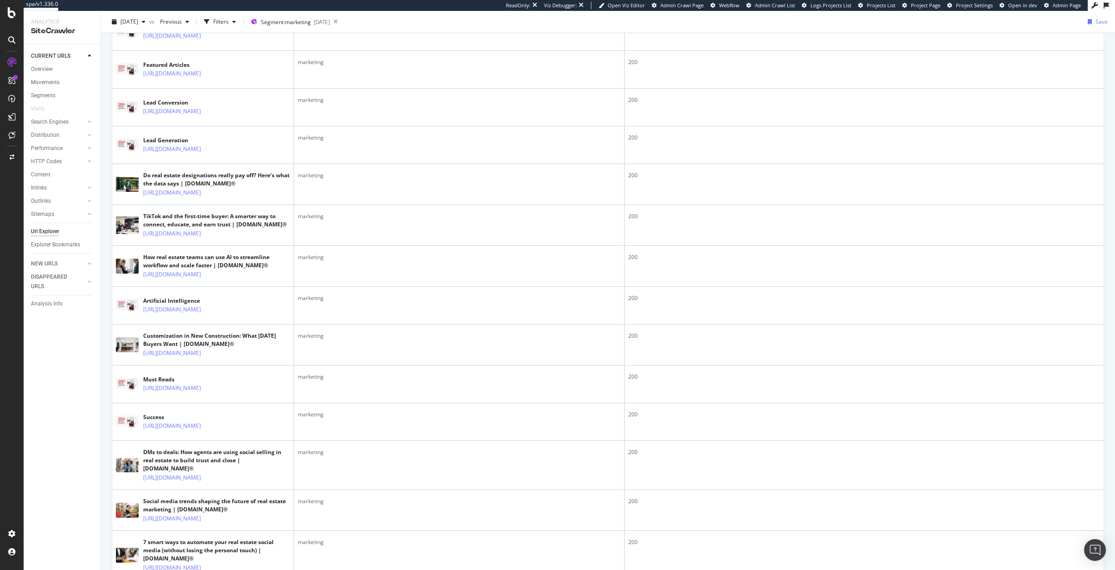
scroll to position [0, 0]
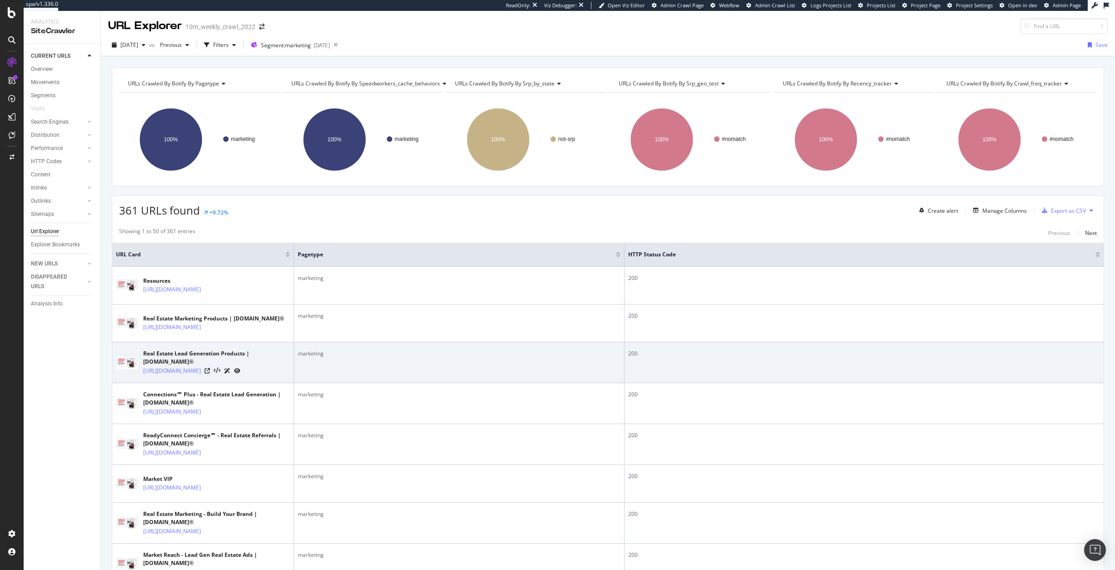
click at [241, 374] on div at bounding box center [223, 371] width 36 height 10
click at [210, 372] on icon at bounding box center [207, 370] width 5 height 5
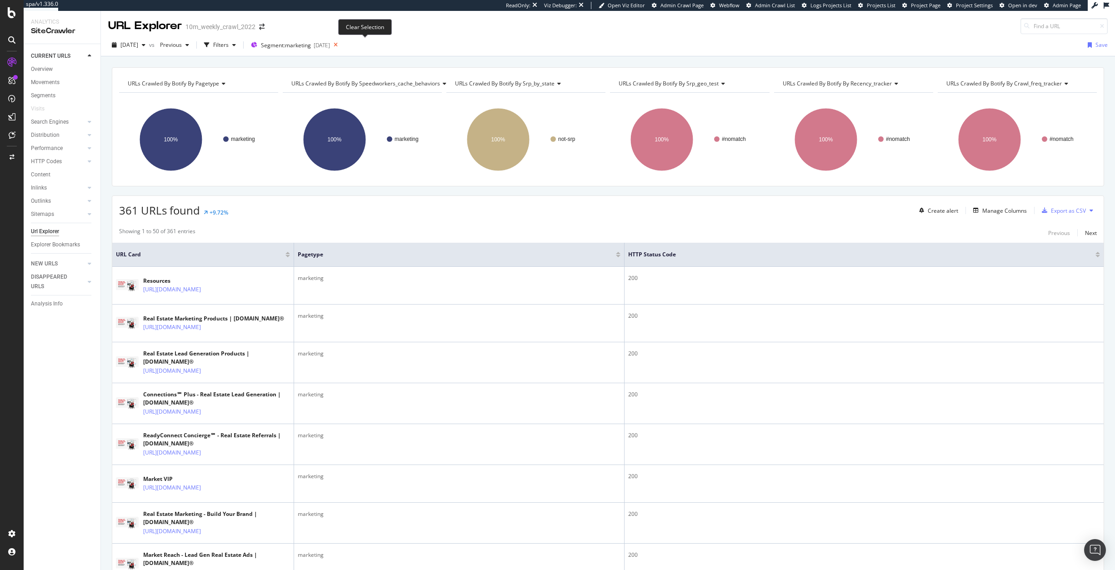
click at [341, 49] on icon at bounding box center [335, 45] width 11 height 13
click at [365, 47] on div "2025 Aug. 5th vs Previous Filters Segment: marketing 2025-08-05 Save" at bounding box center [608, 47] width 1014 height 18
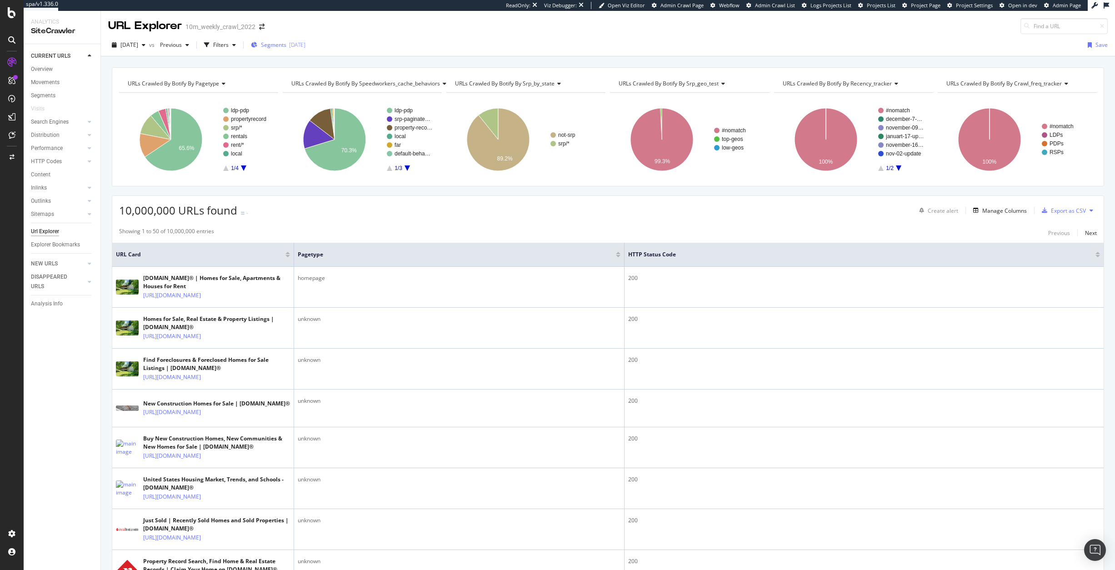
click at [306, 46] on div "2025-08-05" at bounding box center [297, 45] width 16 height 8
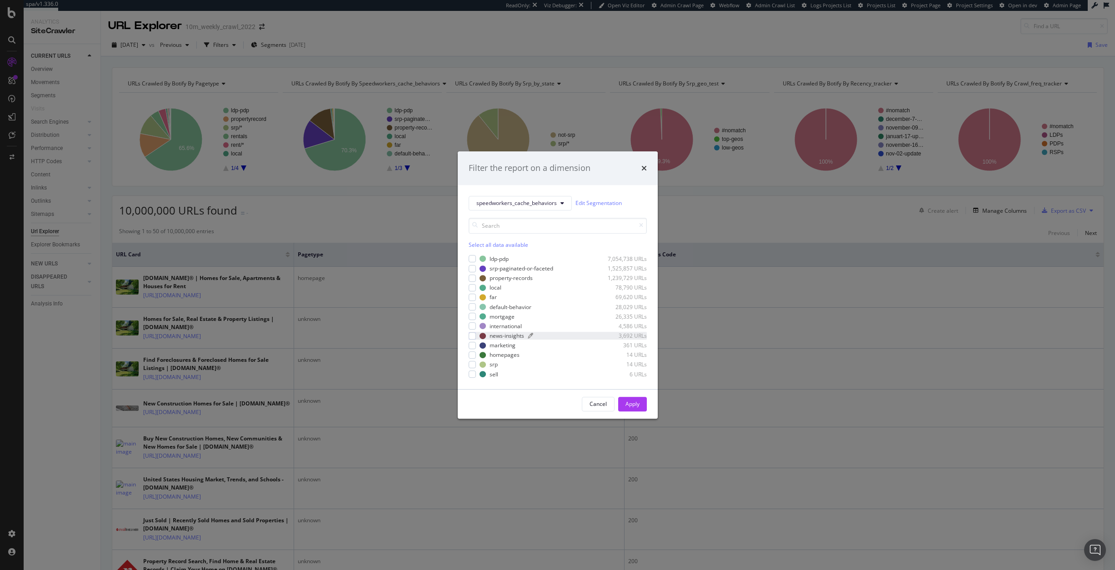
click at [547, 339] on div "news-insights 3,692 URLs" at bounding box center [563, 336] width 167 height 8
click at [632, 406] on div "Apply" at bounding box center [633, 404] width 14 height 8
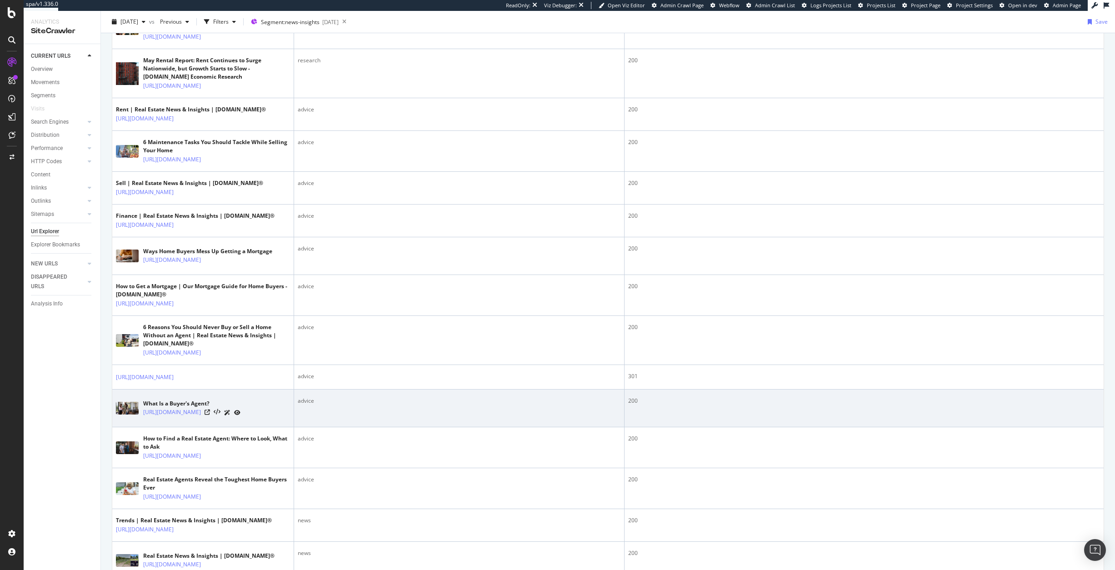
scroll to position [432, 0]
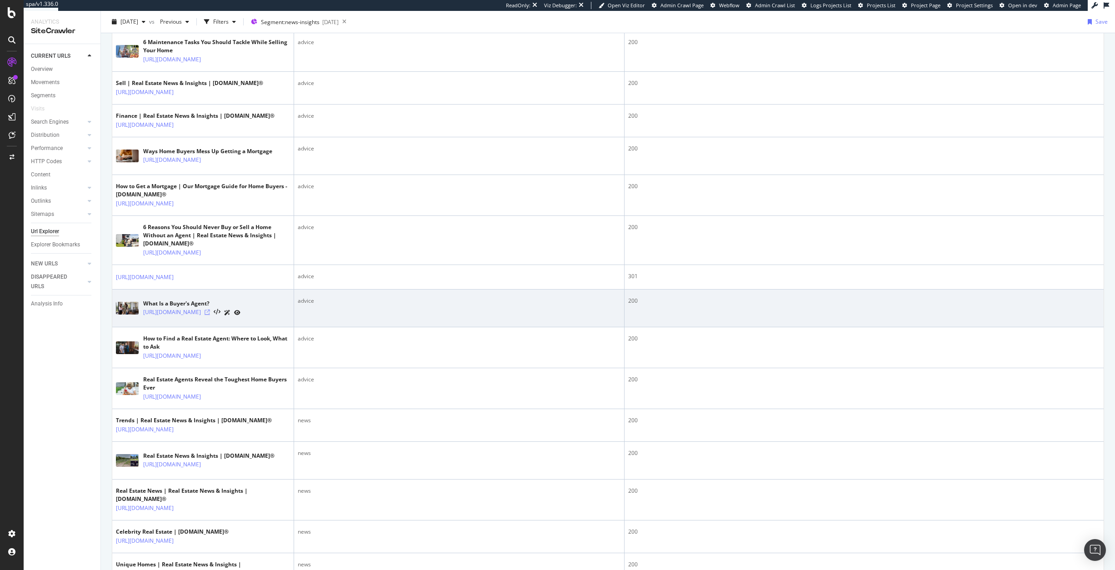
click at [210, 315] on icon at bounding box center [207, 312] width 5 height 5
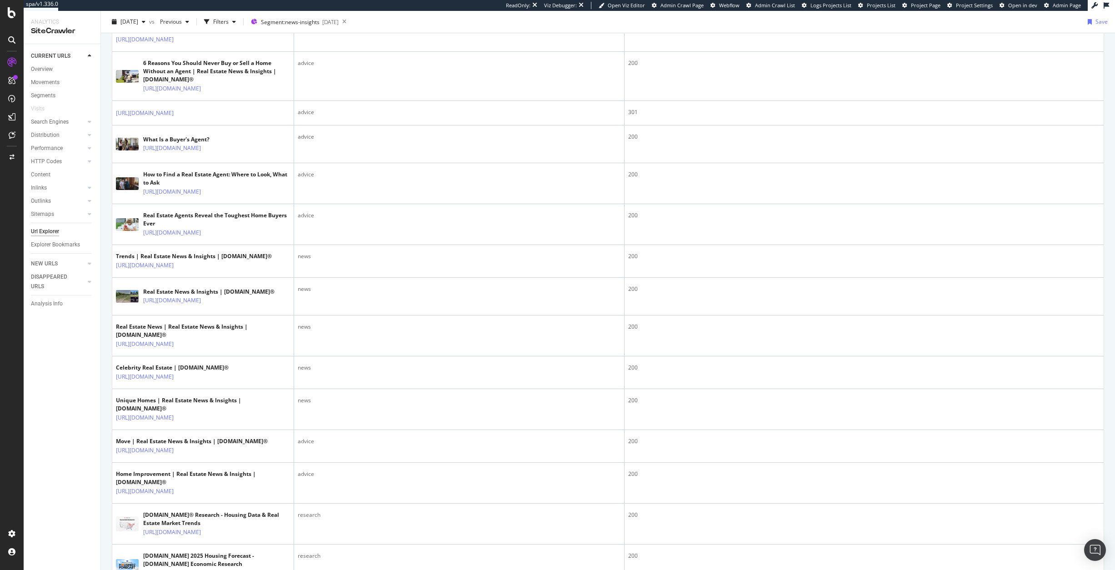
scroll to position [149, 0]
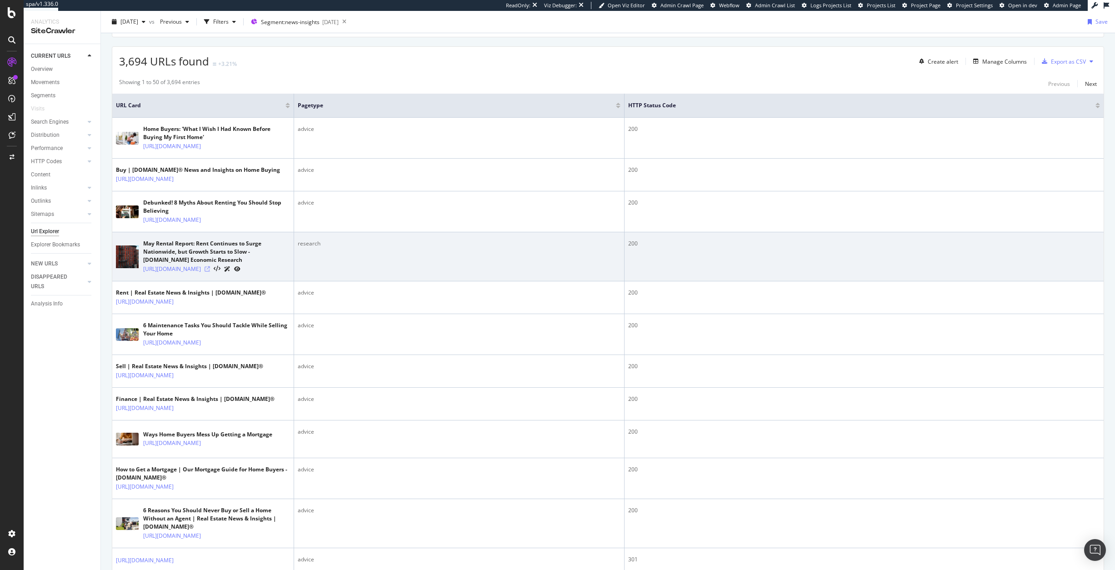
click at [210, 272] on icon at bounding box center [207, 268] width 5 height 5
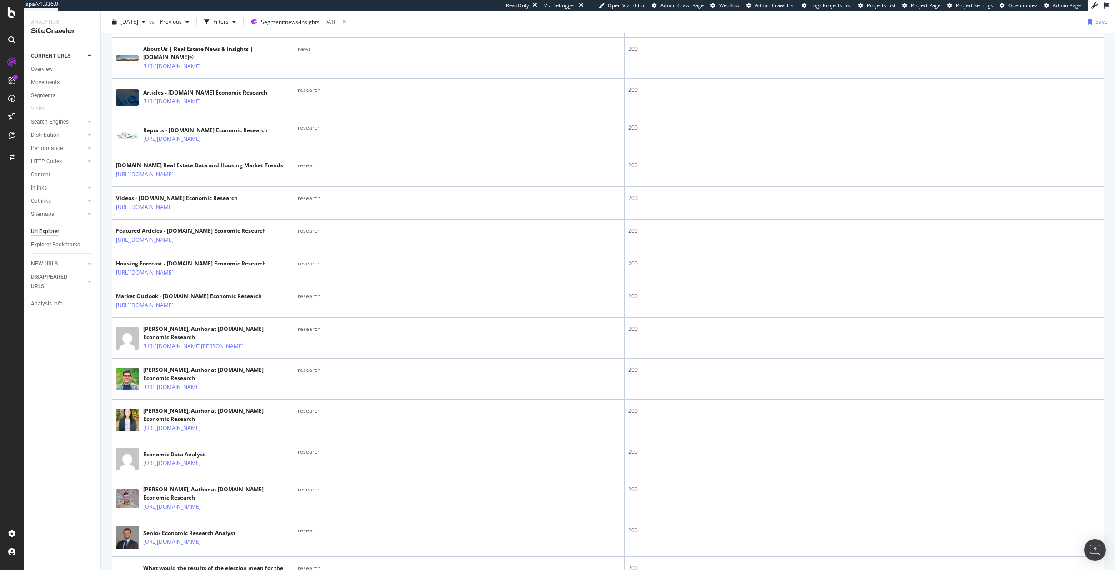
scroll to position [0, 0]
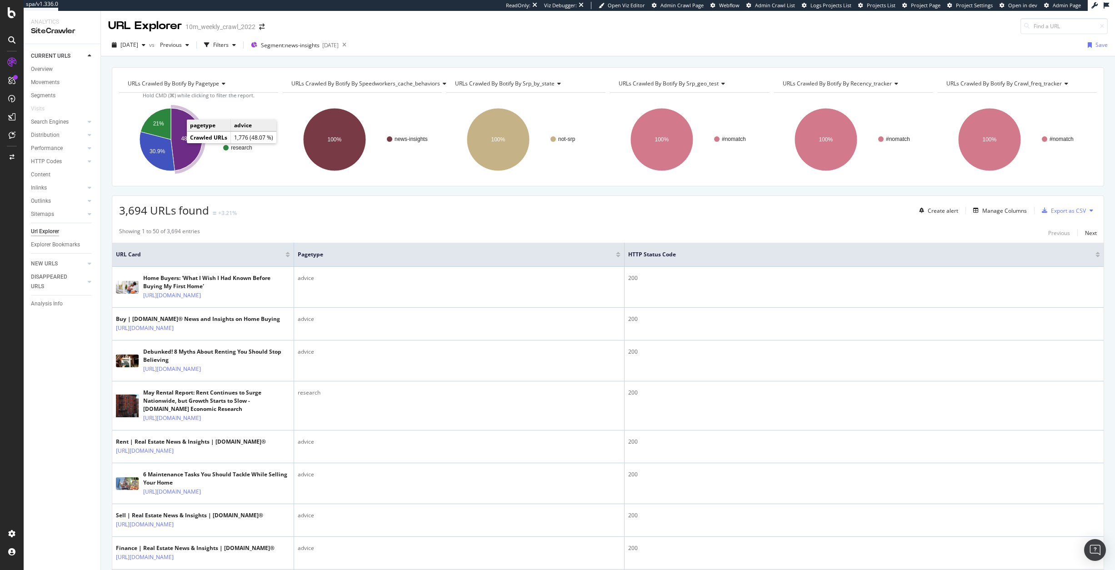
click at [178, 141] on icon "A chart." at bounding box center [186, 139] width 31 height 62
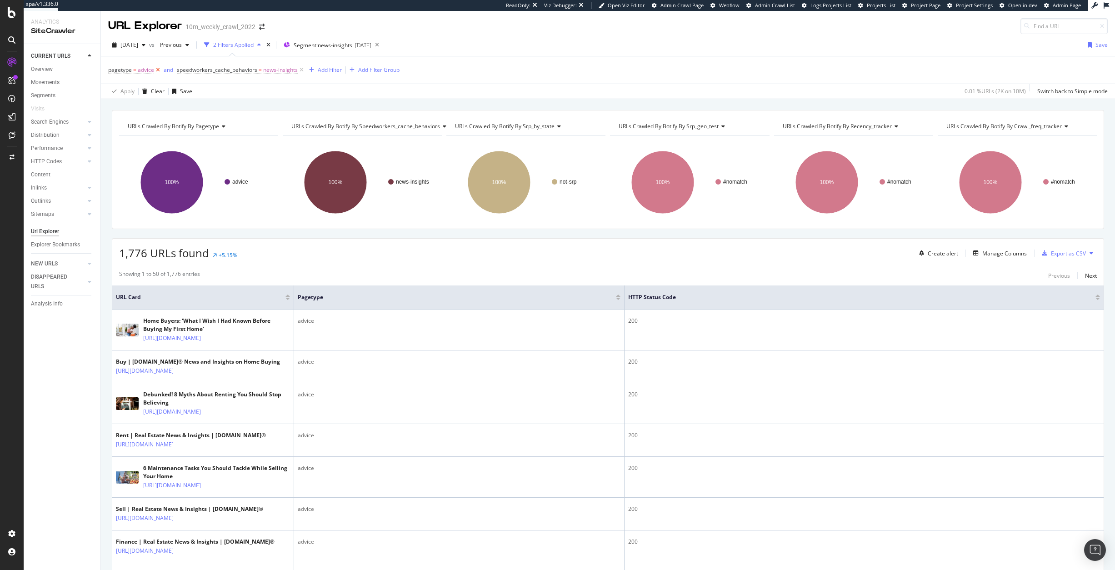
click at [159, 69] on icon at bounding box center [158, 69] width 8 height 9
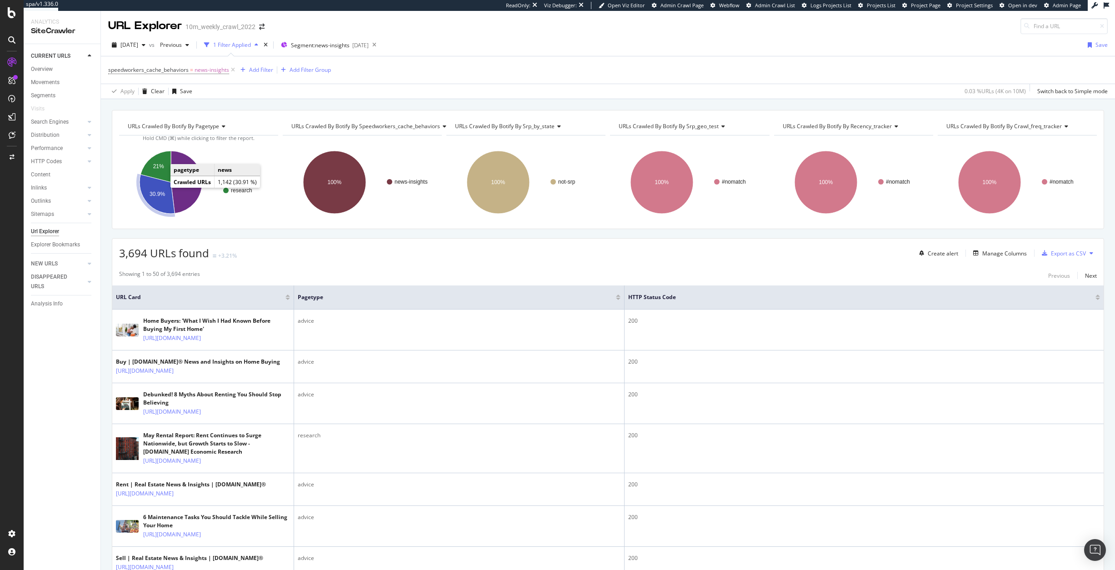
click at [161, 193] on text "30.9%" at bounding box center [157, 194] width 15 height 6
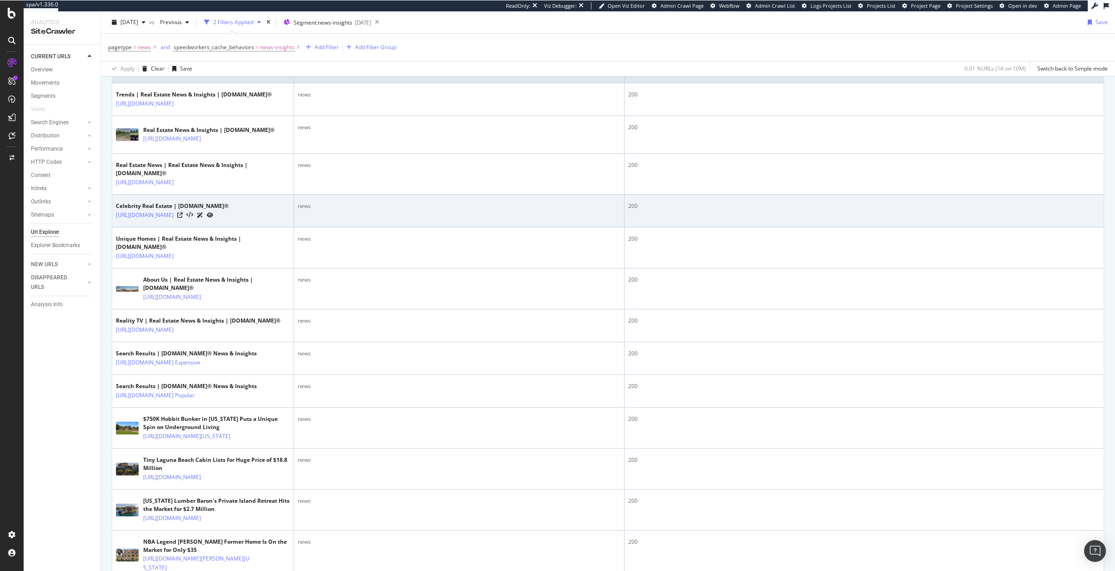
scroll to position [319, 0]
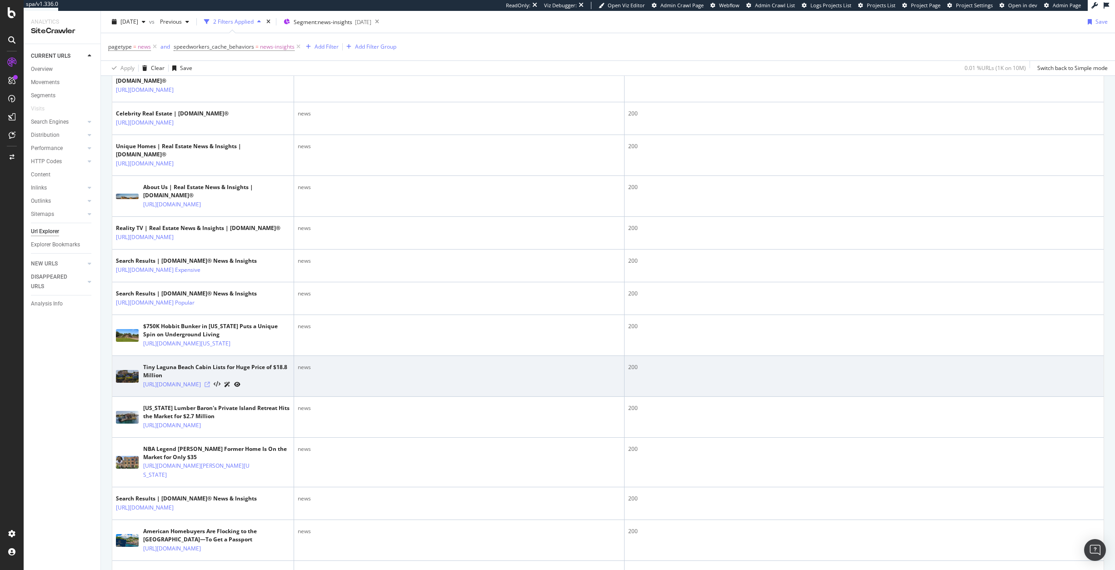
click at [210, 387] on icon at bounding box center [207, 384] width 5 height 5
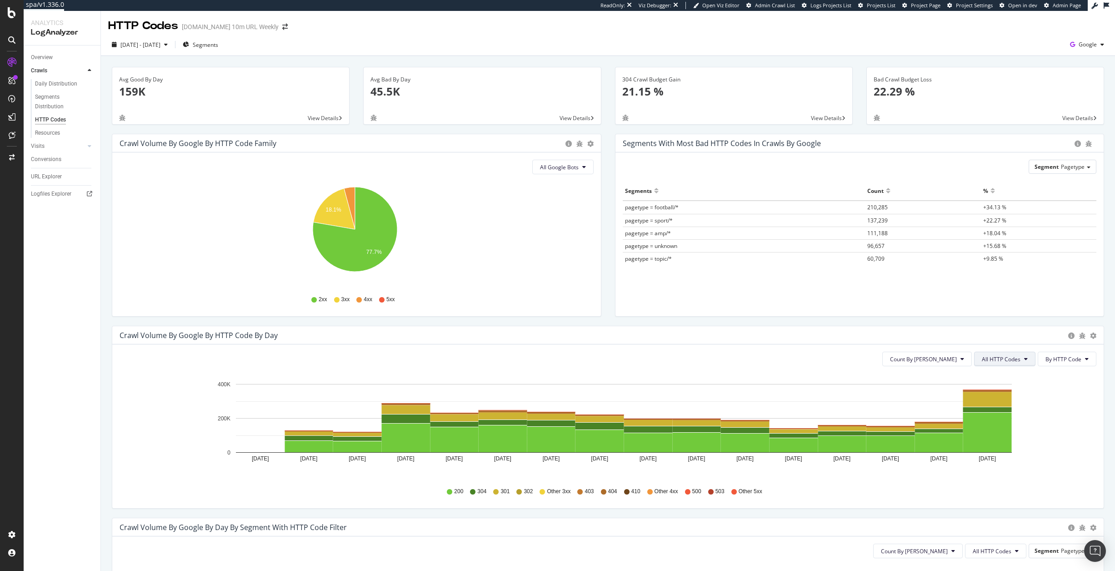
click at [1008, 365] on button "All HTTP Codes" at bounding box center [1004, 358] width 61 height 15
click at [1003, 422] on div "3xx family" at bounding box center [999, 427] width 60 height 13
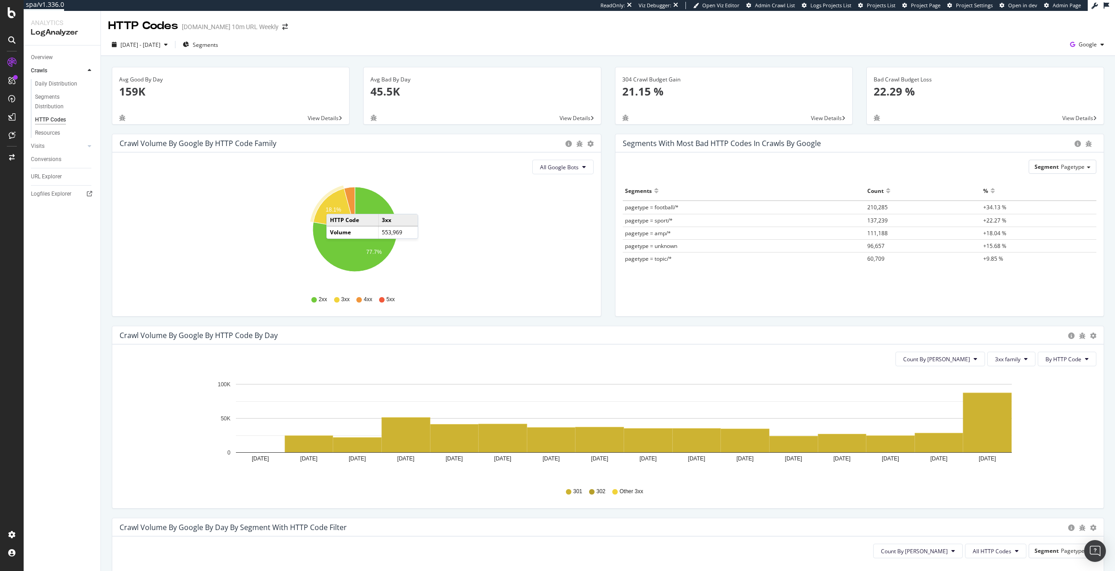
click at [336, 205] on icon "A chart." at bounding box center [334, 208] width 42 height 41
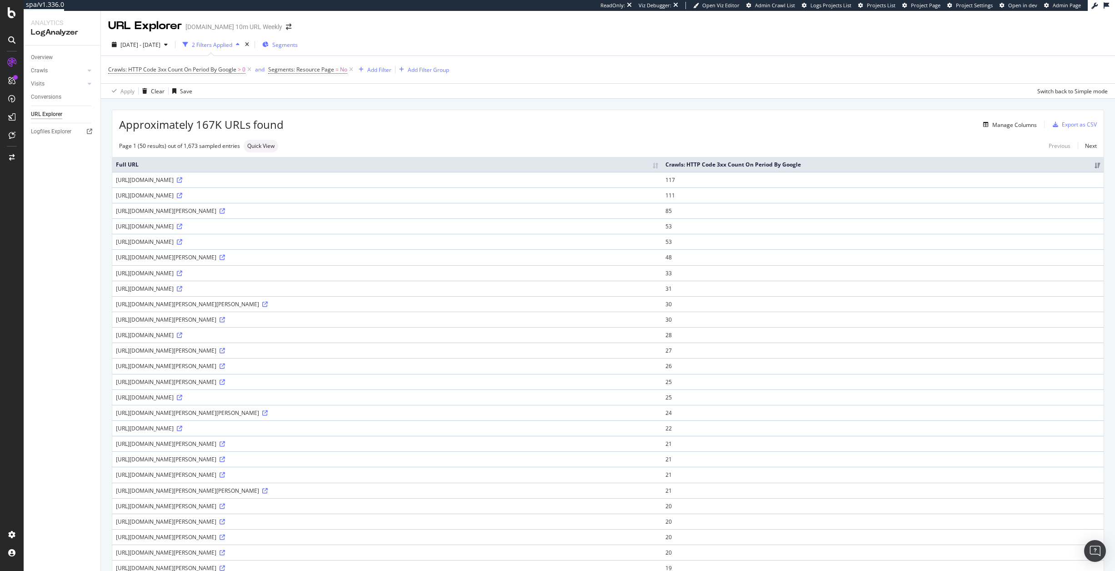
click at [298, 49] on div "Segments" at bounding box center [279, 45] width 35 height 14
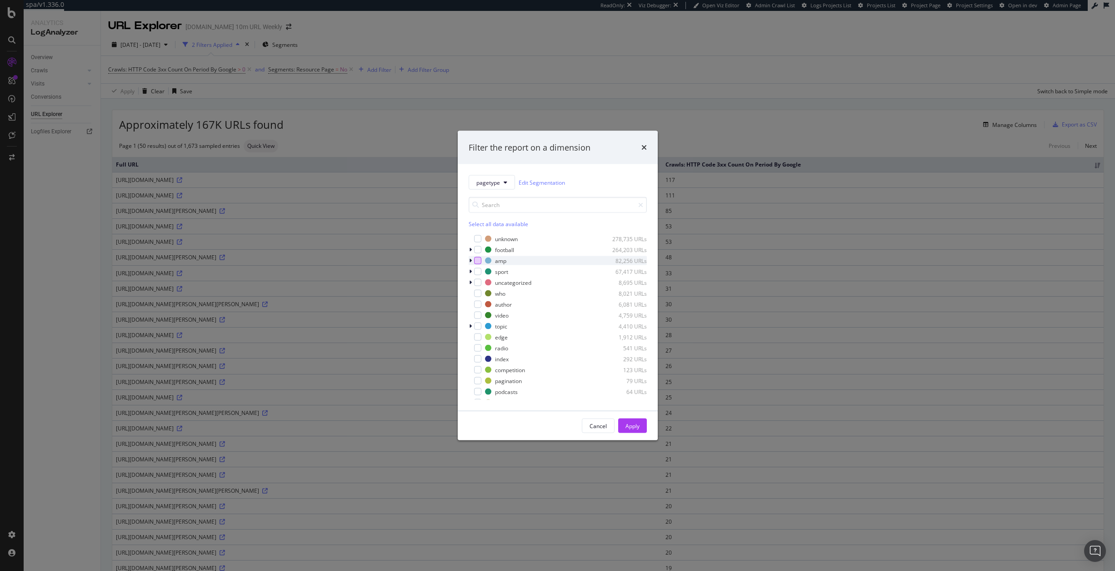
click at [479, 257] on div "modal" at bounding box center [477, 260] width 7 height 7
click at [636, 421] on div "Apply" at bounding box center [633, 426] width 14 height 14
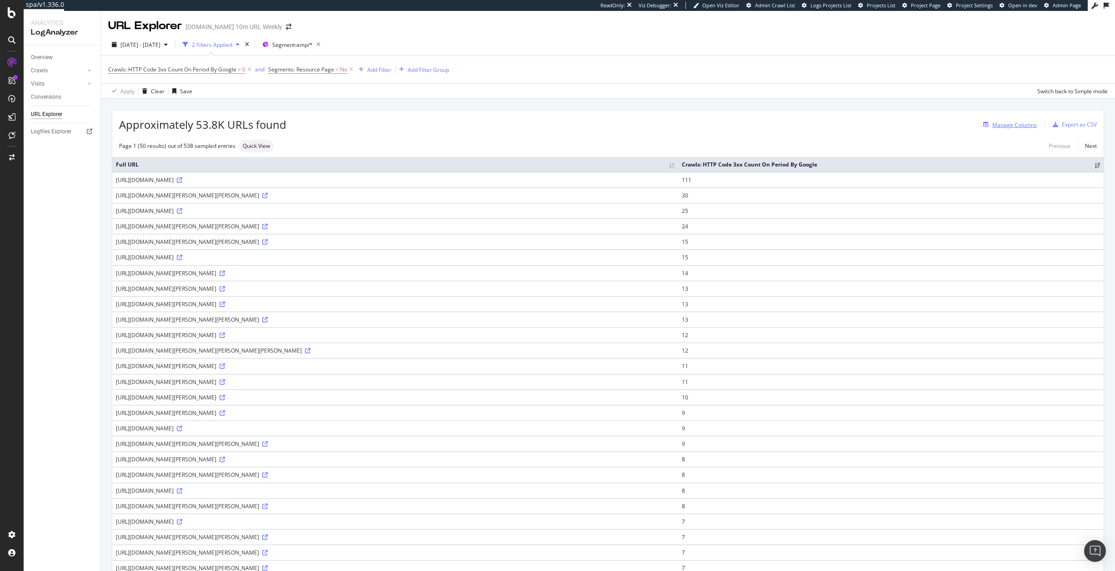
click at [1024, 127] on div "Manage Columns" at bounding box center [1015, 125] width 45 height 8
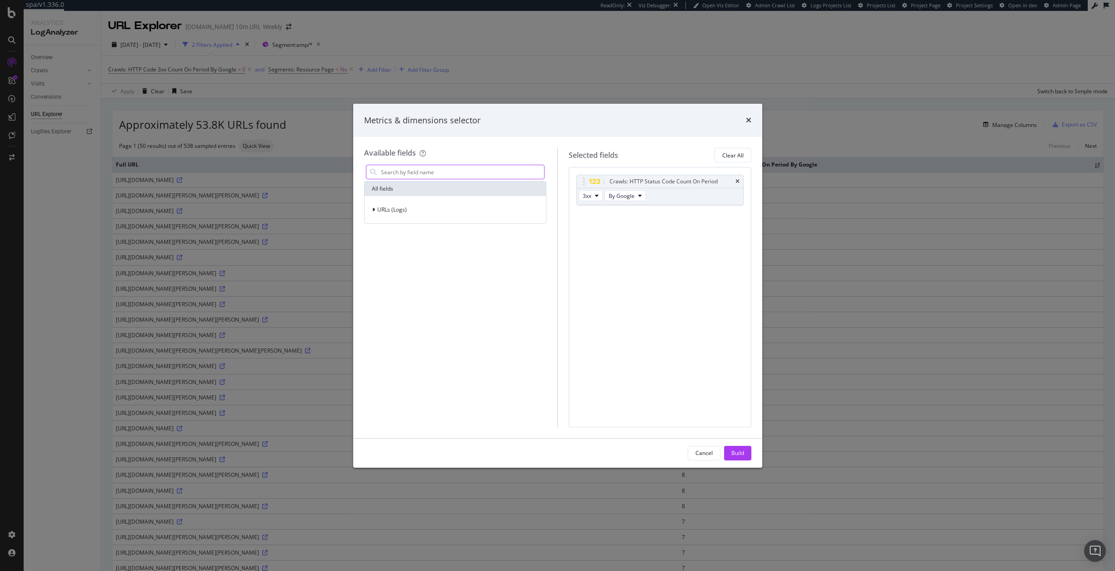
click at [464, 176] on input "modal" at bounding box center [462, 172] width 165 height 14
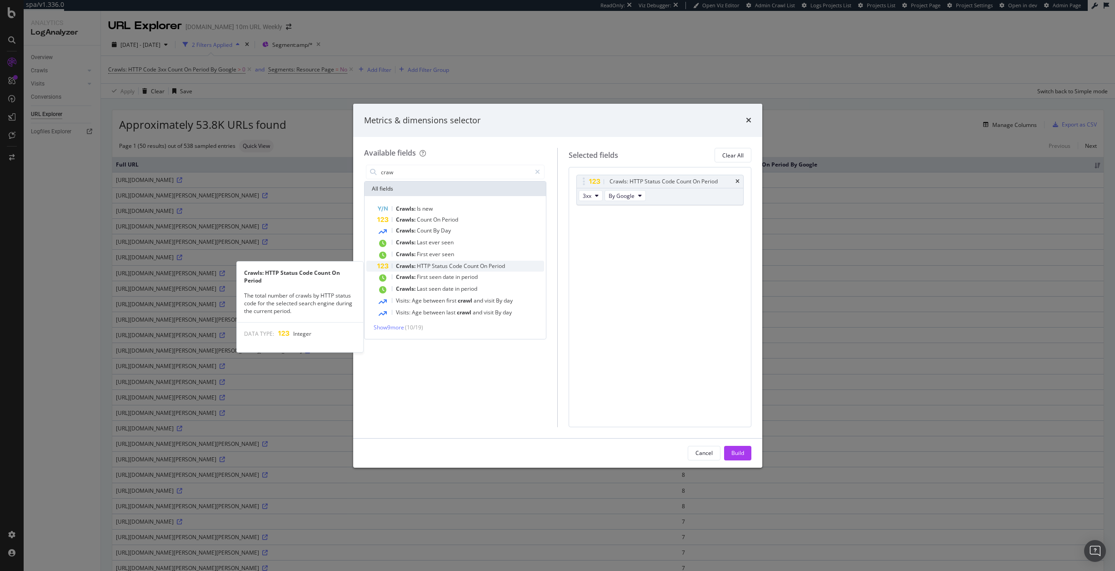
type input "craw"
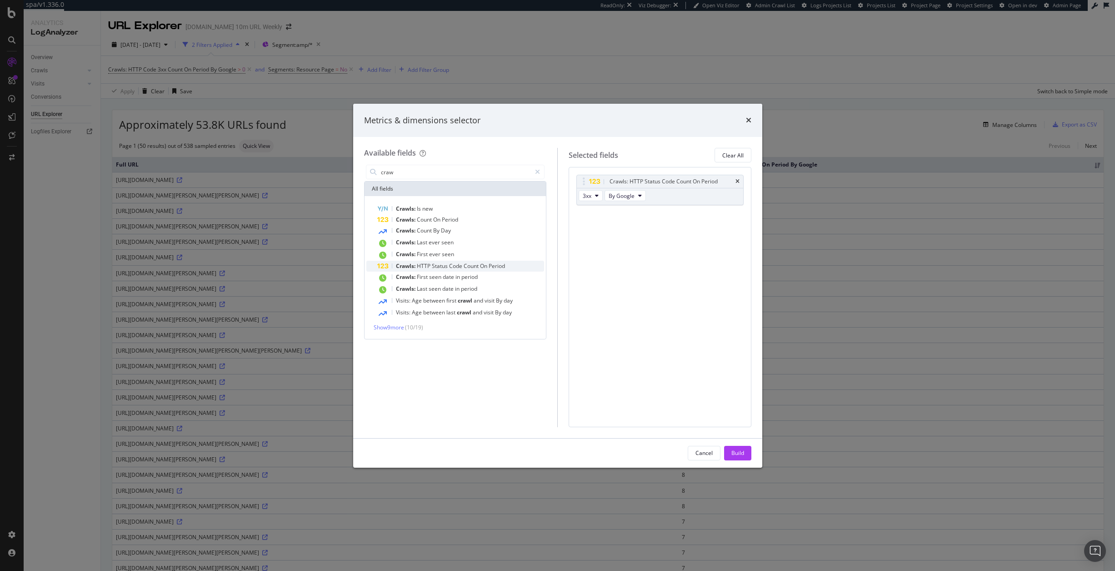
click at [467, 266] on span "Count" at bounding box center [472, 266] width 16 height 8
click at [746, 452] on button "Build" at bounding box center [737, 453] width 27 height 15
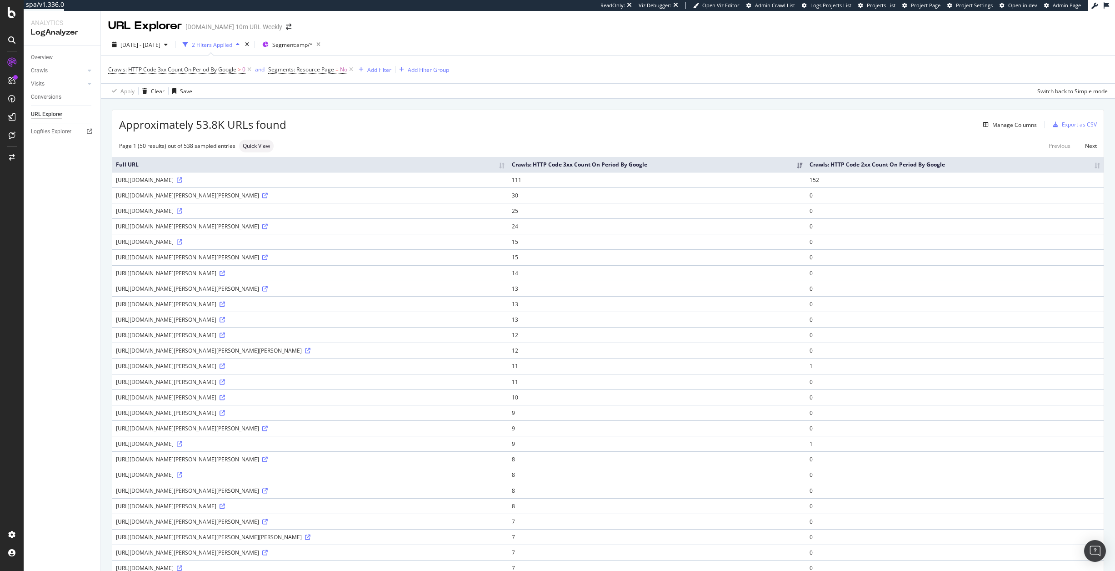
click at [444, 199] on td "[URL][DOMAIN_NAME][PERSON_NAME][PERSON_NAME]" at bounding box center [310, 194] width 396 height 15
click at [268, 196] on icon at bounding box center [264, 195] width 5 height 5
